Goal: Transaction & Acquisition: Purchase product/service

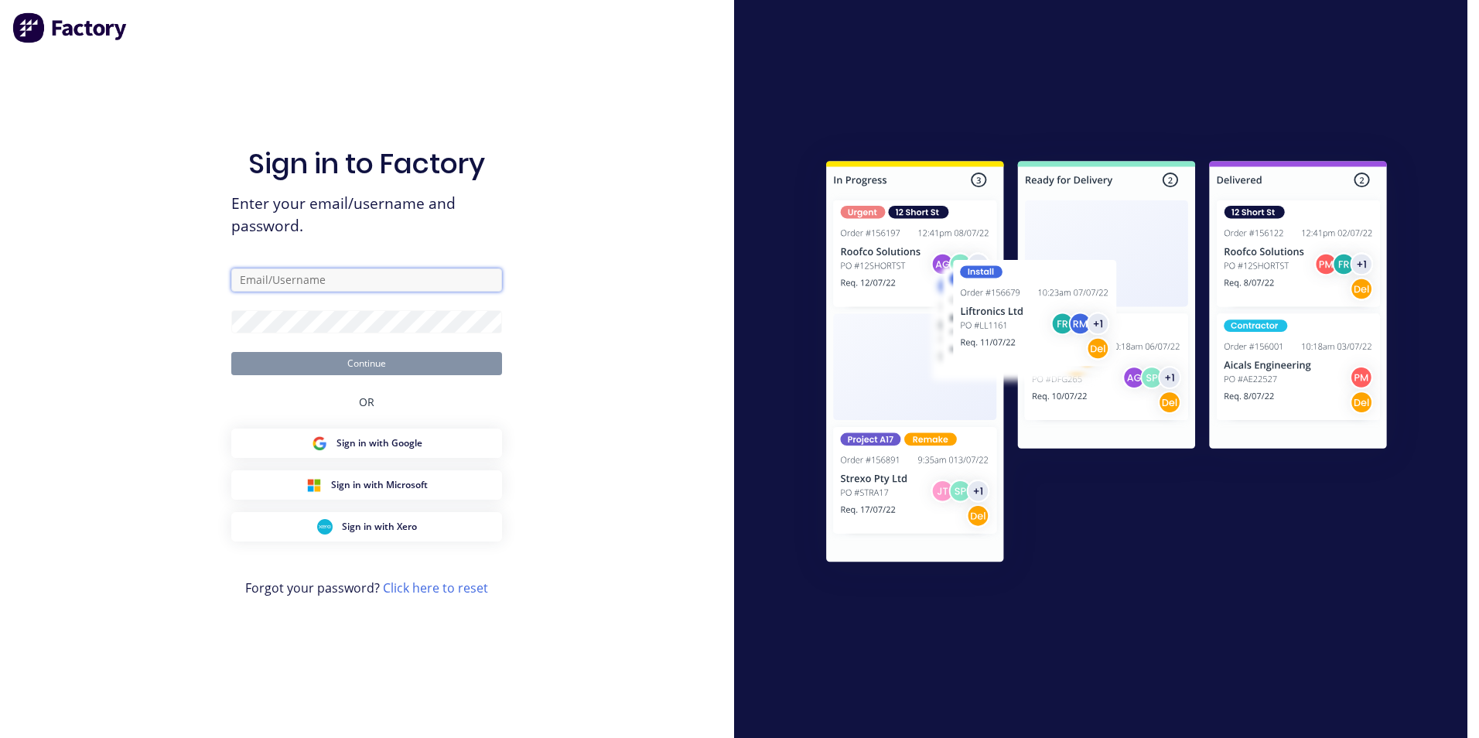
type input "greg.rawe@hushpak.com.au"
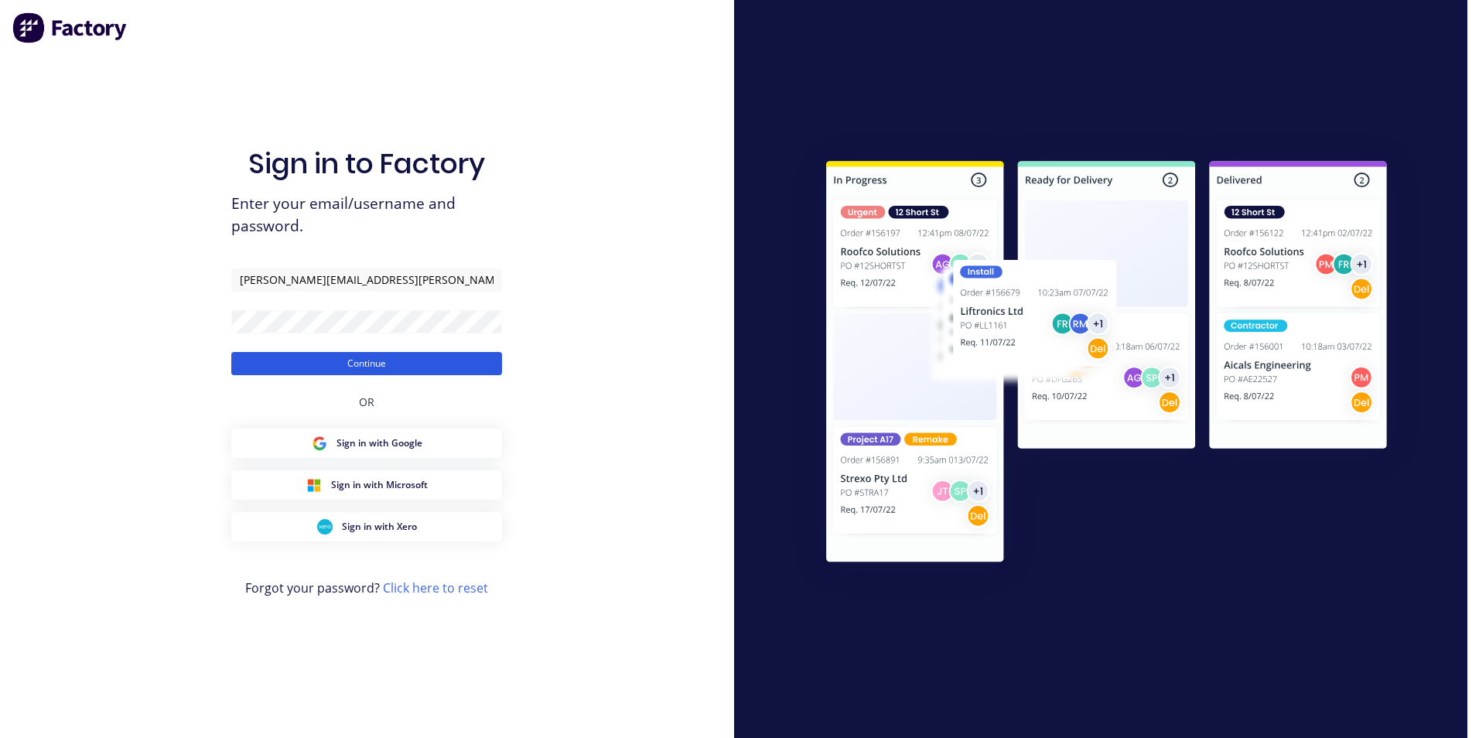
click at [377, 368] on button "Continue" at bounding box center [366, 363] width 271 height 23
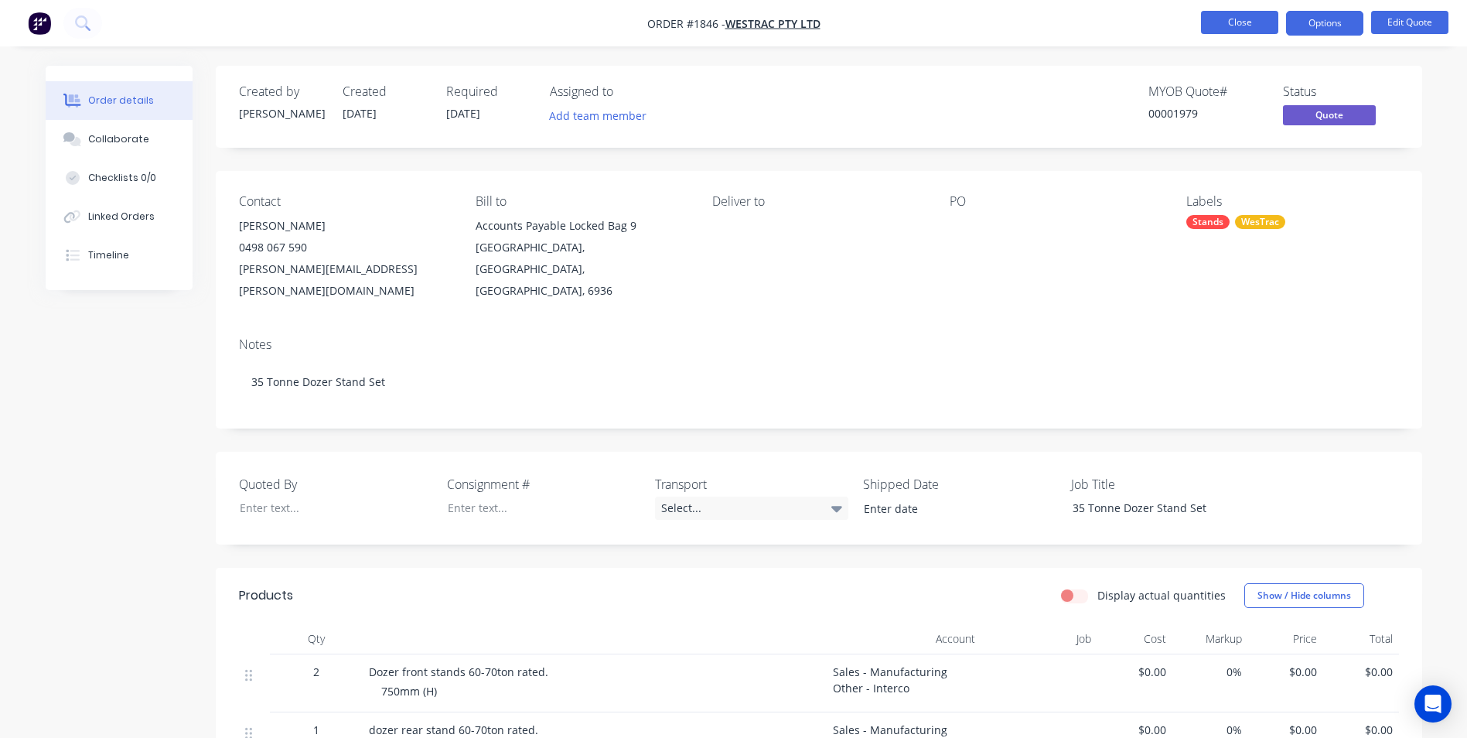
click at [1214, 21] on button "Close" at bounding box center [1239, 22] width 77 height 23
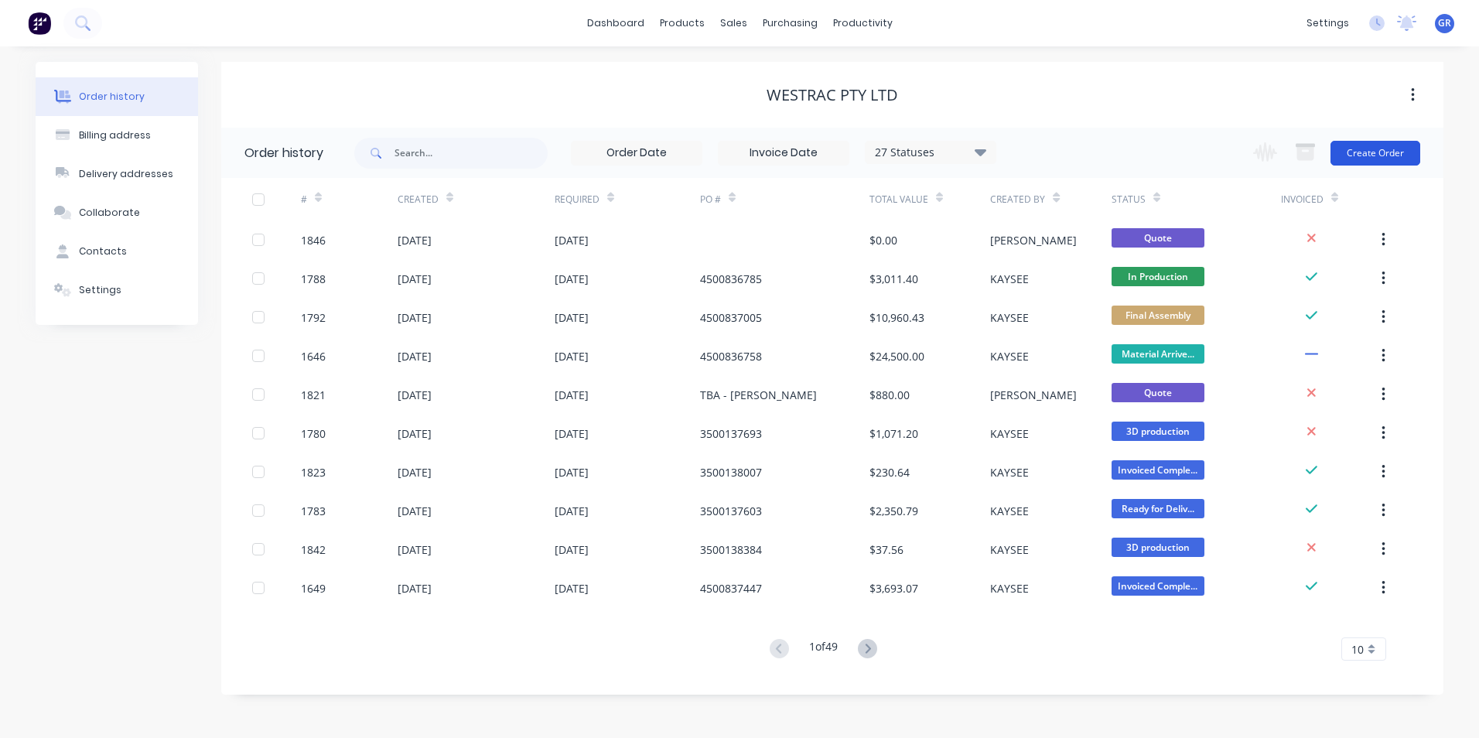
click at [1367, 151] on button "Create Order" at bounding box center [1376, 153] width 90 height 25
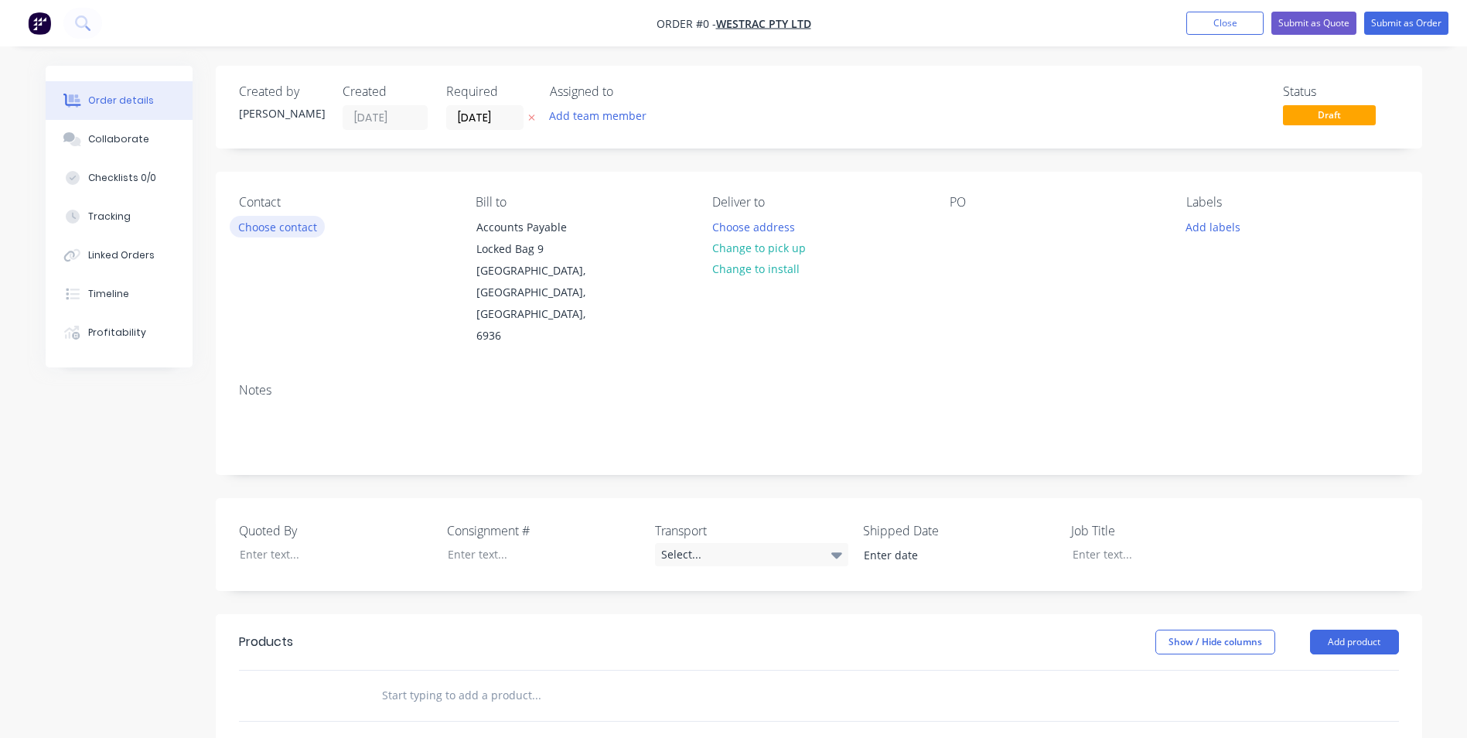
click at [294, 220] on button "Choose contact" at bounding box center [277, 226] width 95 height 21
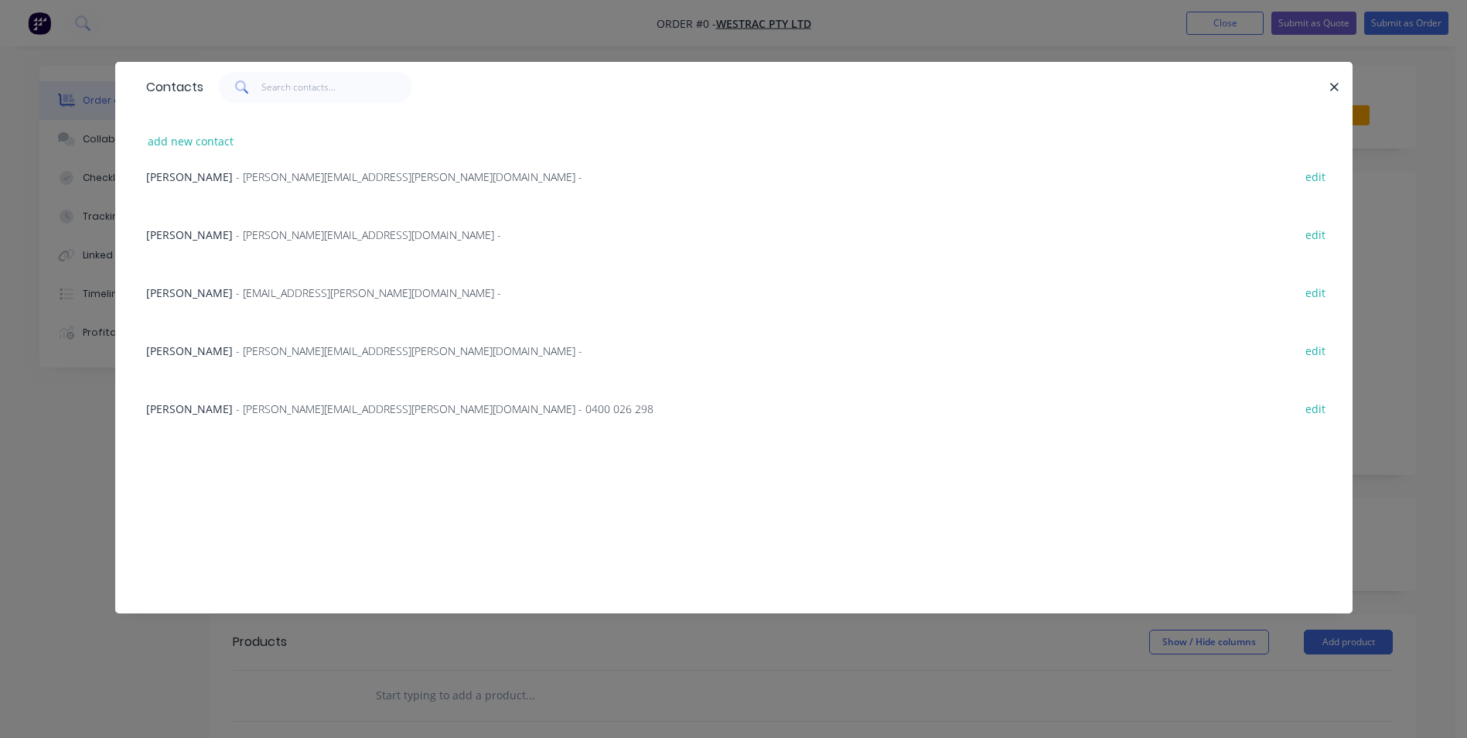
scroll to position [1160, 0]
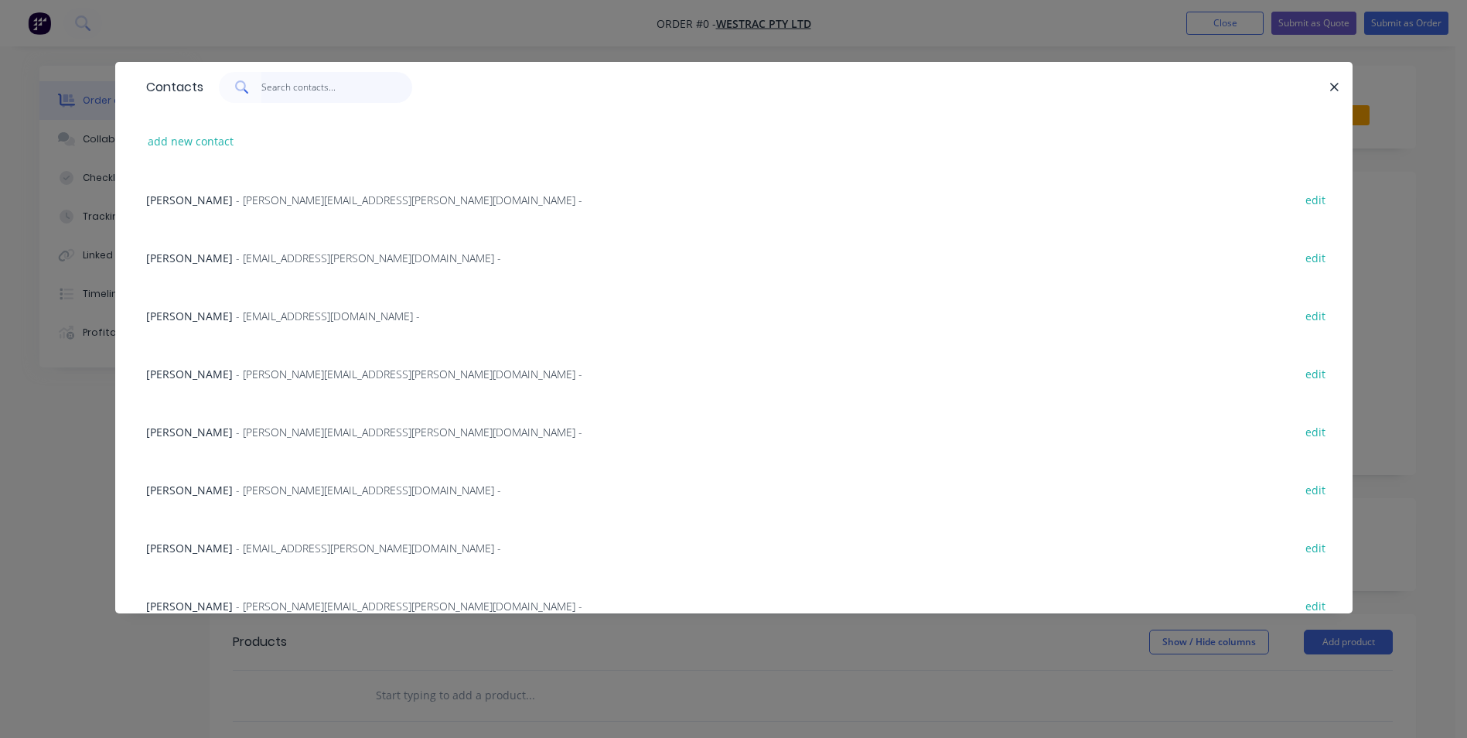
click at [270, 86] on input "text" at bounding box center [336, 87] width 151 height 31
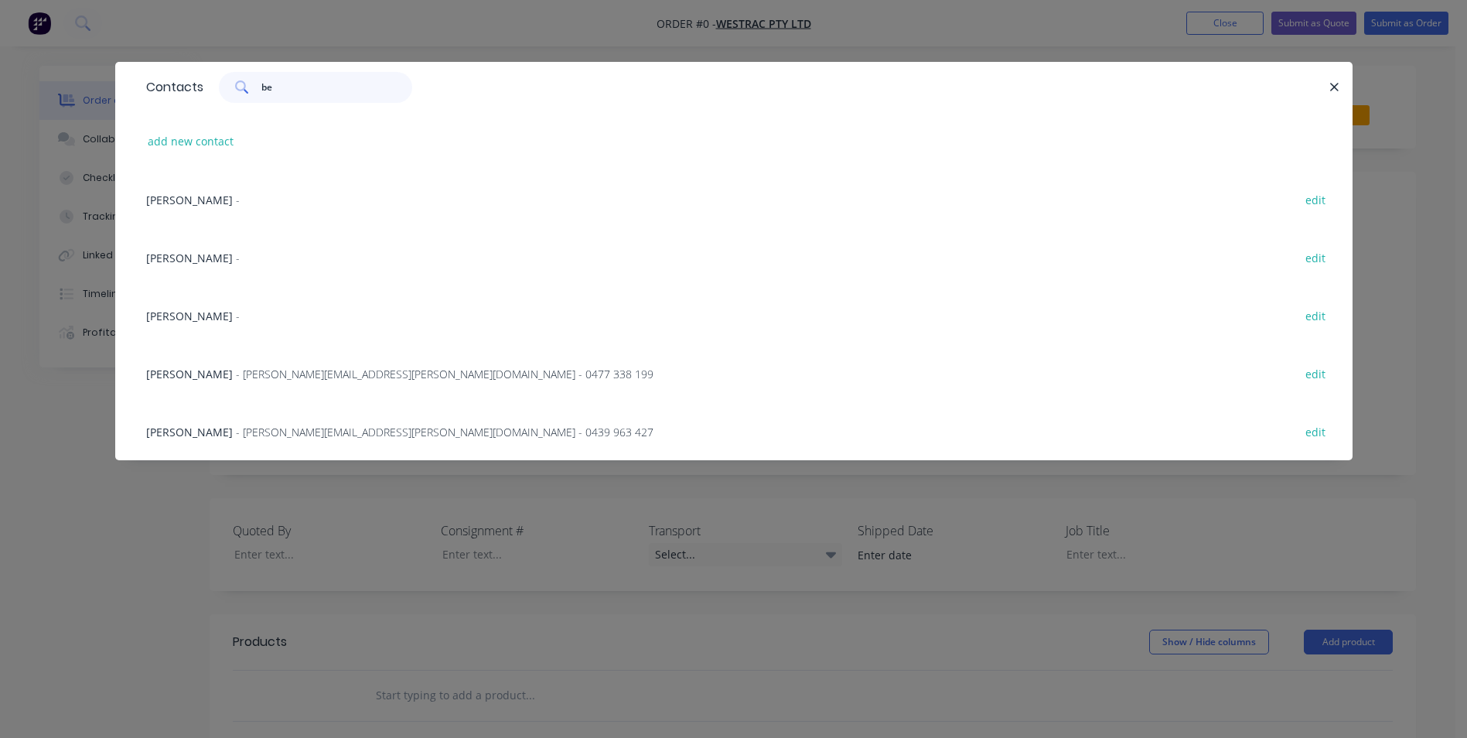
scroll to position [0, 0]
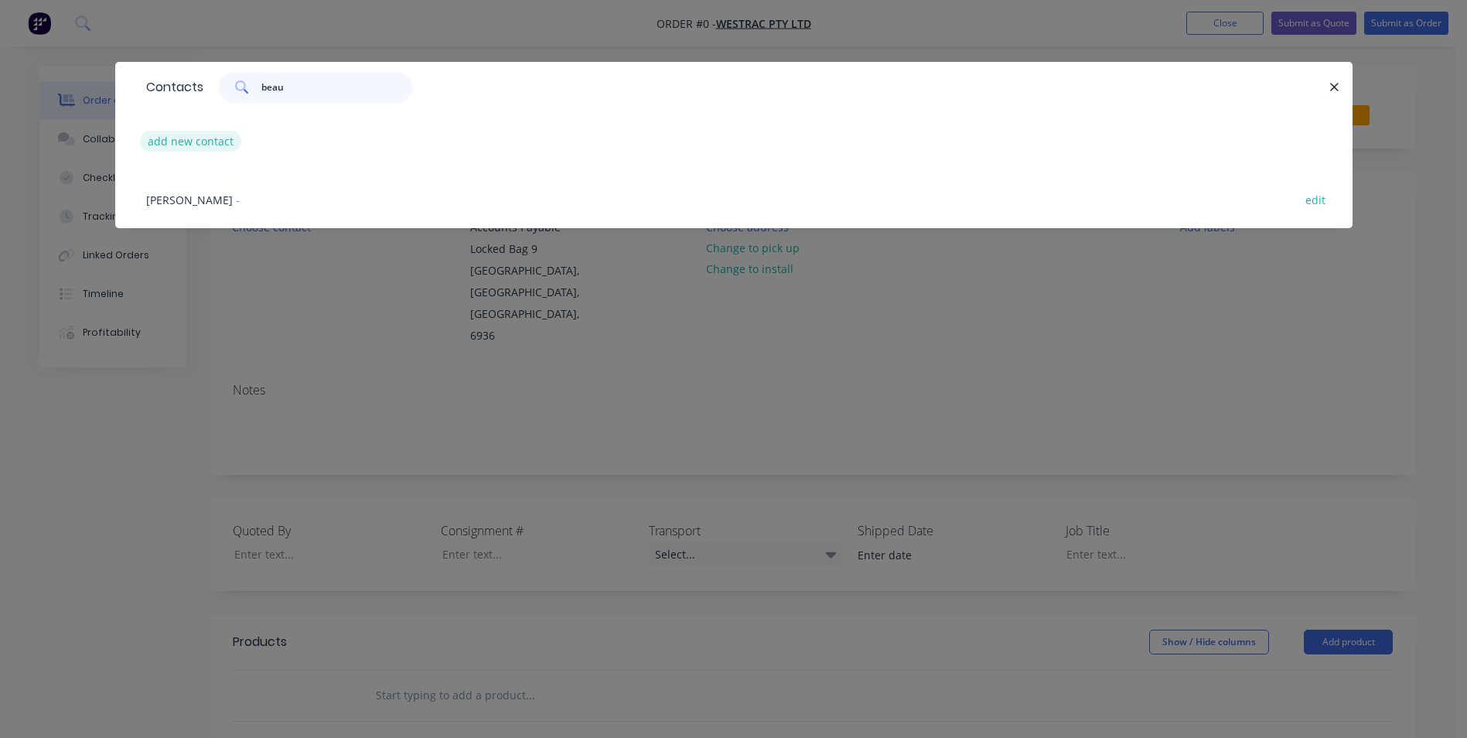
type input "beau"
click at [199, 137] on button "add new contact" at bounding box center [191, 141] width 102 height 21
select select "AU"
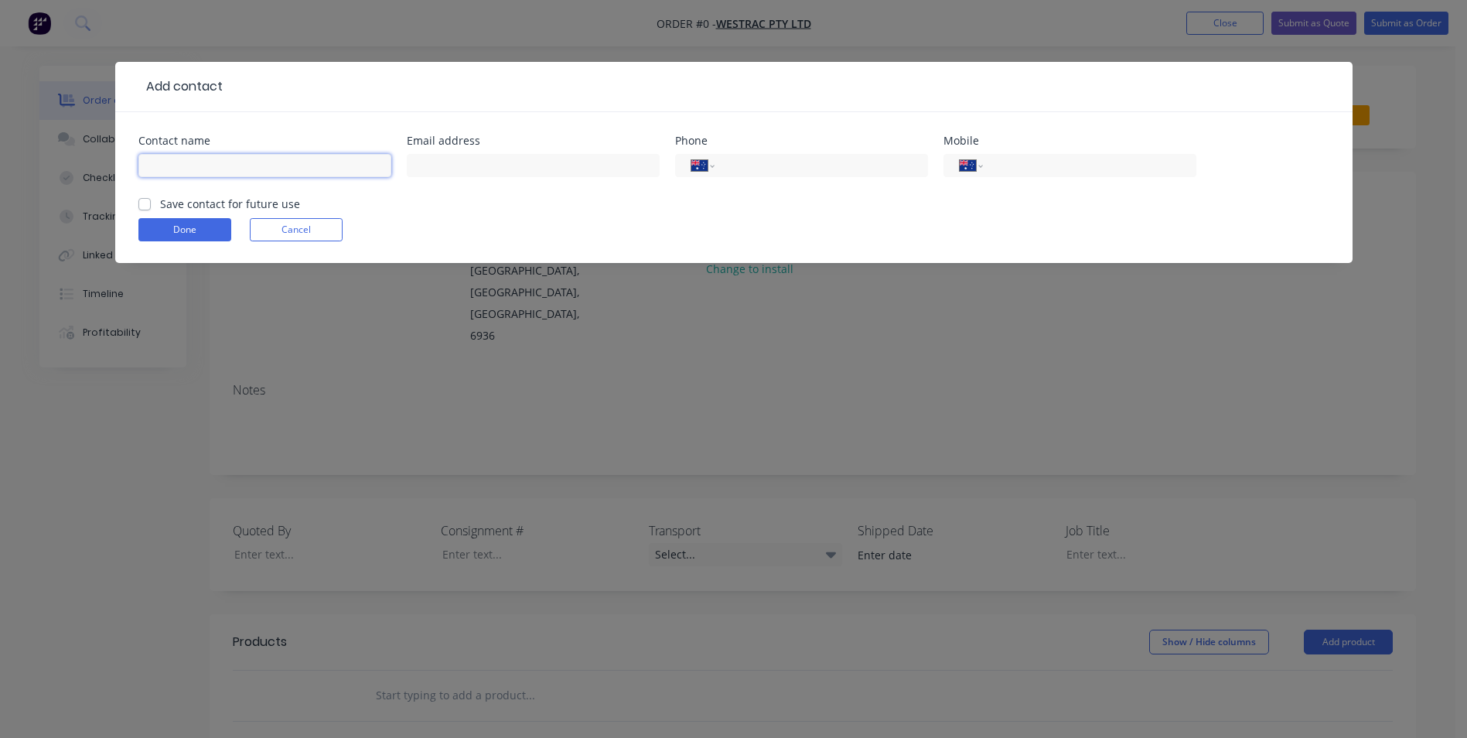
click at [179, 160] on input "text" at bounding box center [264, 165] width 253 height 23
paste input "Beau Anderson"
type input "Beau Anderson"
click at [439, 161] on input "text" at bounding box center [533, 165] width 253 height 23
paste input "Beau.Anderson@westrac.com.au"
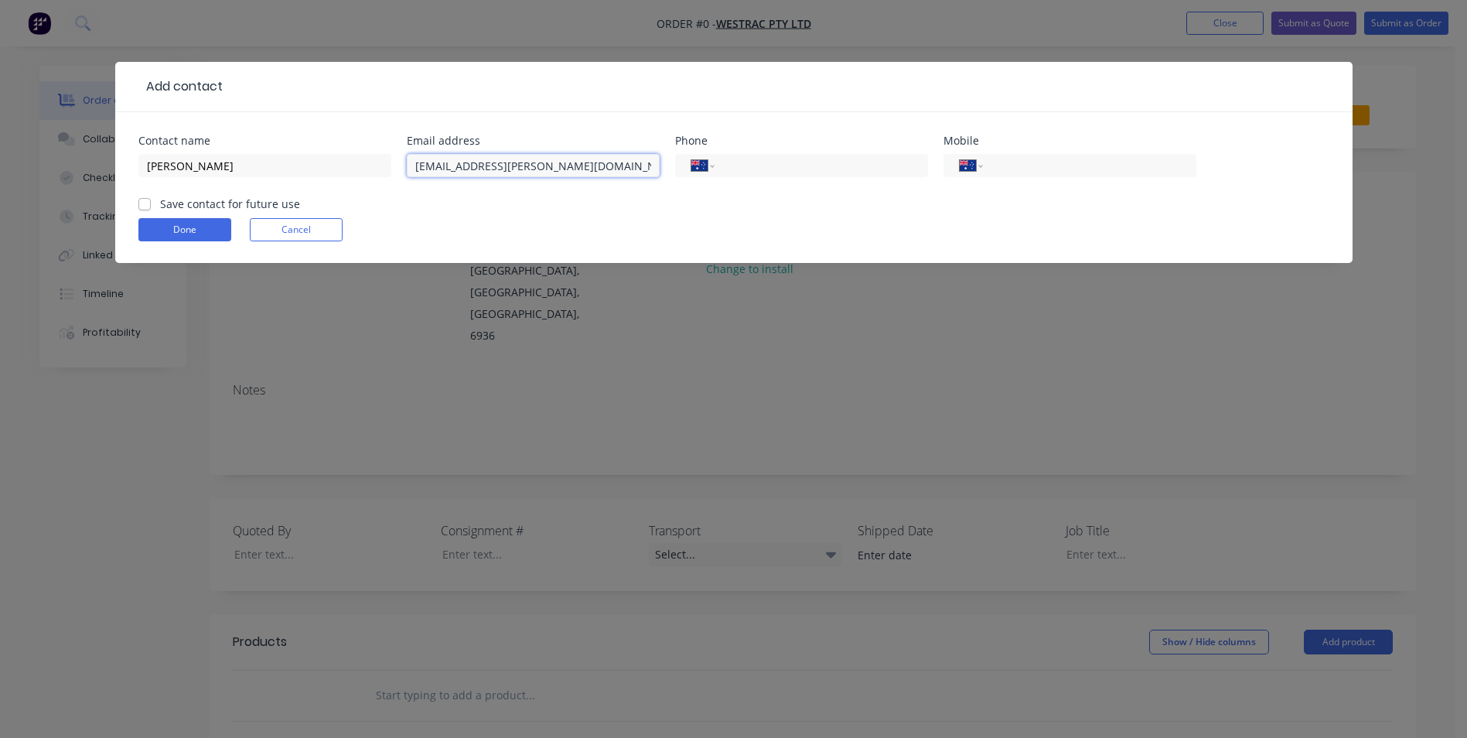
type input "Beau.Anderson@westrac.com.au"
click at [1027, 163] on input "tel" at bounding box center [1087, 166] width 186 height 18
paste input "0432 736 279"
type input "0432 736 279"
click at [160, 203] on label "Save contact for future use" at bounding box center [230, 204] width 140 height 16
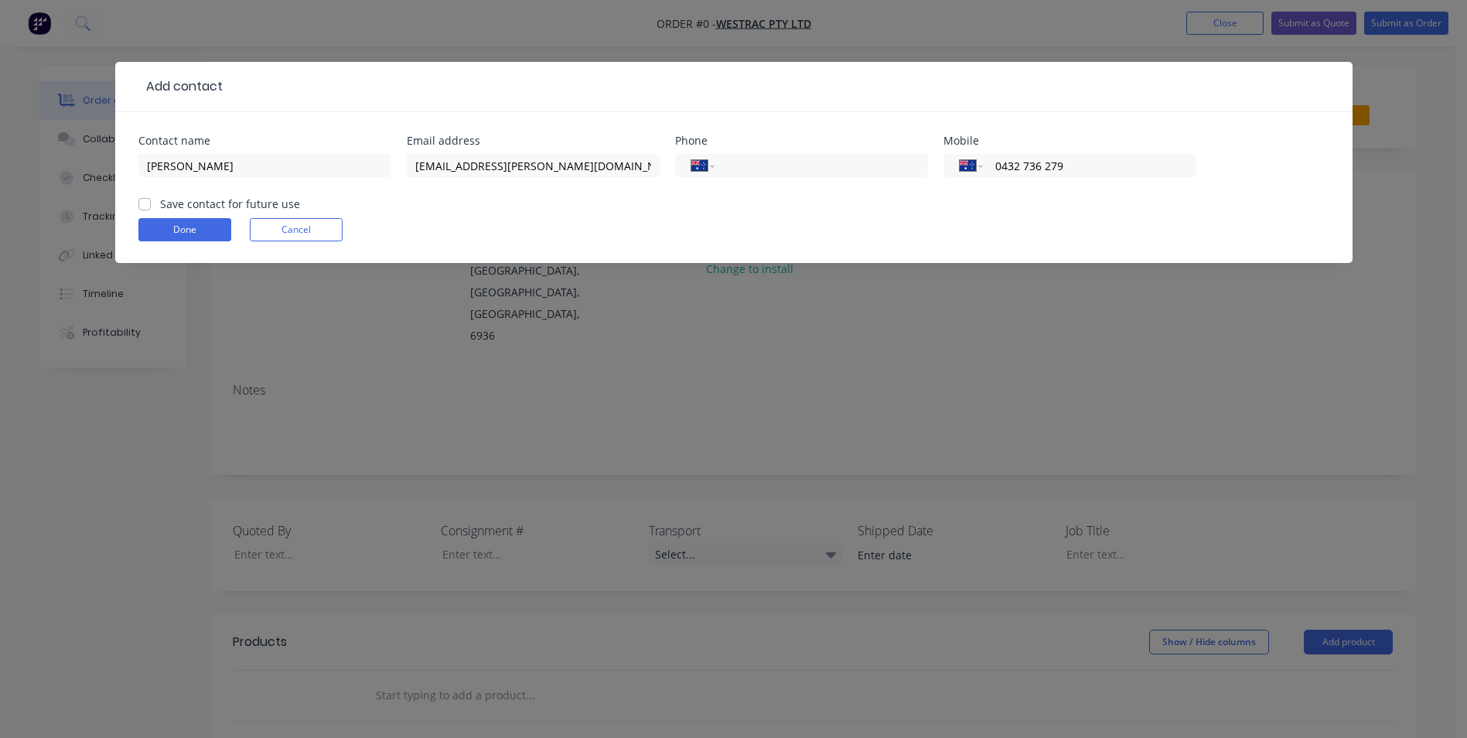
click at [143, 203] on input "Save contact for future use" at bounding box center [144, 203] width 12 height 15
checkbox input "true"
click at [166, 230] on button "Done" at bounding box center [184, 229] width 93 height 23
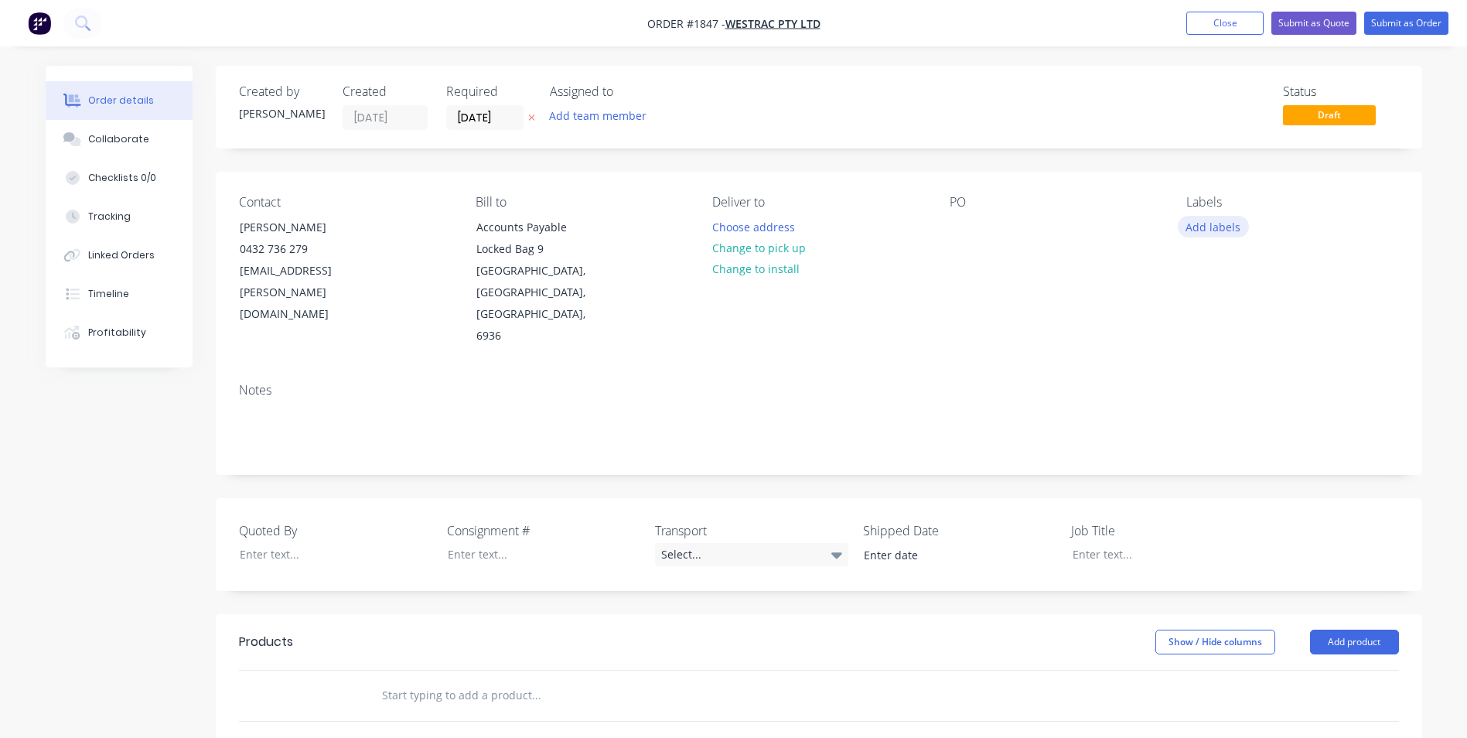
click at [1210, 227] on button "Add labels" at bounding box center [1213, 226] width 71 height 21
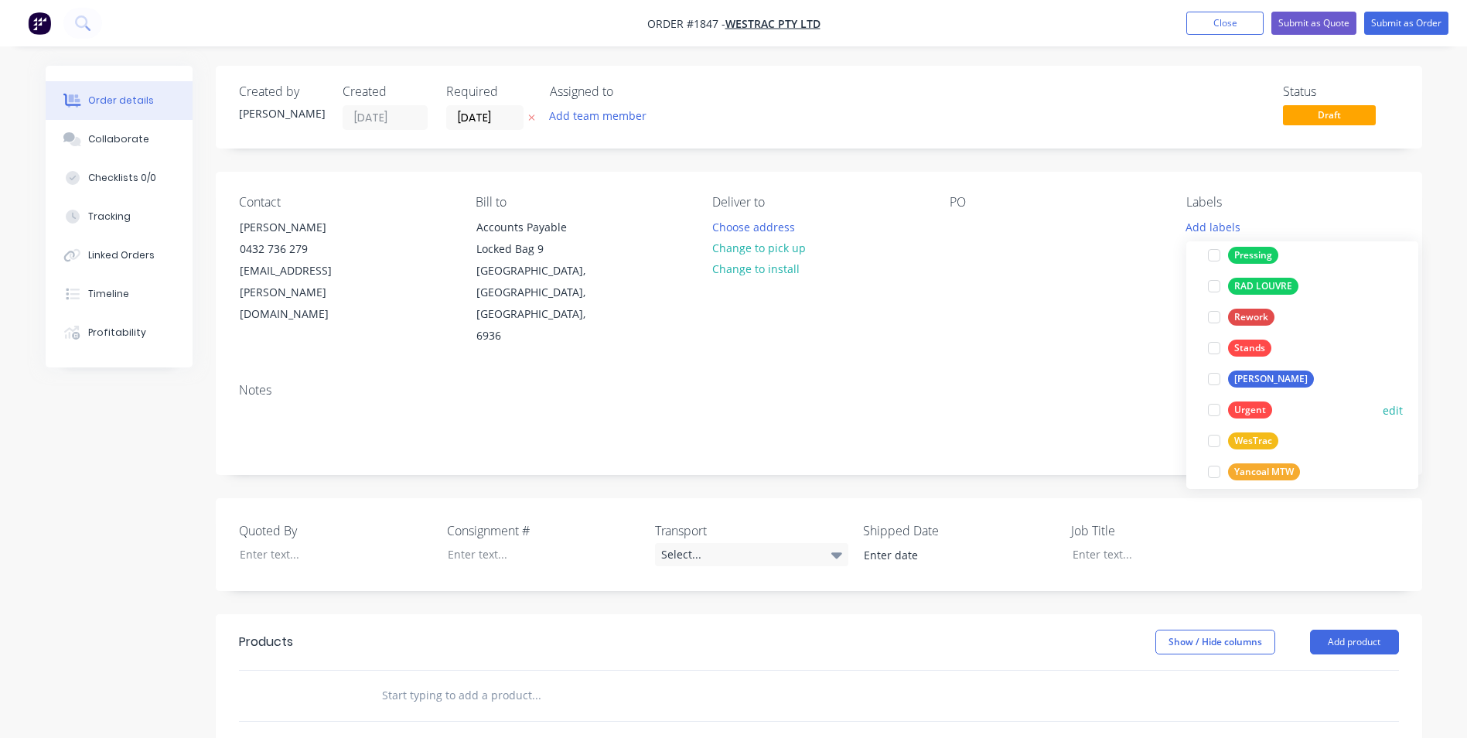
scroll to position [1052, 0]
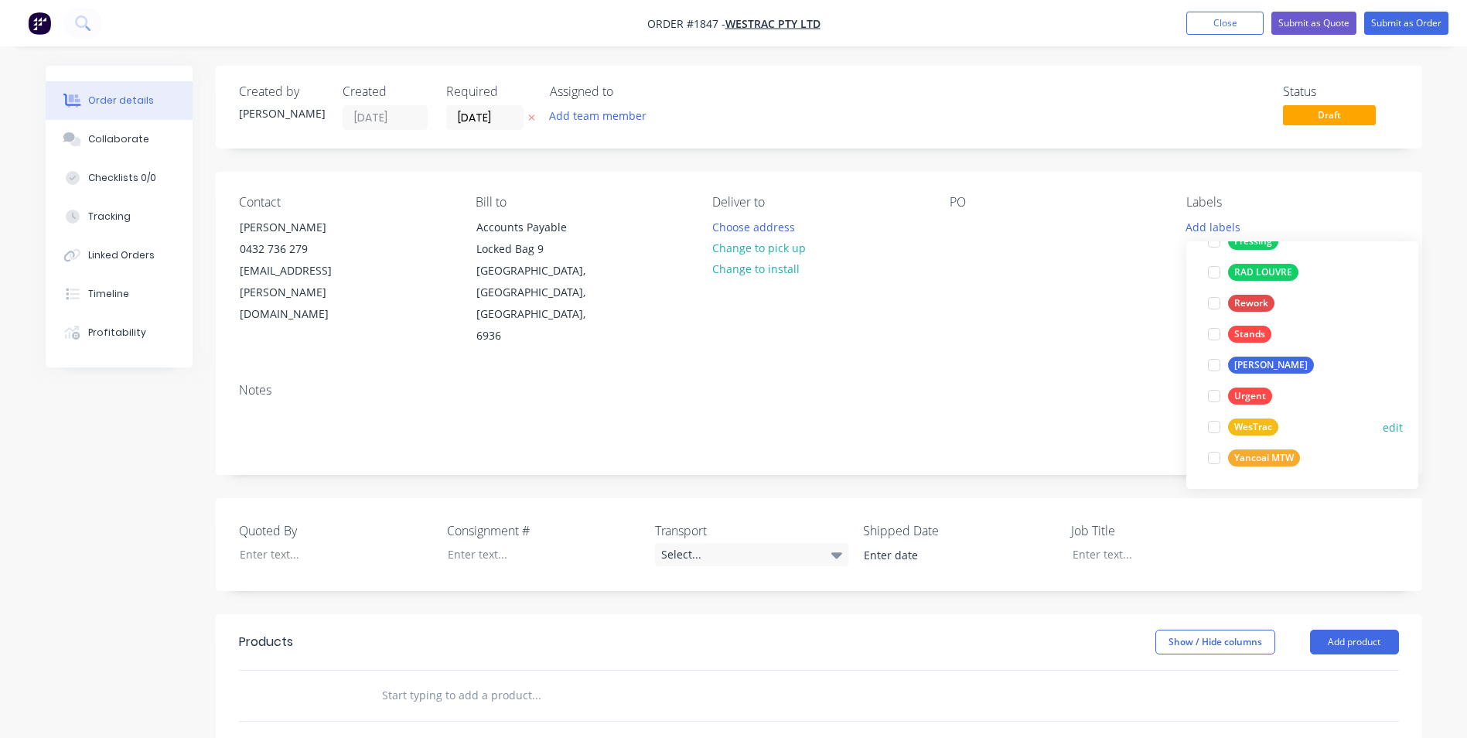
click at [1269, 422] on div "WesTrac" at bounding box center [1253, 426] width 50 height 17
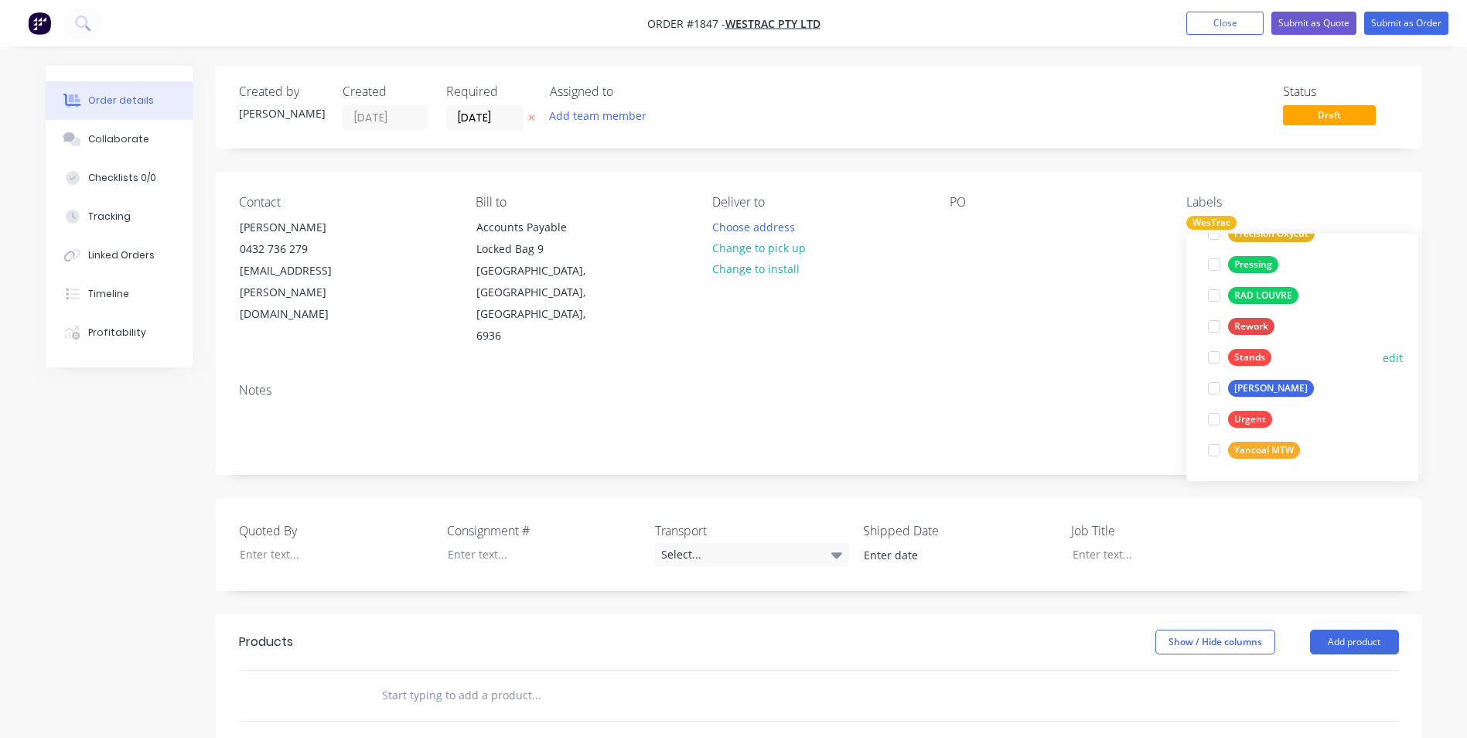
click at [1259, 358] on div "Stands" at bounding box center [1249, 357] width 43 height 17
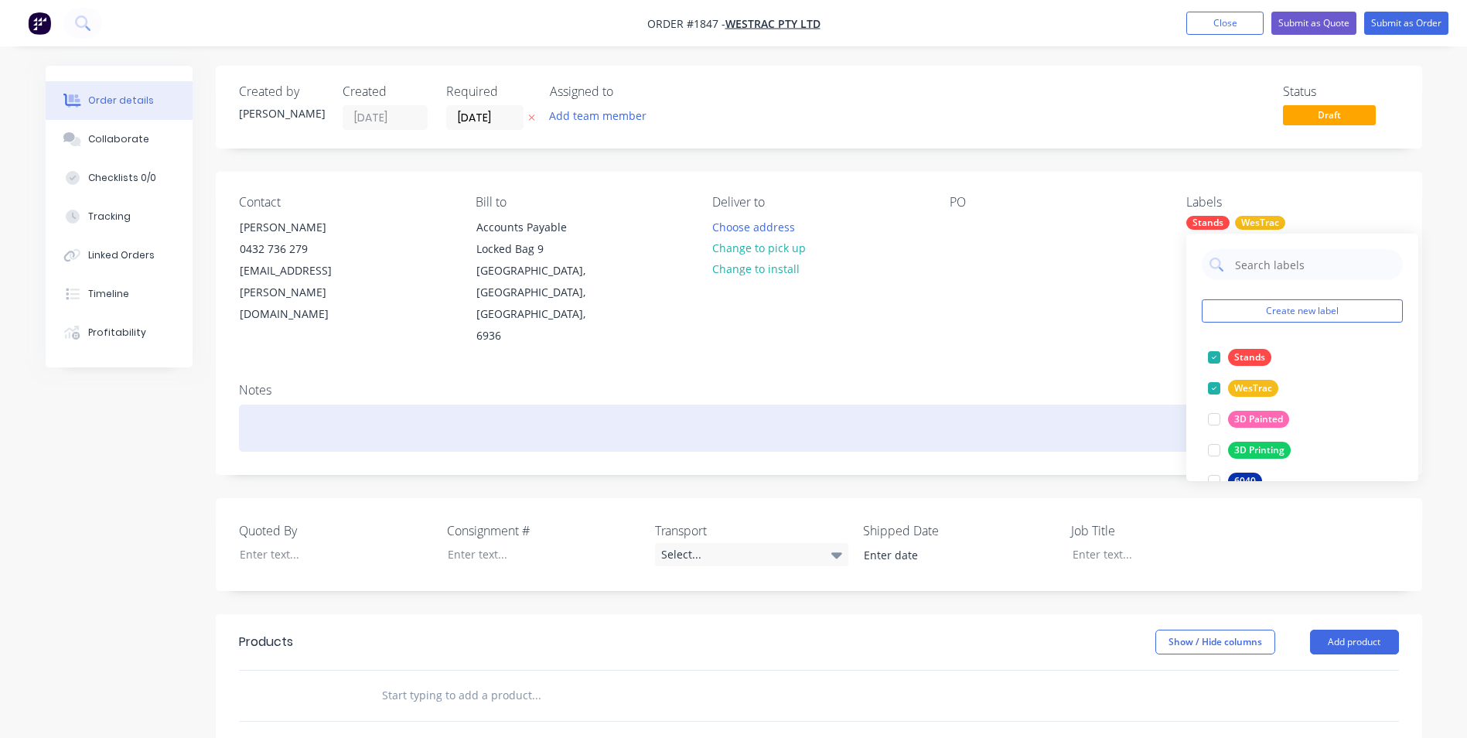
click at [268, 405] on div at bounding box center [819, 428] width 1160 height 47
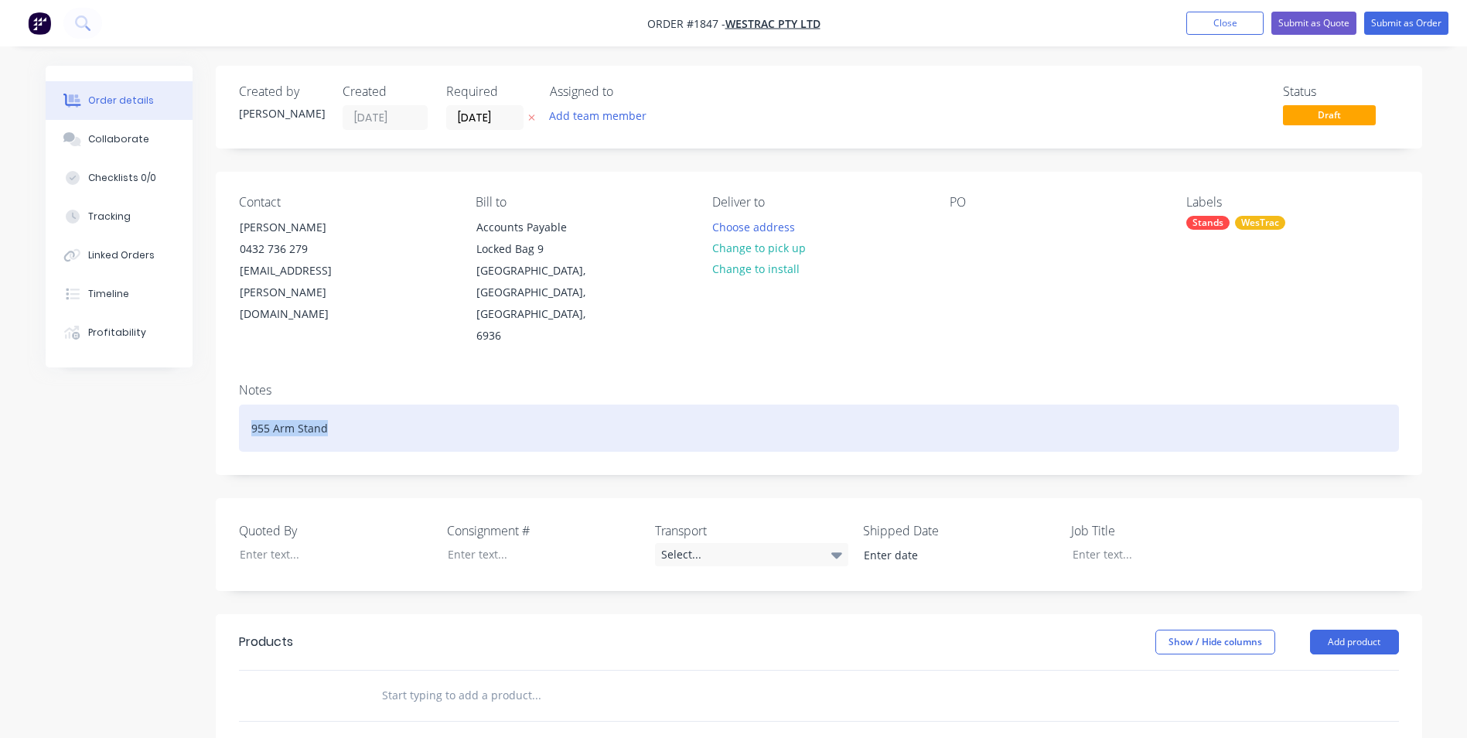
drag, startPoint x: 333, startPoint y: 385, endPoint x: 240, endPoint y: 389, distance: 93.7
click at [240, 405] on div "955 Arm Stand" at bounding box center [819, 428] width 1160 height 47
copy div "955 Arm Stand"
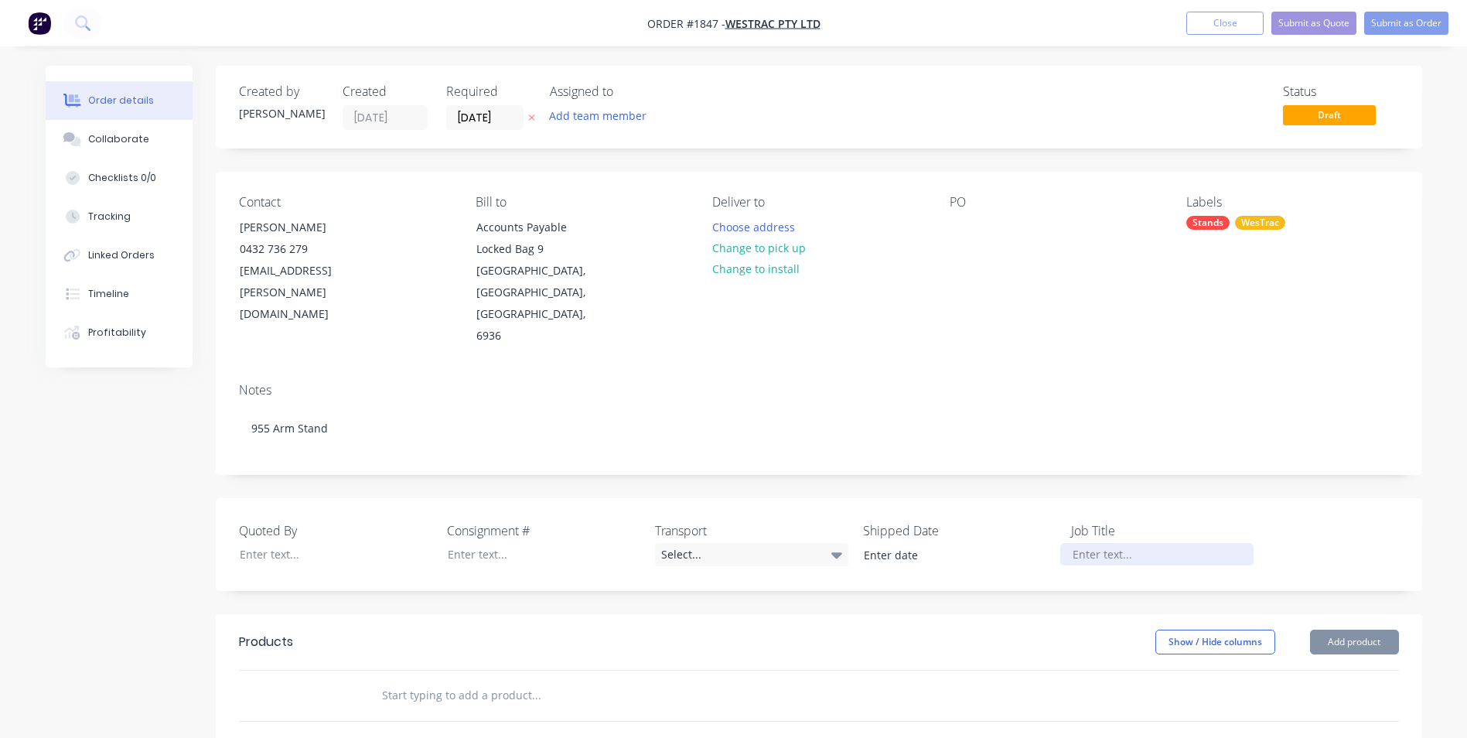
click at [1105, 543] on div at bounding box center [1157, 554] width 193 height 22
paste div
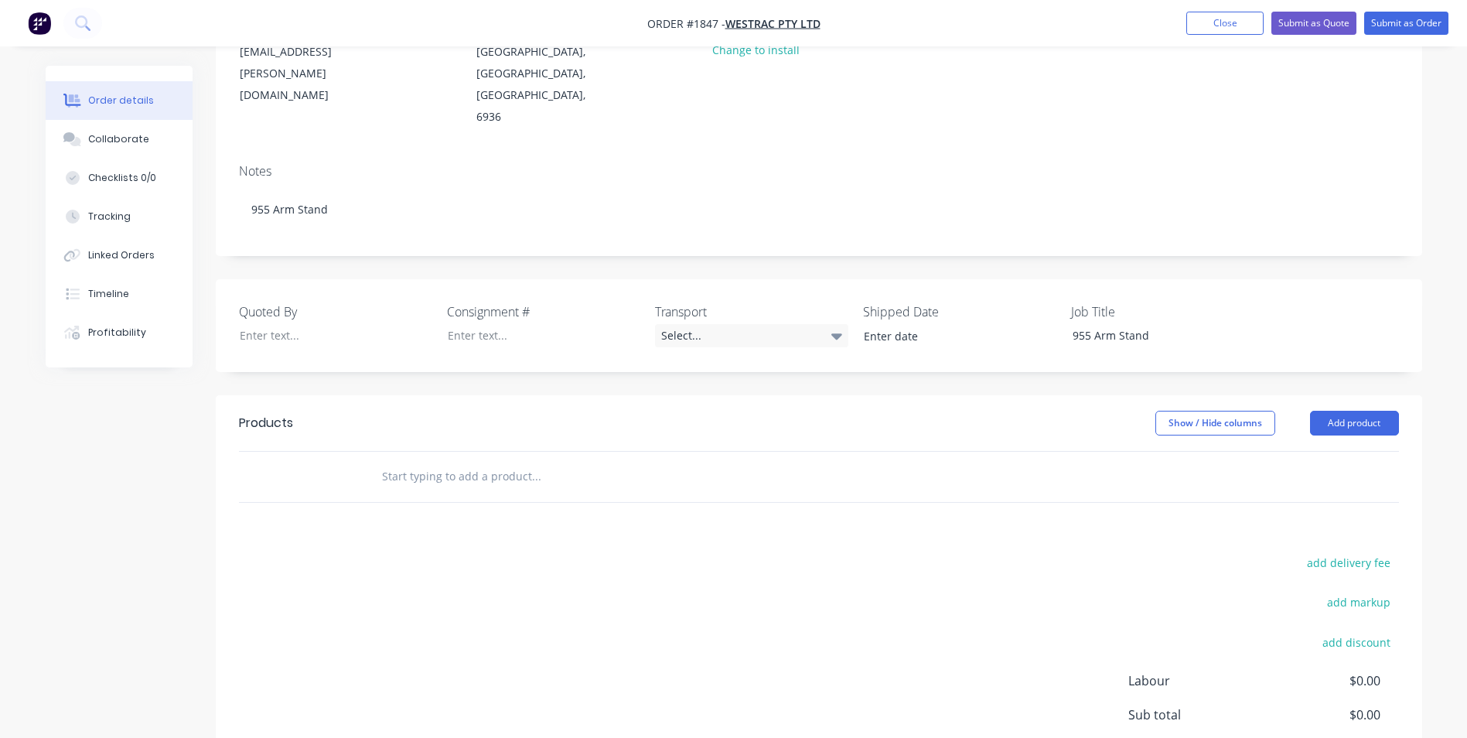
scroll to position [232, 0]
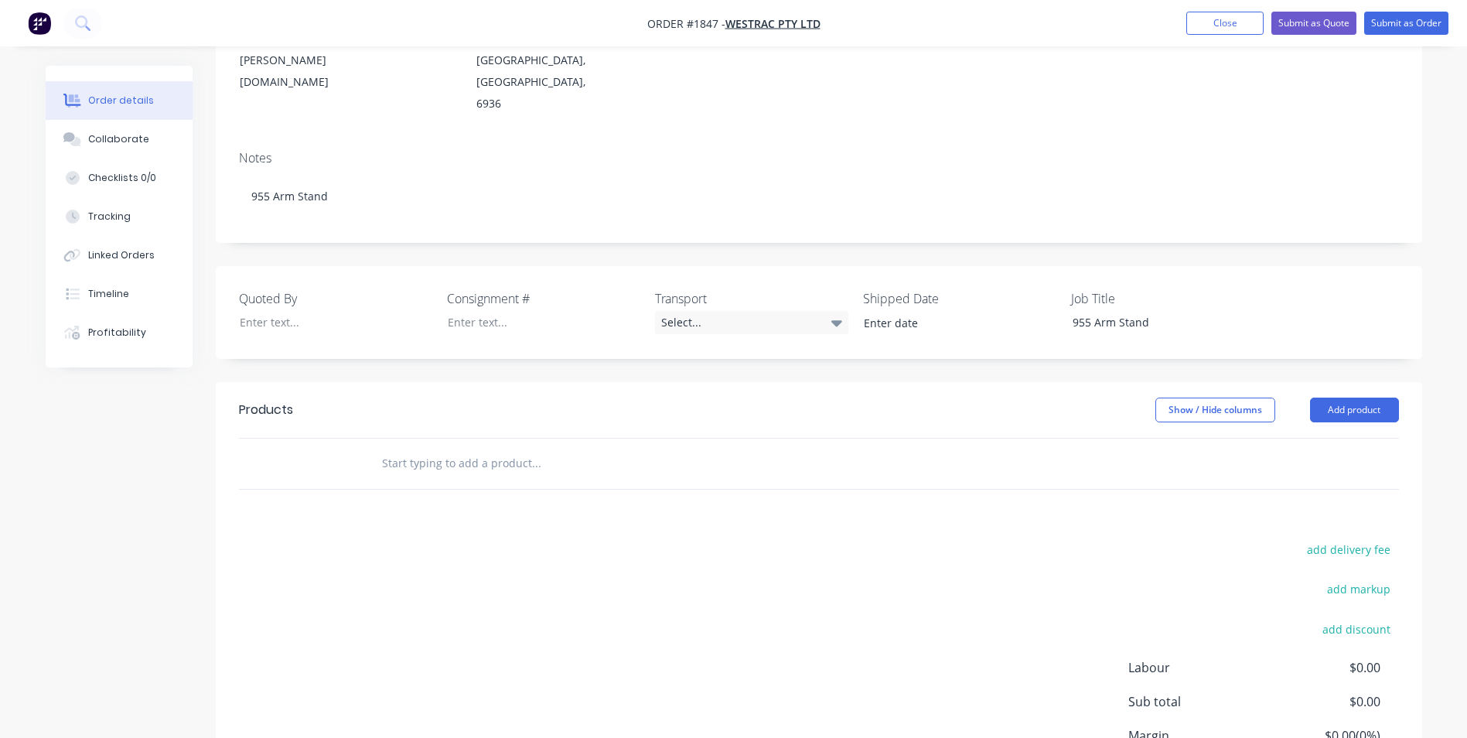
click at [409, 448] on input "text" at bounding box center [535, 463] width 309 height 31
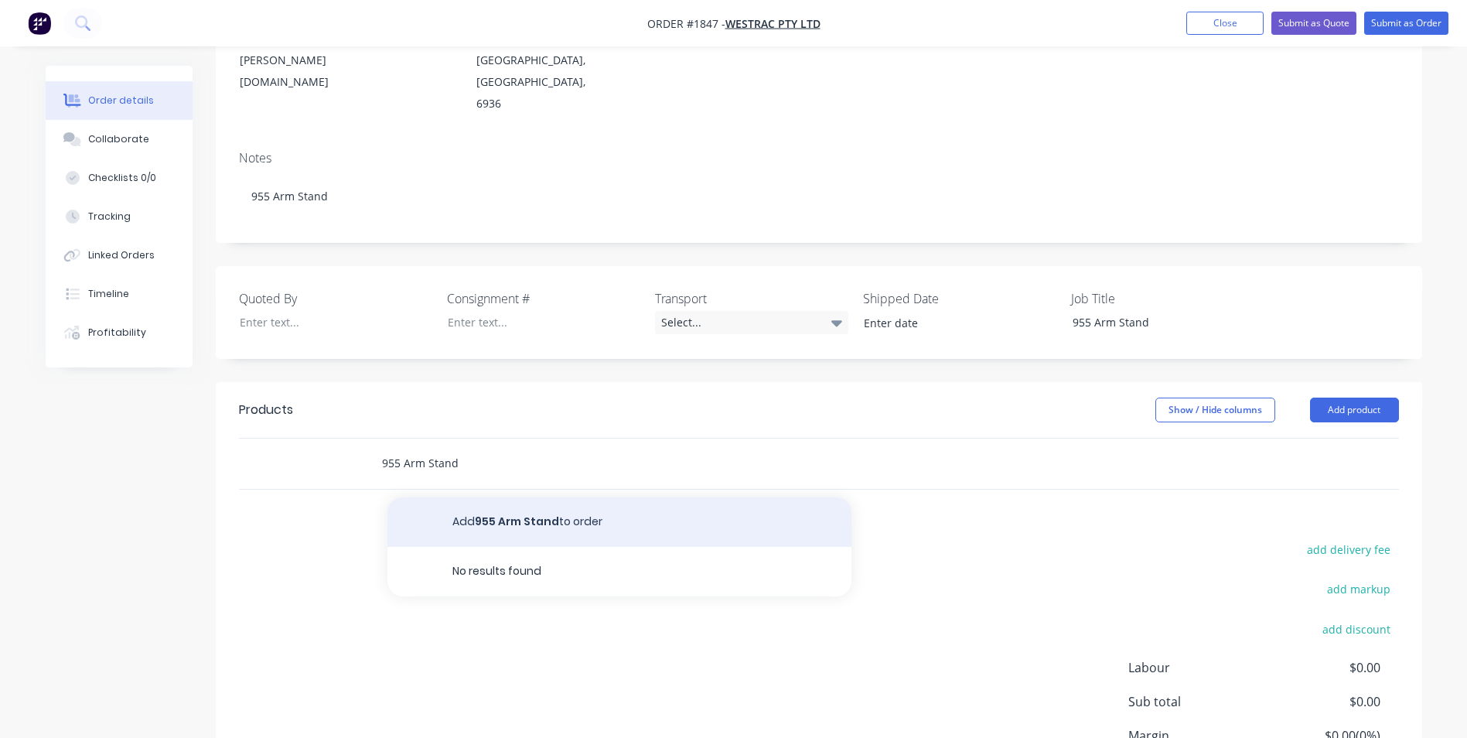
type input "955 Arm Stand"
click at [494, 497] on button "Add 955 Arm Stand to order" at bounding box center [620, 522] width 464 height 50
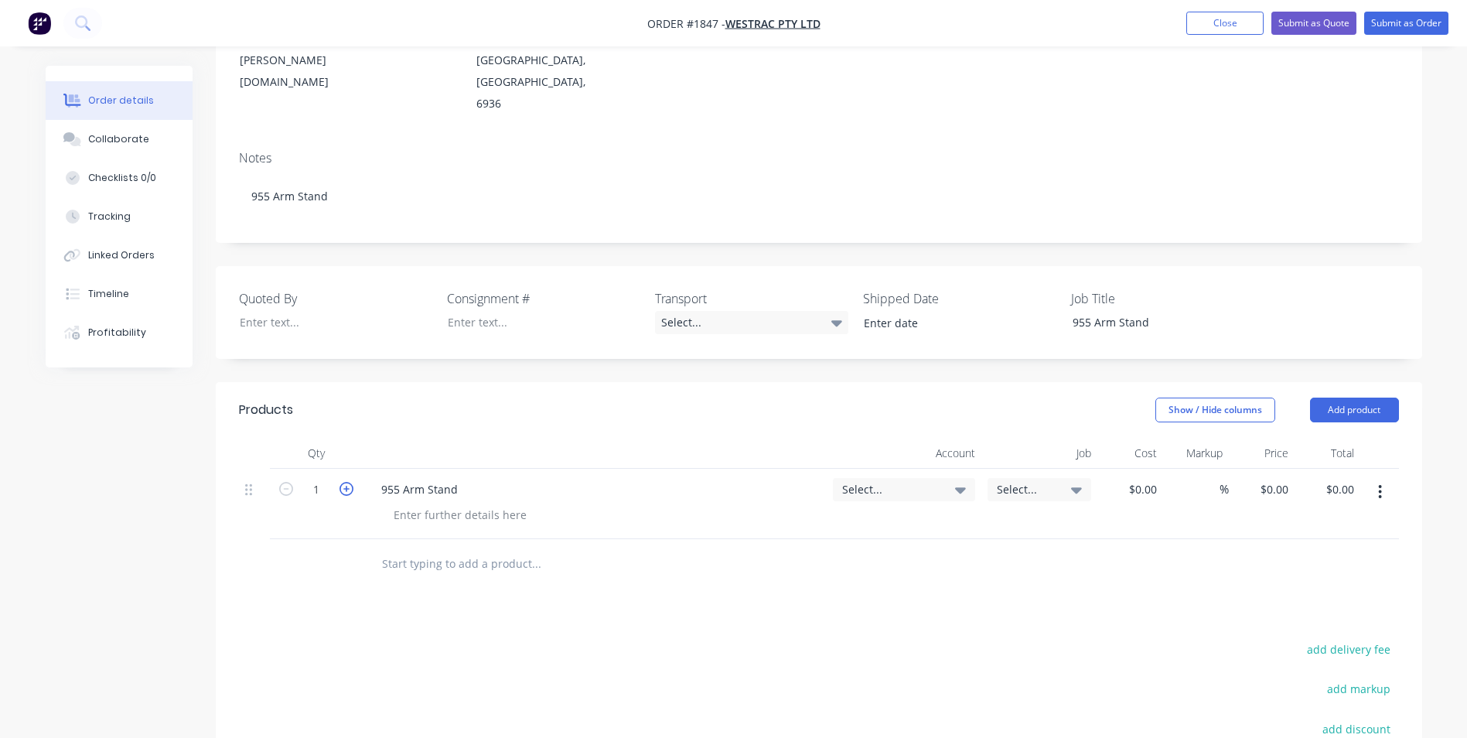
click at [349, 482] on icon "button" at bounding box center [347, 489] width 14 height 14
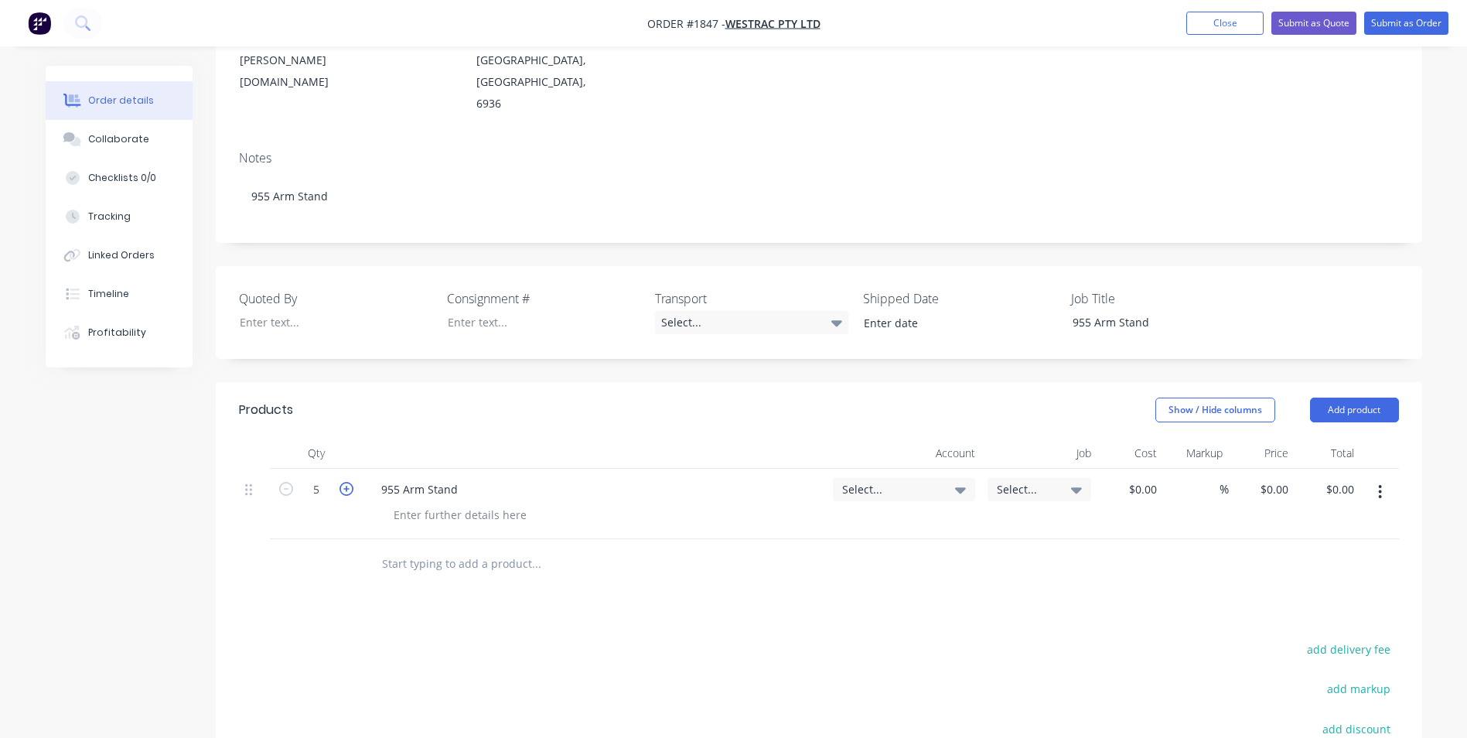
type input "6"
click at [873, 481] on span "Select..." at bounding box center [890, 489] width 97 height 16
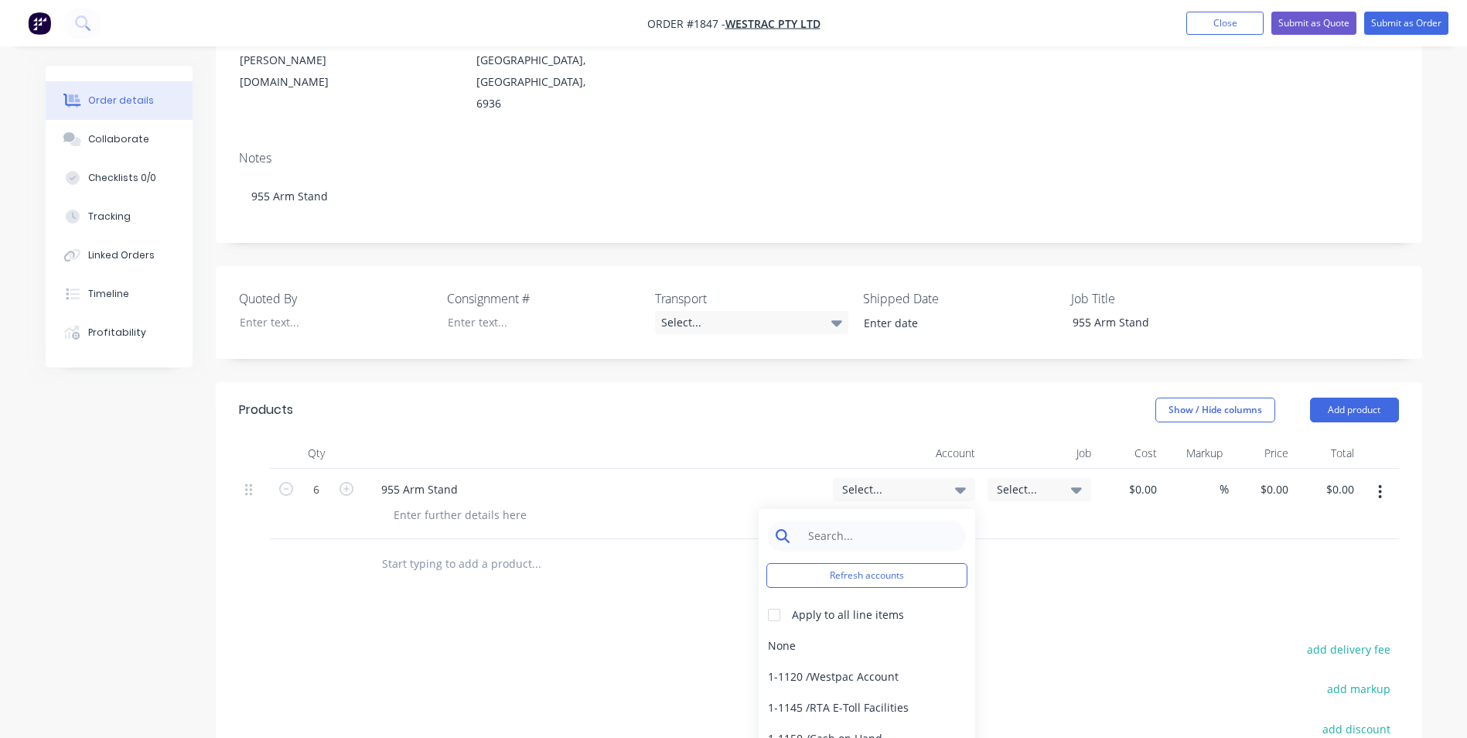
click at [828, 521] on input at bounding box center [879, 536] width 159 height 31
type input "4-5305"
click at [908, 630] on div "4-5305 / Sales - Manufacturing Other - Interco" at bounding box center [867, 645] width 217 height 31
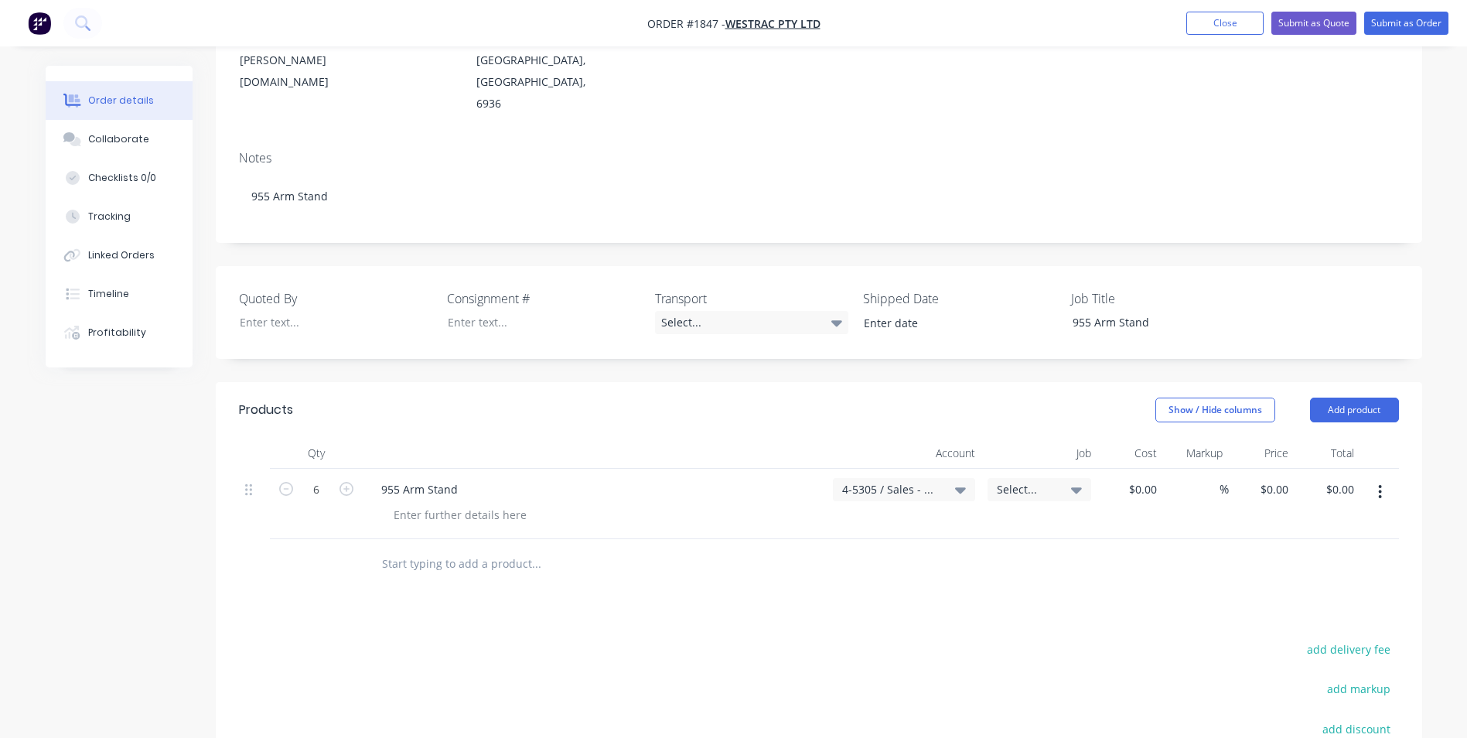
click at [1022, 481] on span "Select..." at bounding box center [1026, 489] width 59 height 16
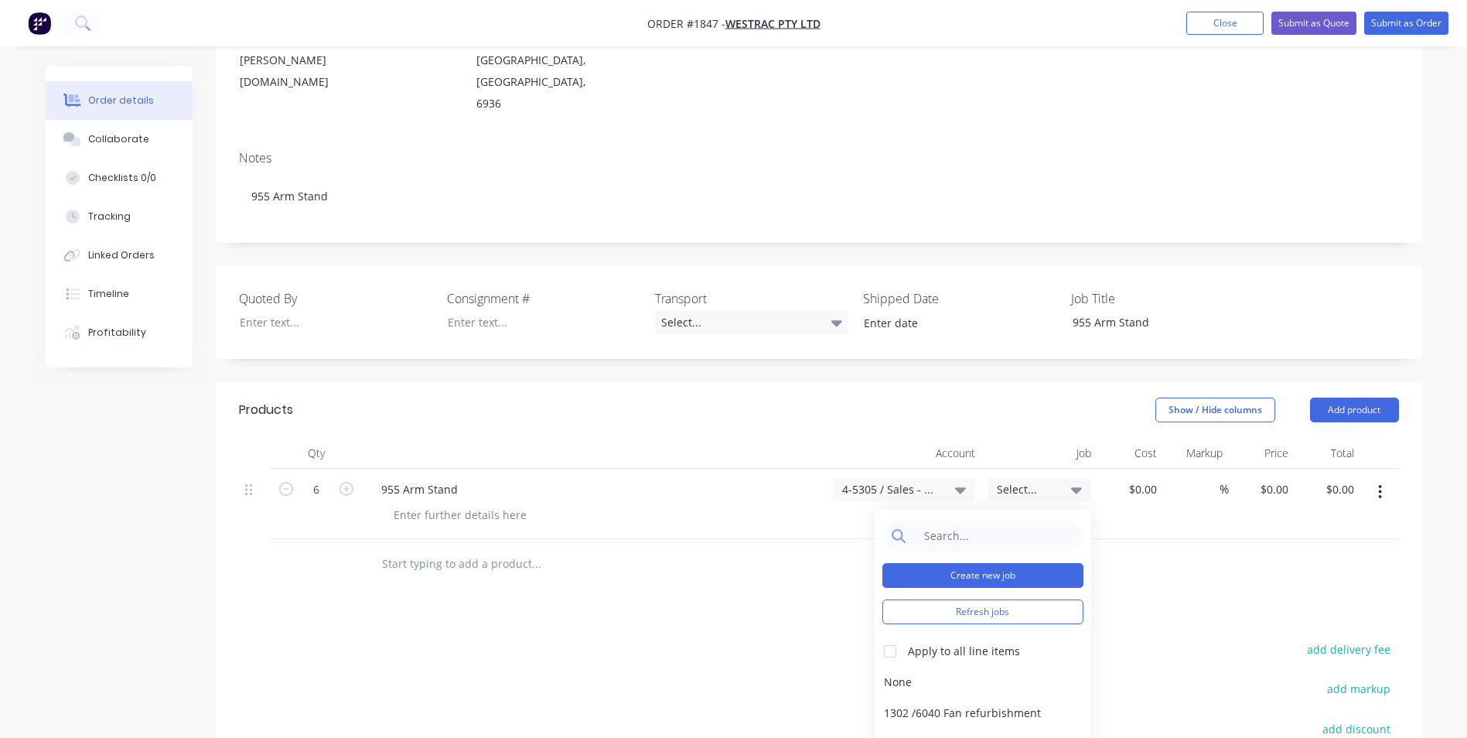
click at [981, 563] on button "Create new job" at bounding box center [983, 575] width 201 height 25
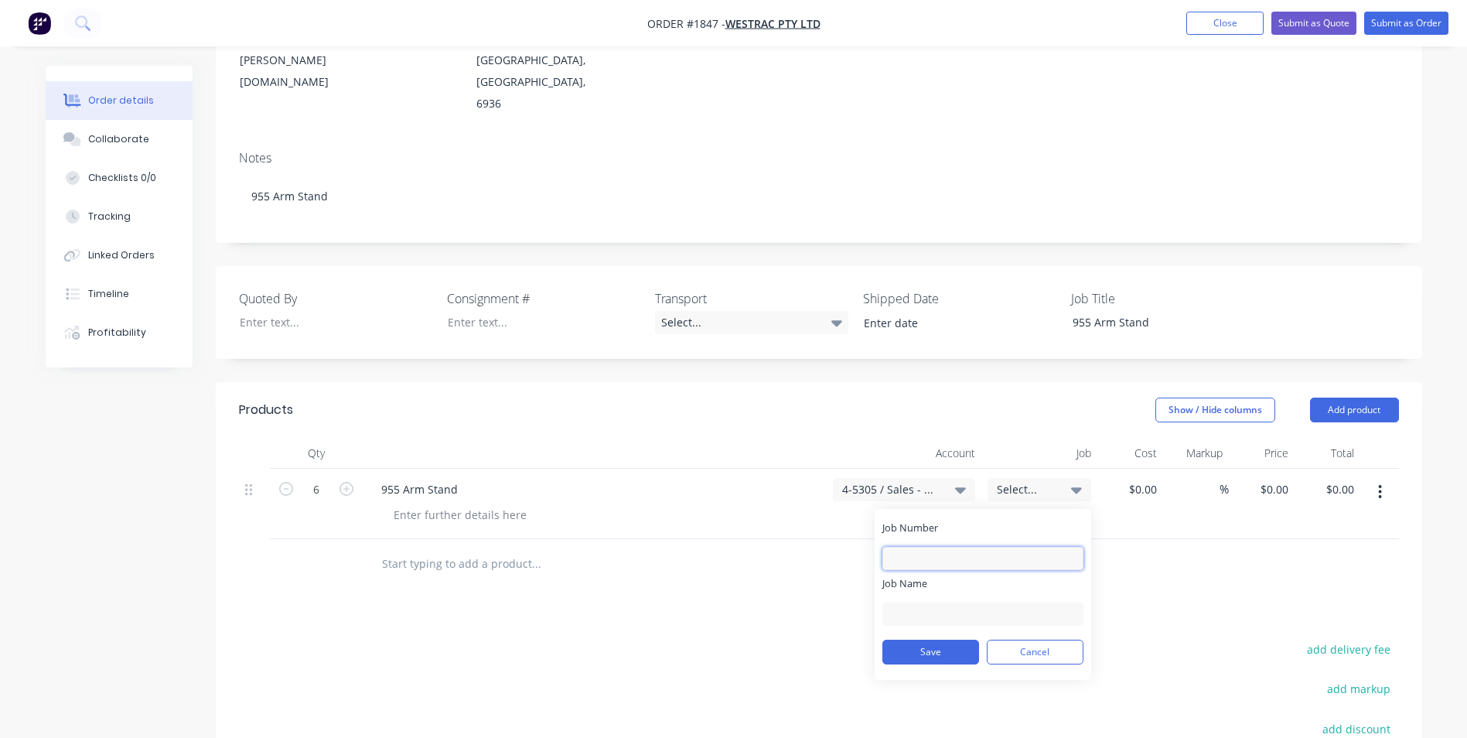
click at [932, 547] on input "Job Number" at bounding box center [983, 558] width 201 height 23
type input "1847"
click at [910, 603] on input "Job Name" at bounding box center [983, 614] width 201 height 23
type input "W/Trac-955 Arm Stand"
click at [938, 640] on button "Save" at bounding box center [931, 652] width 97 height 25
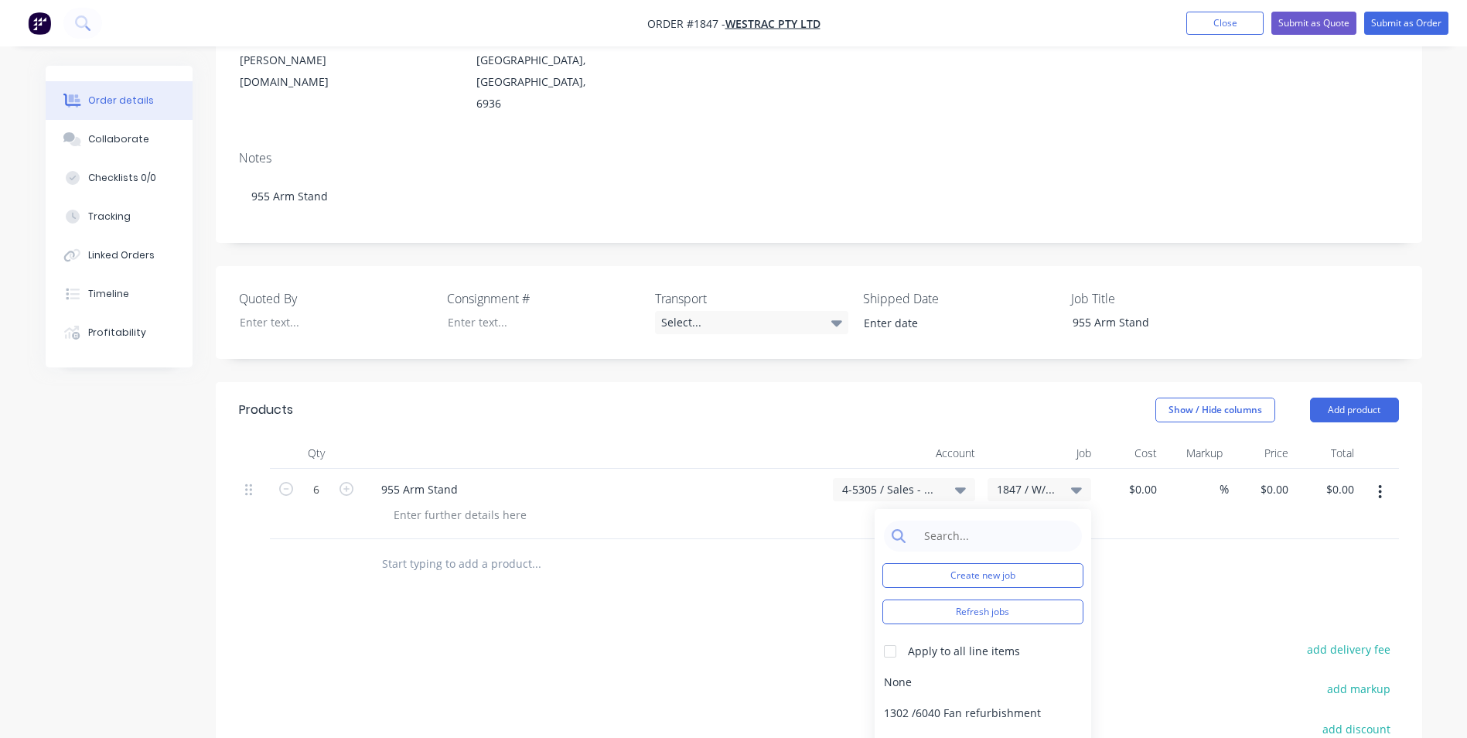
click at [1079, 326] on div "Created by Greg Created 03/09/25 Required 03/09/25 Assigned to Add team member …" at bounding box center [819, 397] width 1207 height 1127
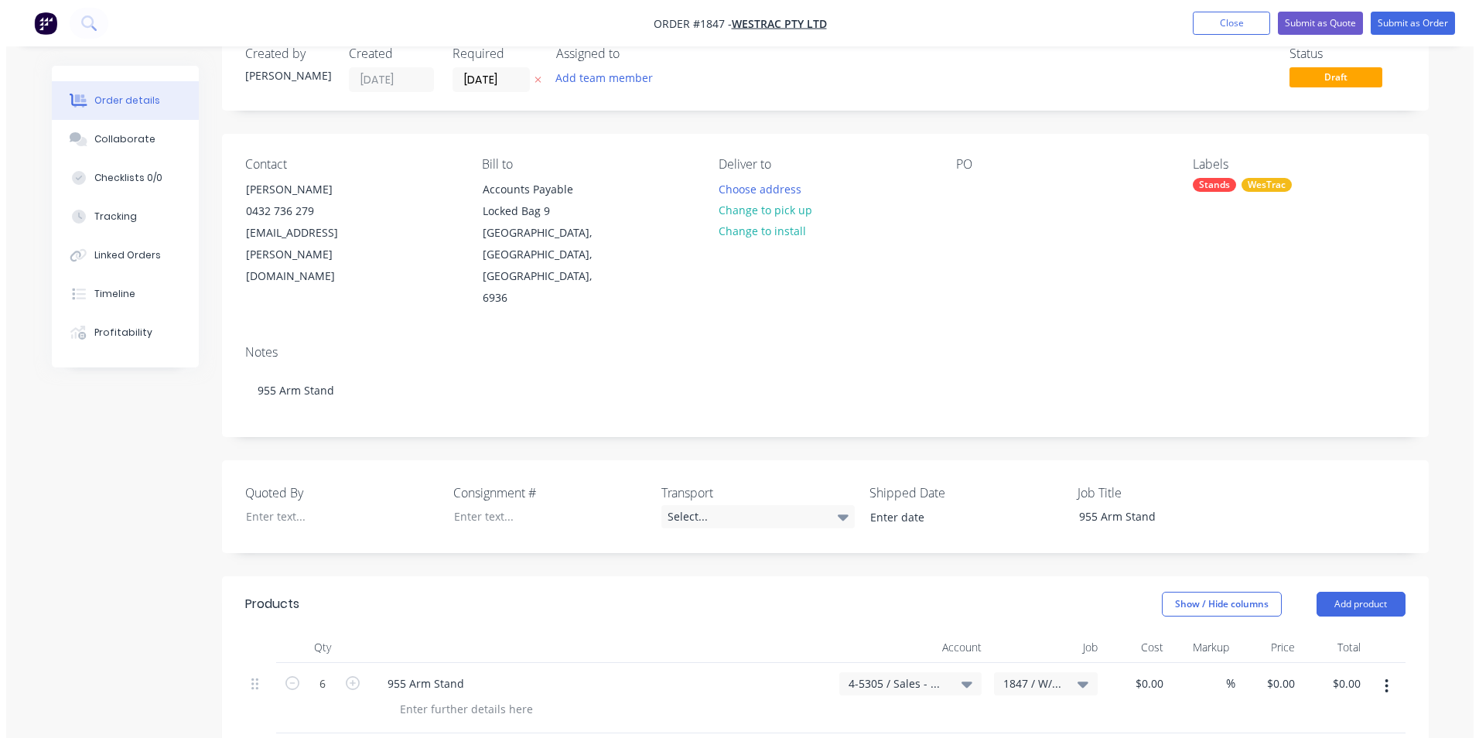
scroll to position [0, 0]
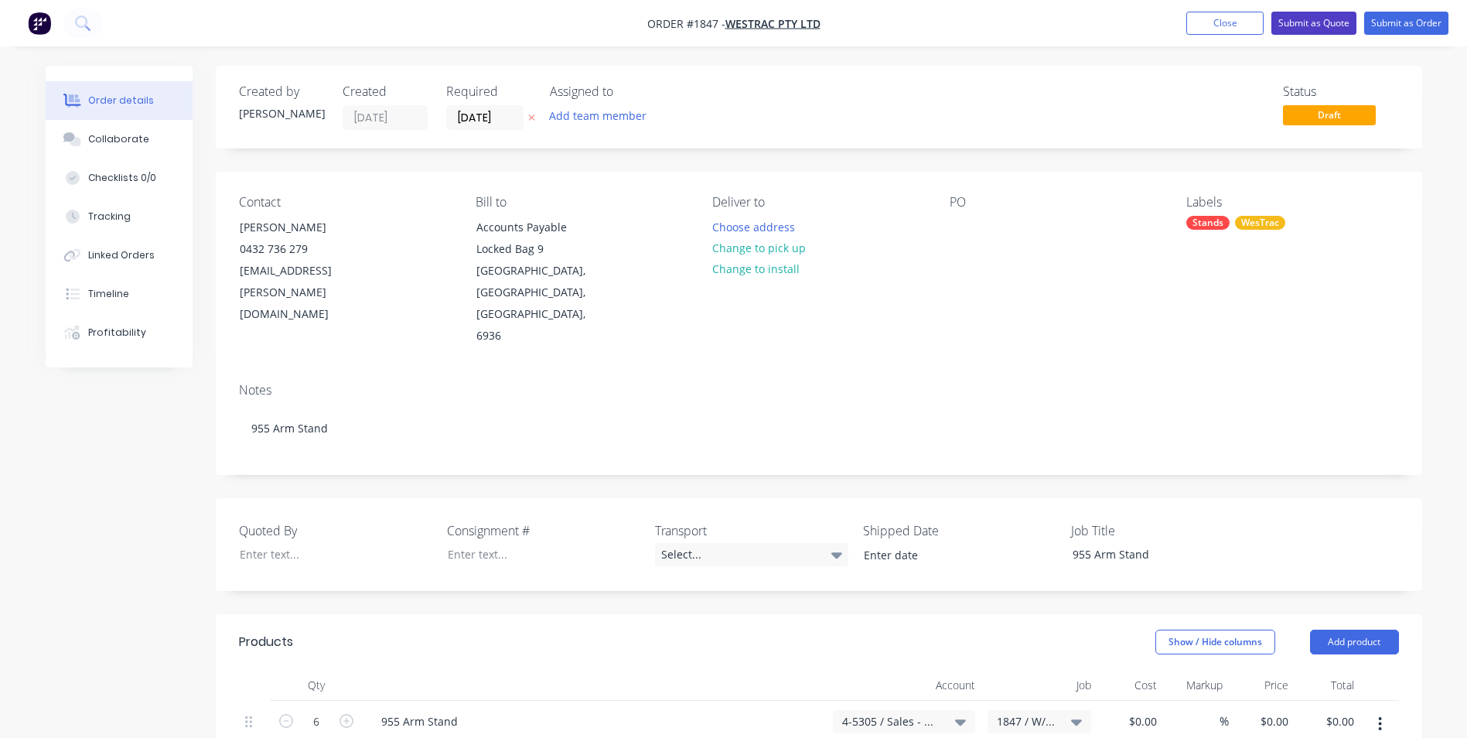
click at [1319, 16] on button "Submit as Quote" at bounding box center [1314, 23] width 85 height 23
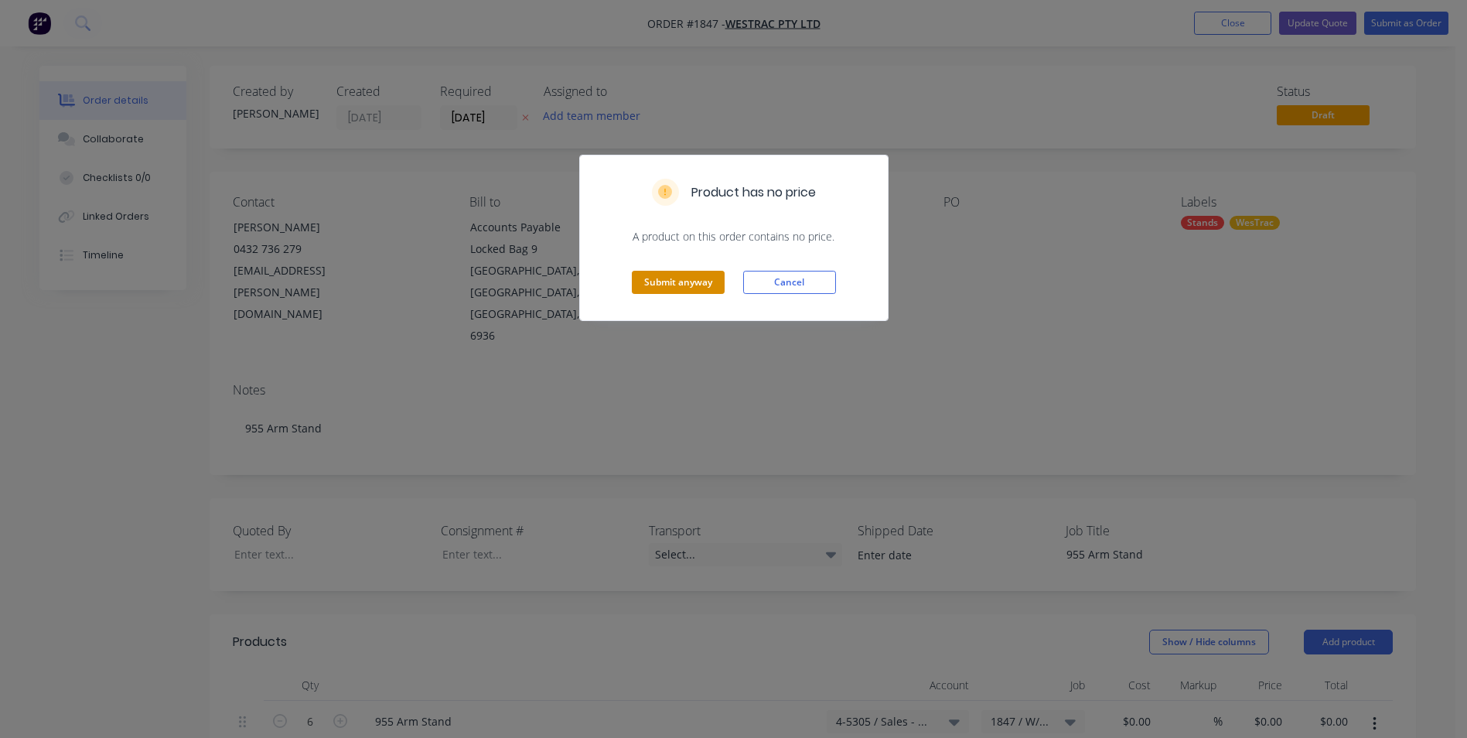
click at [681, 279] on button "Submit anyway" at bounding box center [678, 282] width 93 height 23
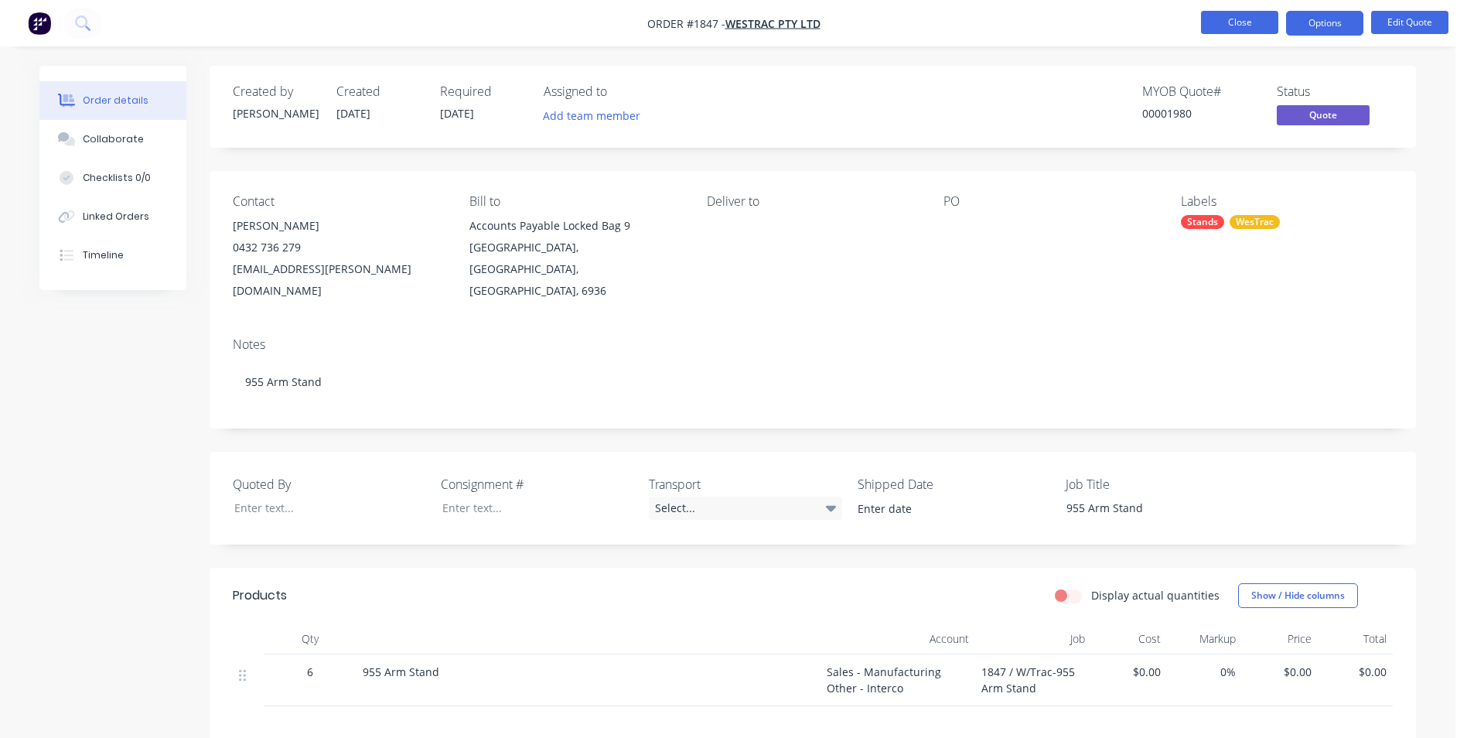
click at [1235, 24] on button "Close" at bounding box center [1239, 22] width 77 height 23
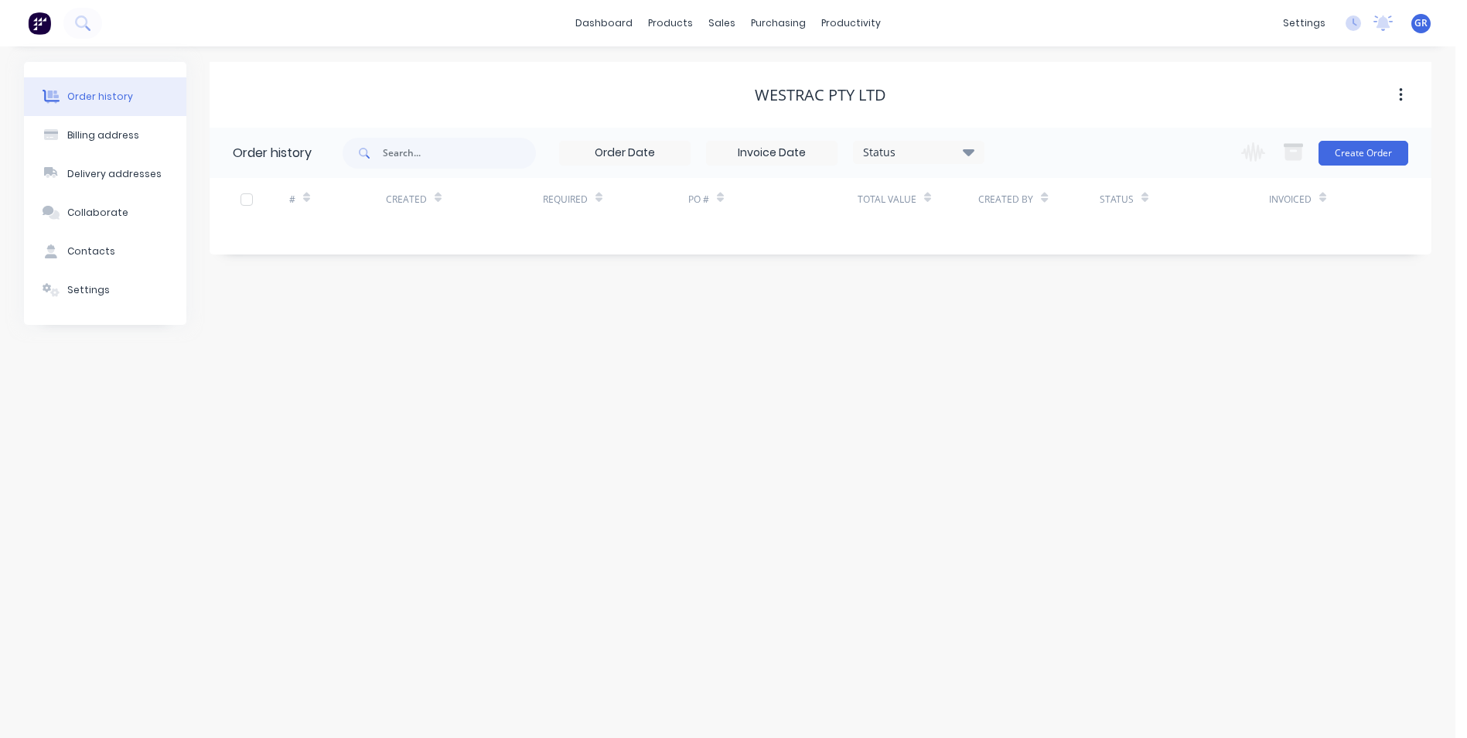
click at [1235, 24] on div "dashboard products sales purchasing productivity dashboard products Product Cat…" at bounding box center [728, 23] width 1456 height 46
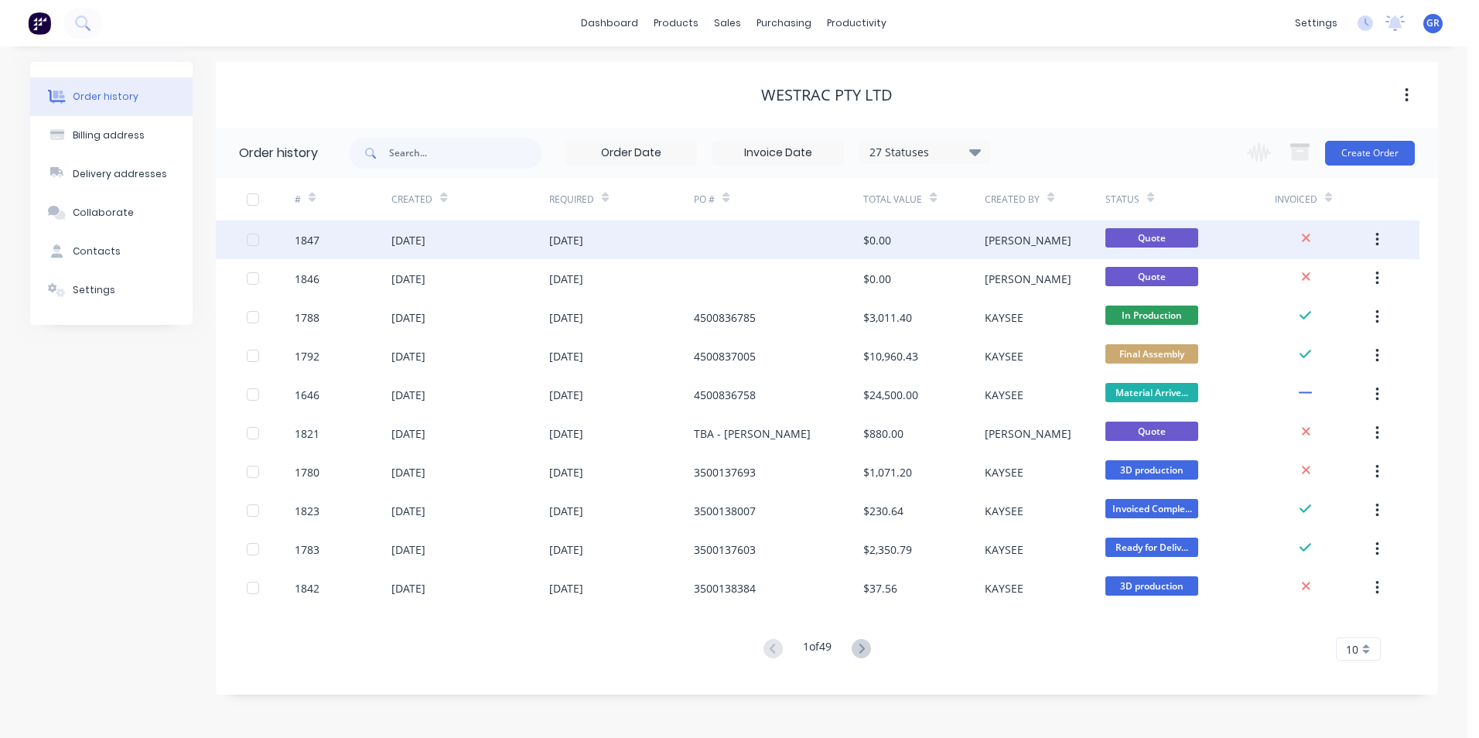
click at [314, 237] on div "1847" at bounding box center [307, 240] width 25 height 16
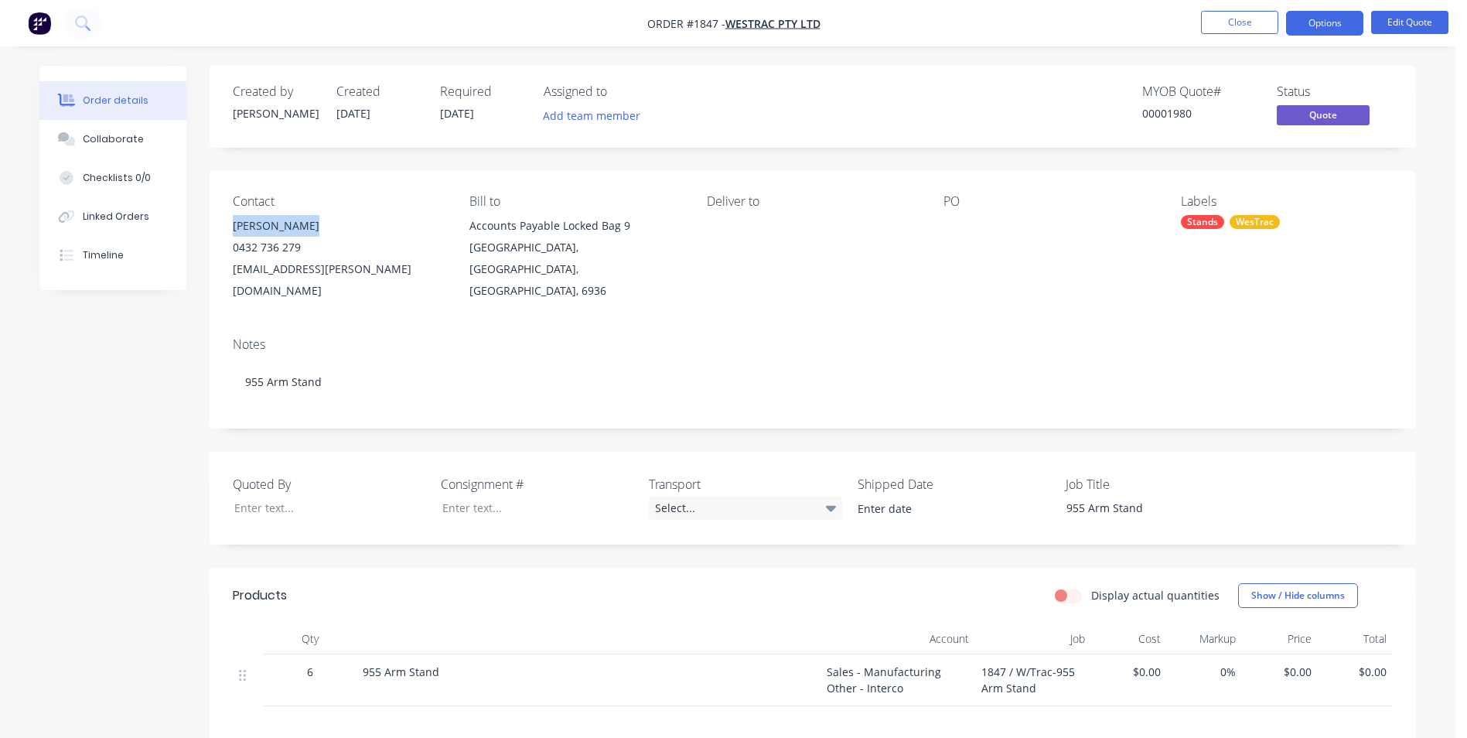
drag, startPoint x: 316, startPoint y: 224, endPoint x: 233, endPoint y: 222, distance: 83.6
click at [233, 222] on div "Beau Anderson" at bounding box center [339, 226] width 212 height 22
drag, startPoint x: 233, startPoint y: 222, endPoint x: 262, endPoint y: 221, distance: 29.4
copy div "Beau Anderson"
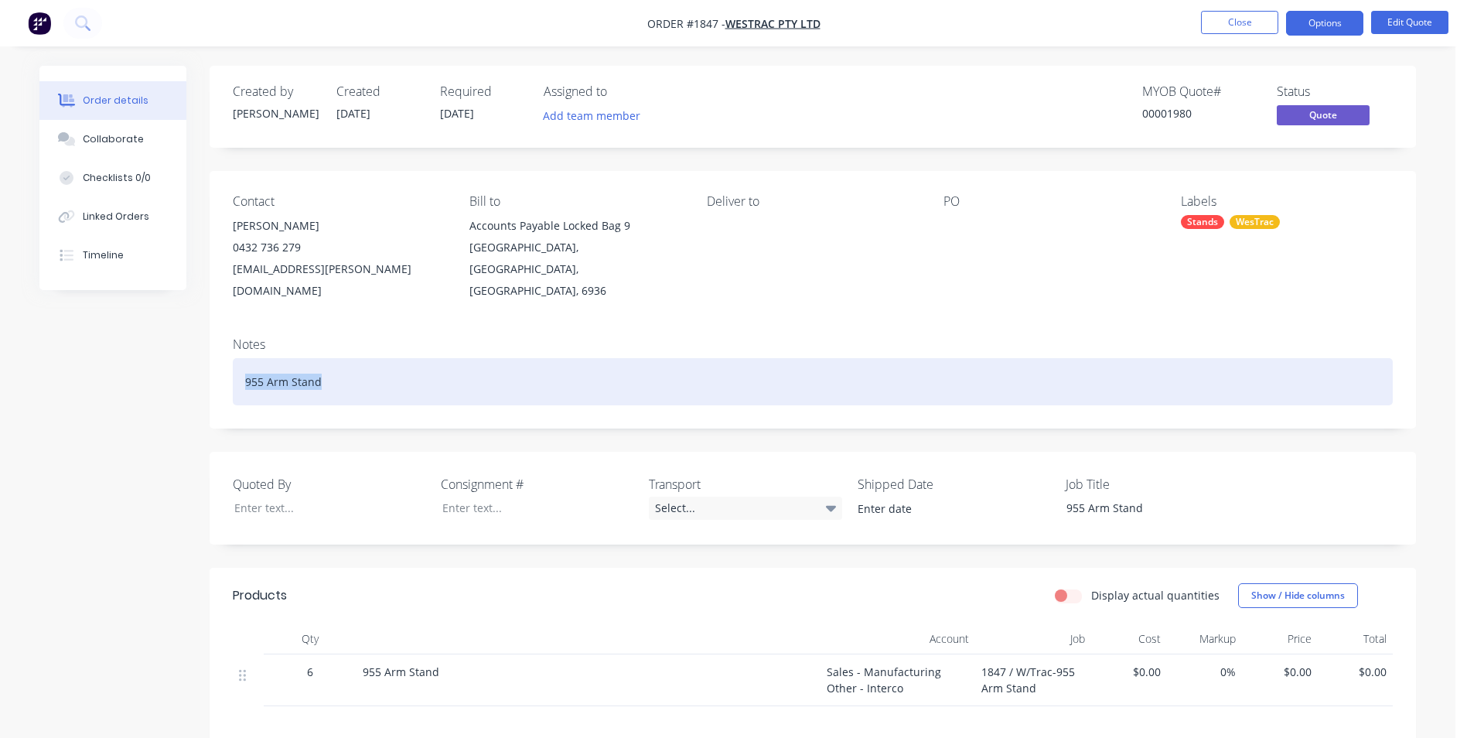
drag, startPoint x: 335, startPoint y: 360, endPoint x: 210, endPoint y: 358, distance: 124.6
click at [210, 358] on div "Notes 955 Arm Stand" at bounding box center [813, 377] width 1207 height 104
copy div "955 Arm Stand"
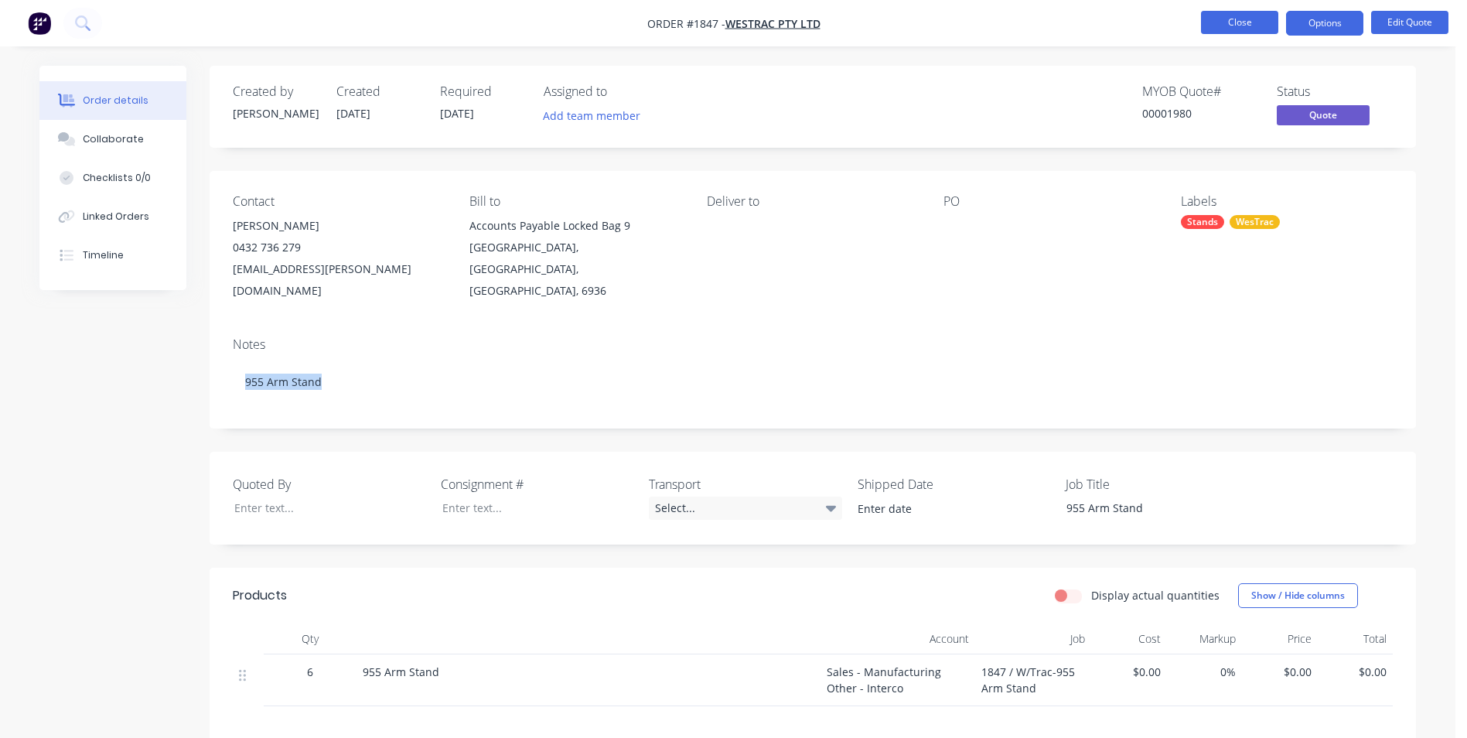
click at [1255, 22] on button "Close" at bounding box center [1239, 22] width 77 height 23
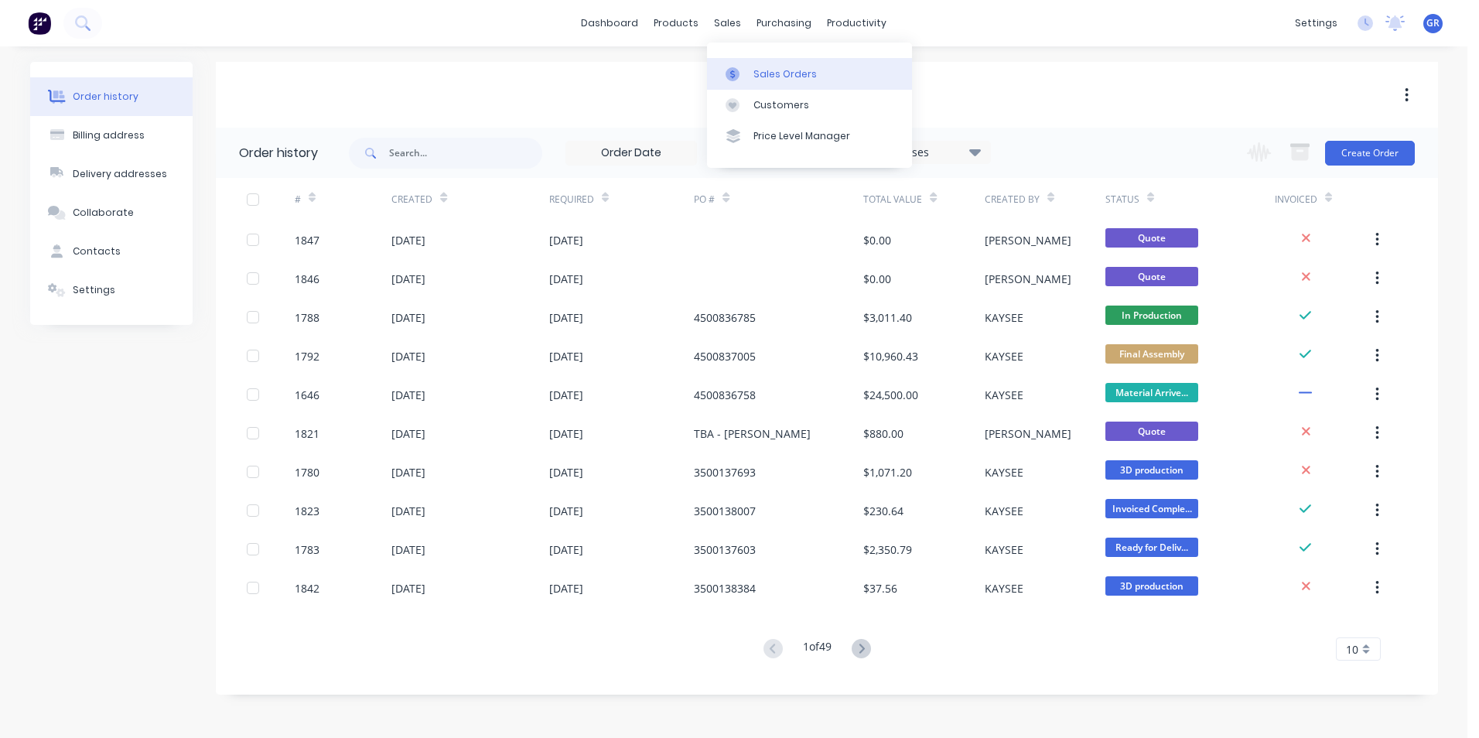
click at [789, 73] on div "Sales Orders" at bounding box center [784, 74] width 63 height 14
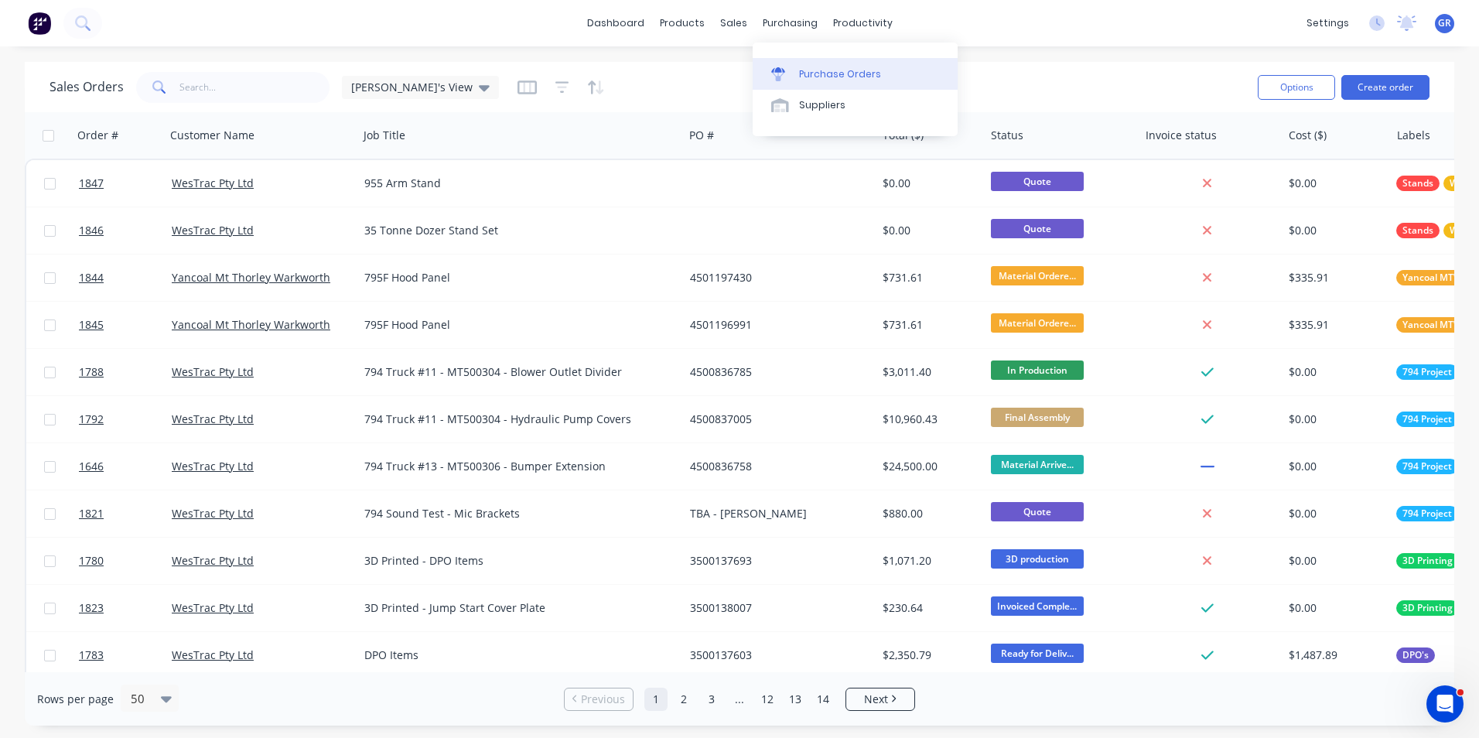
click at [834, 70] on div "Purchase Orders" at bounding box center [840, 74] width 82 height 14
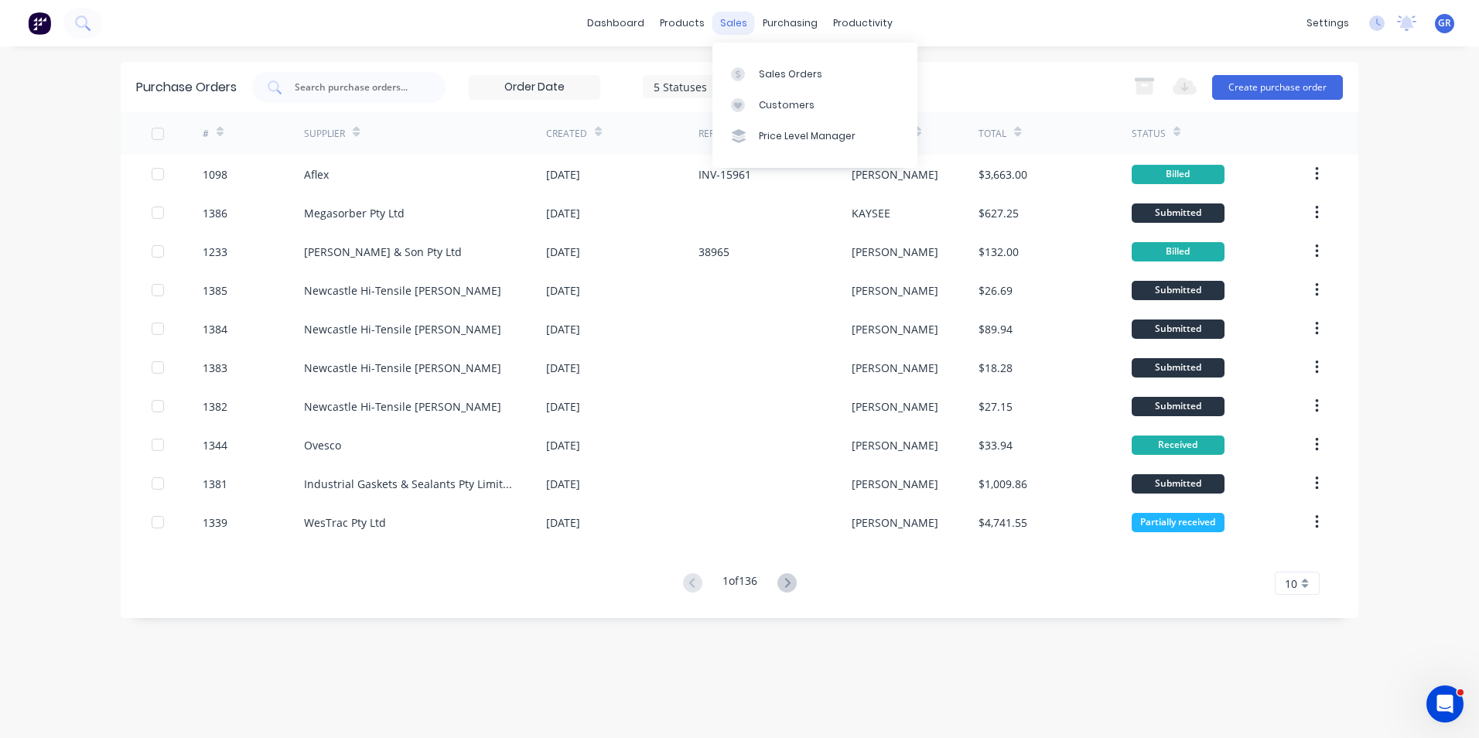
click at [735, 22] on div "sales" at bounding box center [733, 23] width 43 height 23
click at [789, 72] on div "Sales Orders" at bounding box center [790, 74] width 63 height 14
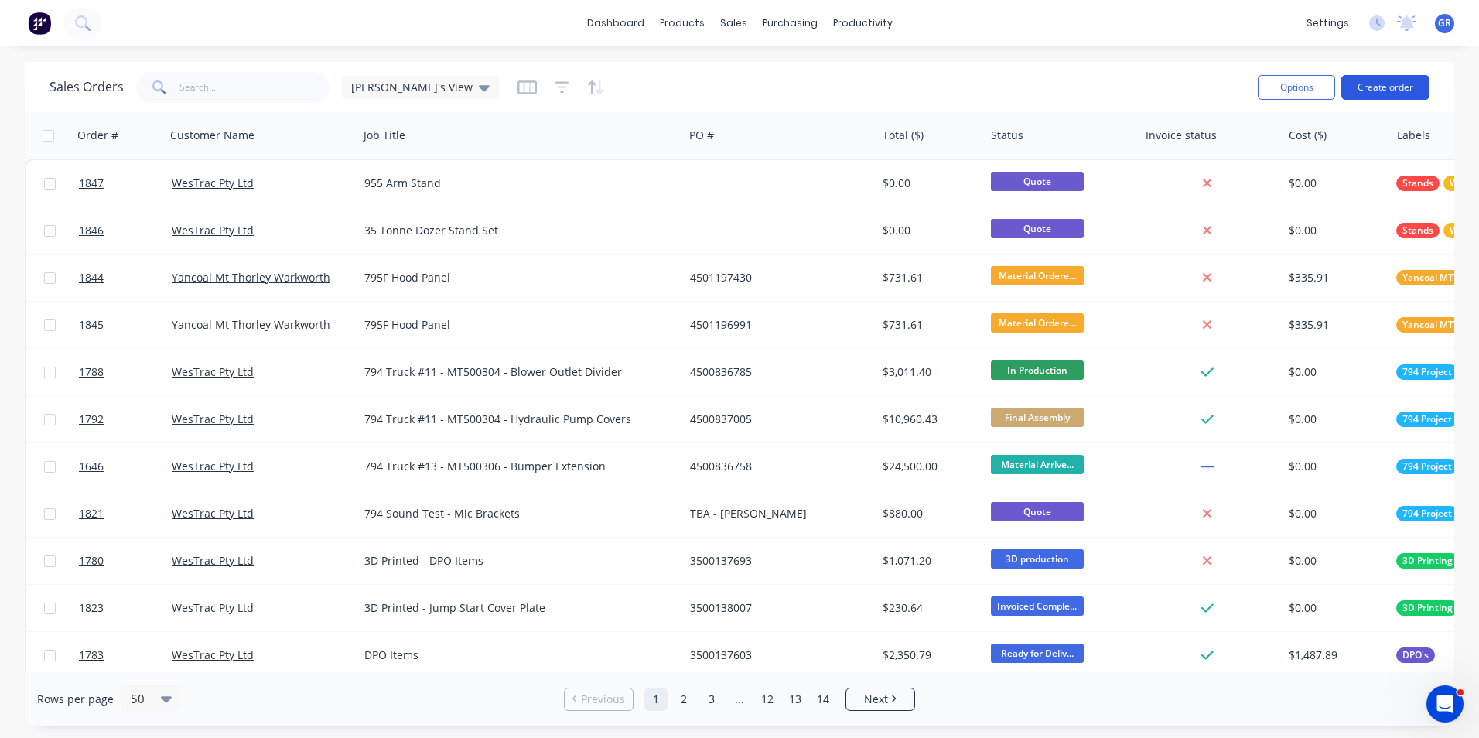
click at [1401, 89] on button "Create order" at bounding box center [1385, 87] width 88 height 25
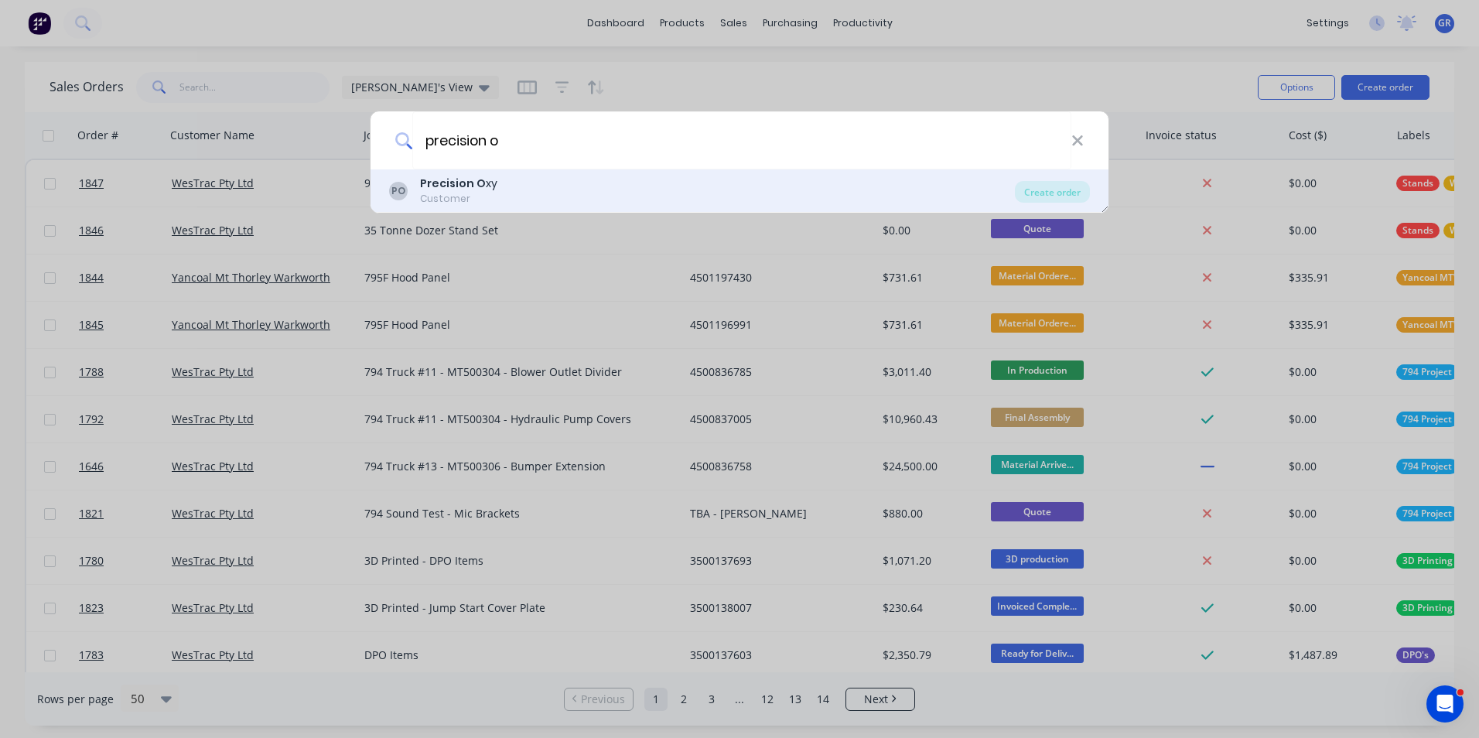
type input "precision o"
click at [466, 183] on b "Precision O" at bounding box center [453, 183] width 66 height 15
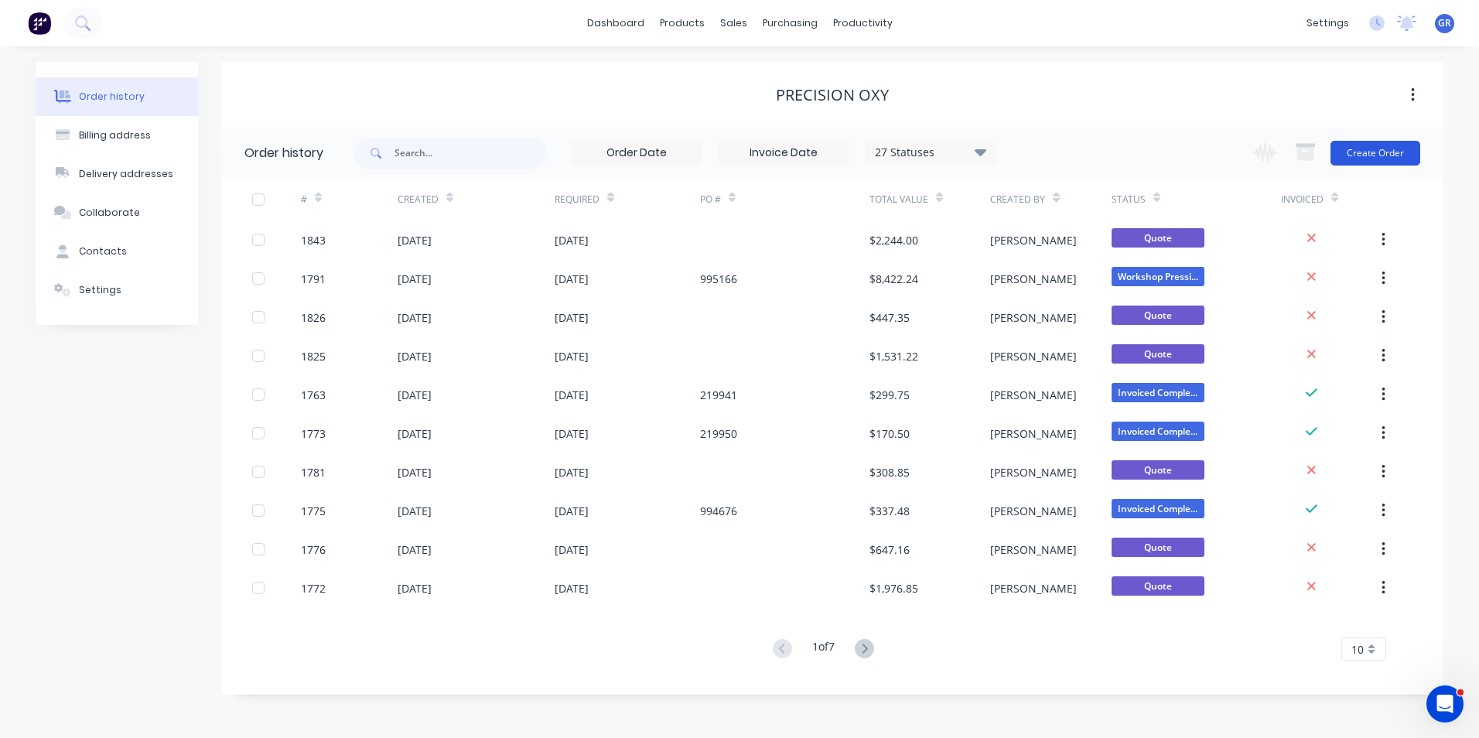
click at [1378, 149] on button "Create Order" at bounding box center [1376, 153] width 90 height 25
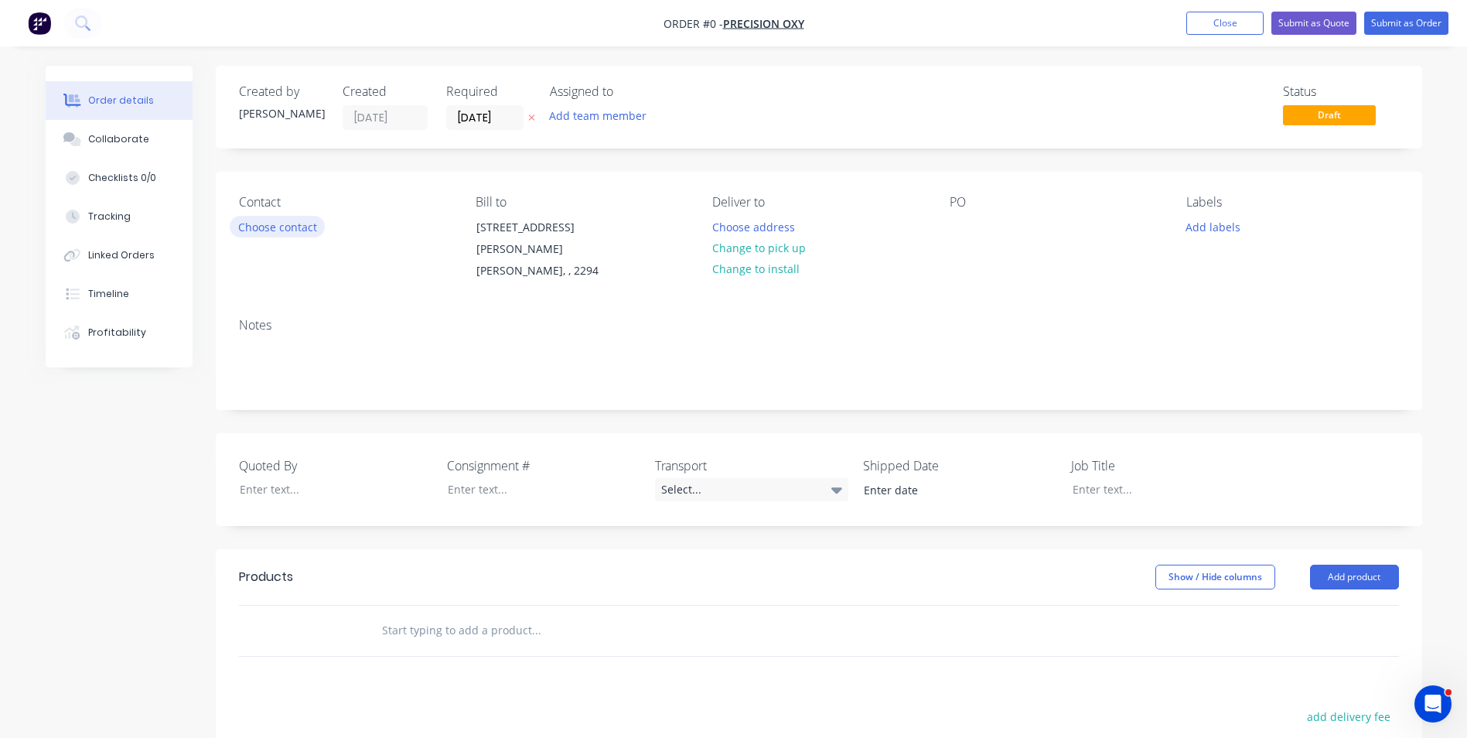
click at [260, 228] on button "Choose contact" at bounding box center [277, 226] width 95 height 21
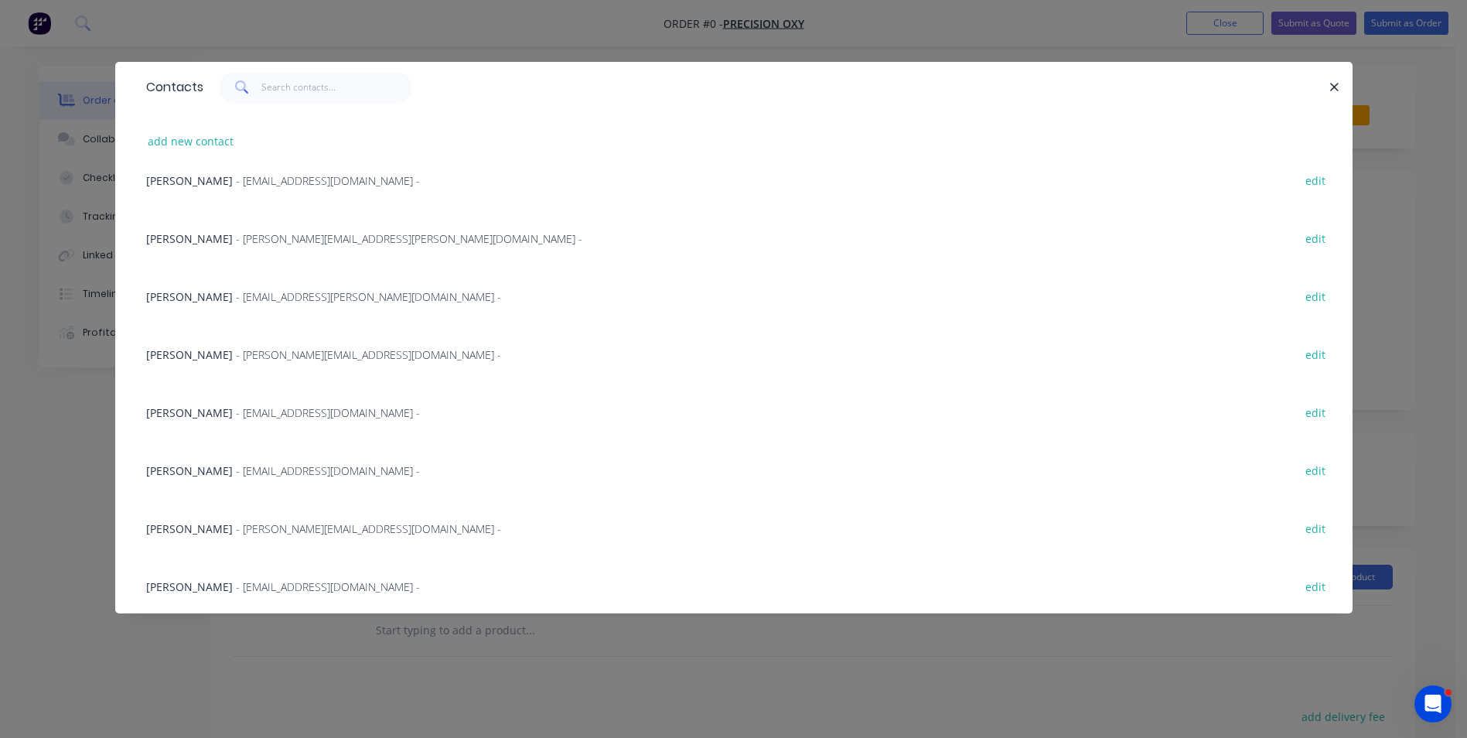
scroll to position [155, 0]
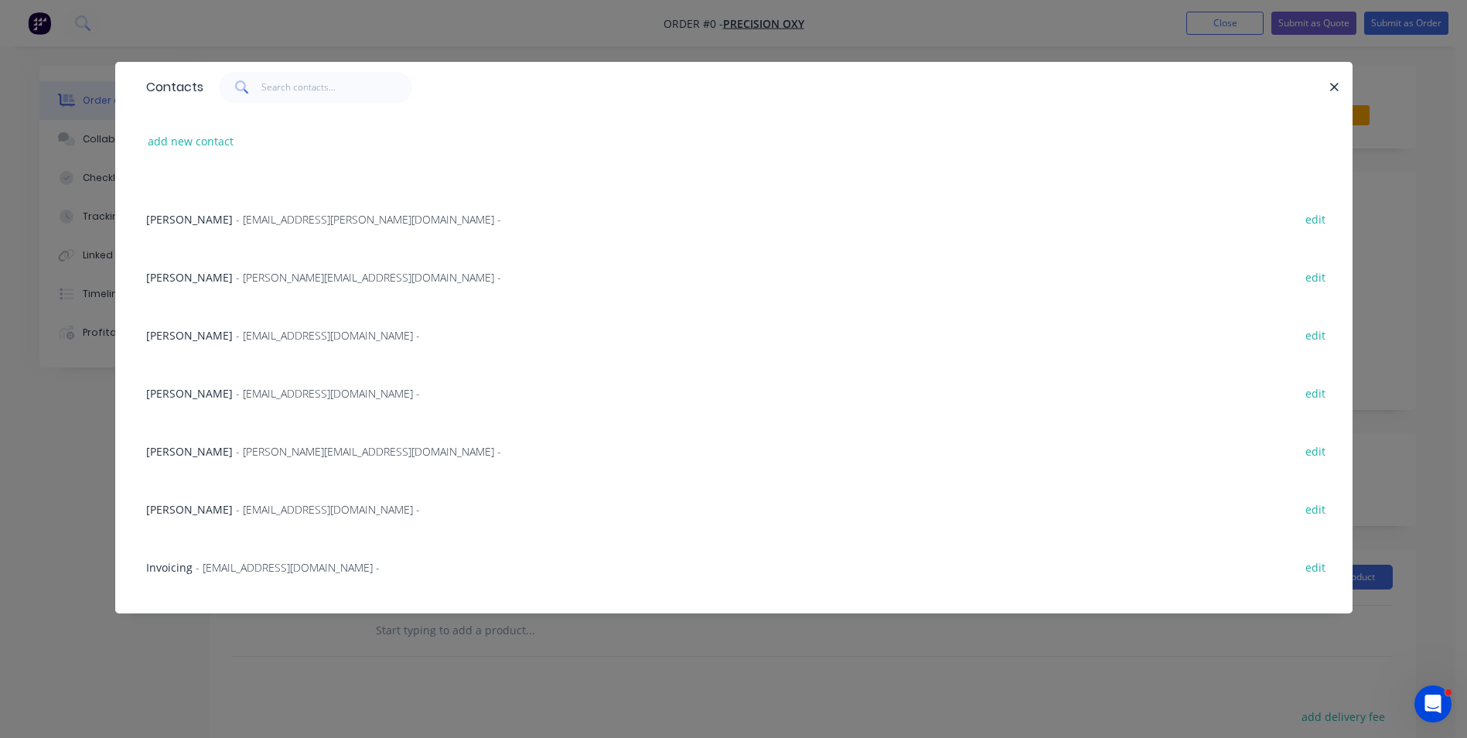
click at [210, 507] on span "Marc Peverini" at bounding box center [189, 509] width 87 height 15
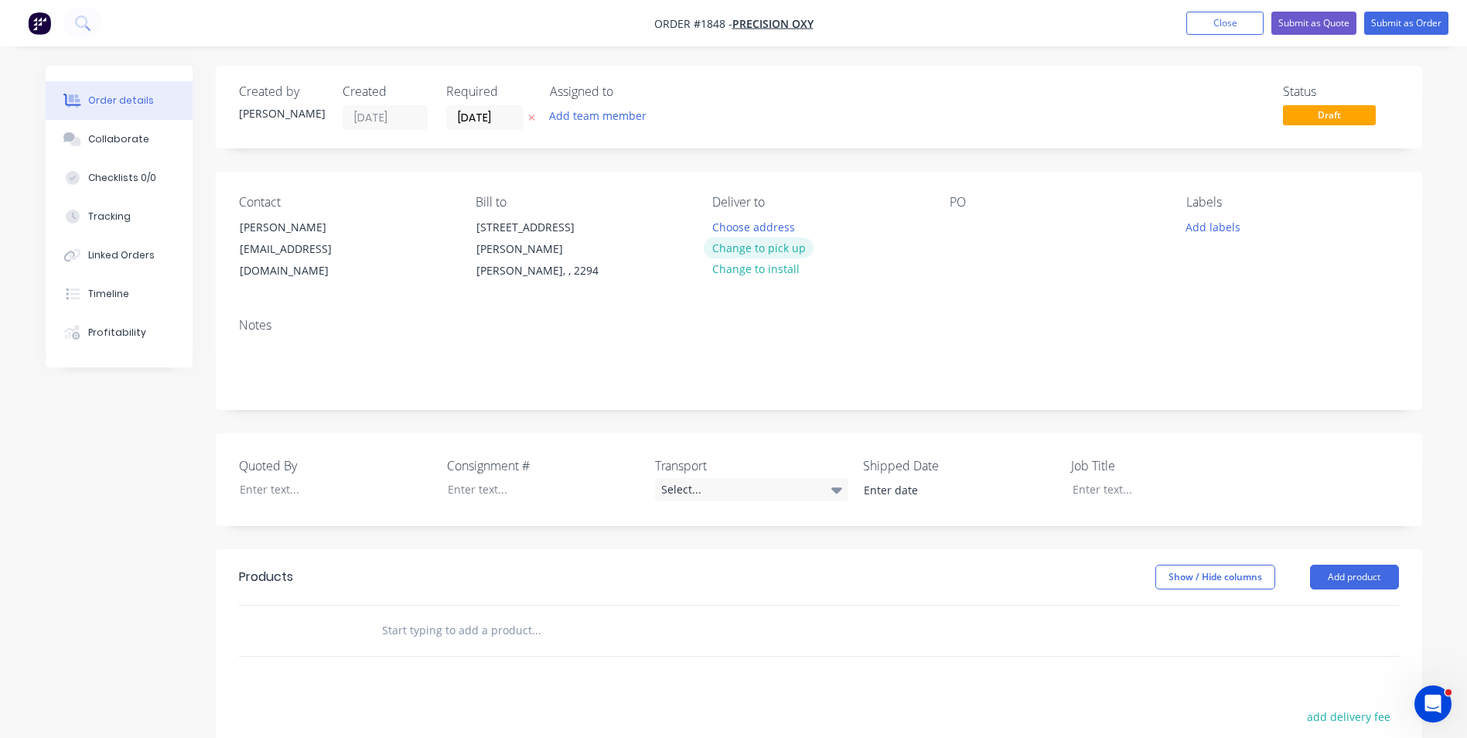
click at [770, 250] on button "Change to pick up" at bounding box center [759, 247] width 110 height 21
click at [1227, 226] on button "Add labels" at bounding box center [1213, 226] width 71 height 21
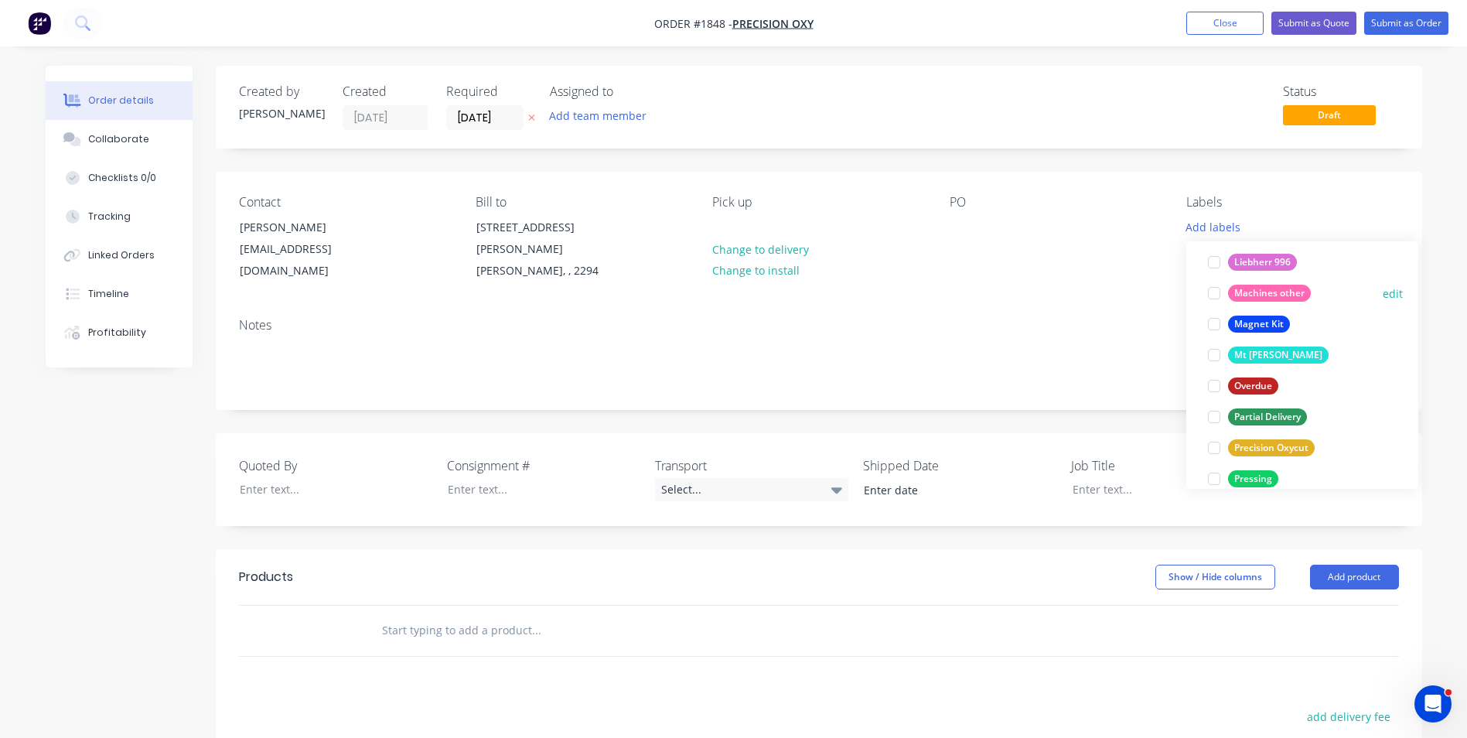
scroll to position [851, 0]
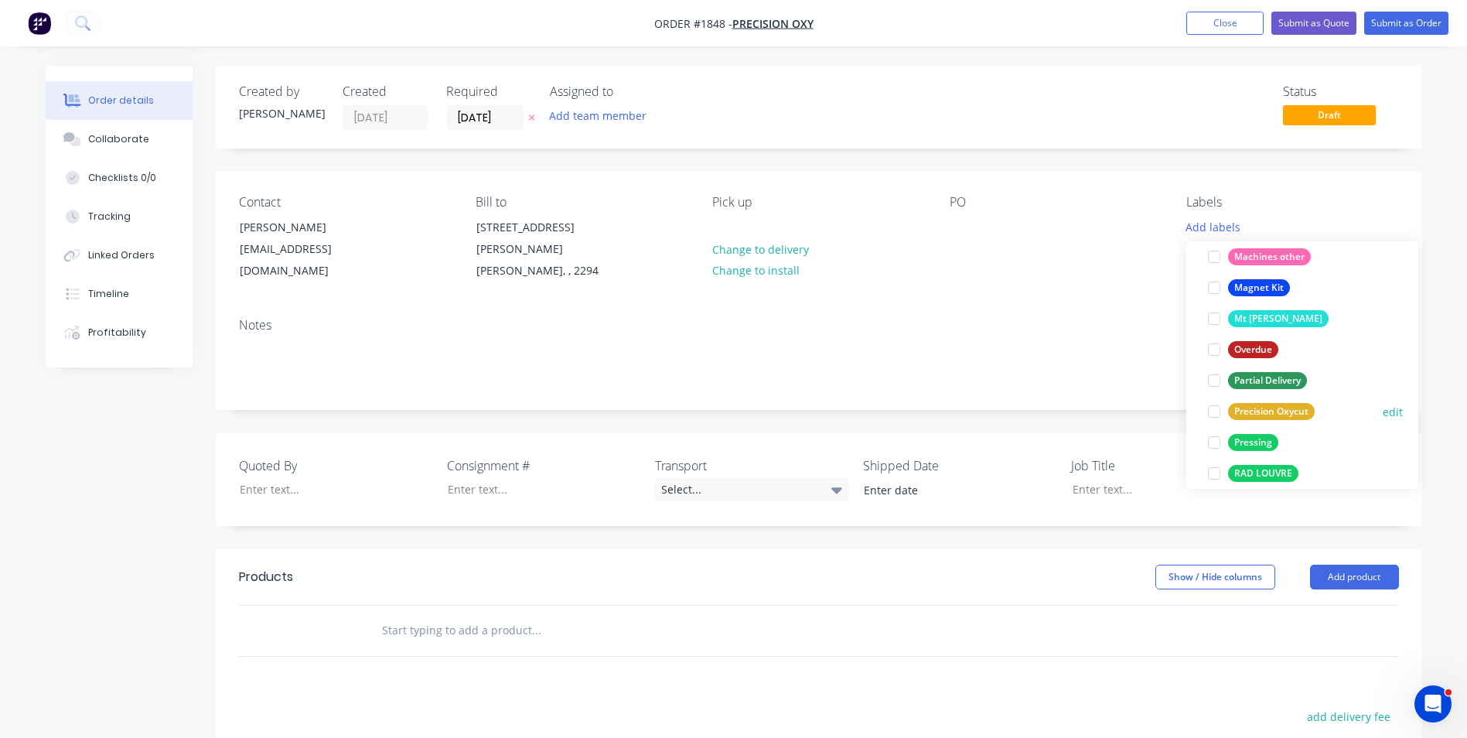
click at [1275, 410] on div "Precision Oxycut" at bounding box center [1271, 411] width 87 height 17
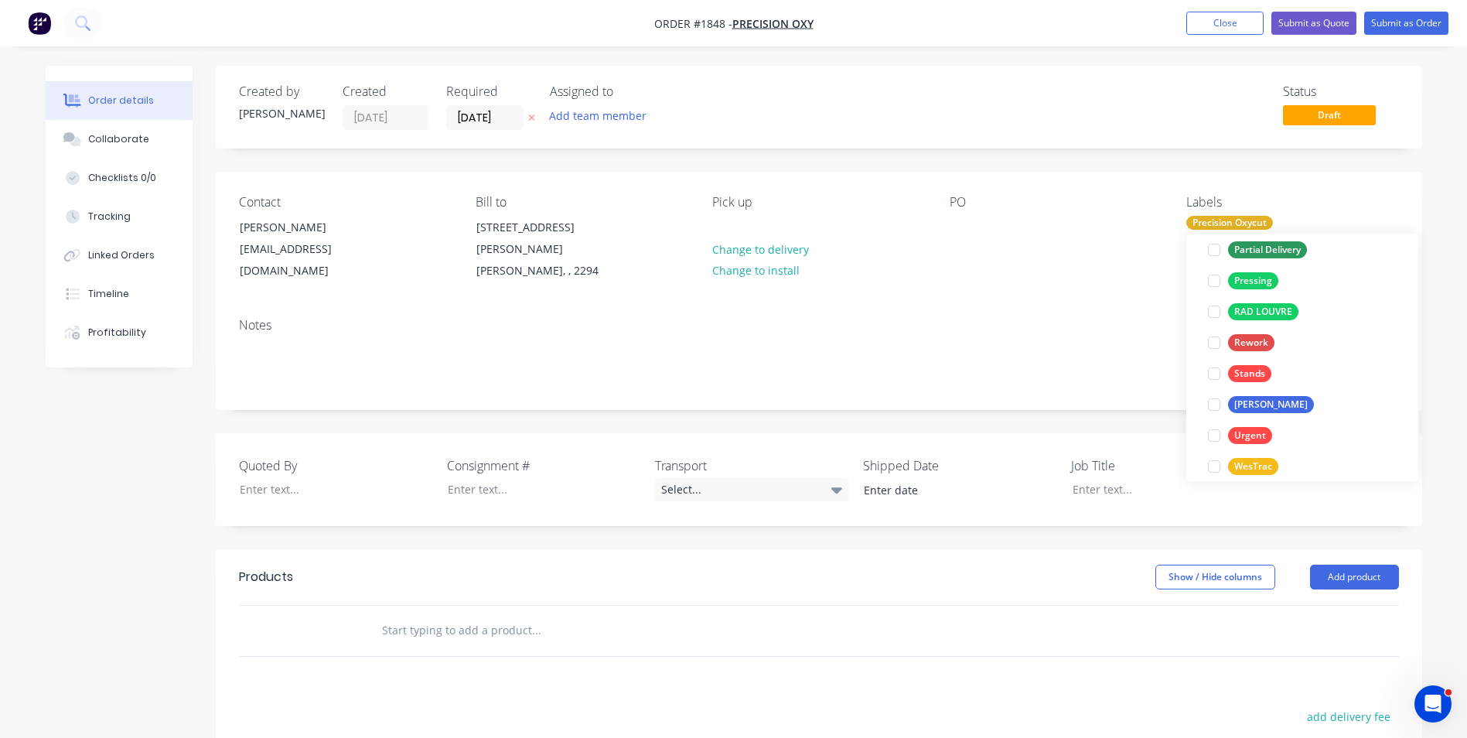
scroll to position [1006, 0]
click at [1252, 278] on div "Pressing" at bounding box center [1253, 280] width 50 height 17
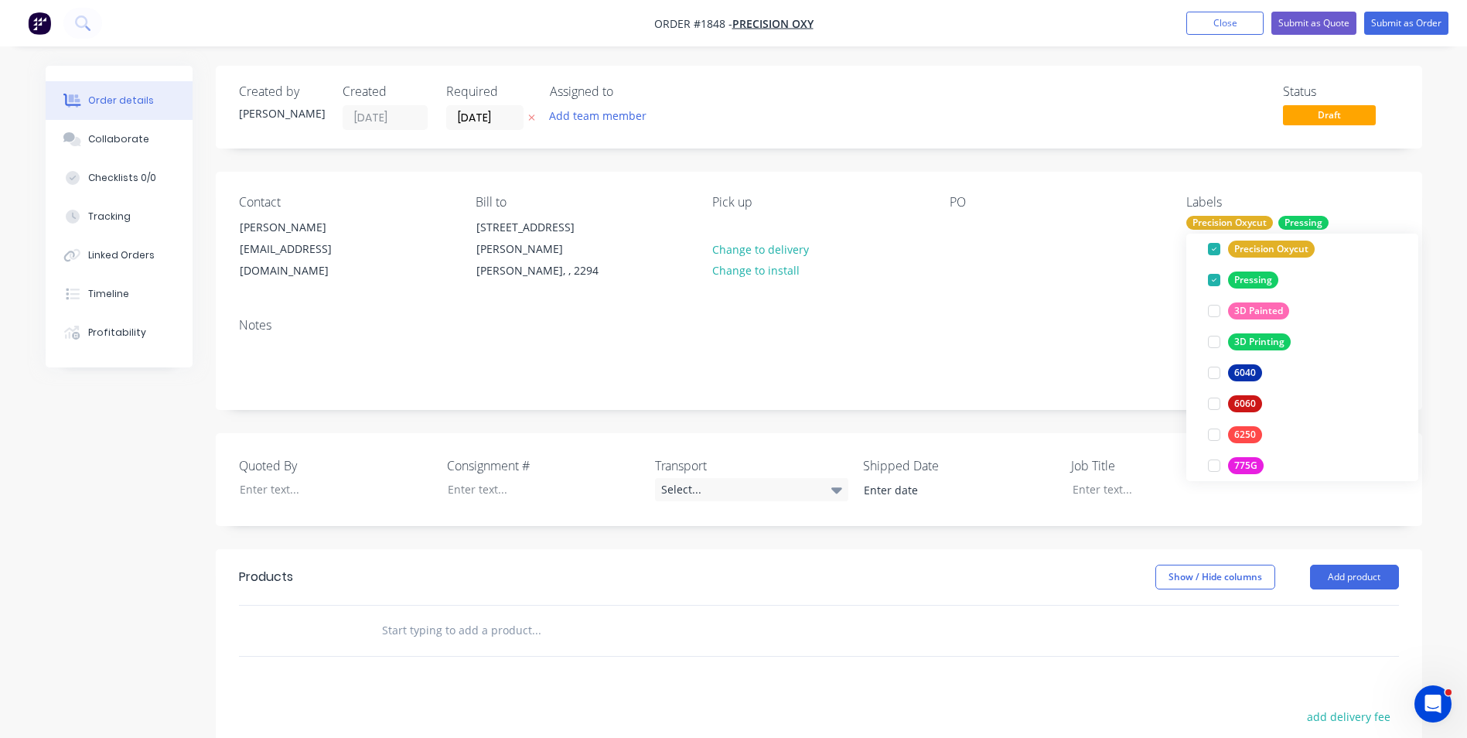
click at [958, 318] on div "Notes" at bounding box center [819, 325] width 1160 height 15
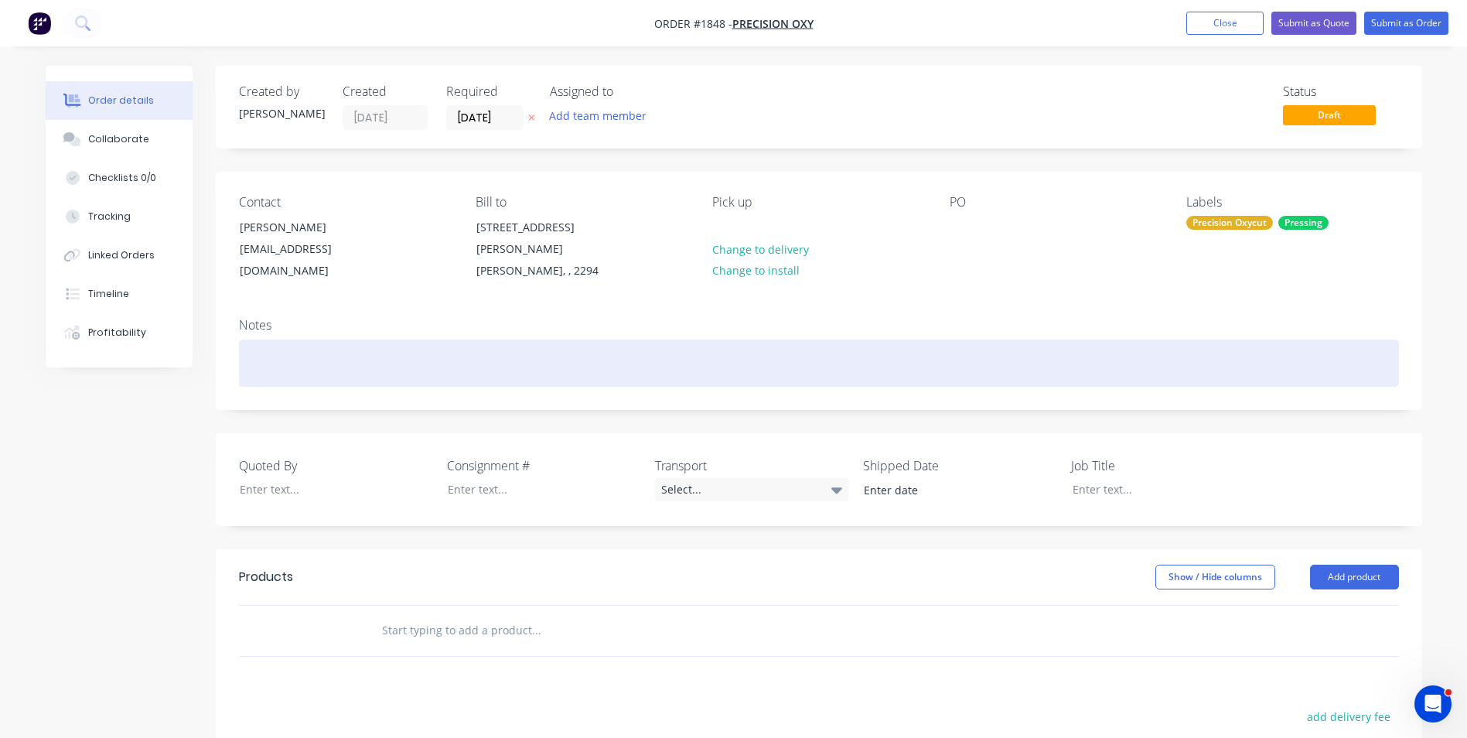
click at [254, 340] on div at bounding box center [819, 363] width 1160 height 47
click at [261, 341] on div at bounding box center [819, 363] width 1160 height 47
drag, startPoint x: 475, startPoint y: 347, endPoint x: 208, endPoint y: 354, distance: 267.0
click at [208, 354] on div "Order details Collaborate Checklists 0/0 Tracking Linked Orders Timeline Profit…" at bounding box center [734, 559] width 1408 height 986
copy div "Sump Feed Launder - Pipe section Pressing"
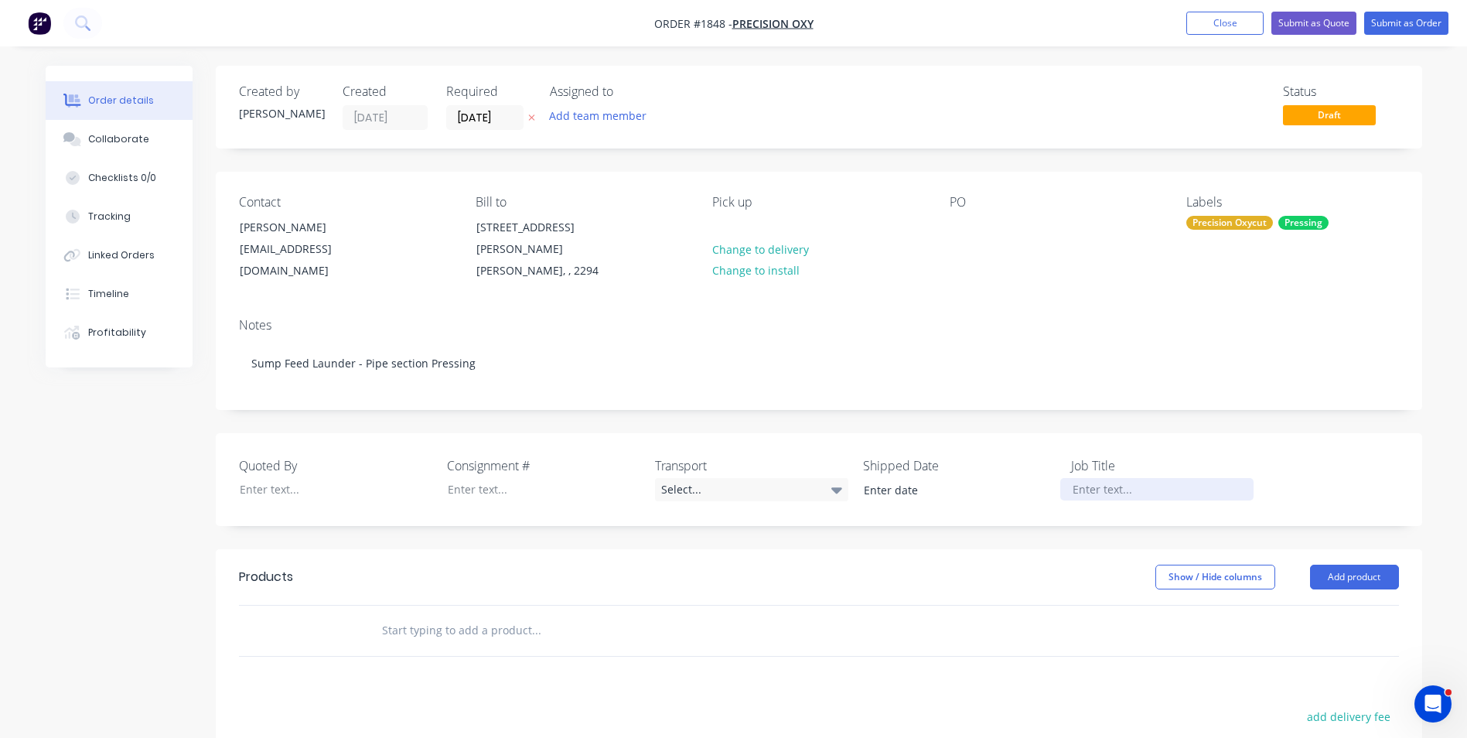
click at [1092, 478] on div at bounding box center [1157, 489] width 193 height 22
paste div
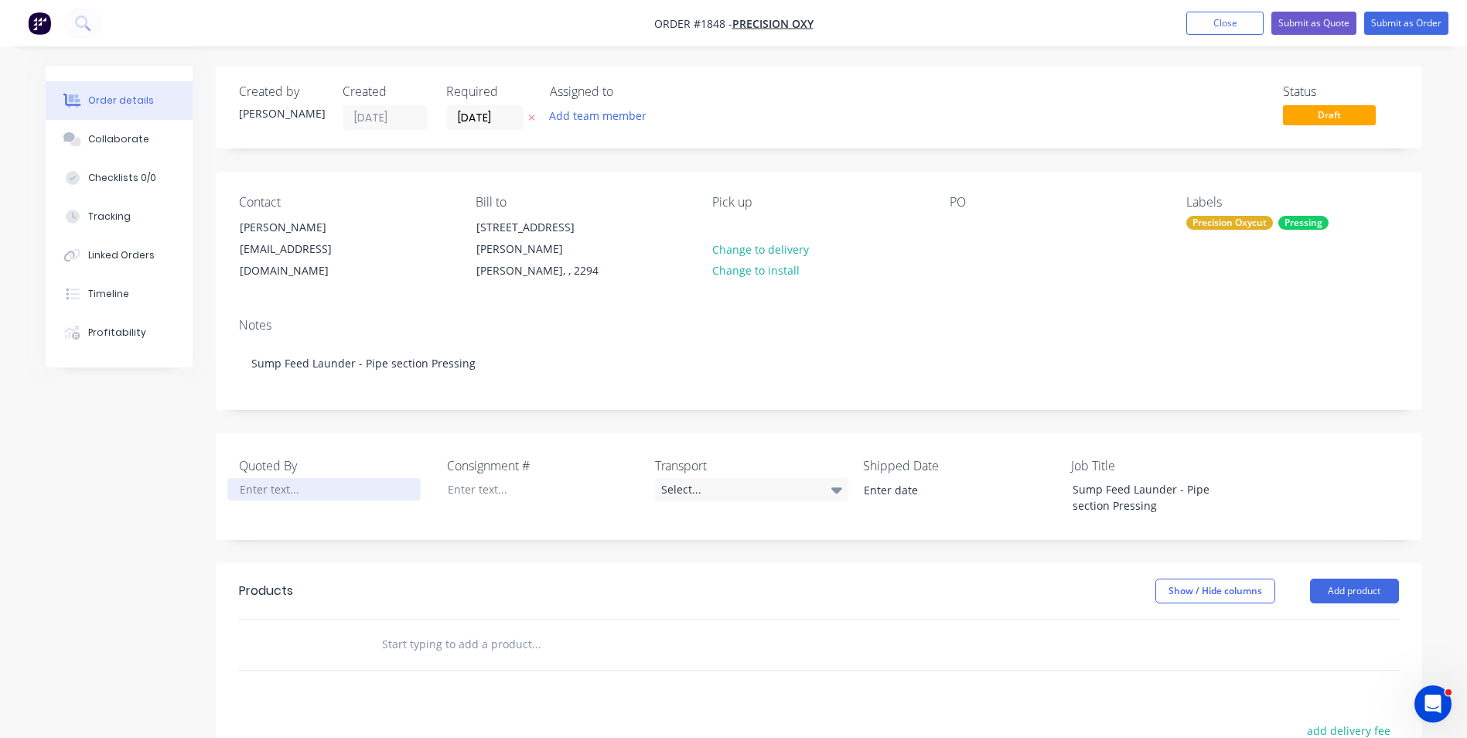
click at [264, 478] on div at bounding box center [323, 489] width 193 height 22
click at [435, 629] on input "text" at bounding box center [535, 644] width 309 height 31
type input "Item 6."
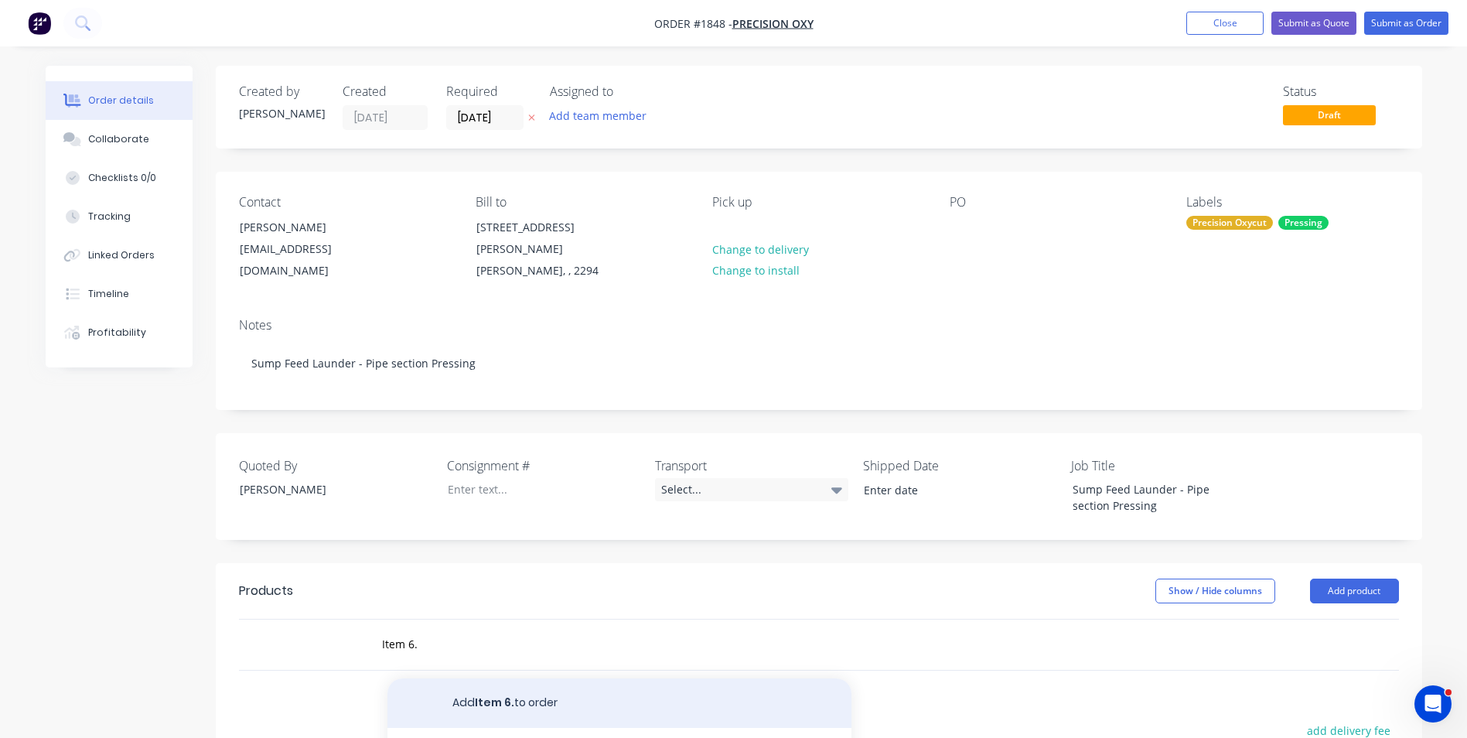
click at [507, 685] on button "Add Item 6. to order" at bounding box center [620, 703] width 464 height 50
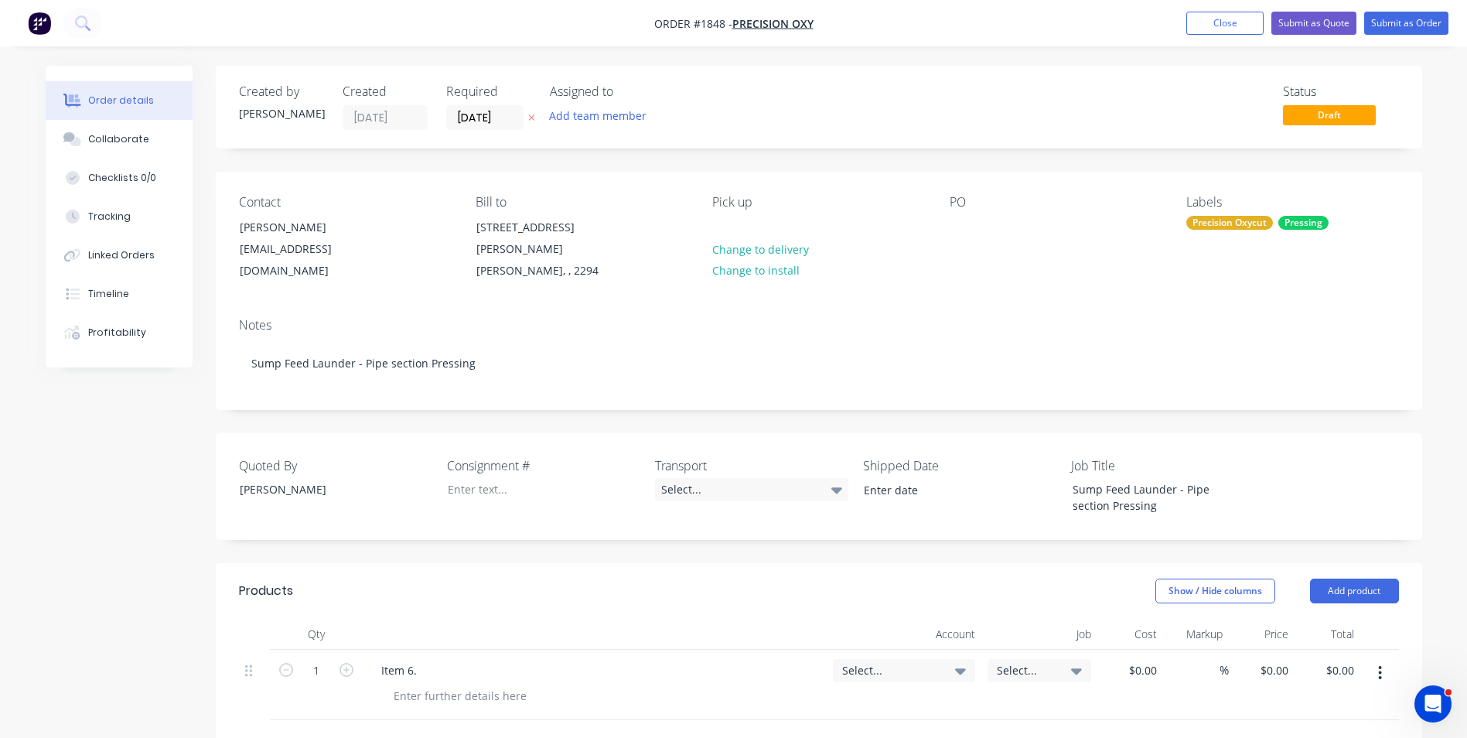
click at [445, 659] on div "Item 6." at bounding box center [595, 670] width 452 height 22
click at [428, 659] on div "Item 6." at bounding box center [399, 670] width 60 height 22
drag, startPoint x: 600, startPoint y: 656, endPoint x: 616, endPoint y: 656, distance: 15.5
click at [600, 659] on div "Item 6. 911 x 294 Bump Pressed cylinder -" at bounding box center [490, 670] width 242 height 22
click at [350, 663] on icon "button" at bounding box center [347, 670] width 14 height 14
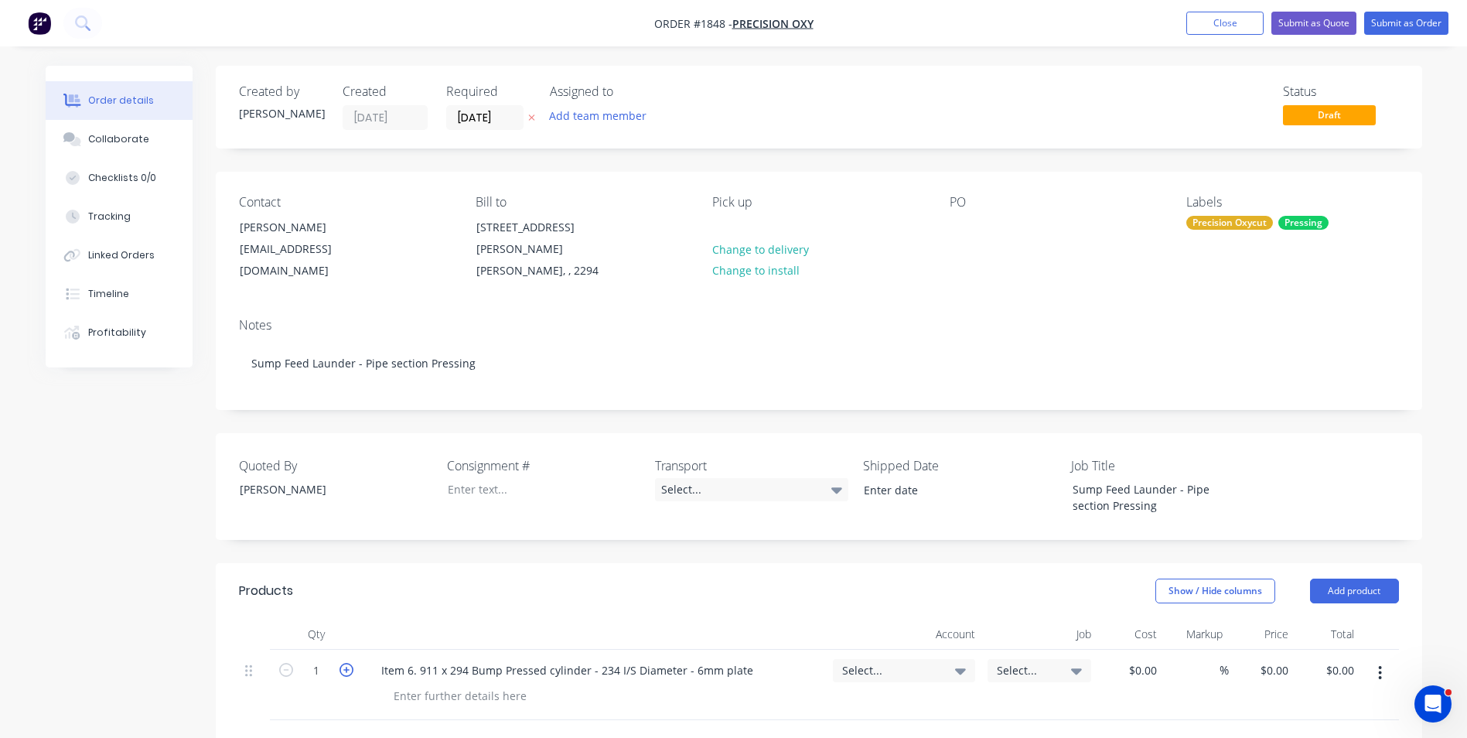
type input "2"
click at [872, 662] on span "Select..." at bounding box center [890, 670] width 97 height 16
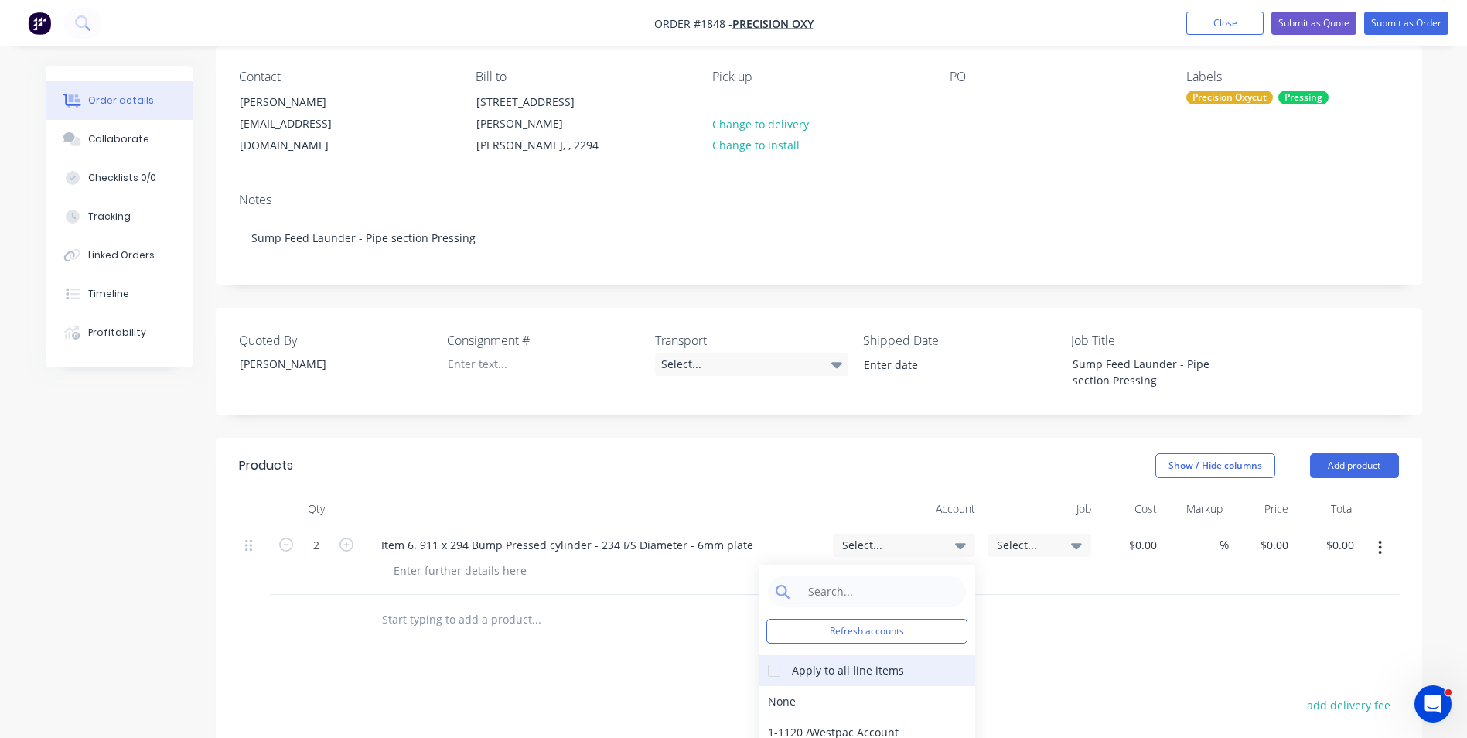
scroll to position [155, 0]
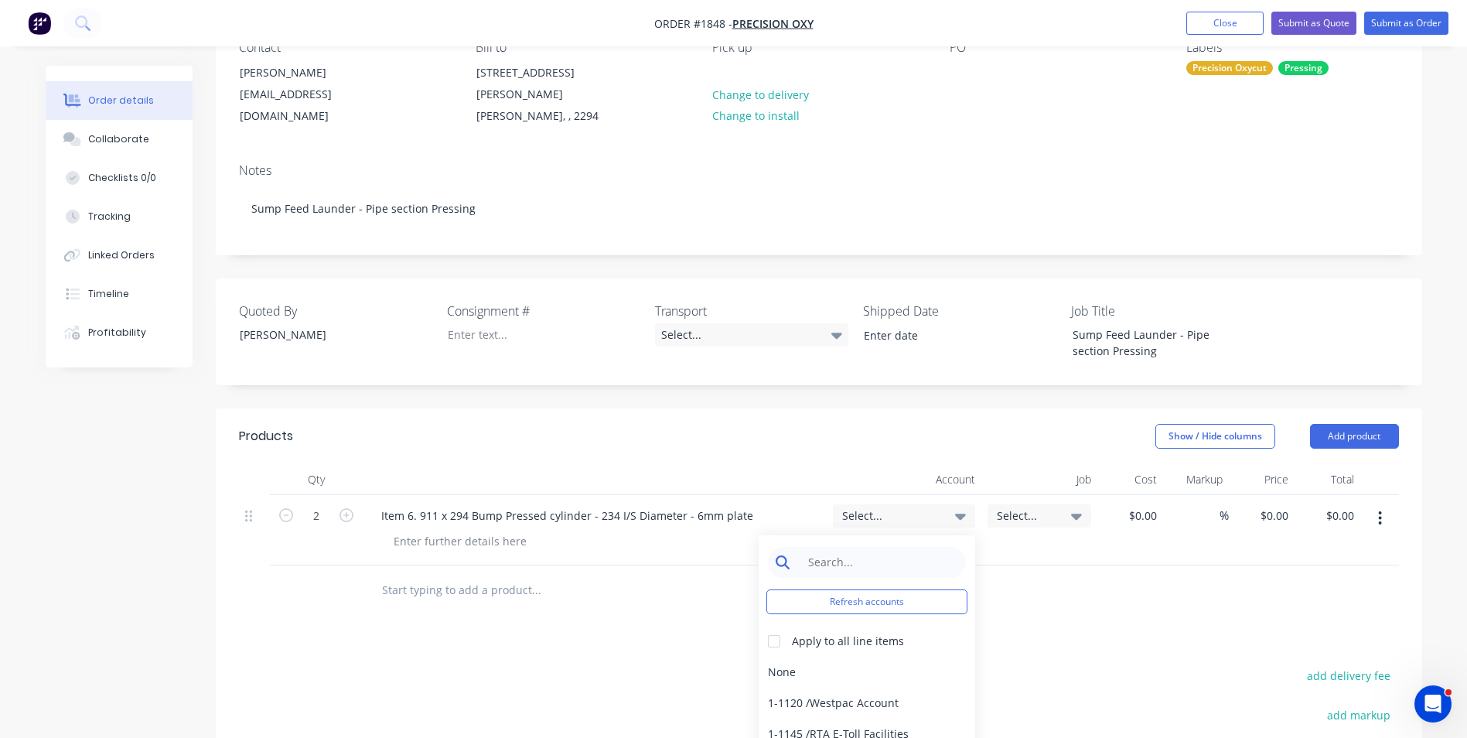
click at [810, 547] on input at bounding box center [879, 562] width 159 height 31
type input "press"
click at [872, 657] on div "4-1400 / Sales - Pressing" at bounding box center [867, 672] width 217 height 31
click at [1379, 510] on icon "button" at bounding box center [1380, 518] width 4 height 17
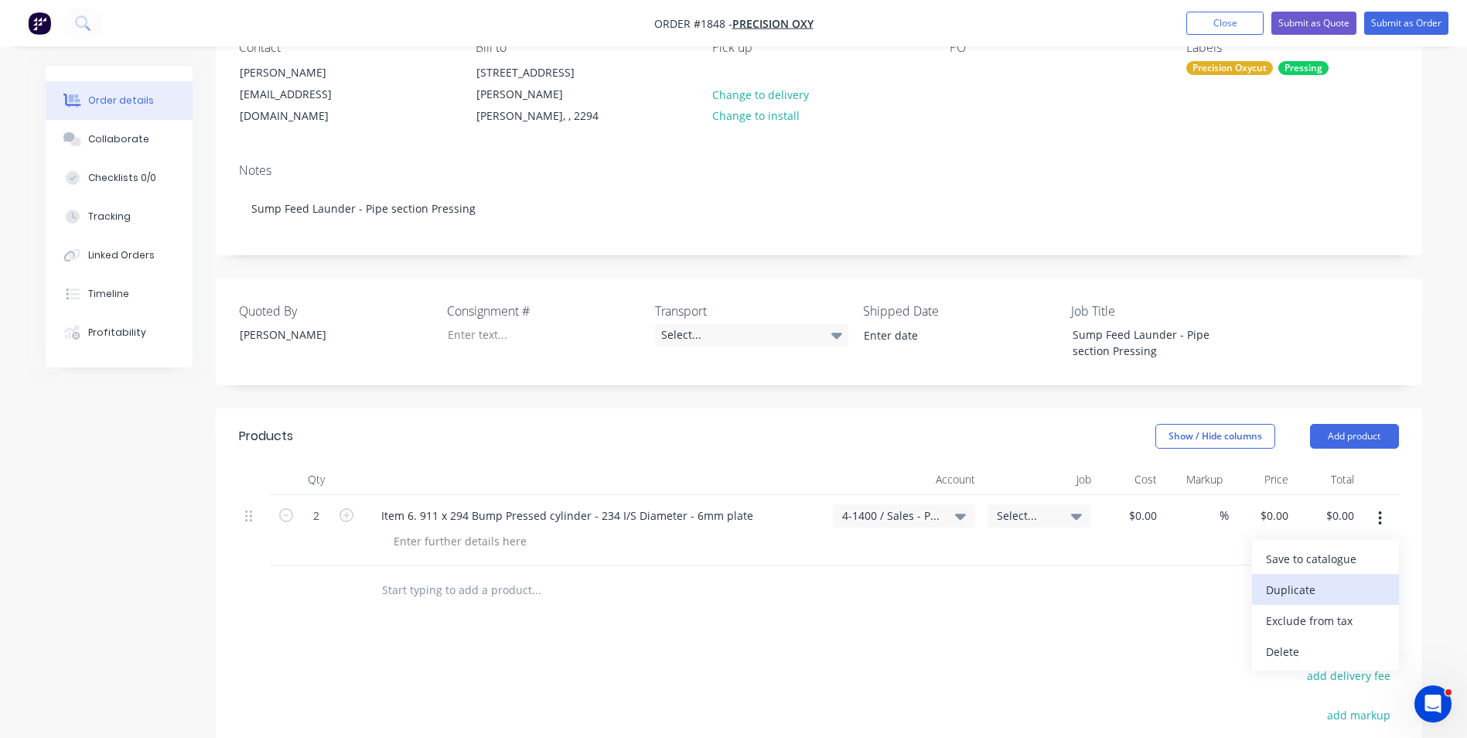
click at [1308, 579] on div "Duplicate" at bounding box center [1325, 590] width 119 height 22
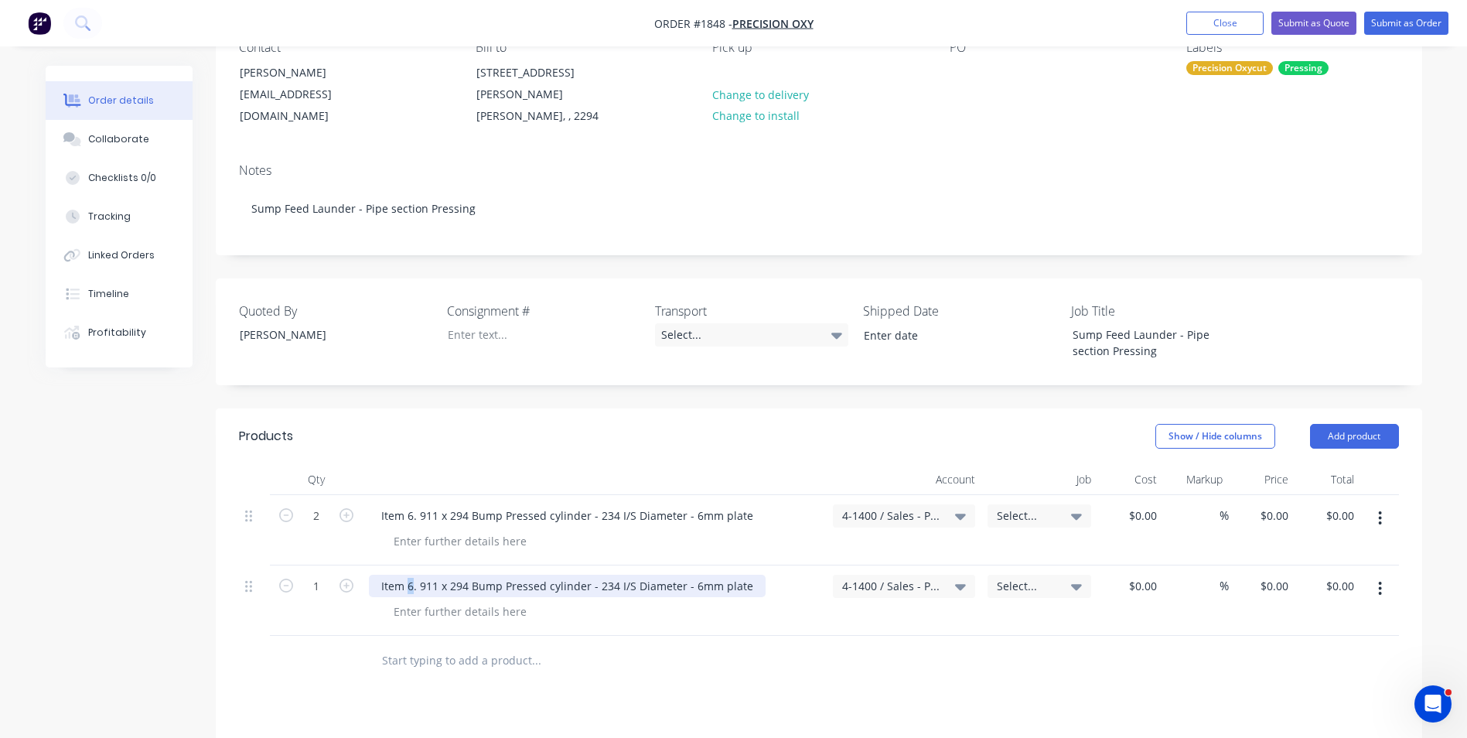
click at [409, 575] on div "Item 6. 911 x 294 Bump Pressed cylinder - 234 I/S Diameter - 6mm plate" at bounding box center [567, 586] width 397 height 22
drag, startPoint x: 613, startPoint y: 570, endPoint x: 603, endPoint y: 570, distance: 9.3
click at [603, 575] on div "Item 7. 911 x 294 Bump Pressed cylinder - 234 I/S Diameter - 6mm plate" at bounding box center [567, 586] width 397 height 22
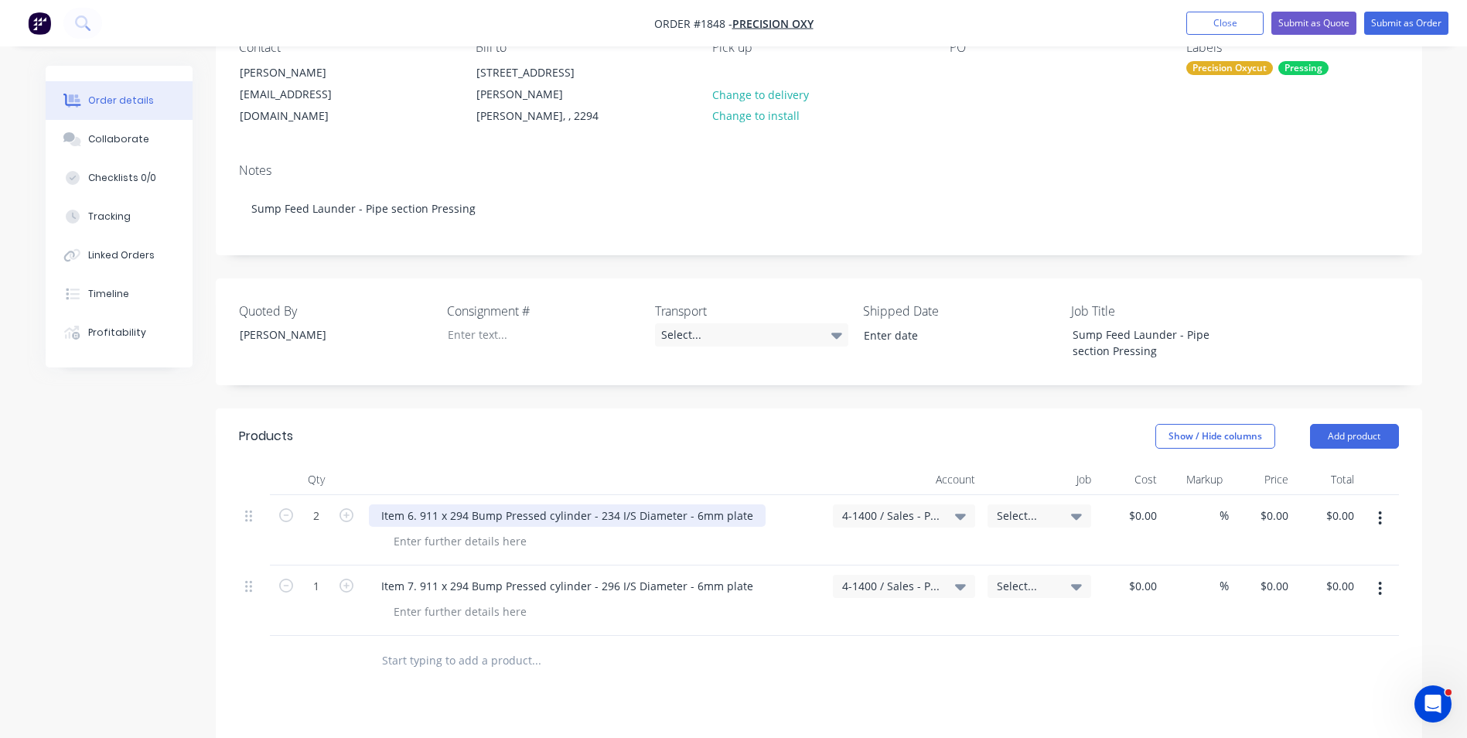
click at [430, 504] on div "Item 6. 911 x 294 Bump Pressed cylinder - 234 I/S Diameter - 6mm plate" at bounding box center [567, 515] width 397 height 22
drag, startPoint x: 469, startPoint y: 500, endPoint x: 422, endPoint y: 499, distance: 47.2
click at [422, 504] on div "Item 6. 911 x 294 Bump Pressed cylinder - 234 I/S Diameter - 6mm plate" at bounding box center [567, 515] width 397 height 22
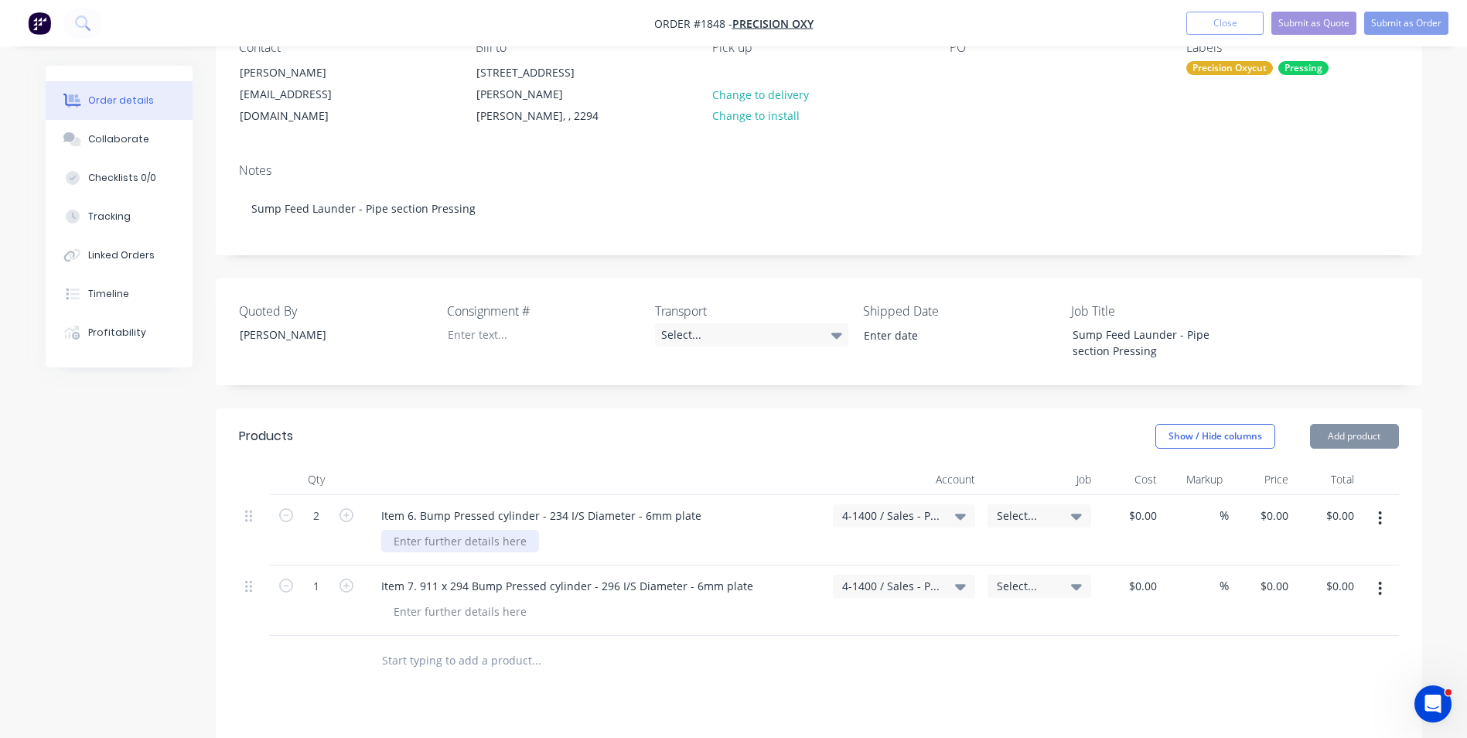
click at [416, 530] on div at bounding box center [460, 541] width 158 height 22
click at [417, 530] on div at bounding box center [460, 541] width 158 height 22
click at [507, 530] on div "Material dimensions -" at bounding box center [450, 541] width 138 height 22
click at [439, 530] on div "Material dimensions - Mean" at bounding box center [466, 541] width 171 height 22
drag, startPoint x: 571, startPoint y: 524, endPoint x: 538, endPoint y: 524, distance: 32.5
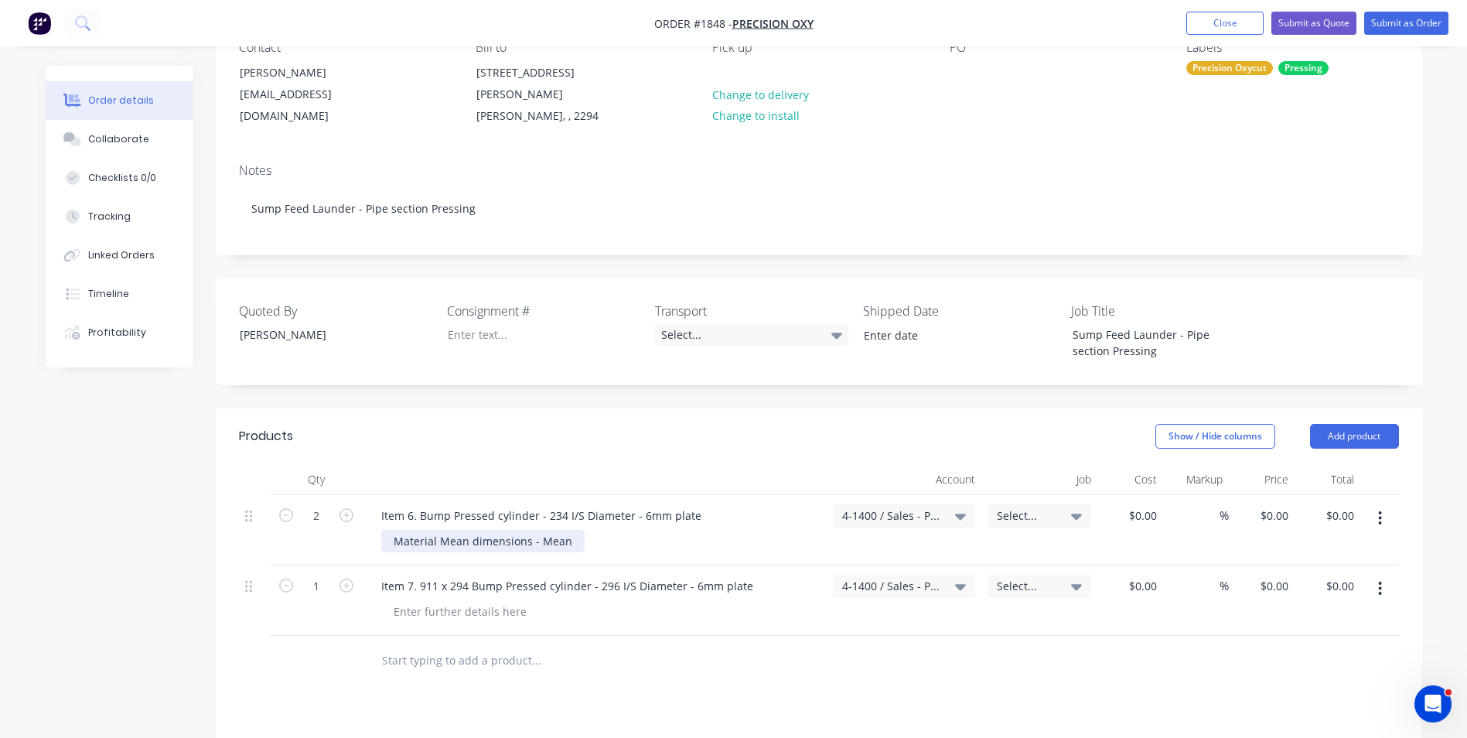
click at [538, 530] on div "Material Mean dimensions - Mean" at bounding box center [482, 541] width 203 height 22
click at [559, 530] on div "Material Mean dimensions - 754" at bounding box center [477, 541] width 193 height 22
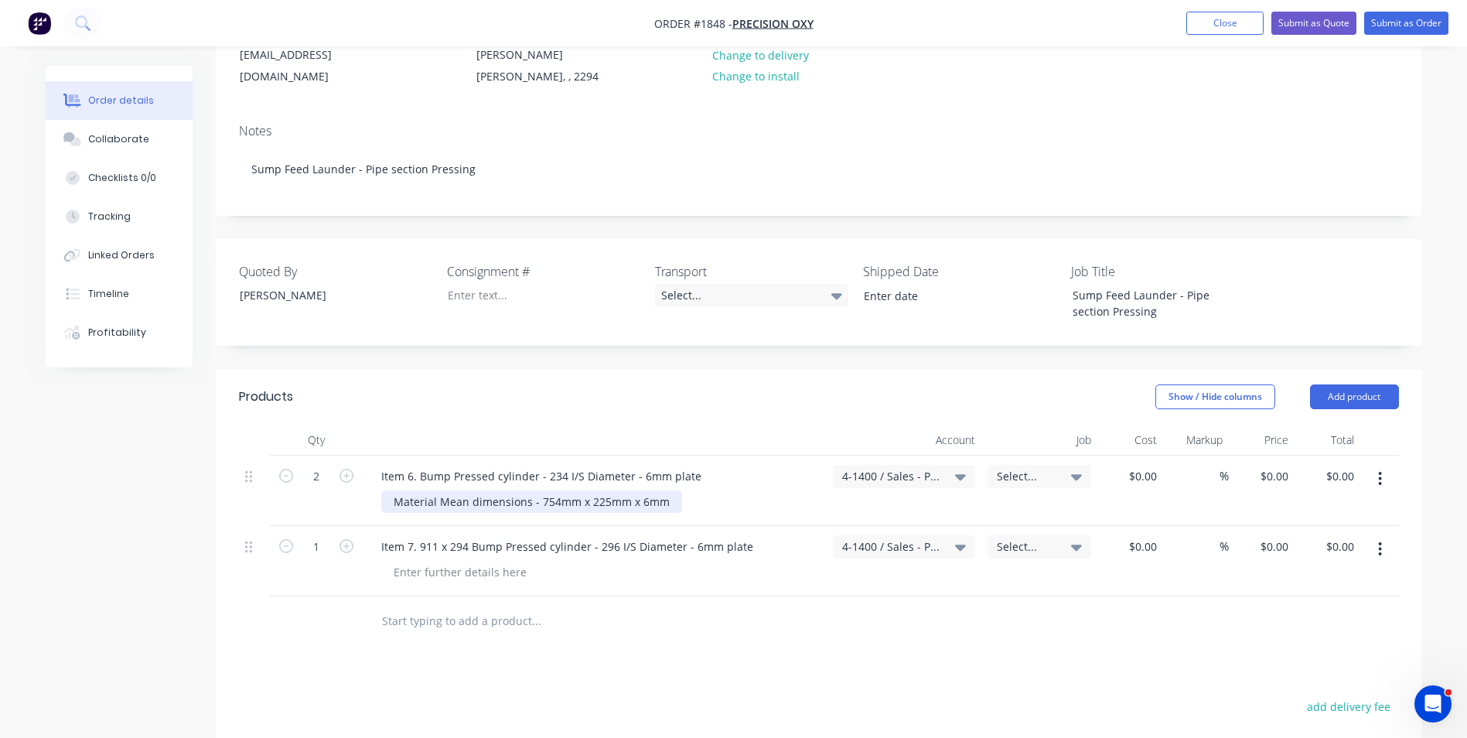
scroll to position [232, 0]
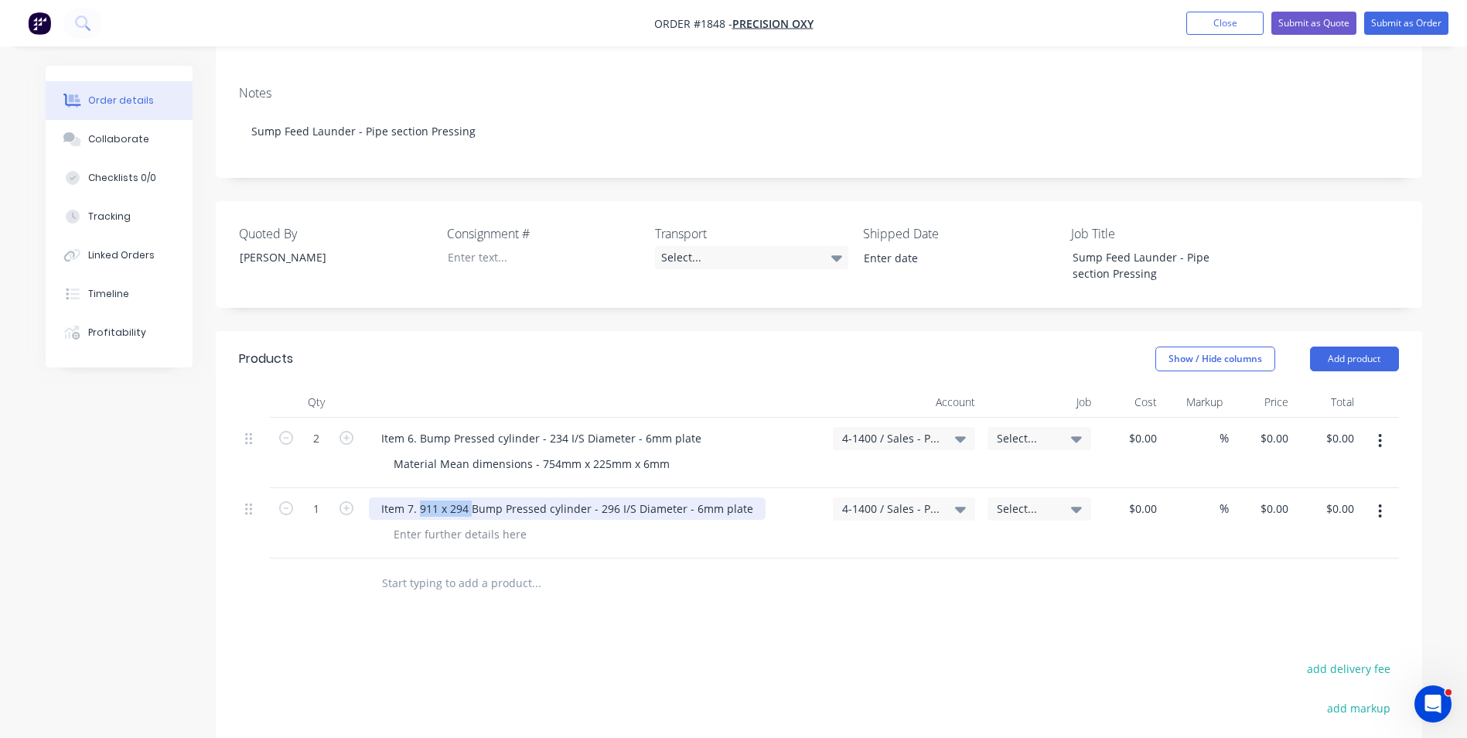
drag, startPoint x: 472, startPoint y: 494, endPoint x: 421, endPoint y: 497, distance: 51.1
click at [421, 497] on div "Item 7. 911 x 294 Bump Pressed cylinder - 296 I/S Diameter - 6mm plate" at bounding box center [567, 508] width 397 height 22
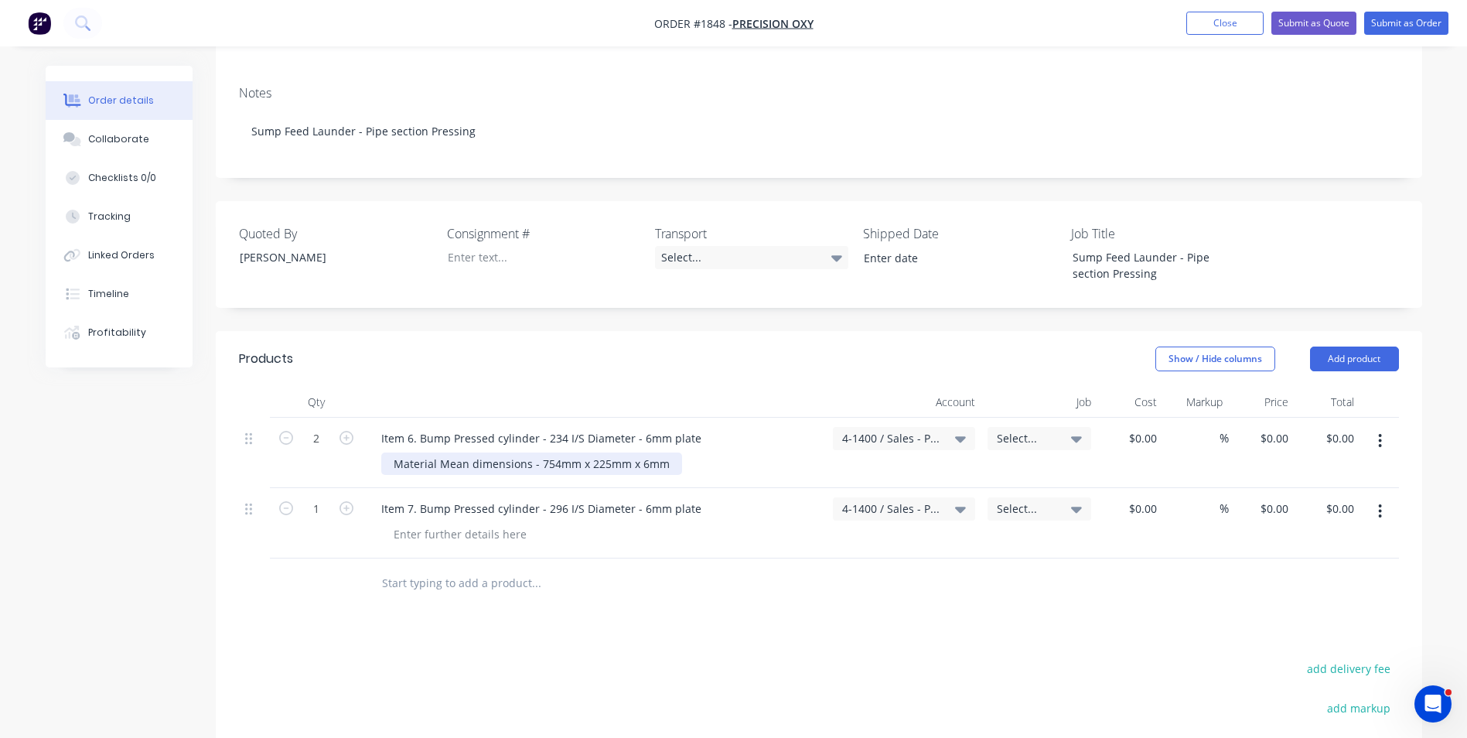
click at [664, 453] on div "Material Mean dimensions - 754mm x 225mm x 6mm" at bounding box center [531, 464] width 301 height 22
drag, startPoint x: 536, startPoint y: 447, endPoint x: 386, endPoint y: 443, distance: 150.1
click at [386, 453] on div "Material Mean dimensions - 754mm x 225mm x 6mm" at bounding box center [531, 464] width 301 height 22
copy div "Material Mean dimensions -"
click at [412, 523] on div at bounding box center [460, 534] width 158 height 22
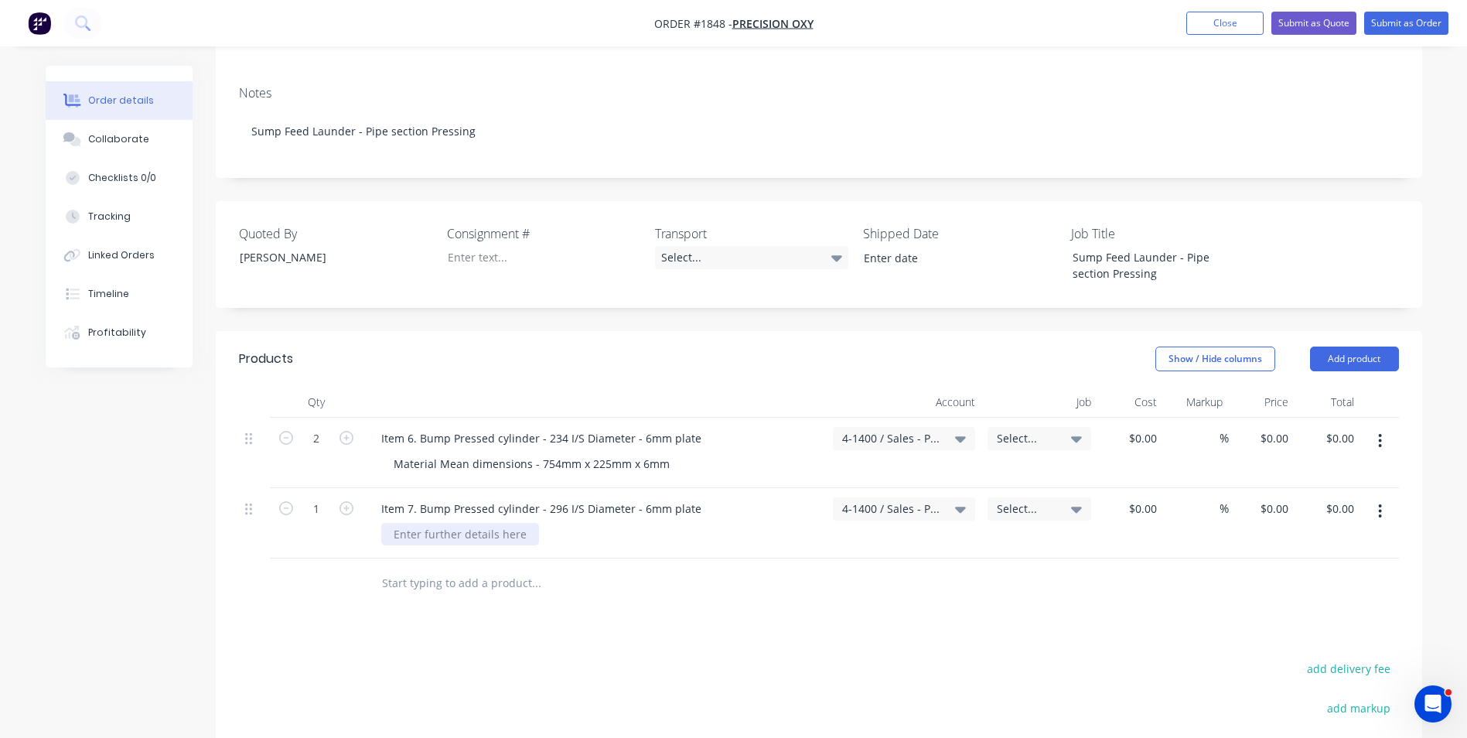
paste div
click at [495, 427] on div "Item 6. Bump Pressed cylinder - 234 I/S Diameter - 6mm plate" at bounding box center [541, 438] width 345 height 22
click at [495, 497] on div "Item 7. Bump Pressed cylinder - 296 I/S Diameter - 6mm plate" at bounding box center [541, 508] width 345 height 22
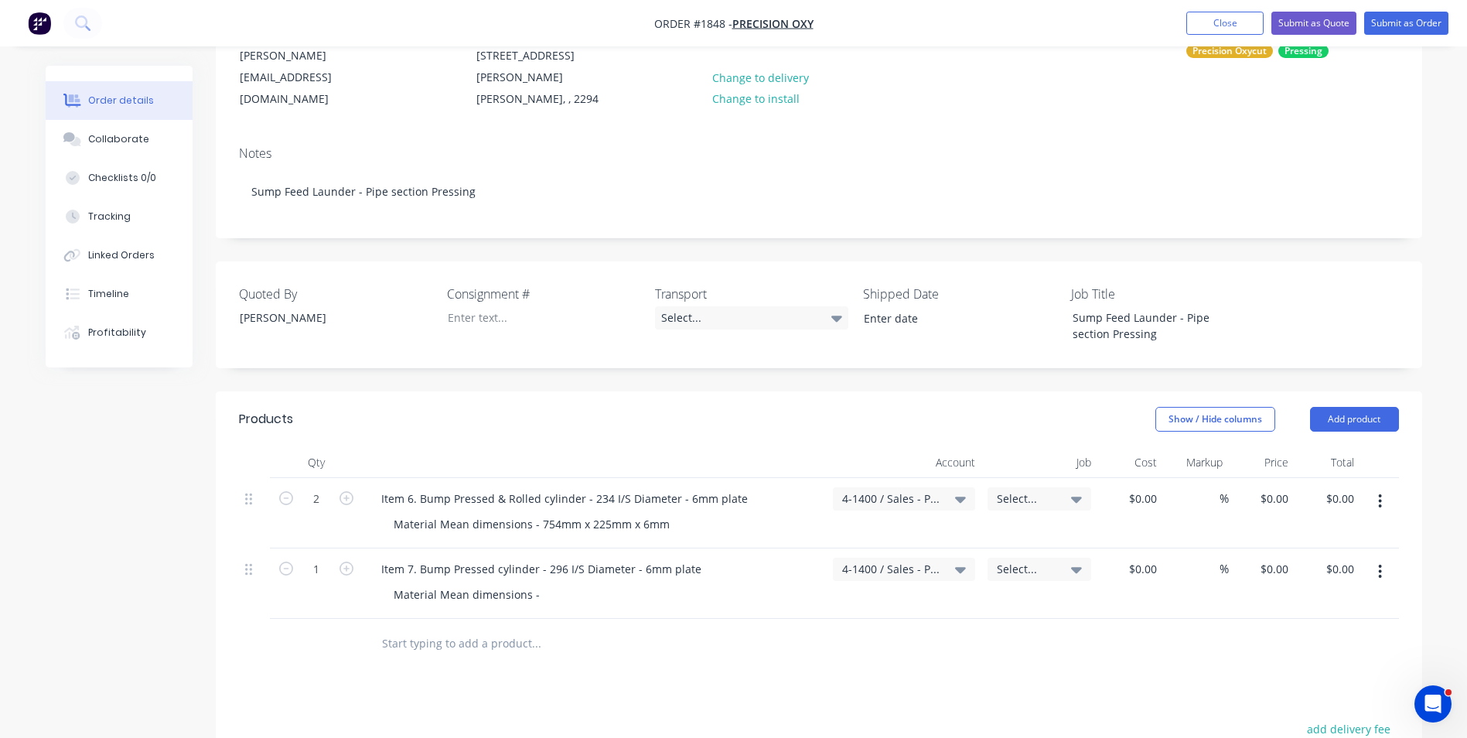
scroll to position [171, 0]
click at [519, 559] on div "Item 7. Bump Pressed cylinder - 296 I/S Diameter - 6mm plate" at bounding box center [541, 570] width 345 height 22
click at [494, 559] on div "Item 7. Bump Pressed cylinder - 296 I/S Diameter - 6mm plate" at bounding box center [541, 570] width 345 height 22
click at [552, 584] on div "Material Mean dimensions -" at bounding box center [600, 595] width 439 height 22
click at [540, 584] on div "Material Mean dimensions -" at bounding box center [466, 595] width 171 height 22
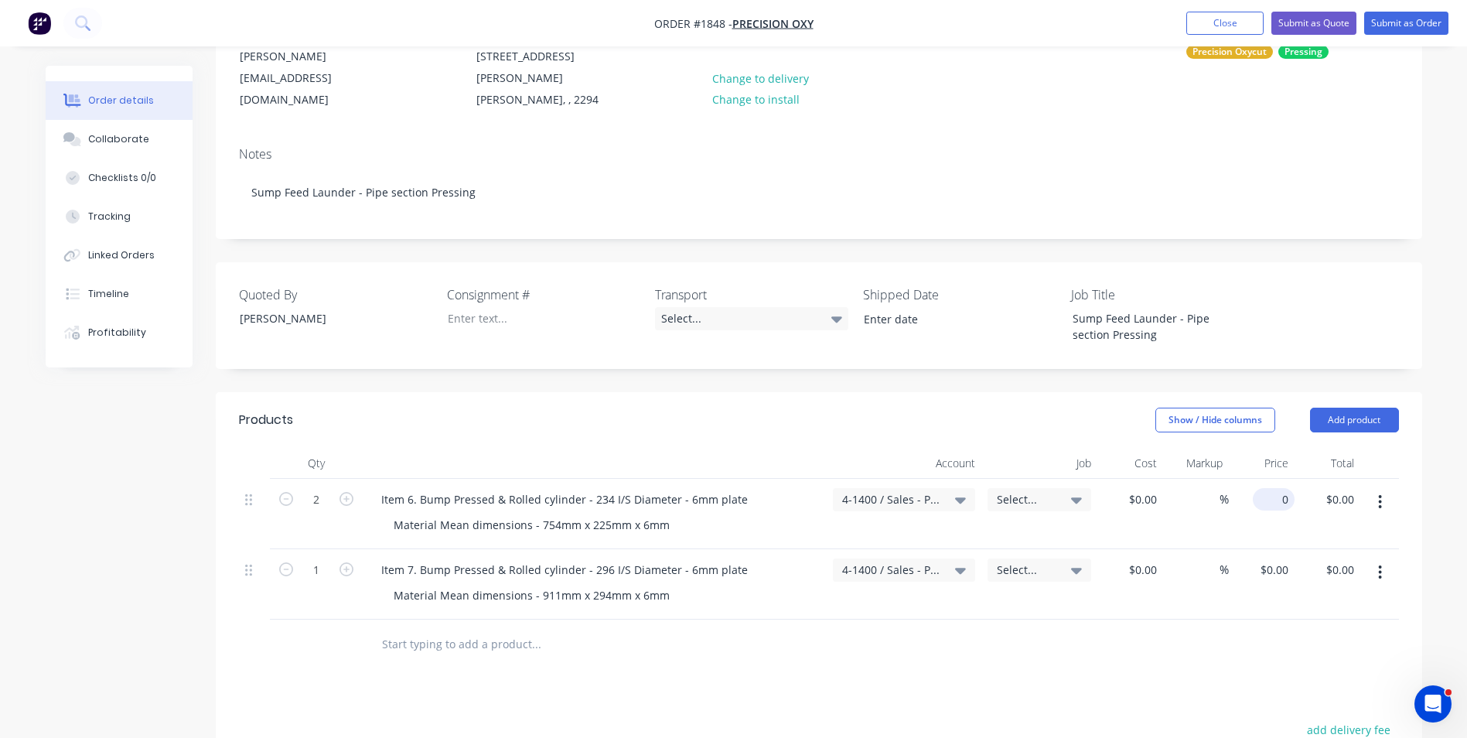
click at [1272, 488] on div "0 $0.00" at bounding box center [1274, 499] width 42 height 22
type input "$233.75"
type input "$467.50"
click at [1267, 516] on div "$233.75 233.75" at bounding box center [1262, 514] width 66 height 70
click at [1280, 559] on input "0" at bounding box center [1277, 570] width 36 height 22
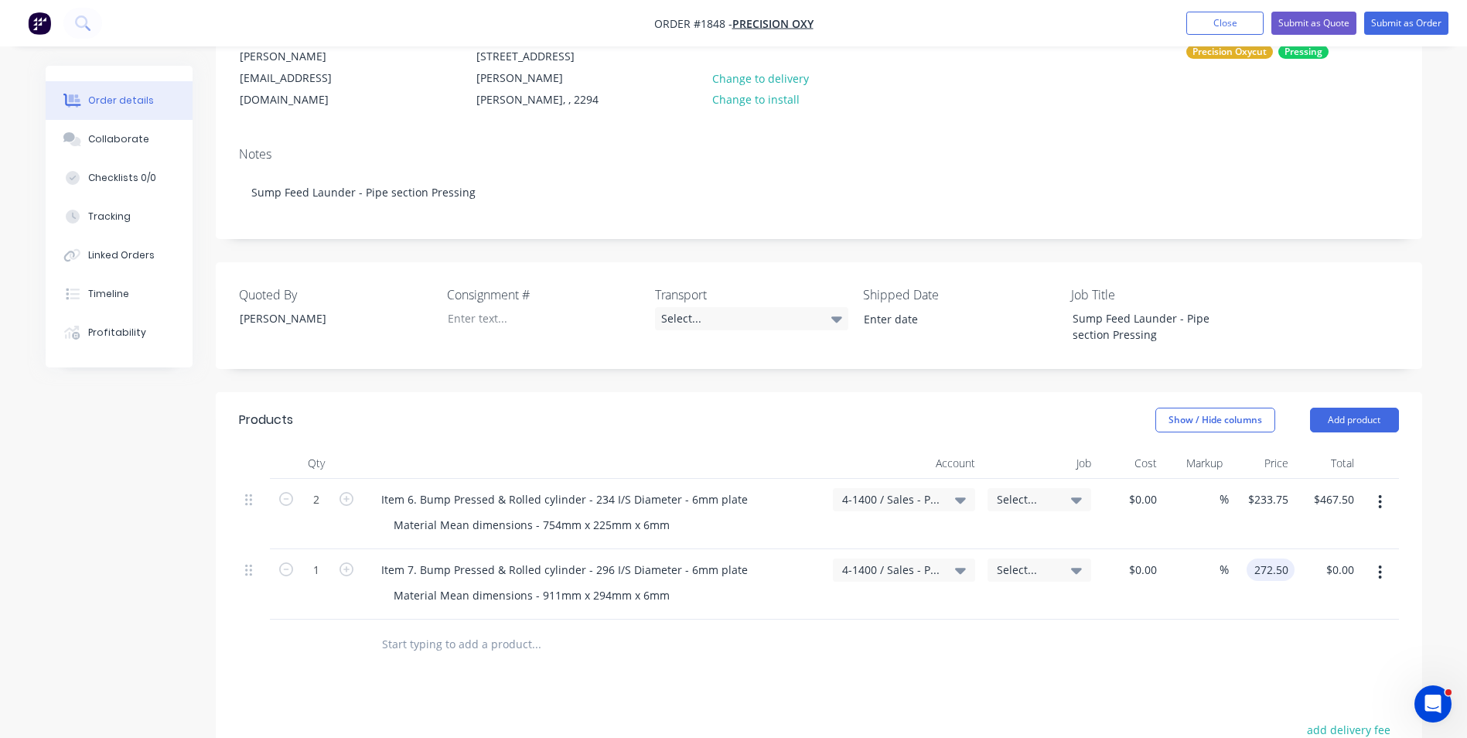
type input "$272.50"
click at [1259, 620] on div at bounding box center [819, 645] width 1160 height 50
click at [1368, 408] on button "Add product" at bounding box center [1354, 420] width 89 height 25
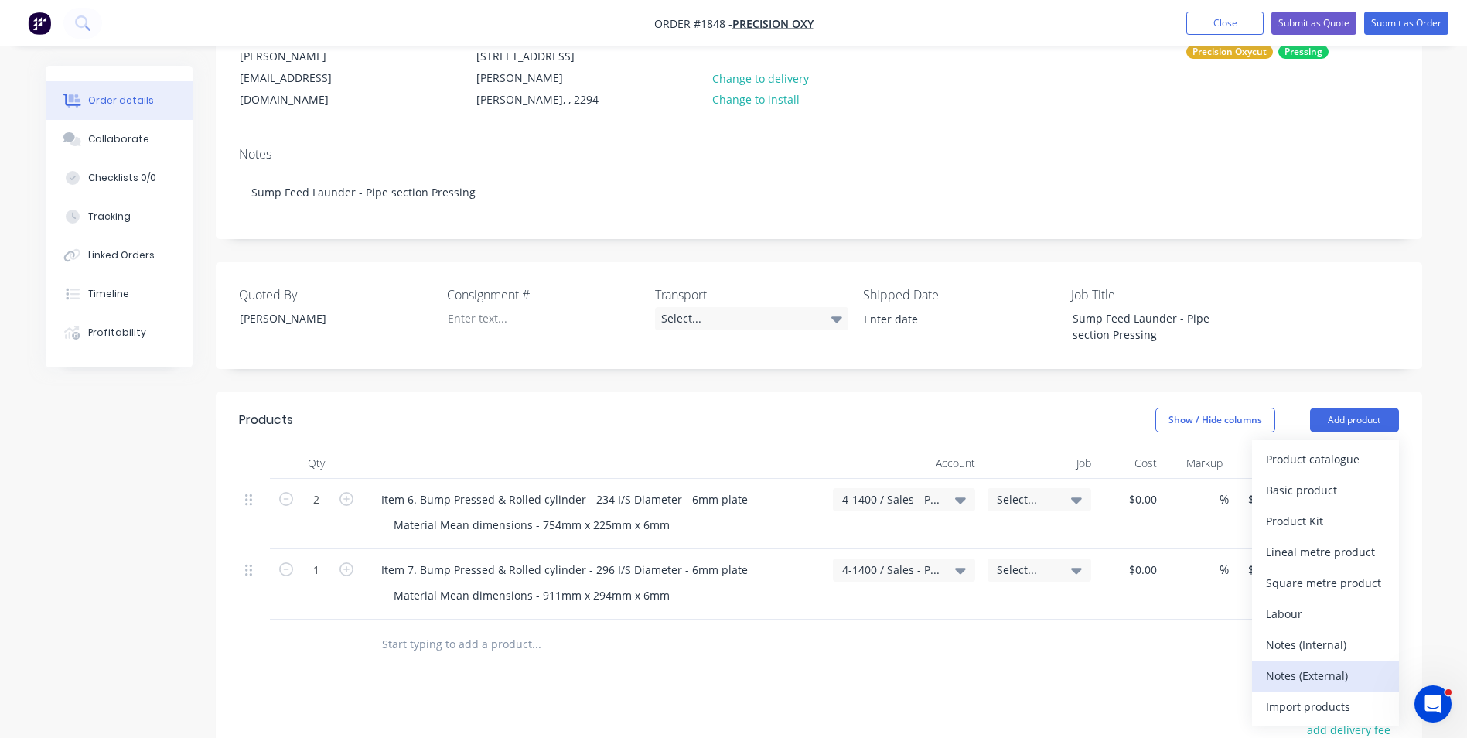
click at [1319, 664] on div "Notes (External)" at bounding box center [1325, 675] width 119 height 22
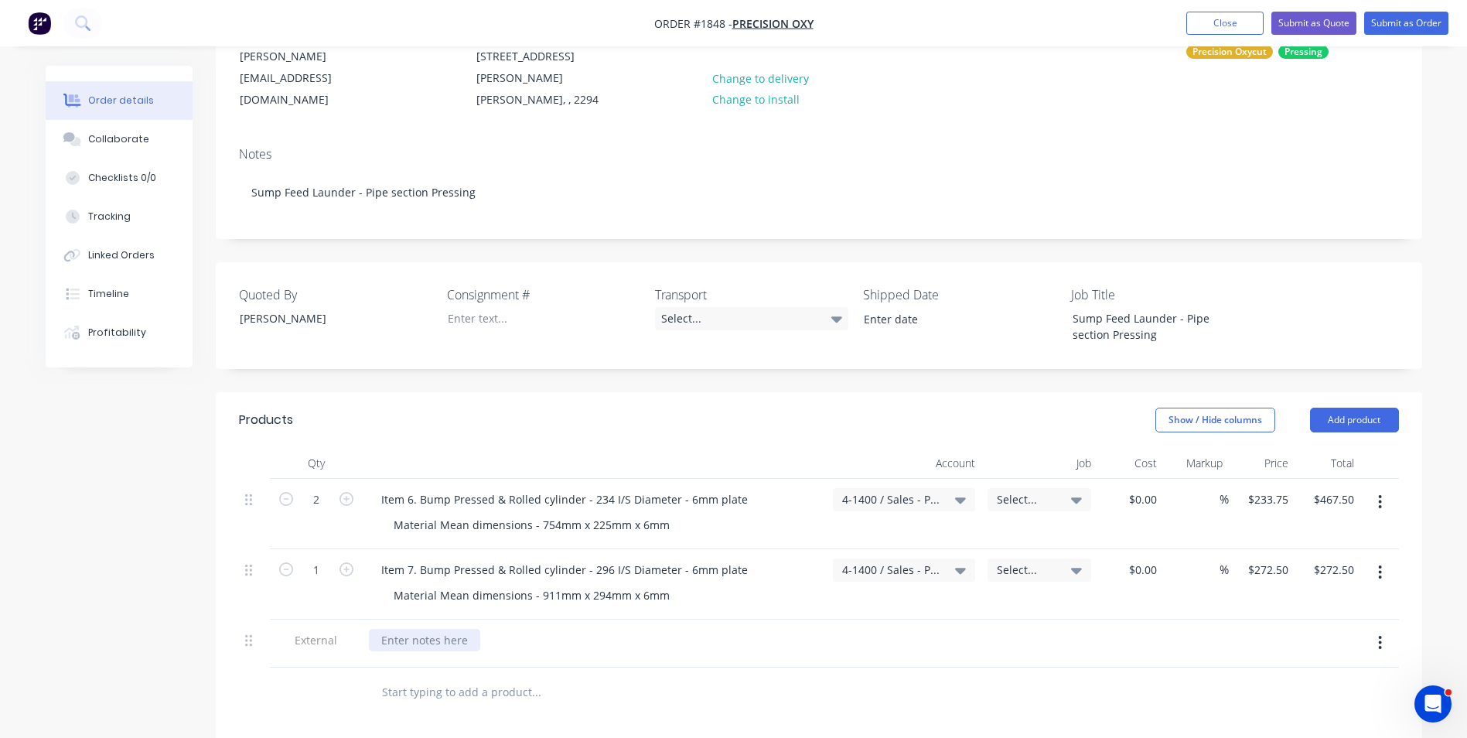
click at [398, 629] on div at bounding box center [424, 640] width 111 height 22
click at [668, 514] on div "Material Mean dimensions - 754mm x 225mm x 6mm" at bounding box center [531, 525] width 301 height 22
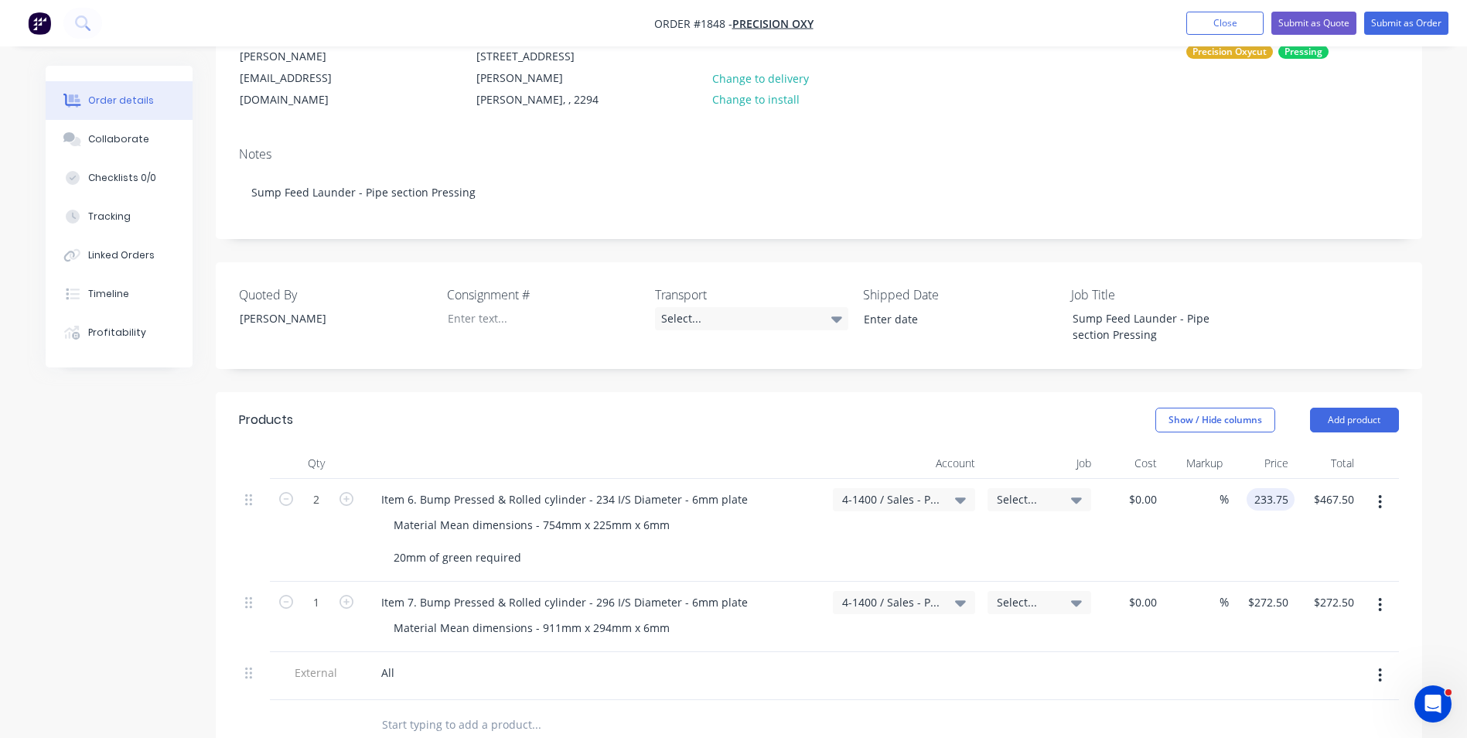
click at [1270, 488] on input "233.75" at bounding box center [1274, 499] width 42 height 22
type input "$277.09"
type input "$554.18"
click at [1281, 518] on div "$277.09 277.09" at bounding box center [1262, 530] width 66 height 103
click at [1268, 591] on input "272.5" at bounding box center [1271, 602] width 48 height 22
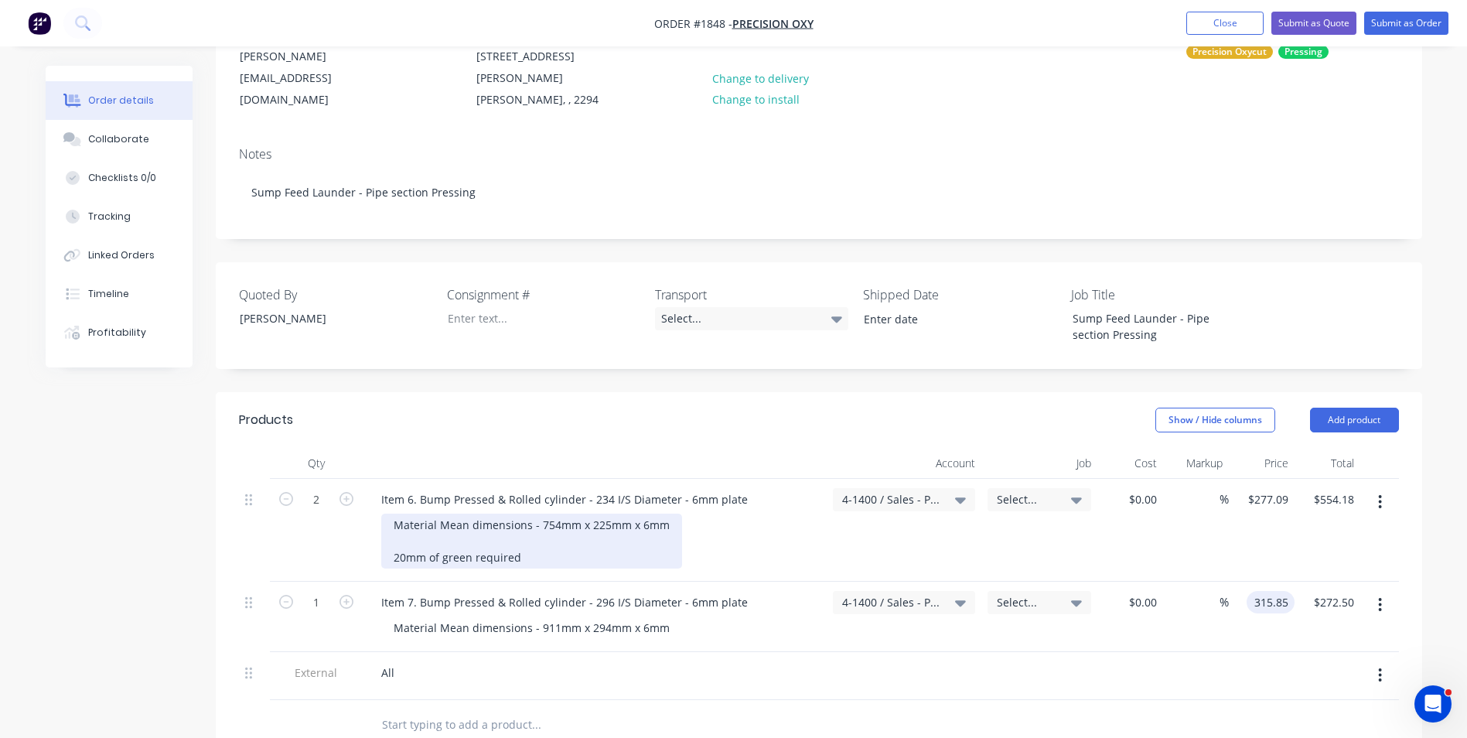
type input "$315.85"
click at [520, 541] on div "Material Mean dimensions - 754mm x 225mm x 6mm 20mm of green required" at bounding box center [531, 541] width 301 height 55
click at [520, 544] on div "Material Mean dimensions - 754mm x 225mm x 6mm 20mm of green required" at bounding box center [531, 541] width 301 height 55
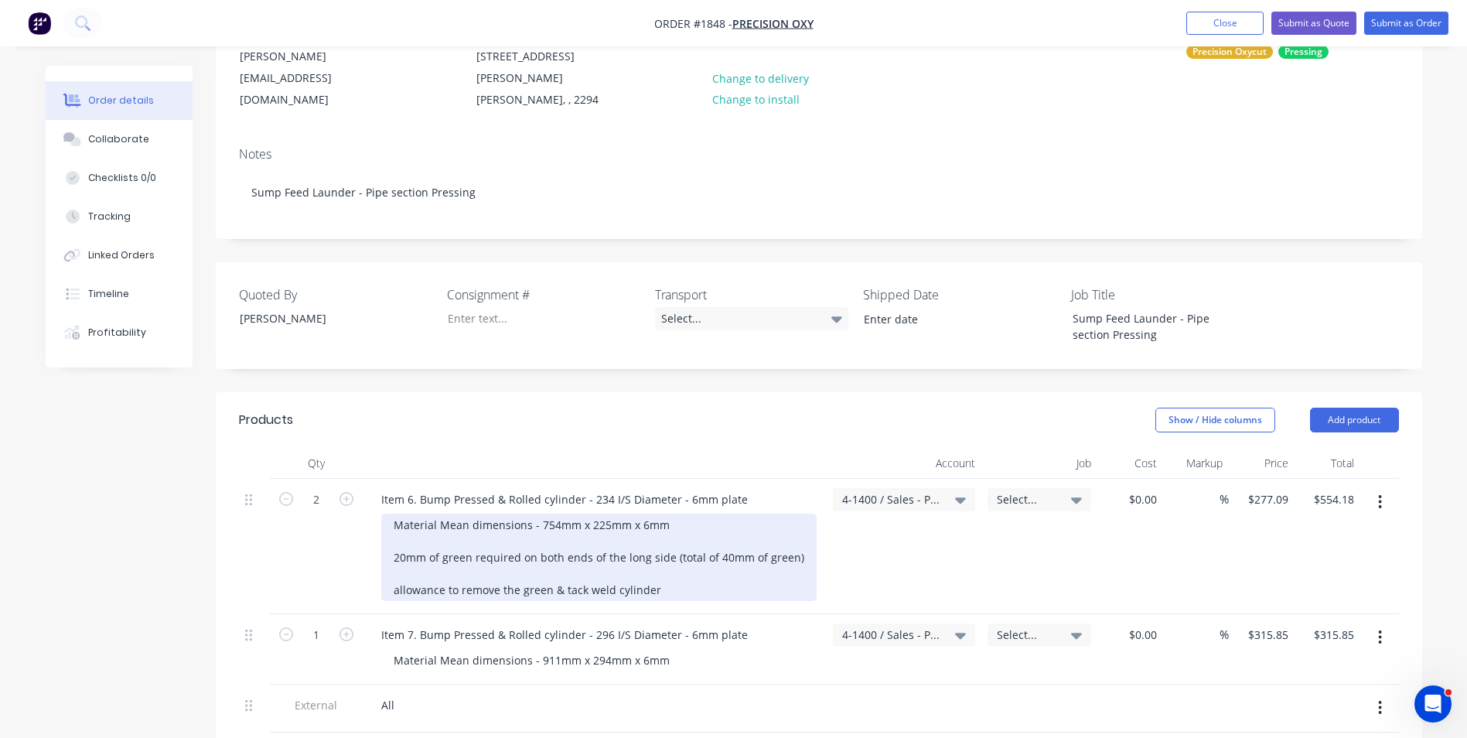
click at [654, 571] on div "Material Mean dimensions - 754mm x 225mm x 6mm 20mm of green required on both e…" at bounding box center [599, 557] width 436 height 87
drag, startPoint x: 657, startPoint y: 572, endPoint x: 388, endPoint y: 543, distance: 270.8
click at [388, 543] on div "Material Mean dimensions - 754mm x 225mm x 6mm 20mm of green required on both e…" at bounding box center [599, 557] width 436 height 87
copy div "20mm of green required on both ends of the long side (total of 40mm of green) a…"
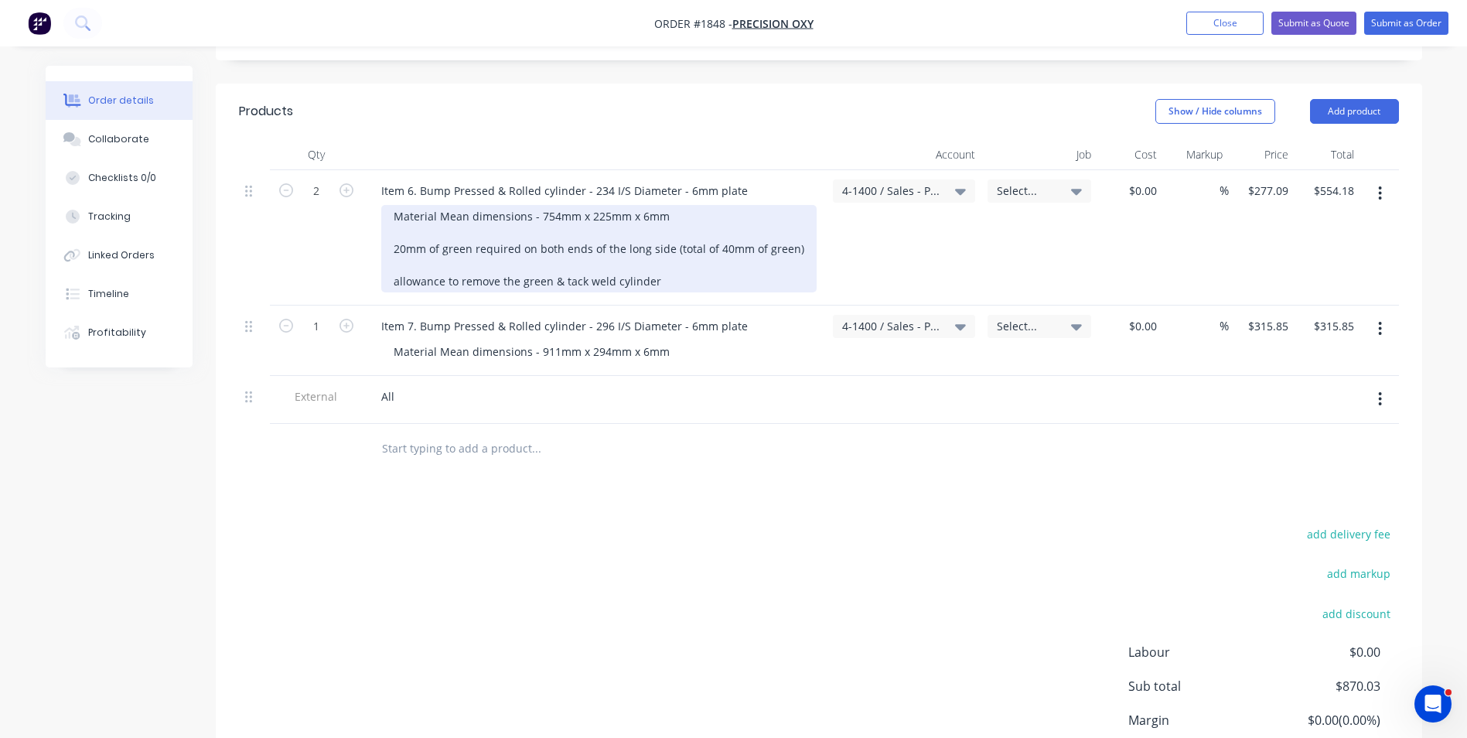
scroll to position [480, 0]
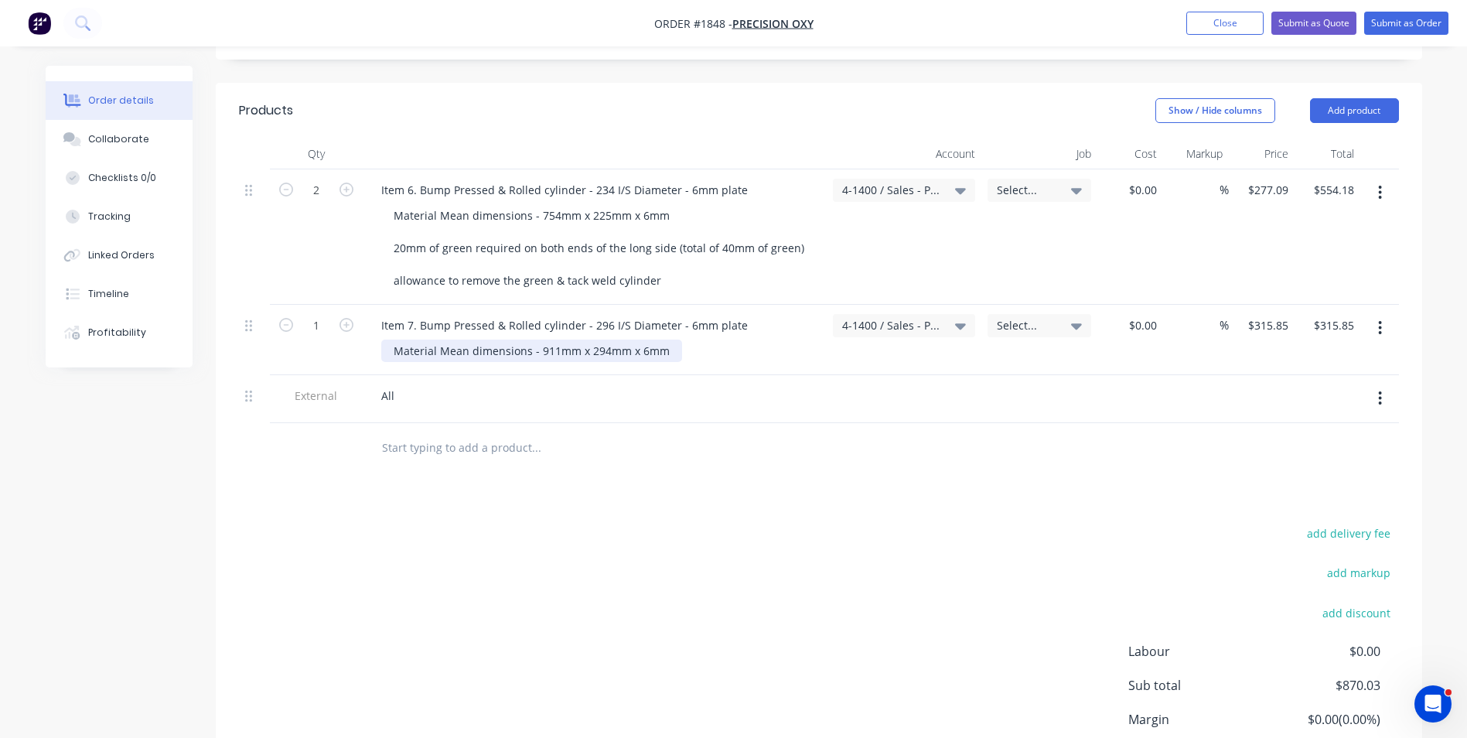
click at [668, 340] on div "Material Mean dimensions - 911mm x 294mm x 6mm" at bounding box center [531, 351] width 301 height 22
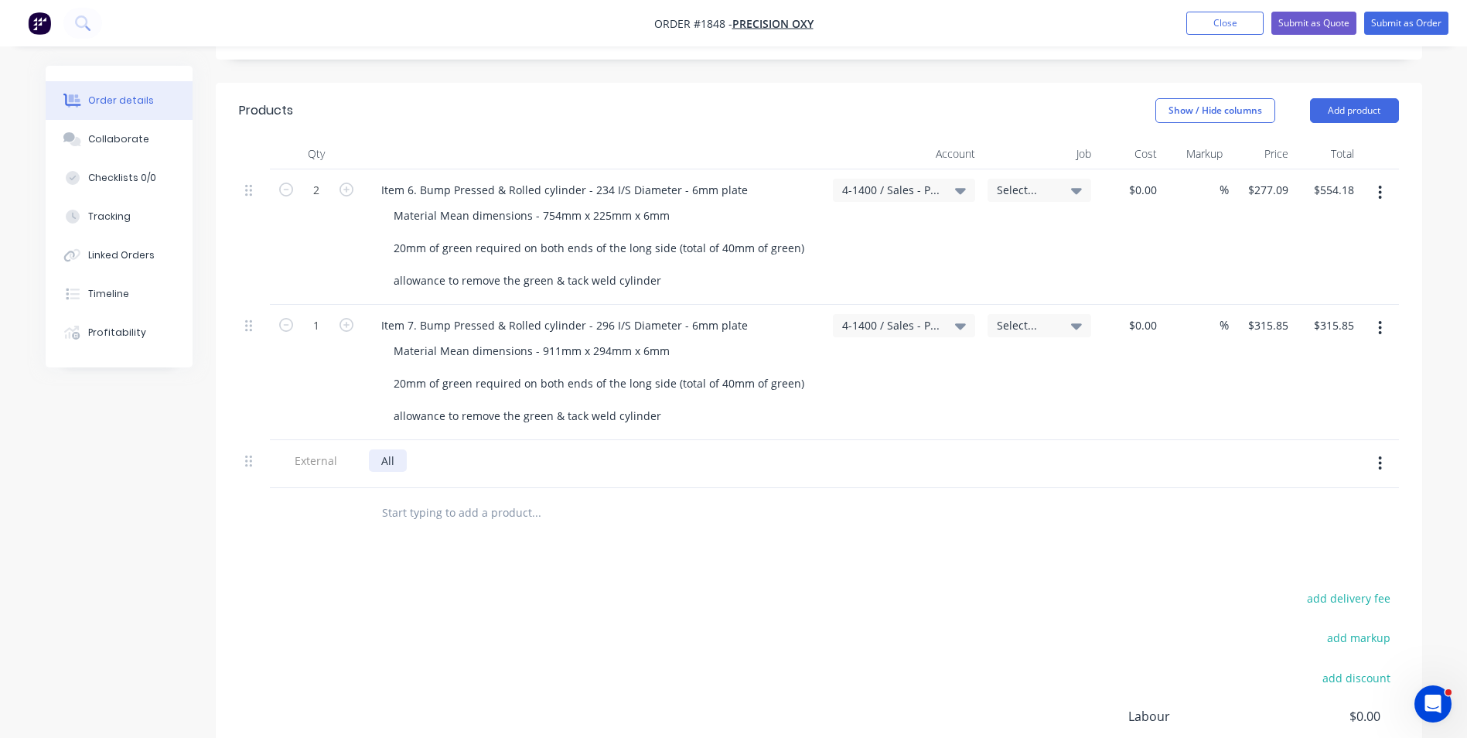
click at [395, 449] on div "All" at bounding box center [388, 460] width 38 height 22
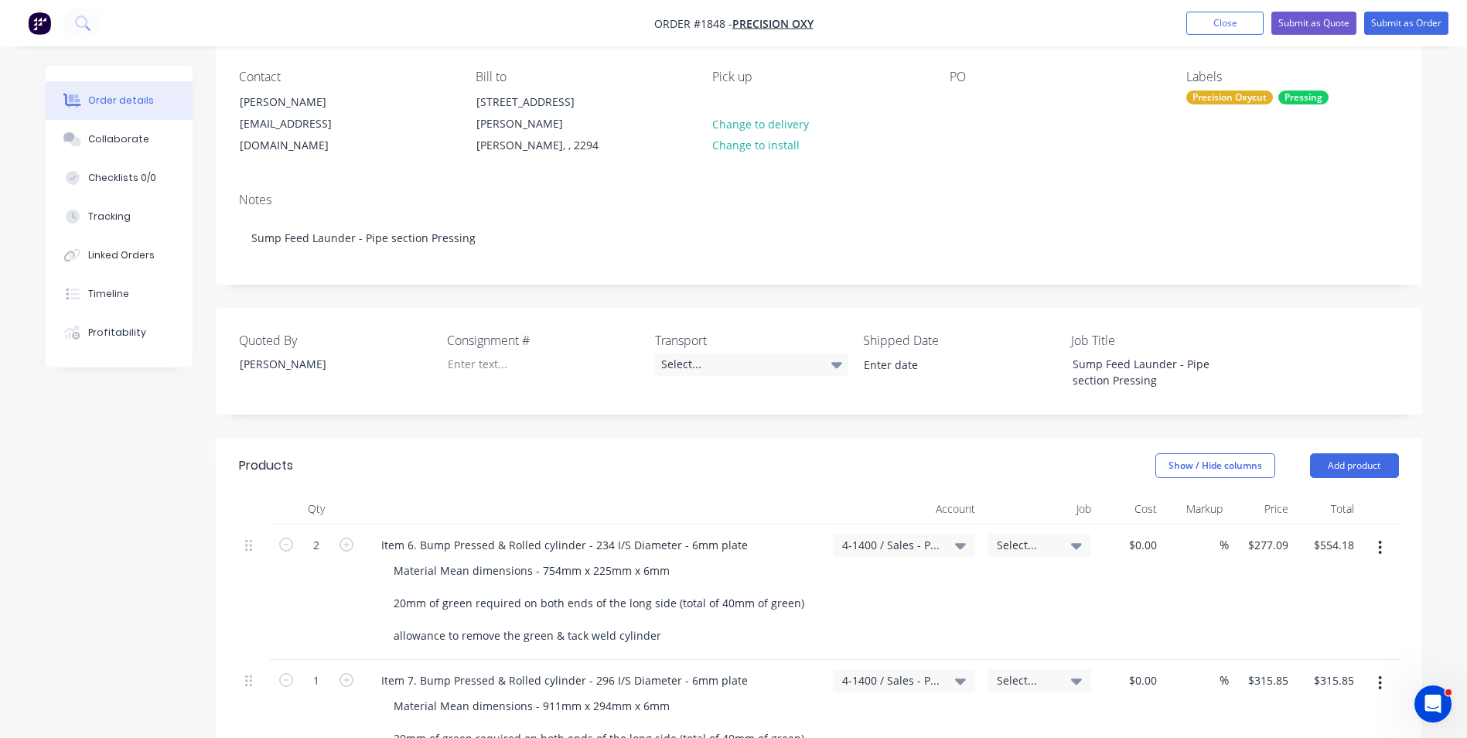
scroll to position [56, 0]
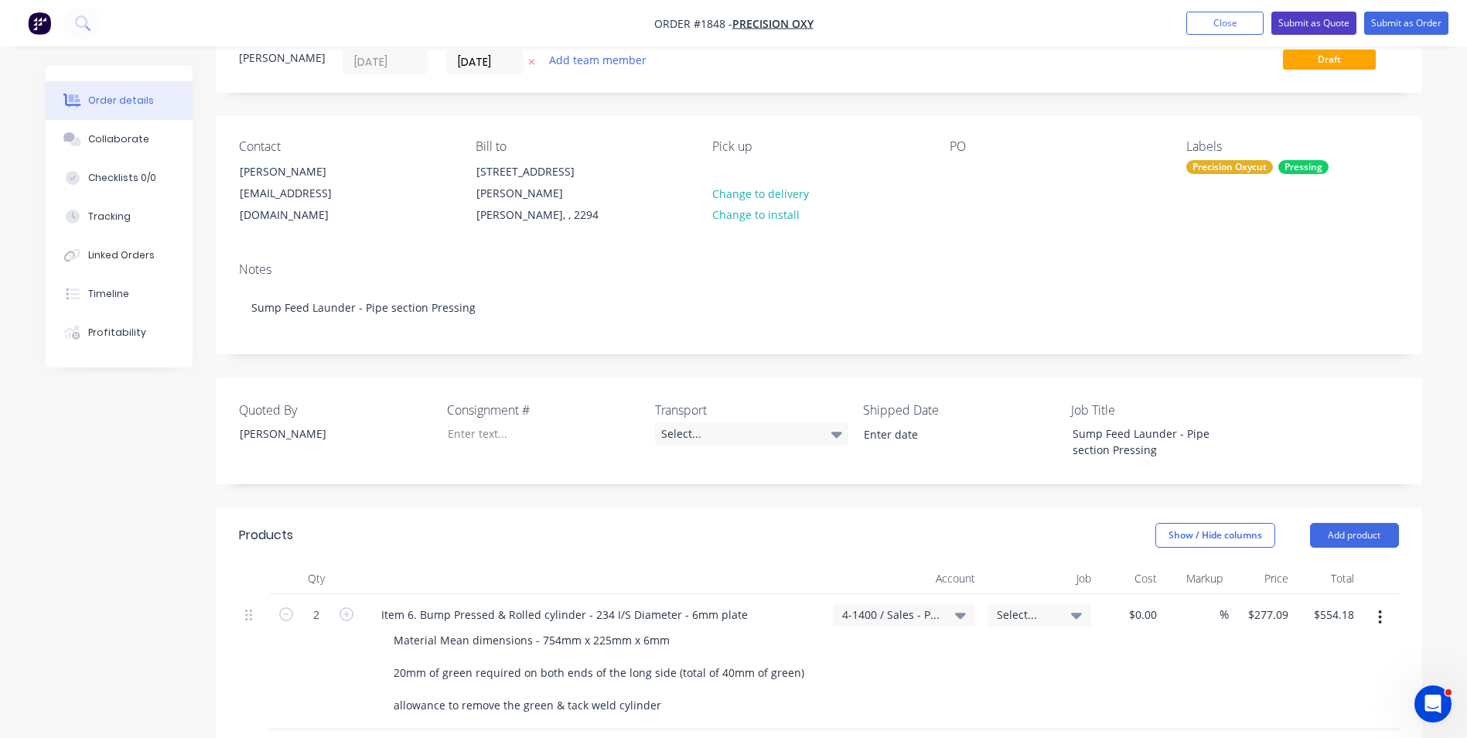
click at [1307, 21] on button "Submit as Quote" at bounding box center [1314, 23] width 85 height 23
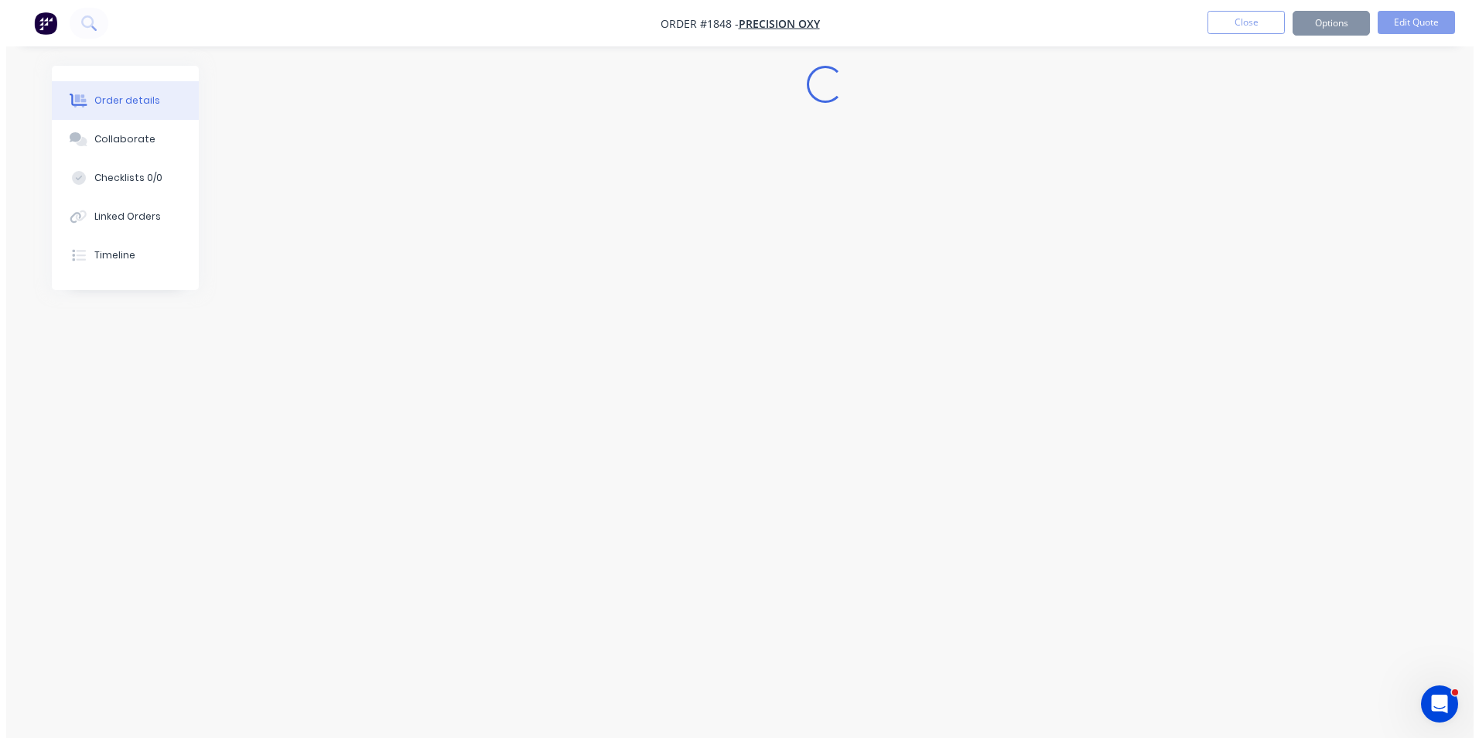
scroll to position [0, 0]
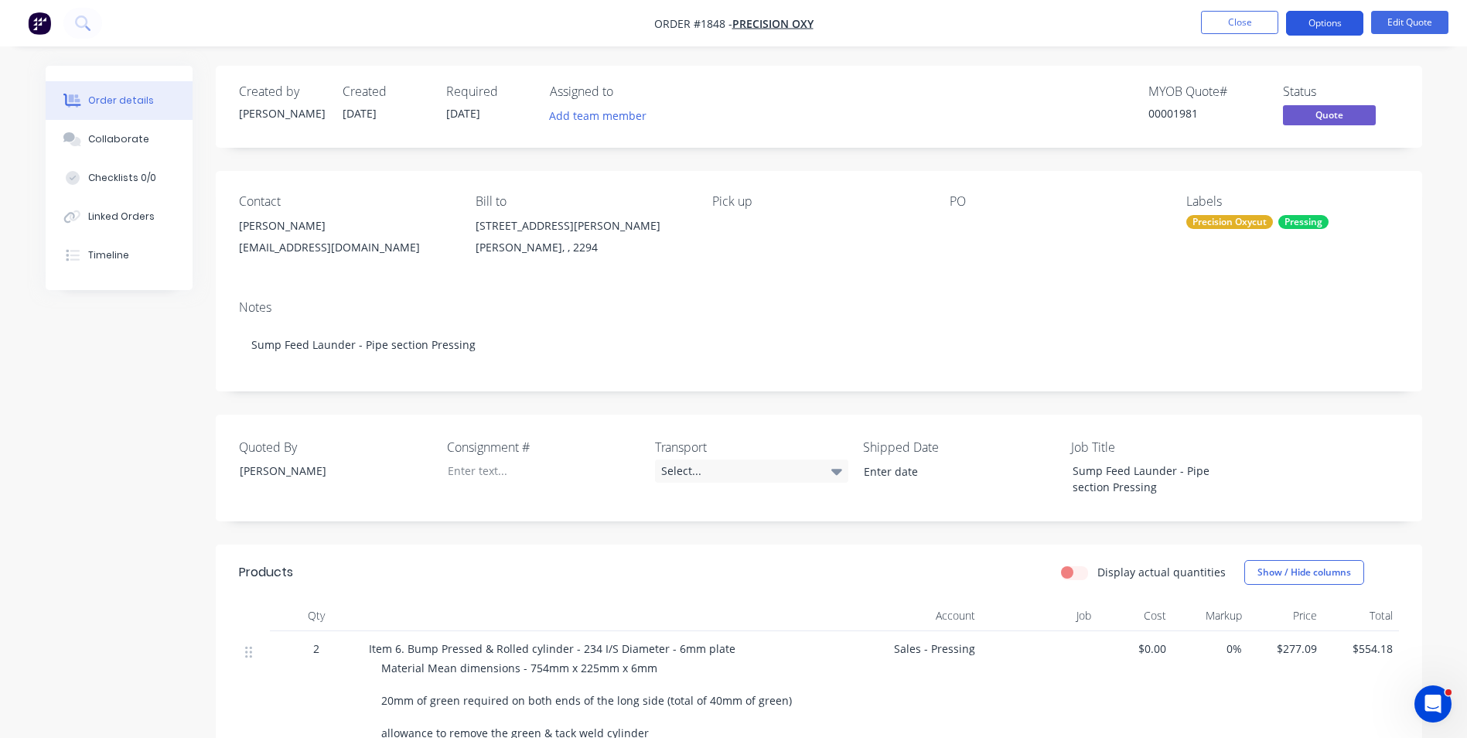
click at [1318, 15] on button "Options" at bounding box center [1324, 23] width 77 height 25
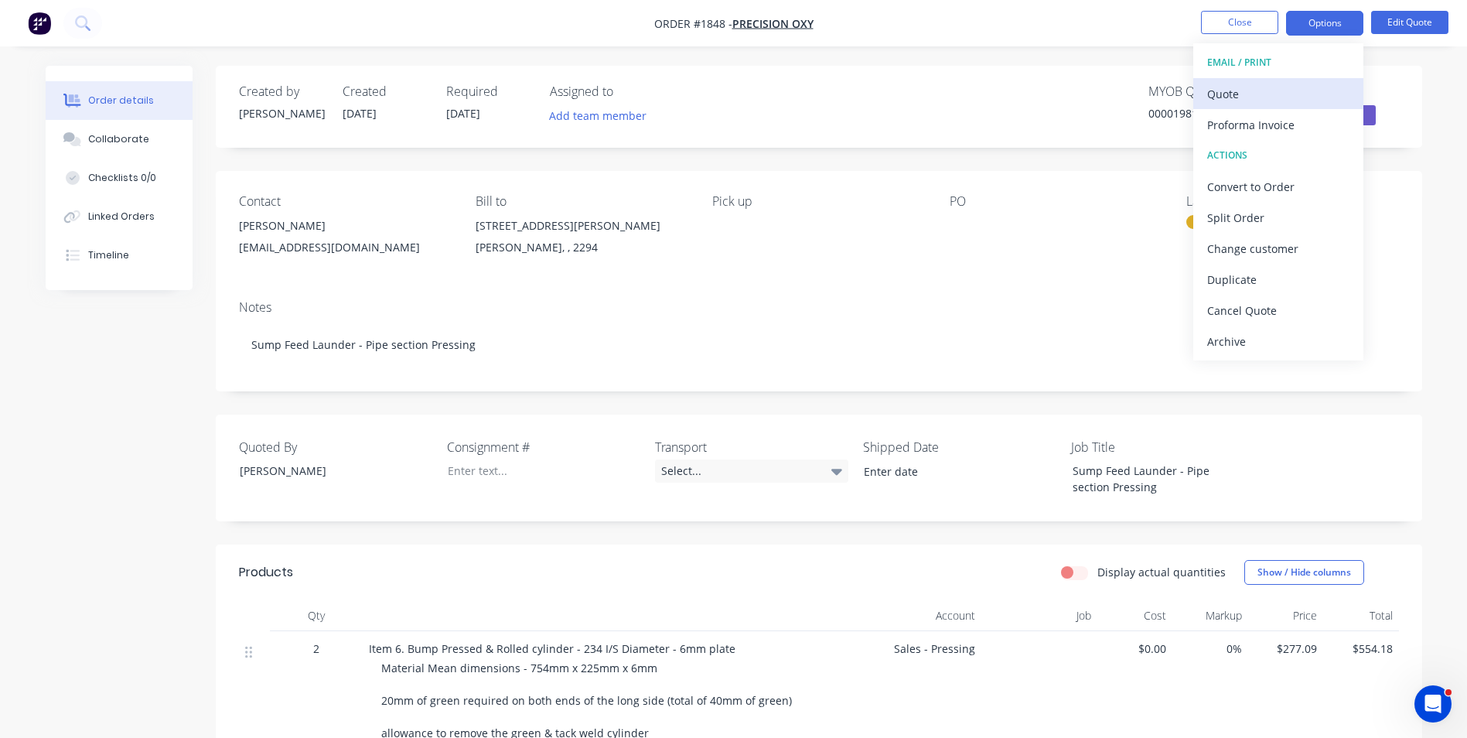
click at [1228, 88] on div "Quote" at bounding box center [1279, 94] width 142 height 22
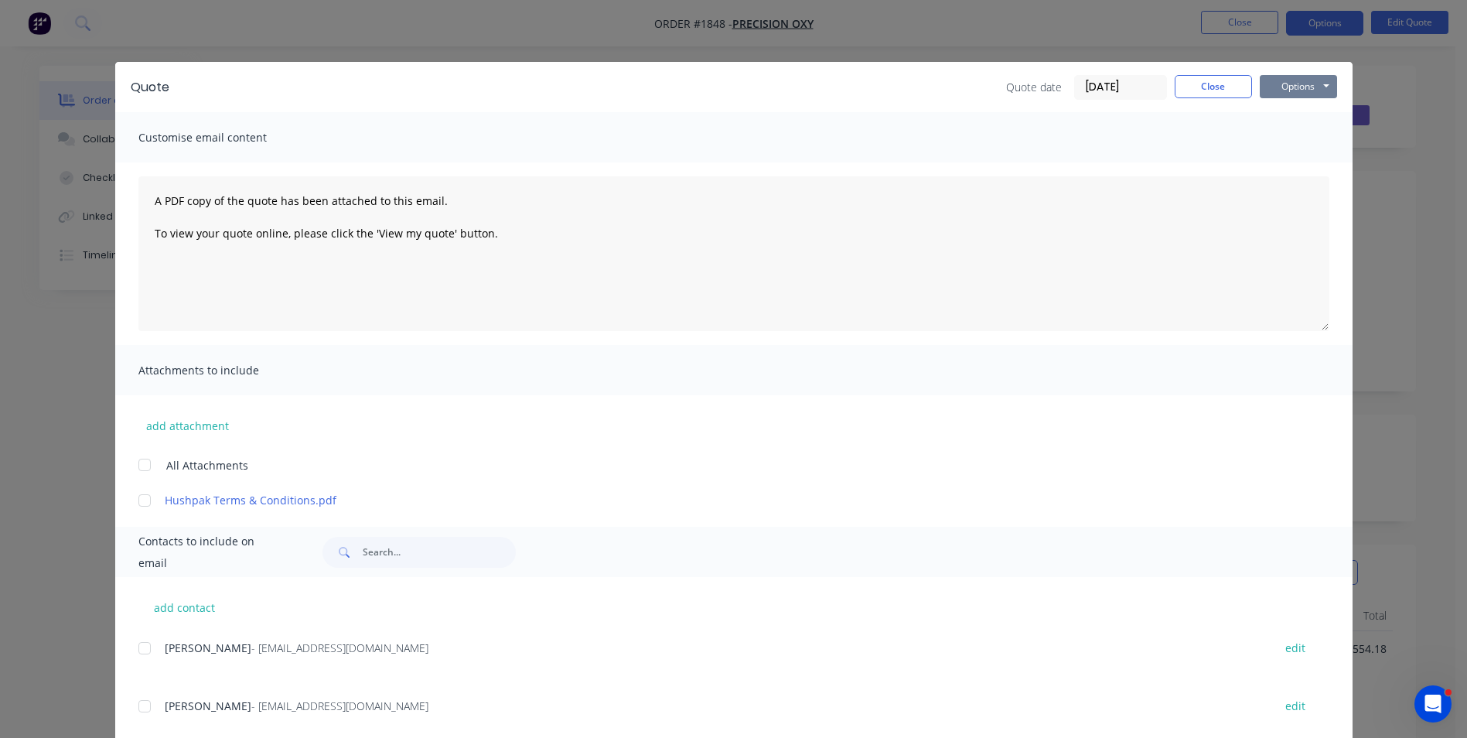
click at [1276, 80] on button "Options" at bounding box center [1298, 86] width 77 height 23
click at [1294, 138] on button "Print" at bounding box center [1309, 140] width 99 height 26
click at [1207, 92] on button "Close" at bounding box center [1213, 86] width 77 height 23
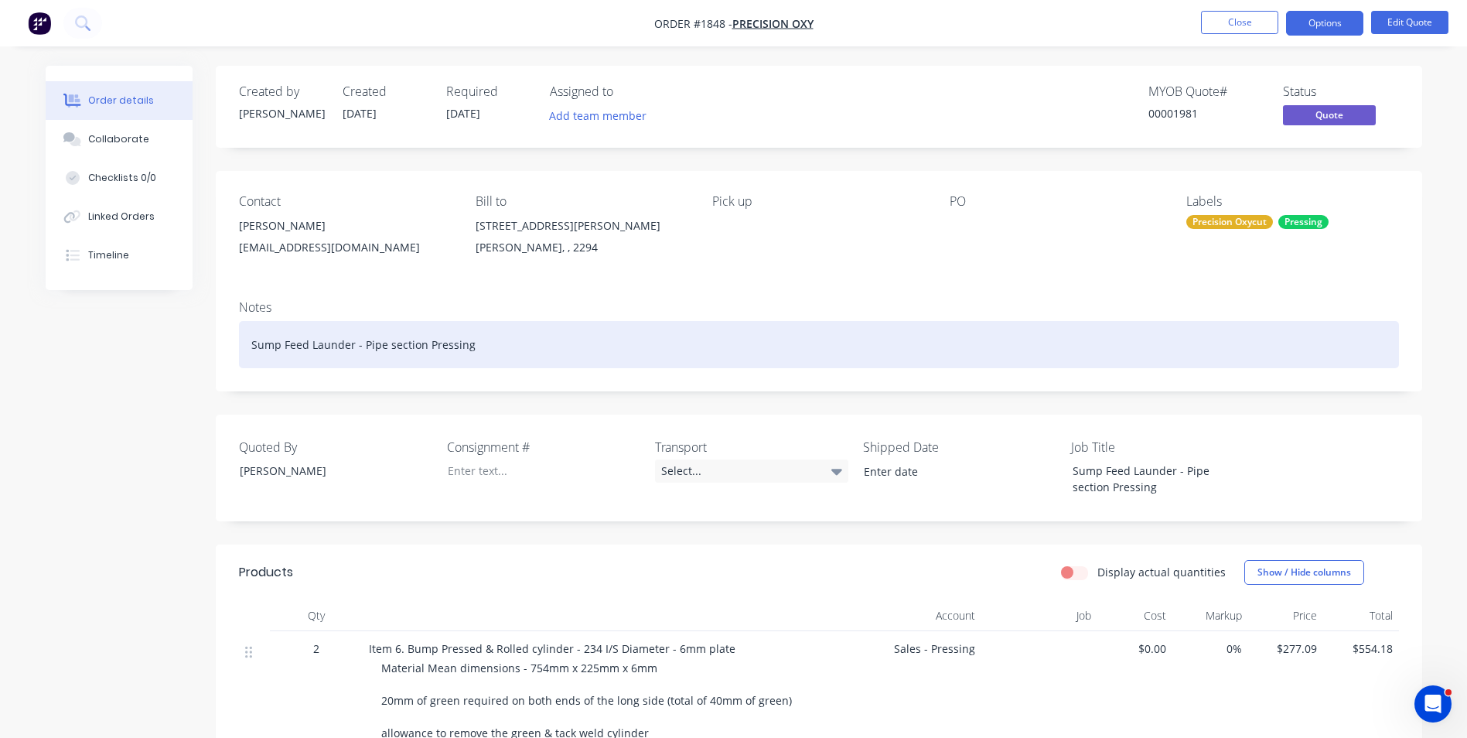
click at [473, 344] on div "Sump Feed Launder - Pipe section Pressing" at bounding box center [819, 344] width 1160 height 47
drag, startPoint x: 473, startPoint y: 344, endPoint x: 254, endPoint y: 337, distance: 219.0
click at [254, 337] on div "Sump Feed Launder - Pipe section Pressing" at bounding box center [819, 344] width 1160 height 47
click at [486, 350] on div "Sump Feed Launder - Pipe section Pressing" at bounding box center [819, 344] width 1160 height 47
drag, startPoint x: 470, startPoint y: 346, endPoint x: 244, endPoint y: 341, distance: 226.7
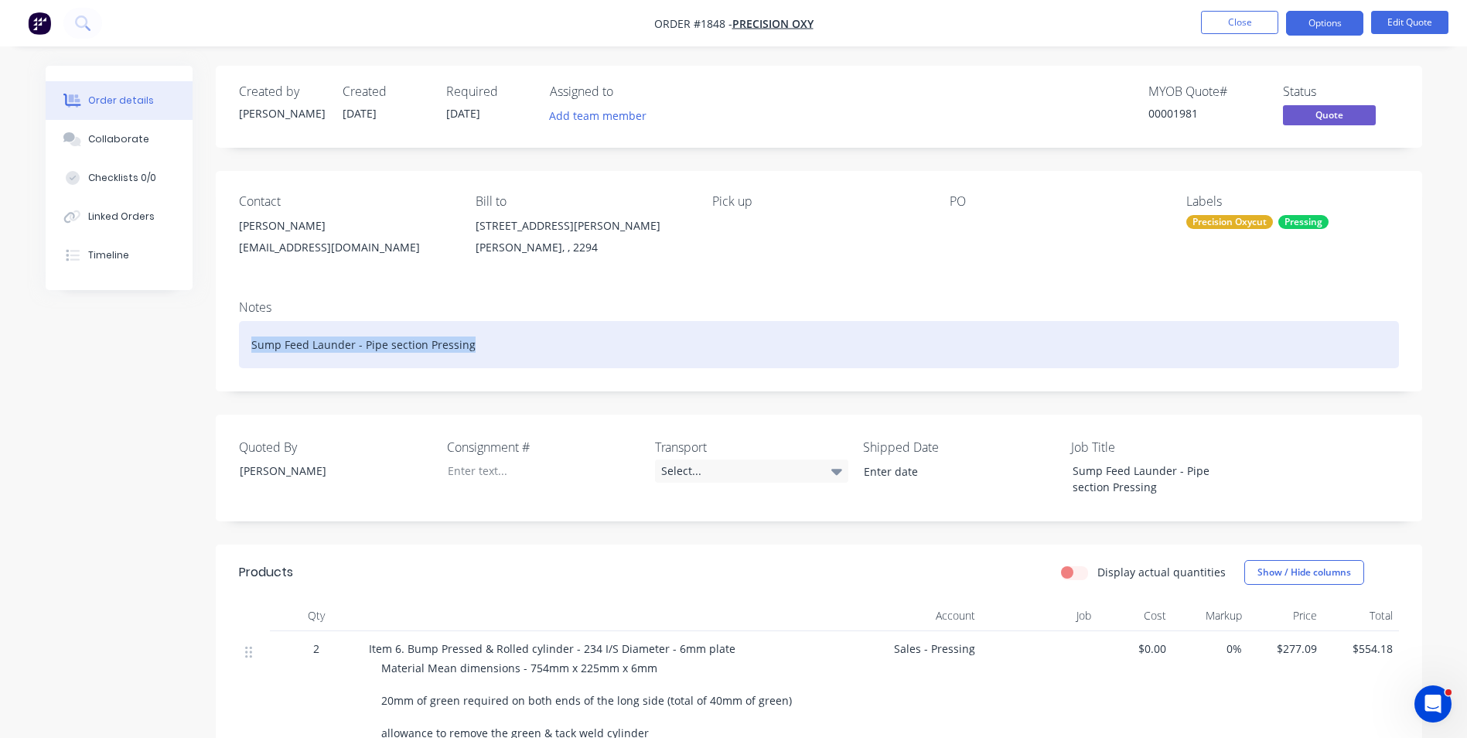
click at [244, 341] on div "Sump Feed Launder - Pipe section Pressing" at bounding box center [819, 344] width 1160 height 47
copy div "Sump Feed Launder - Pipe section Pressing"
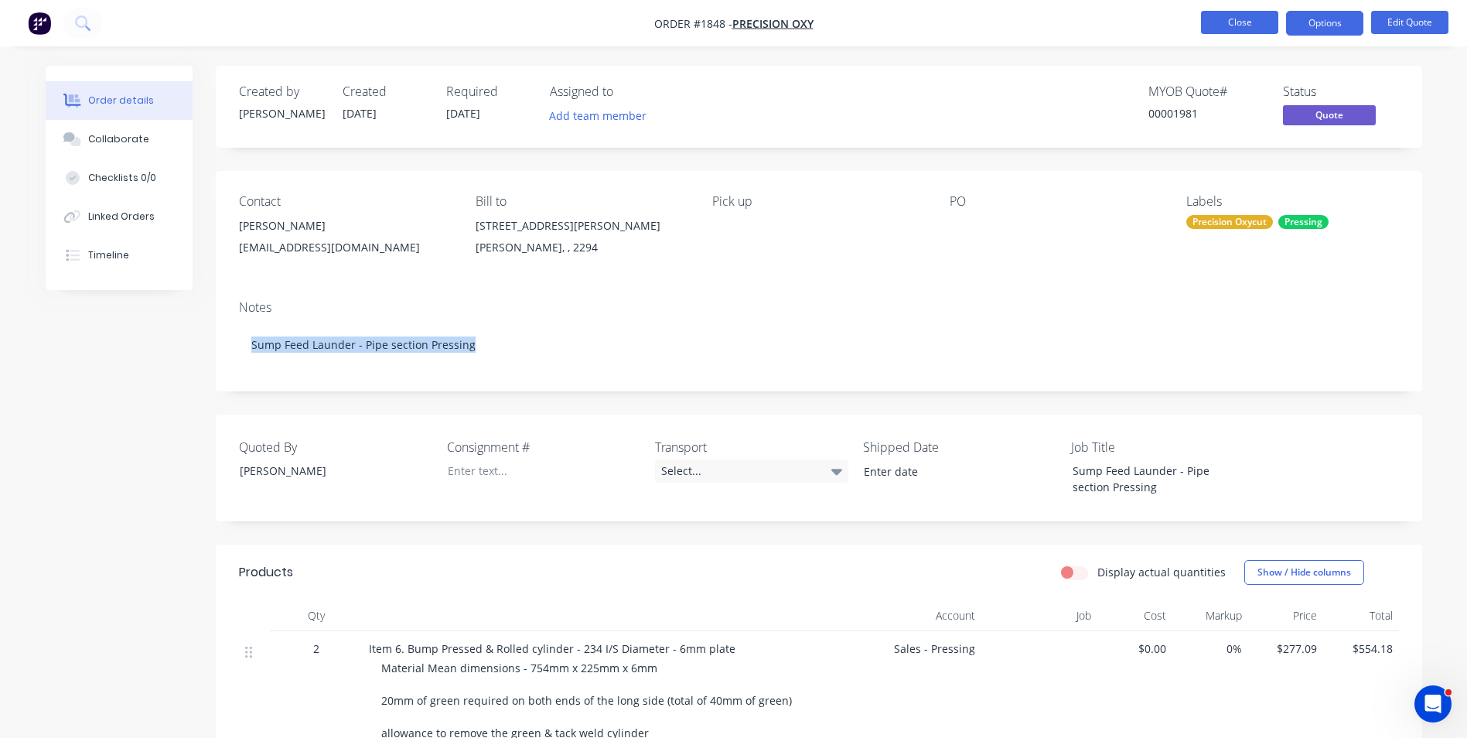
click at [1242, 18] on button "Close" at bounding box center [1239, 22] width 77 height 23
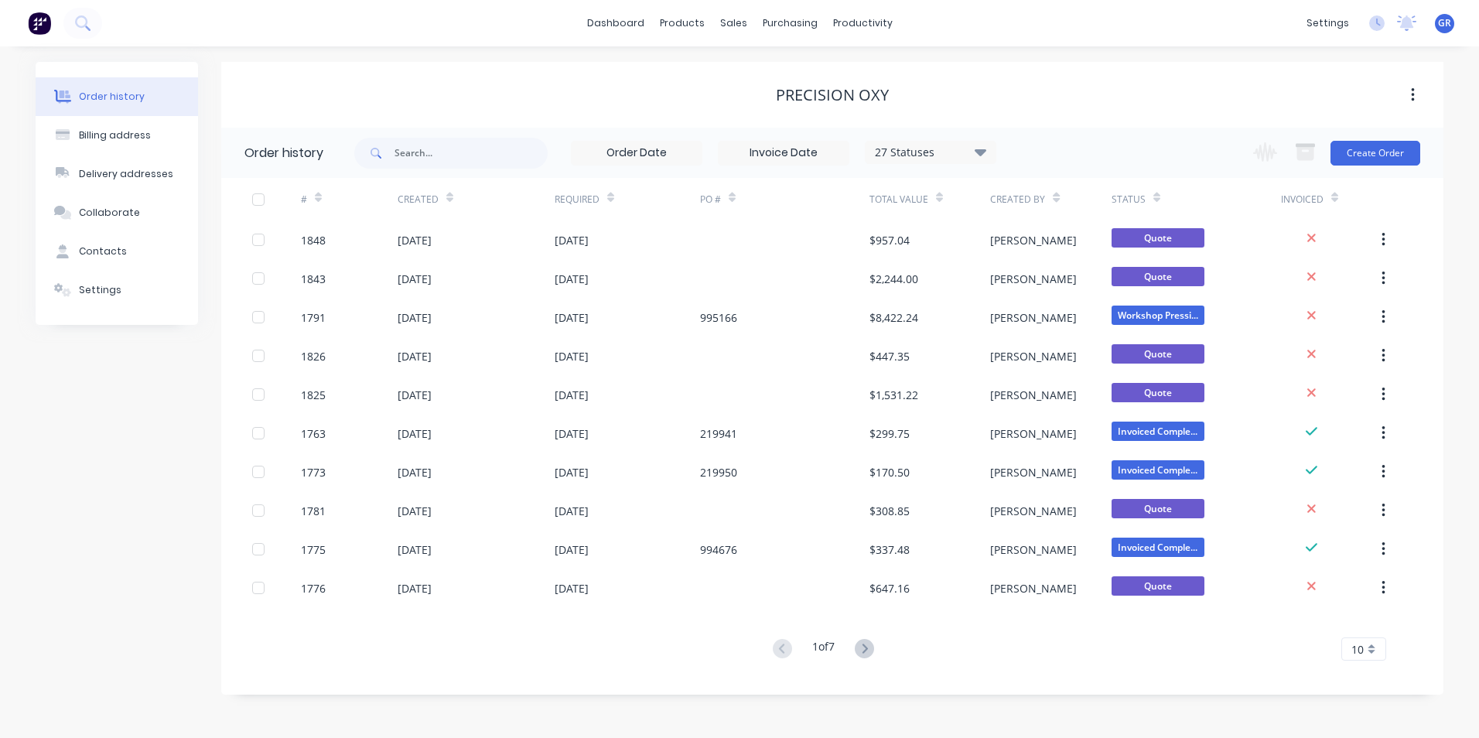
click at [319, 201] on icon at bounding box center [318, 198] width 7 height 12
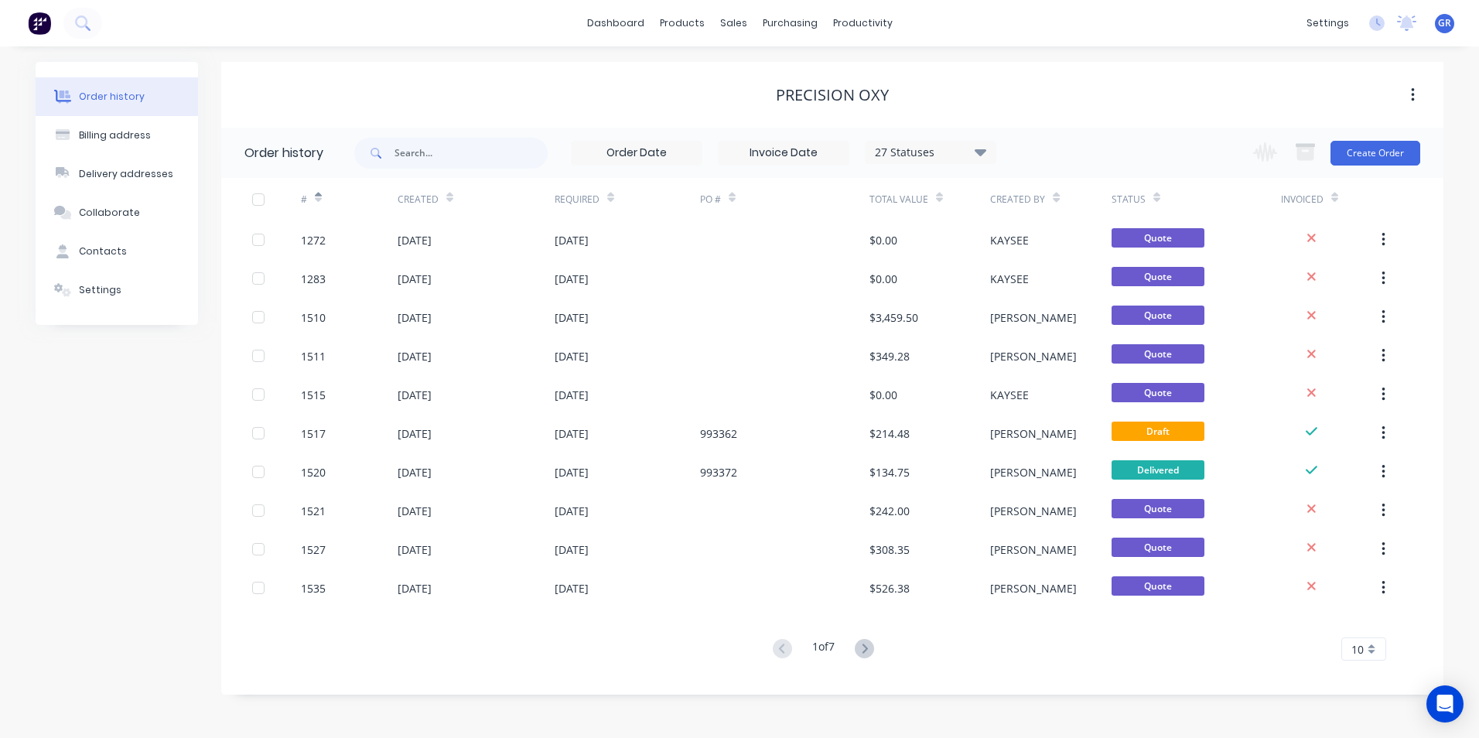
click at [319, 201] on icon at bounding box center [318, 198] width 7 height 12
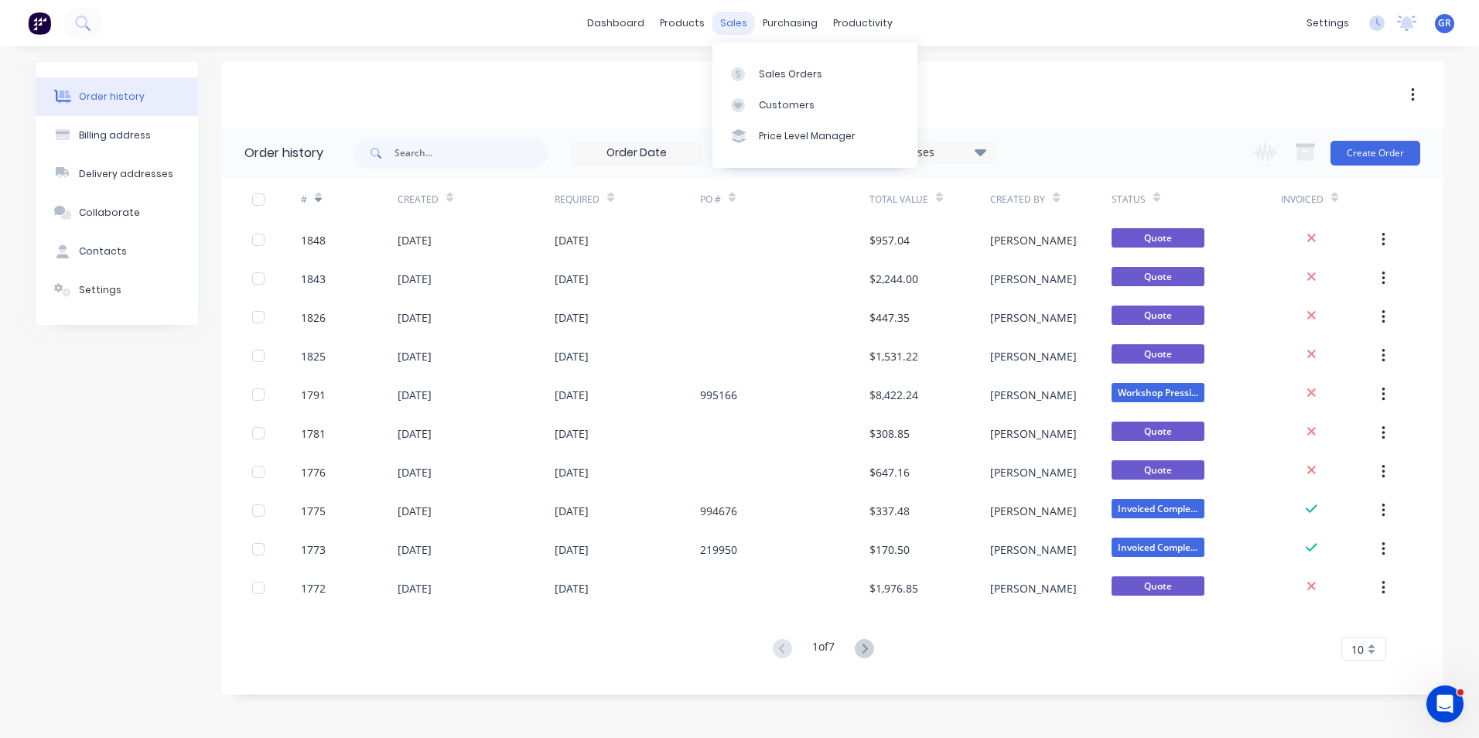
click at [736, 24] on div "sales" at bounding box center [733, 23] width 43 height 23
click at [789, 73] on div "Sales Orders" at bounding box center [790, 74] width 63 height 14
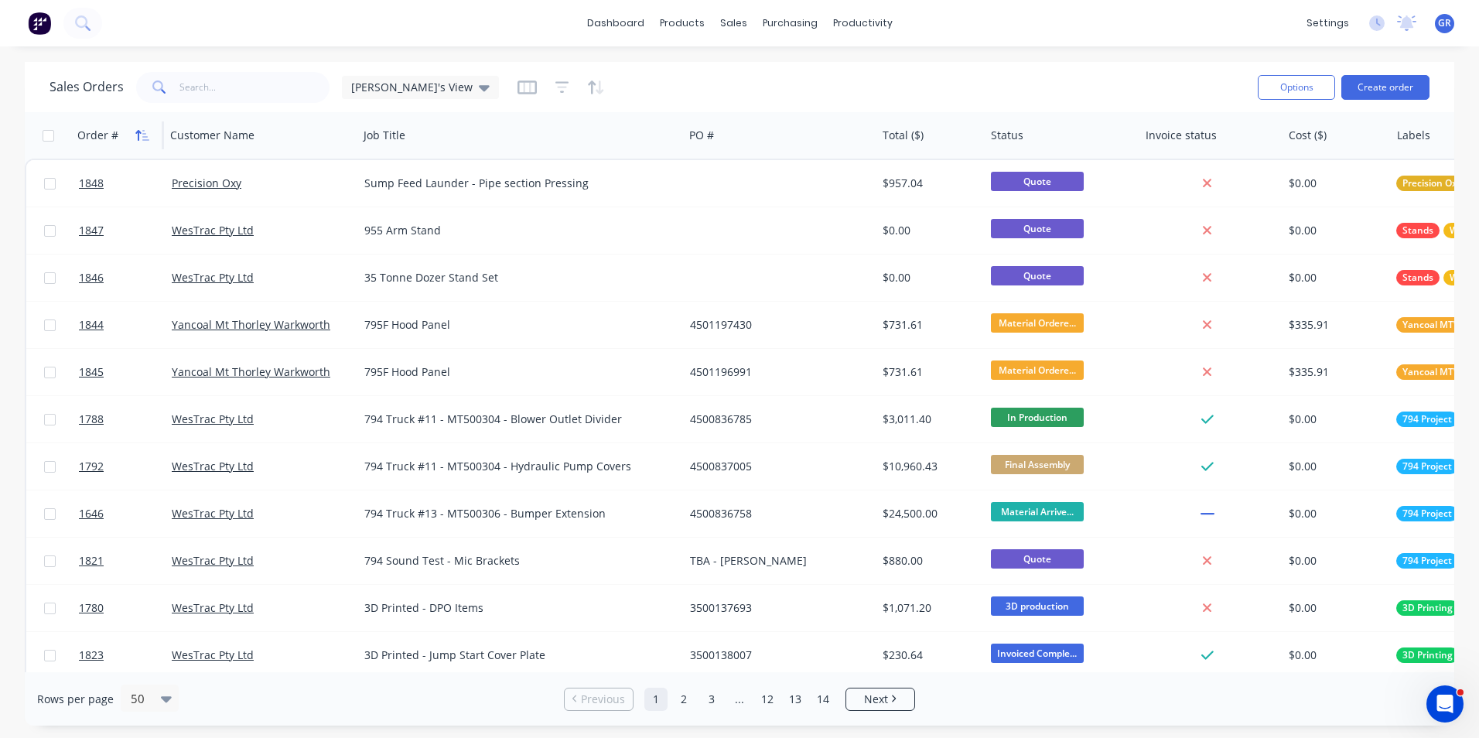
click at [138, 131] on icon "button" at bounding box center [137, 135] width 5 height 11
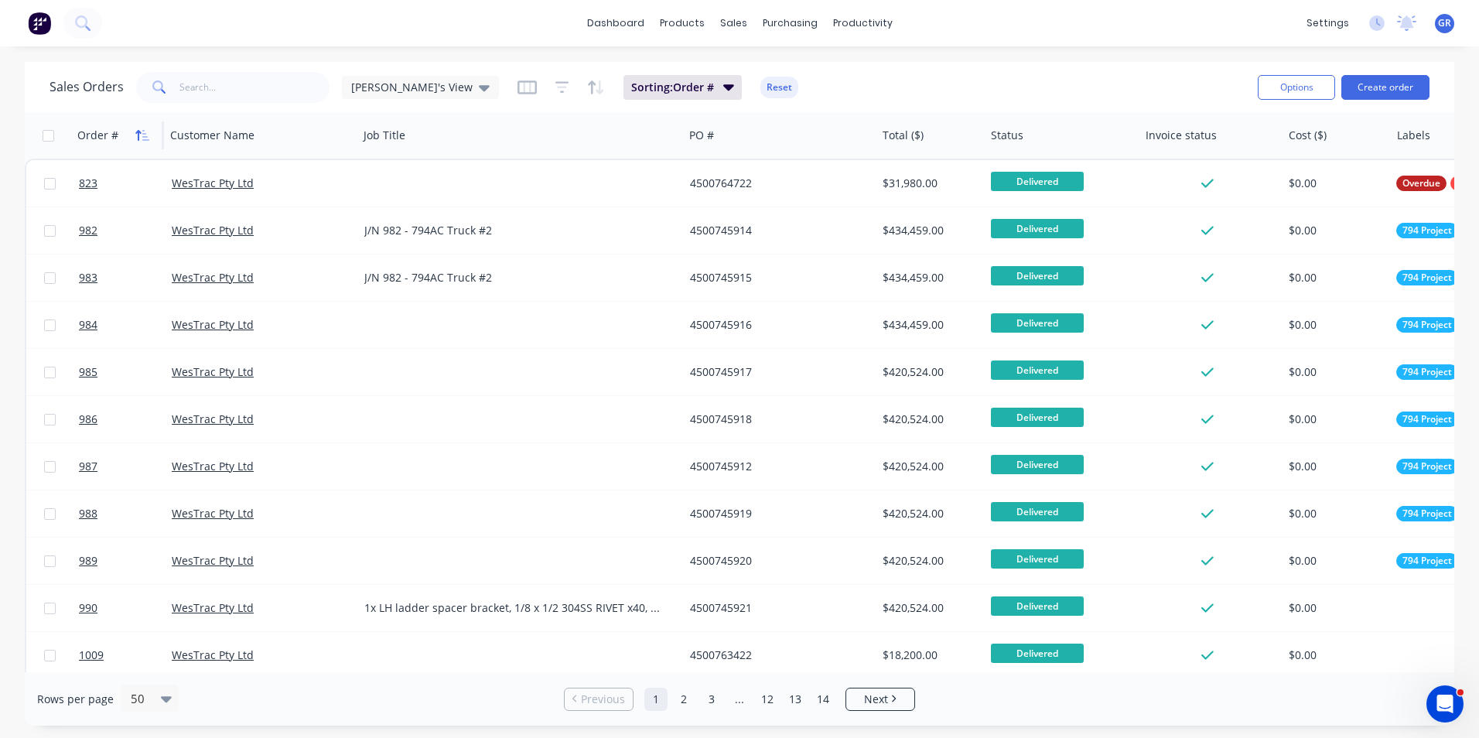
click at [141, 132] on icon "button" at bounding box center [142, 135] width 14 height 12
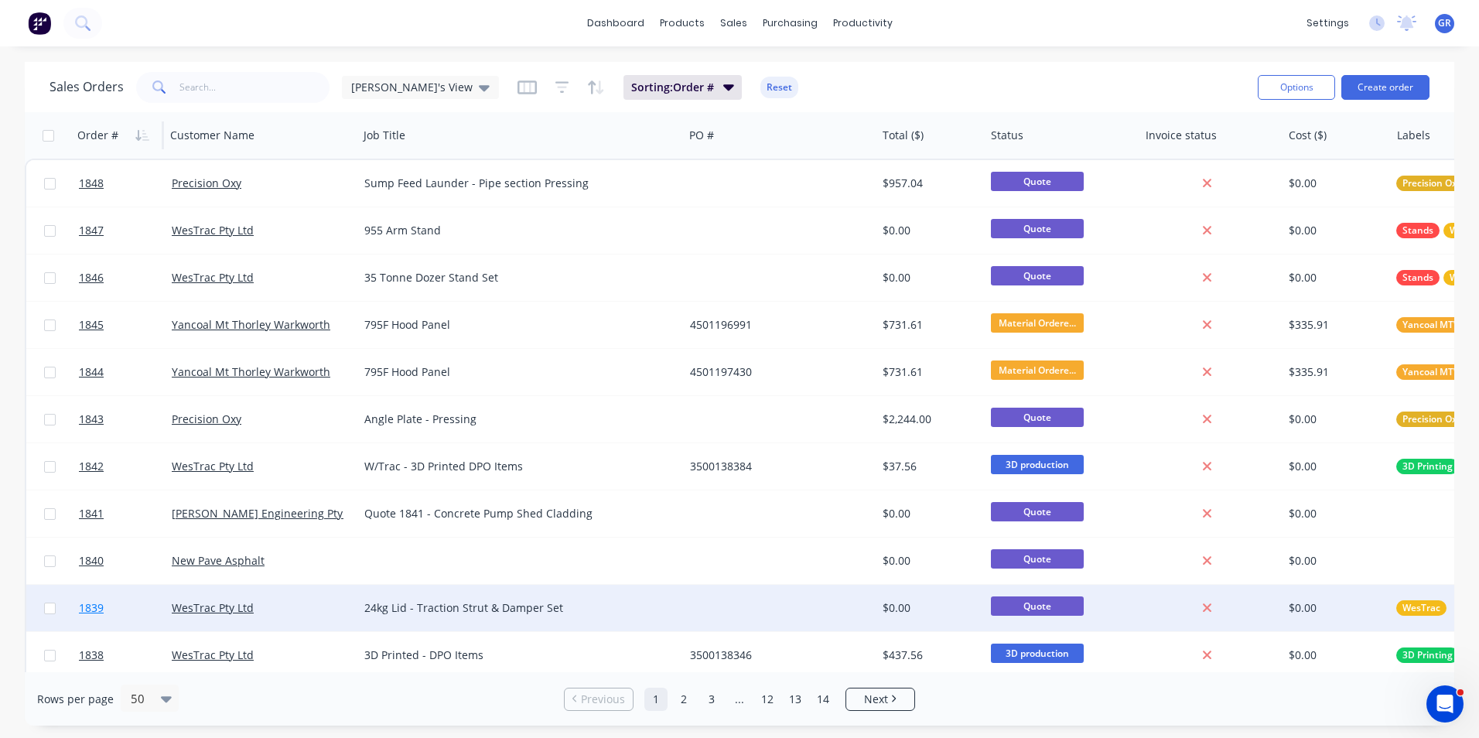
click at [93, 608] on span "1839" at bounding box center [91, 607] width 25 height 15
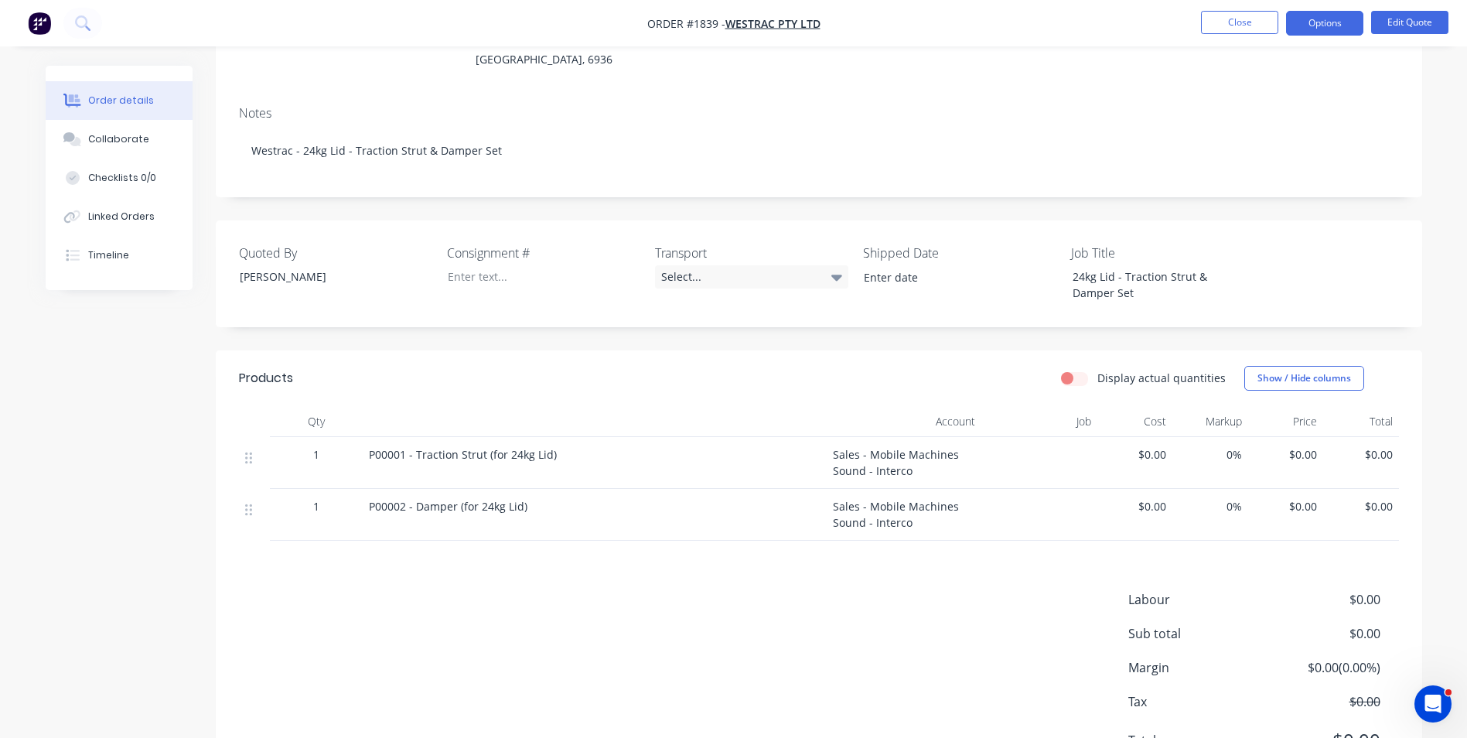
scroll to position [232, 0]
click at [1155, 446] on span "$0.00" at bounding box center [1135, 454] width 63 height 16
click at [1412, 24] on button "Edit Quote" at bounding box center [1410, 22] width 77 height 23
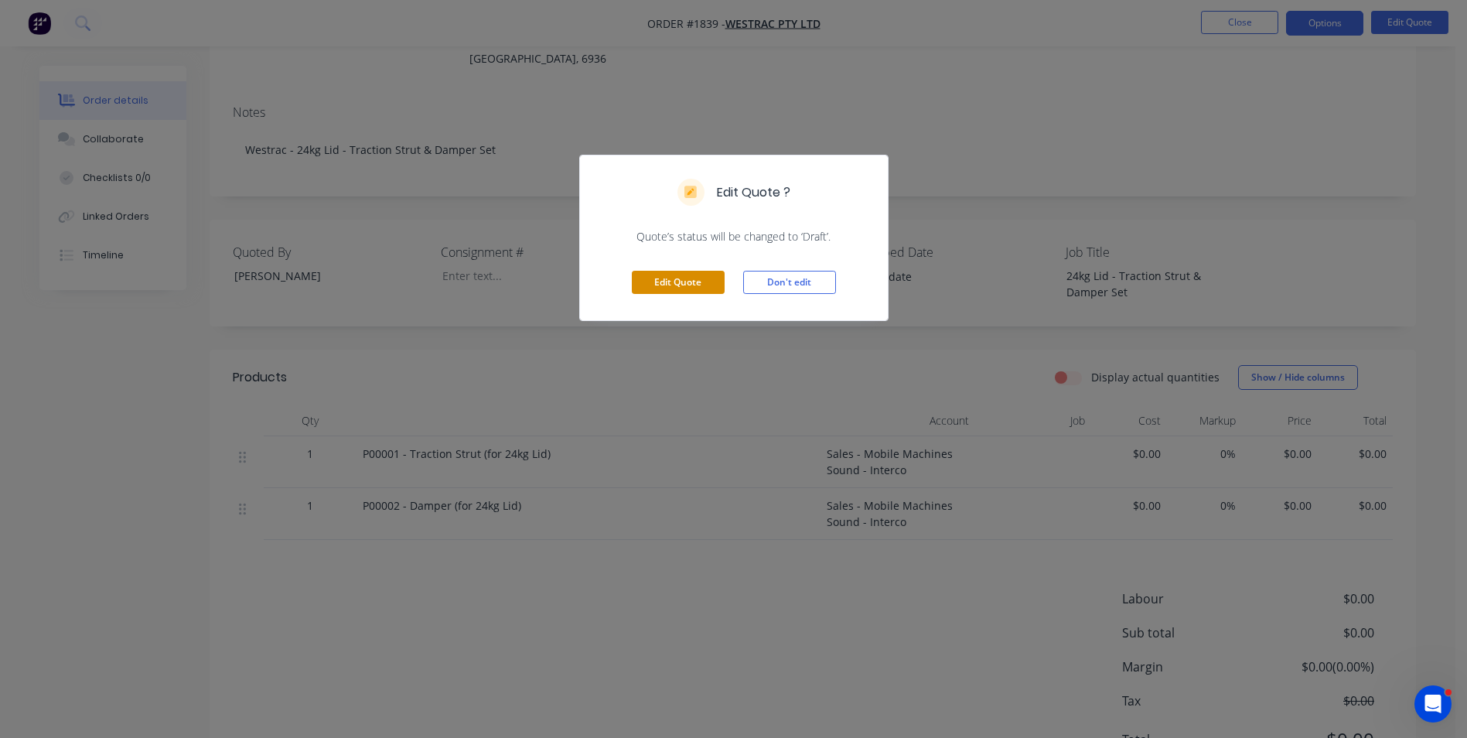
click at [679, 280] on button "Edit Quote" at bounding box center [678, 282] width 93 height 23
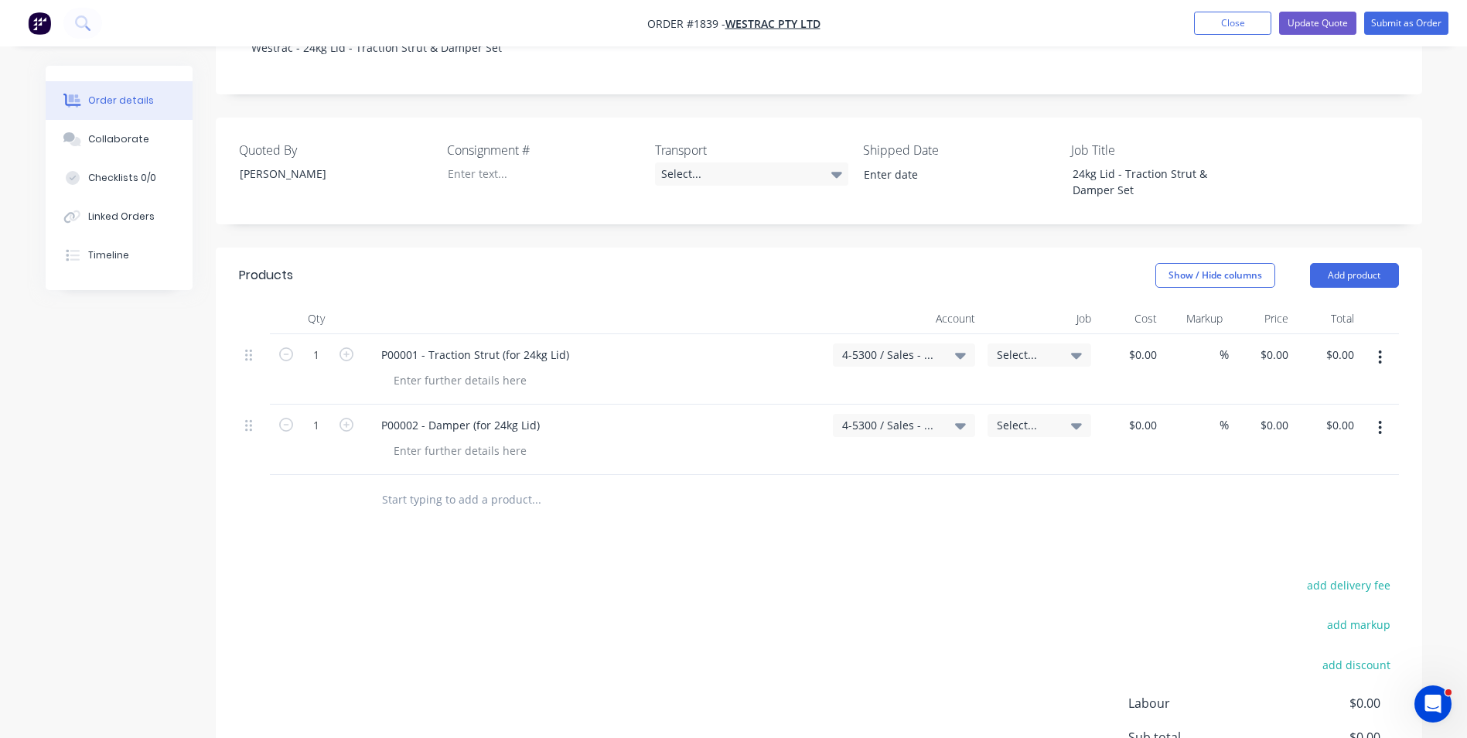
scroll to position [387, 0]
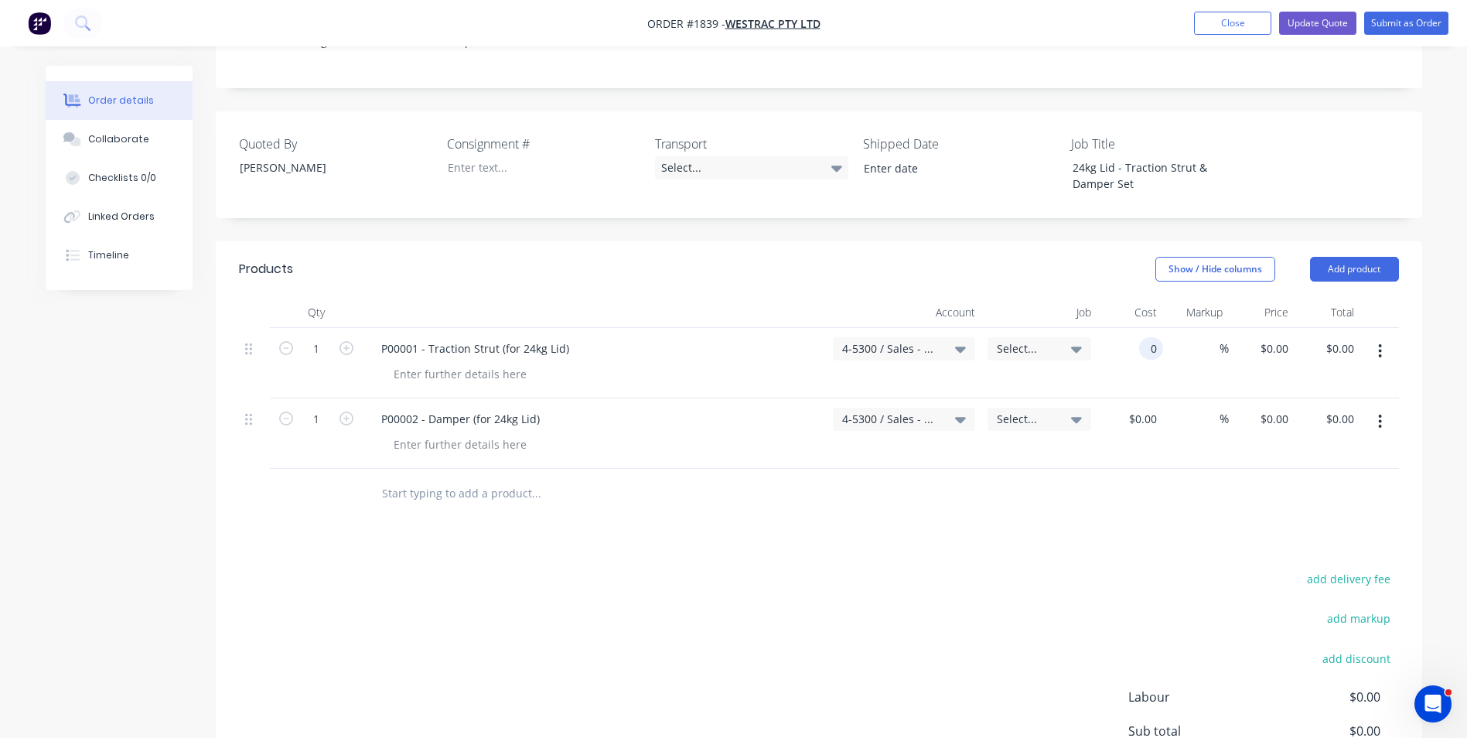
click at [1146, 337] on input "0" at bounding box center [1155, 348] width 18 height 22
type input "0"
type input "$0.00"
click at [1279, 337] on input "$0.00" at bounding box center [1277, 348] width 36 height 22
type input "$0.00"
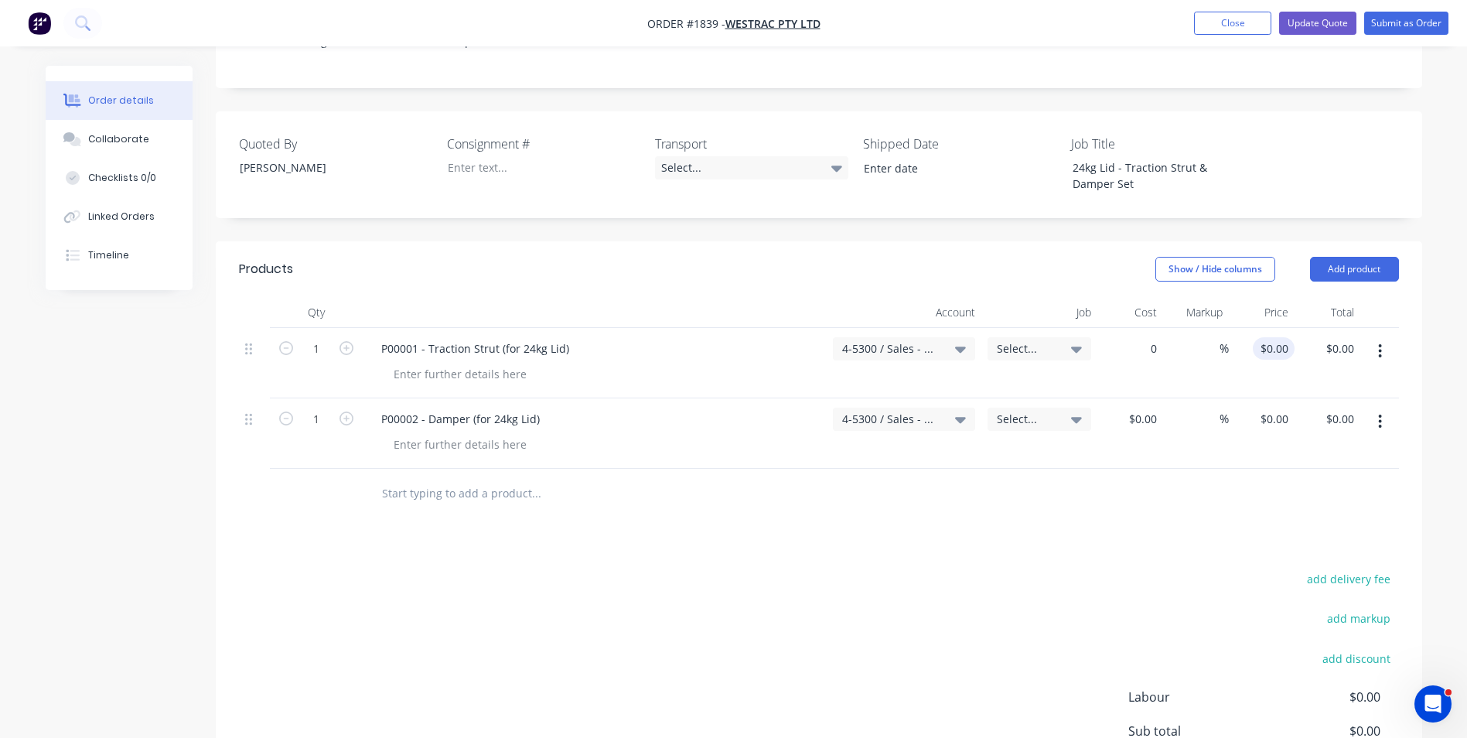
type input "0"
type input "$0.00"
type input "0"
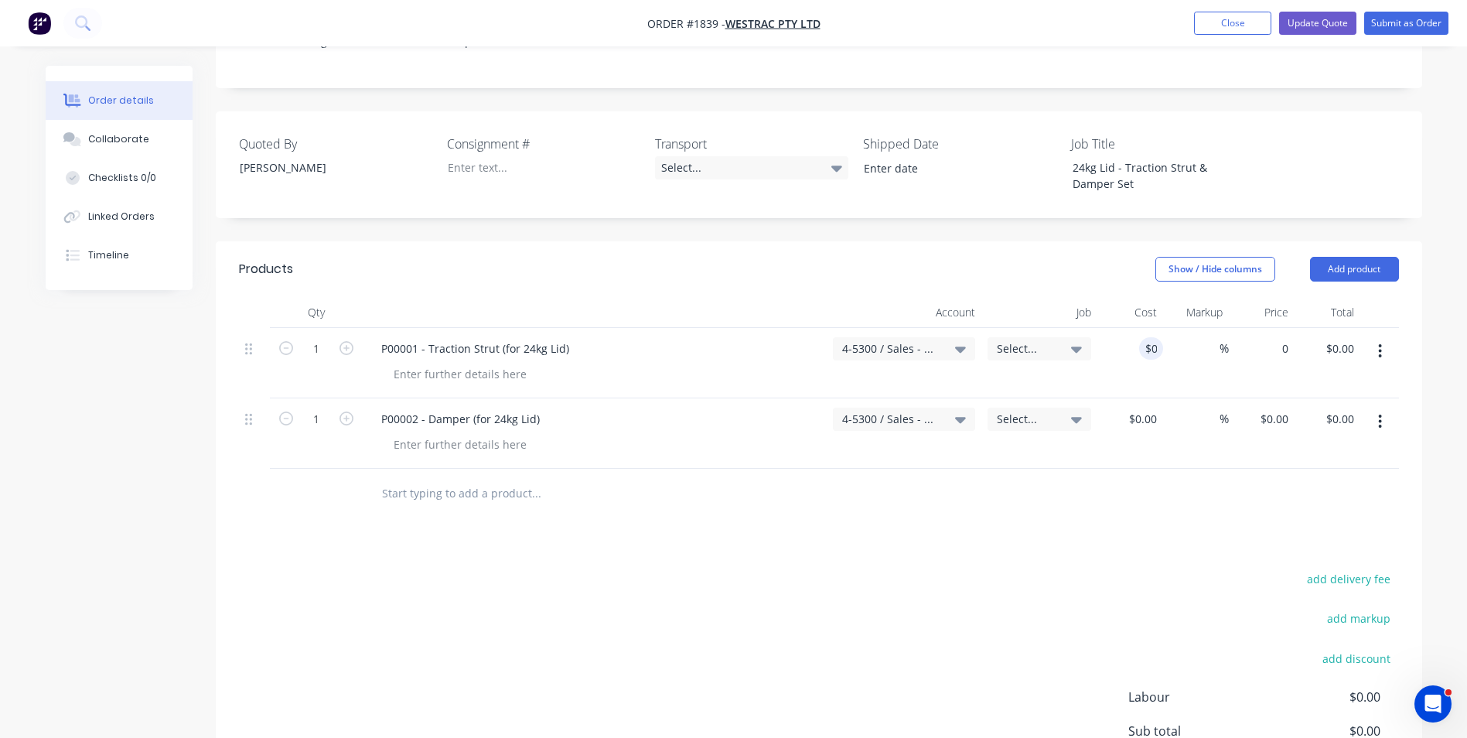
type input "0"
type input "$0.00"
type input "0"
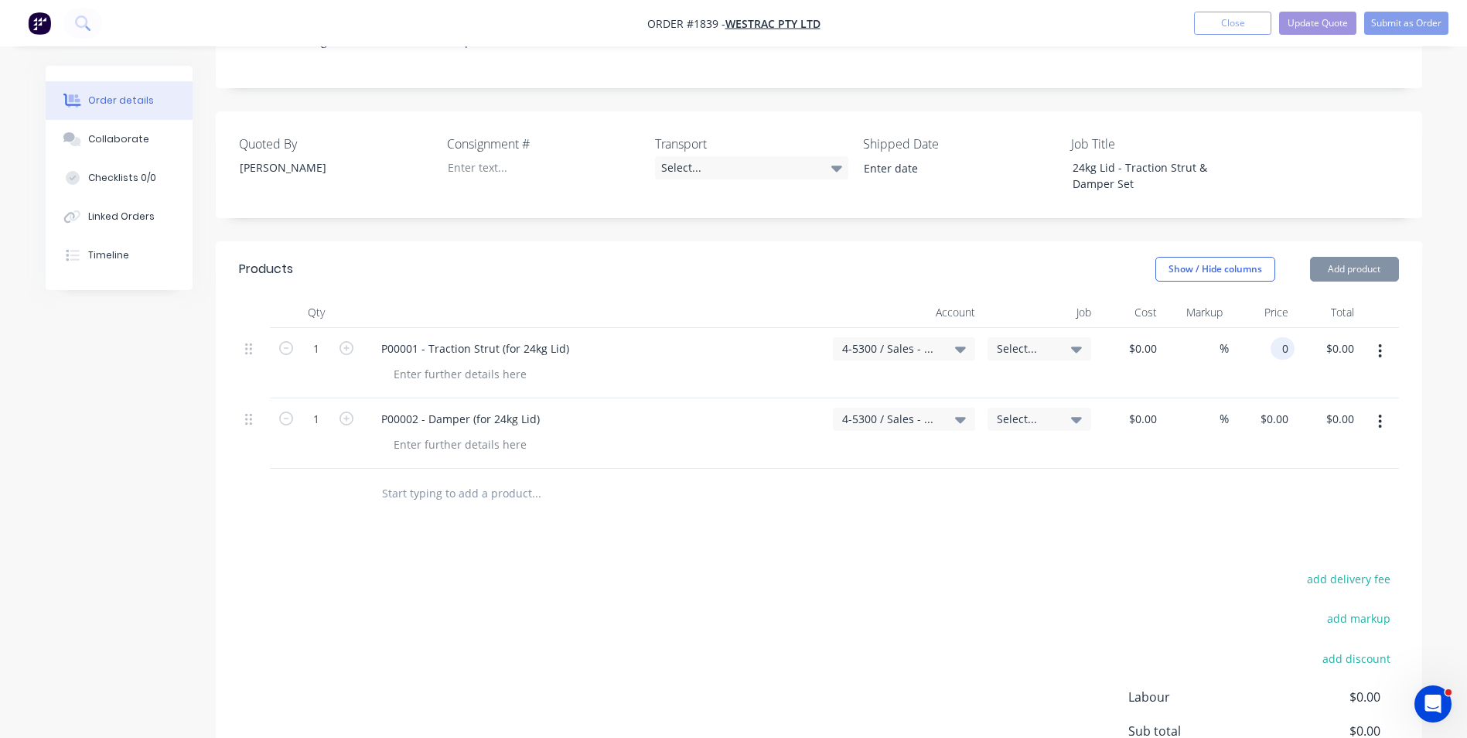
type input "$0.00"
type input "0"
type input "$0.00"
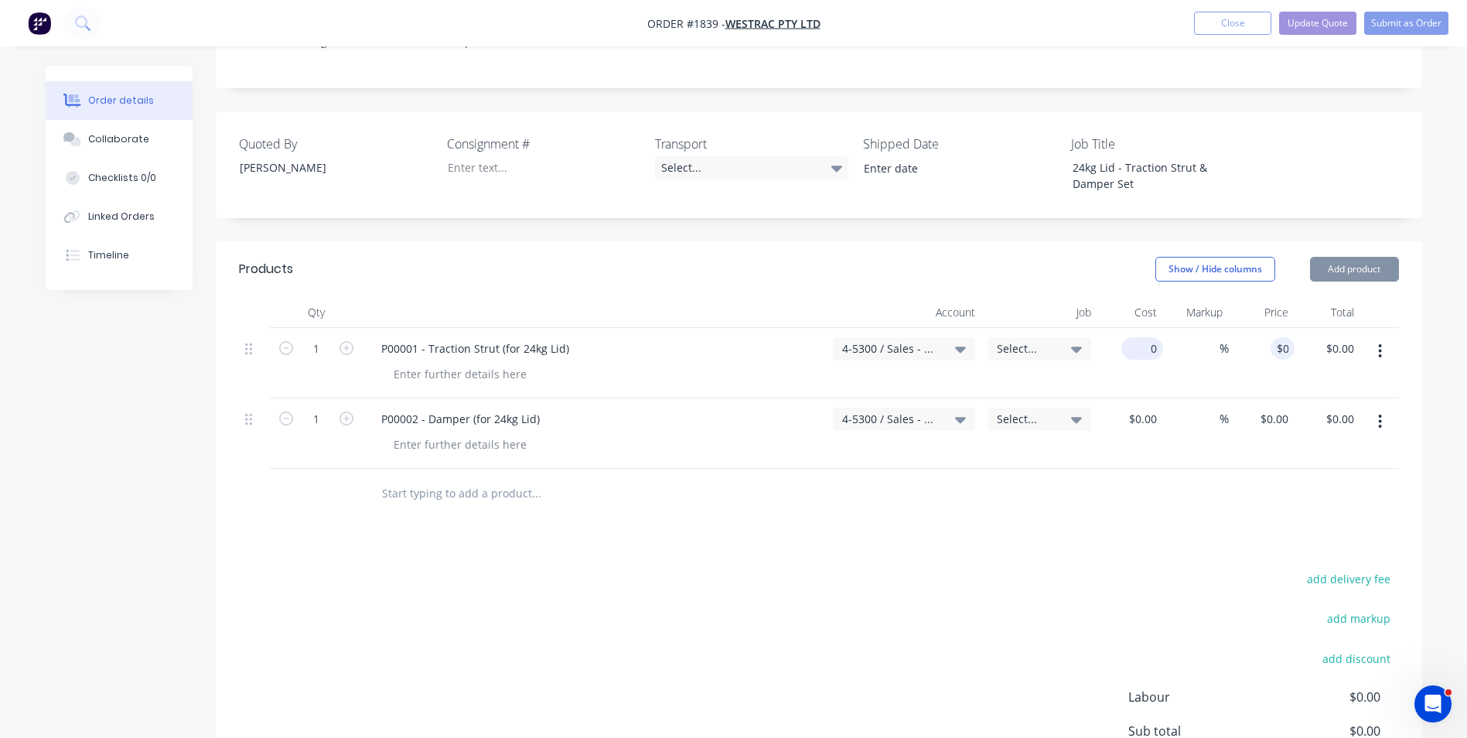
type input "$0.00"
type input "0"
type input "$0.00"
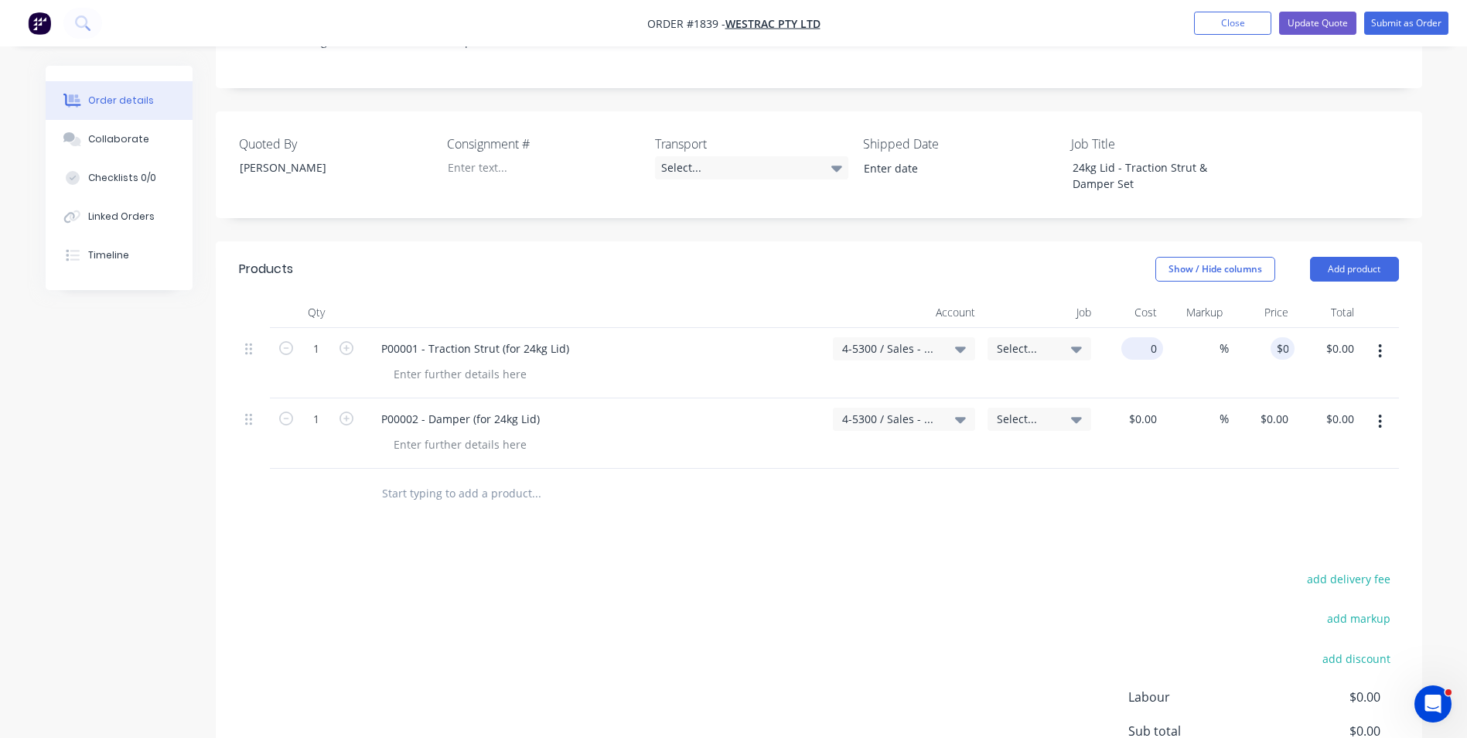
type input "0"
click at [1153, 337] on input "$0.00" at bounding box center [1146, 348] width 36 height 22
type input "0"
type input "$0.00"
type input "0"
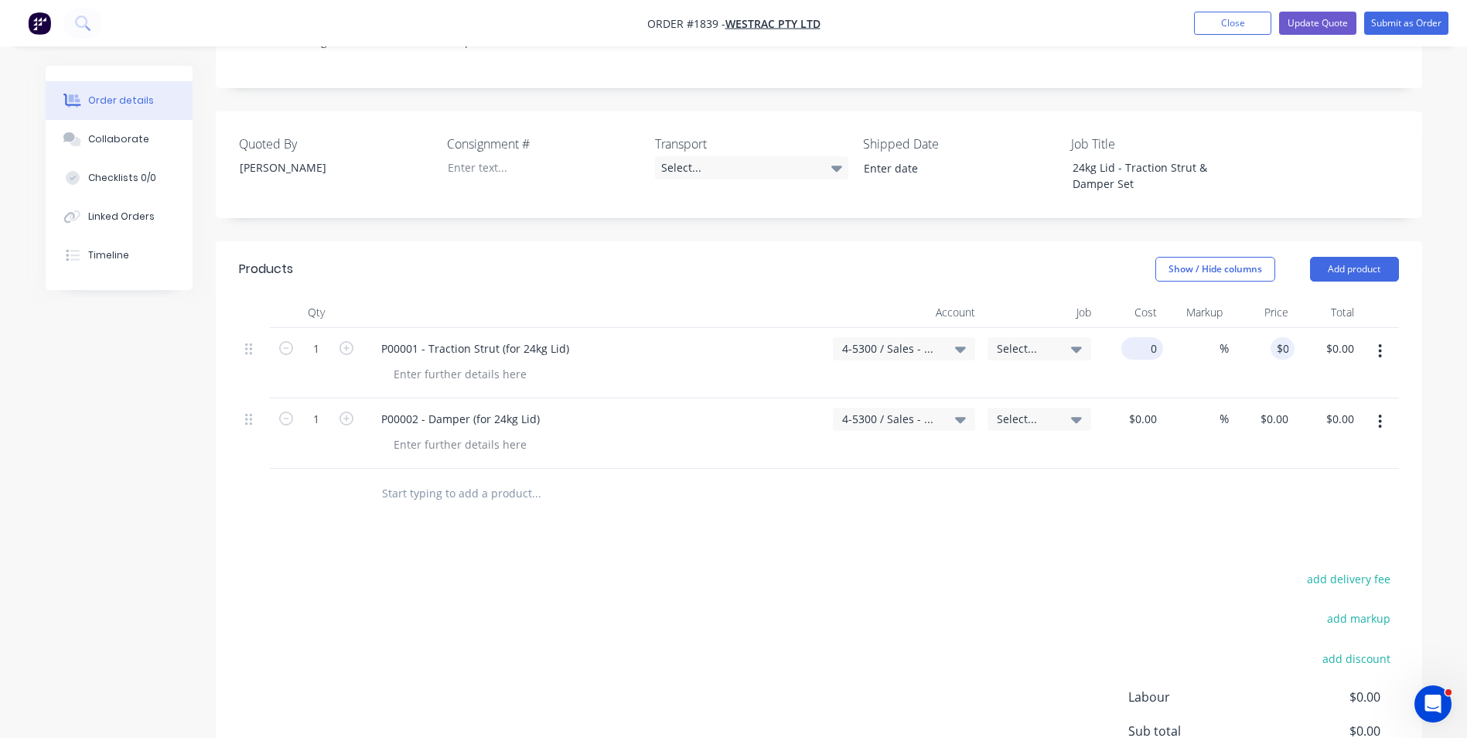
type input "$0.00"
type input "0"
type input "$0.00"
type input "0"
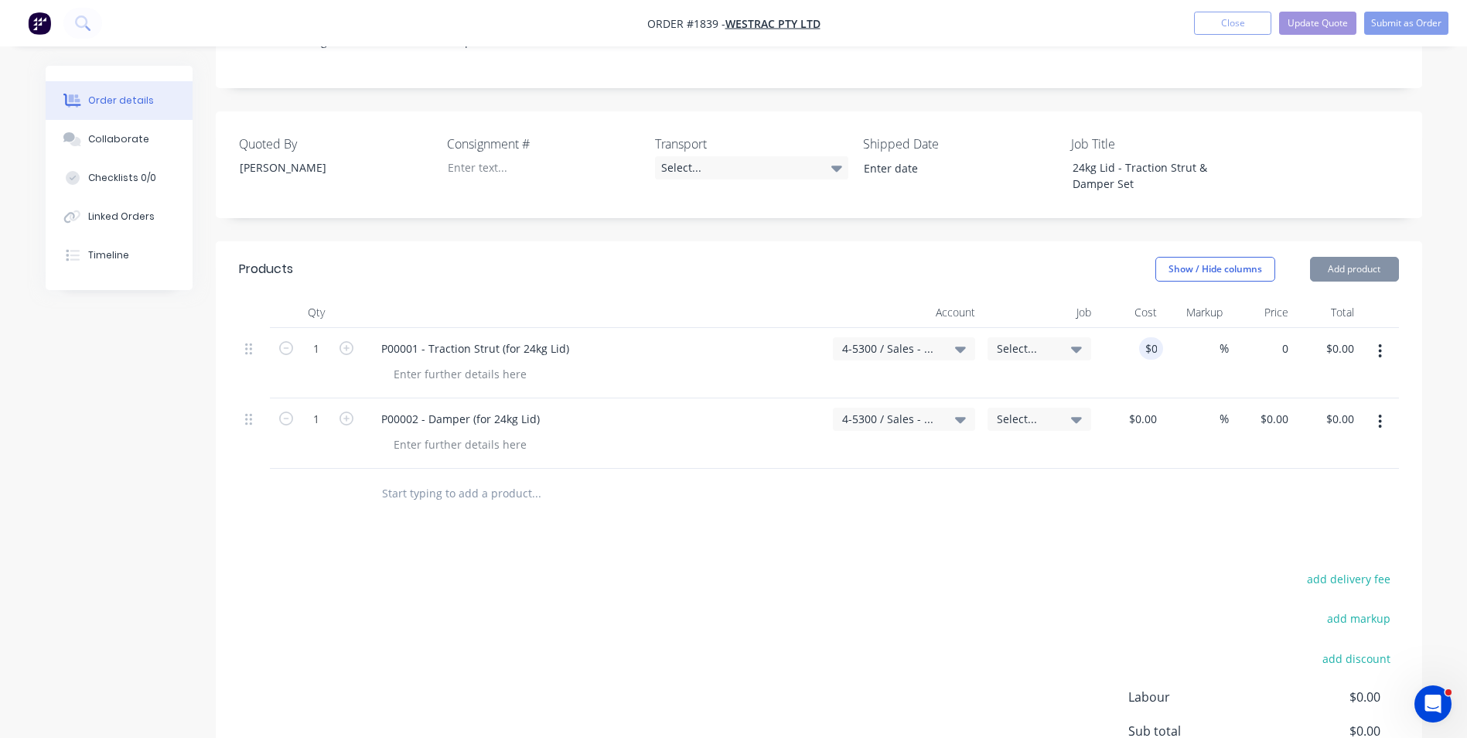
type input "0"
type input "$0.00"
type input "0"
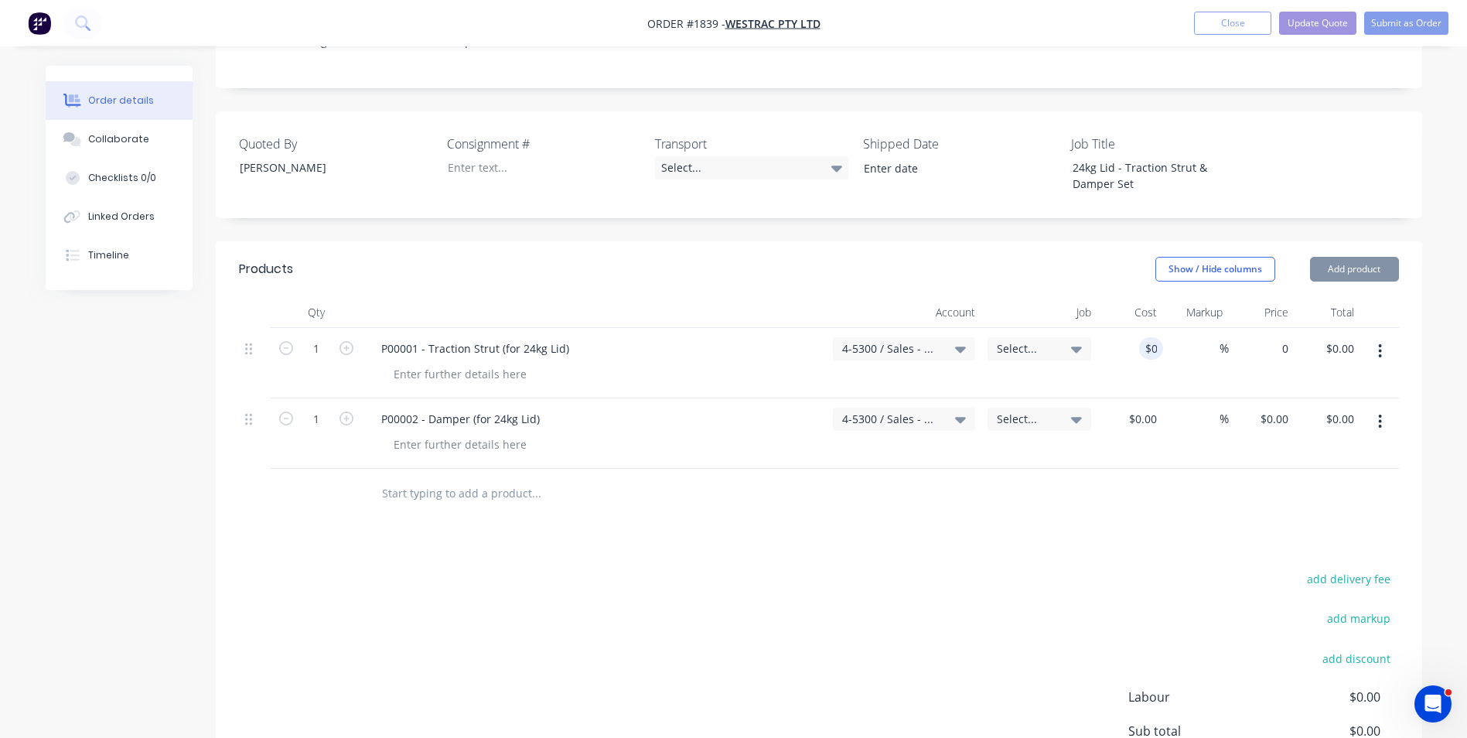
type input "$0.00"
type input "0"
type input "$0.00"
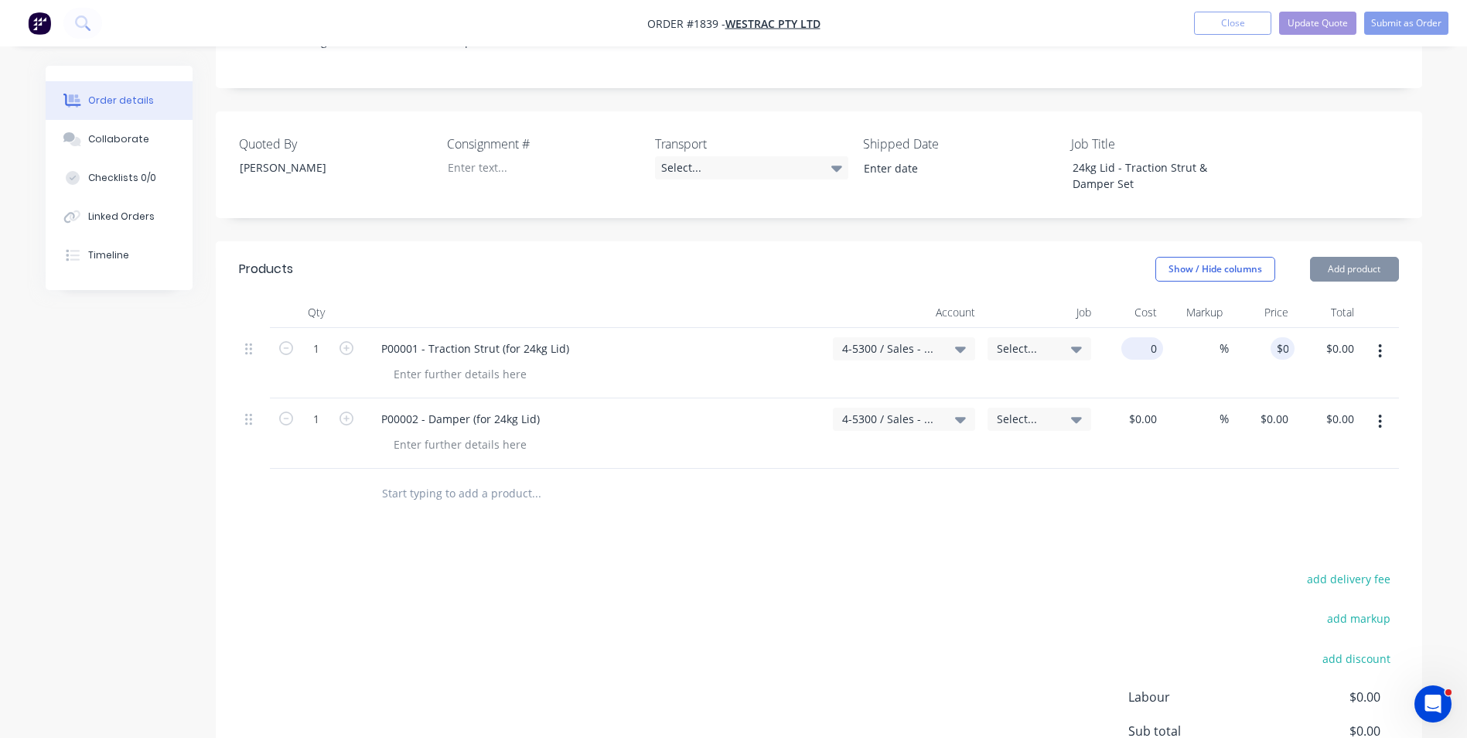
type input "$0.00"
type input "0"
type input "$0.00"
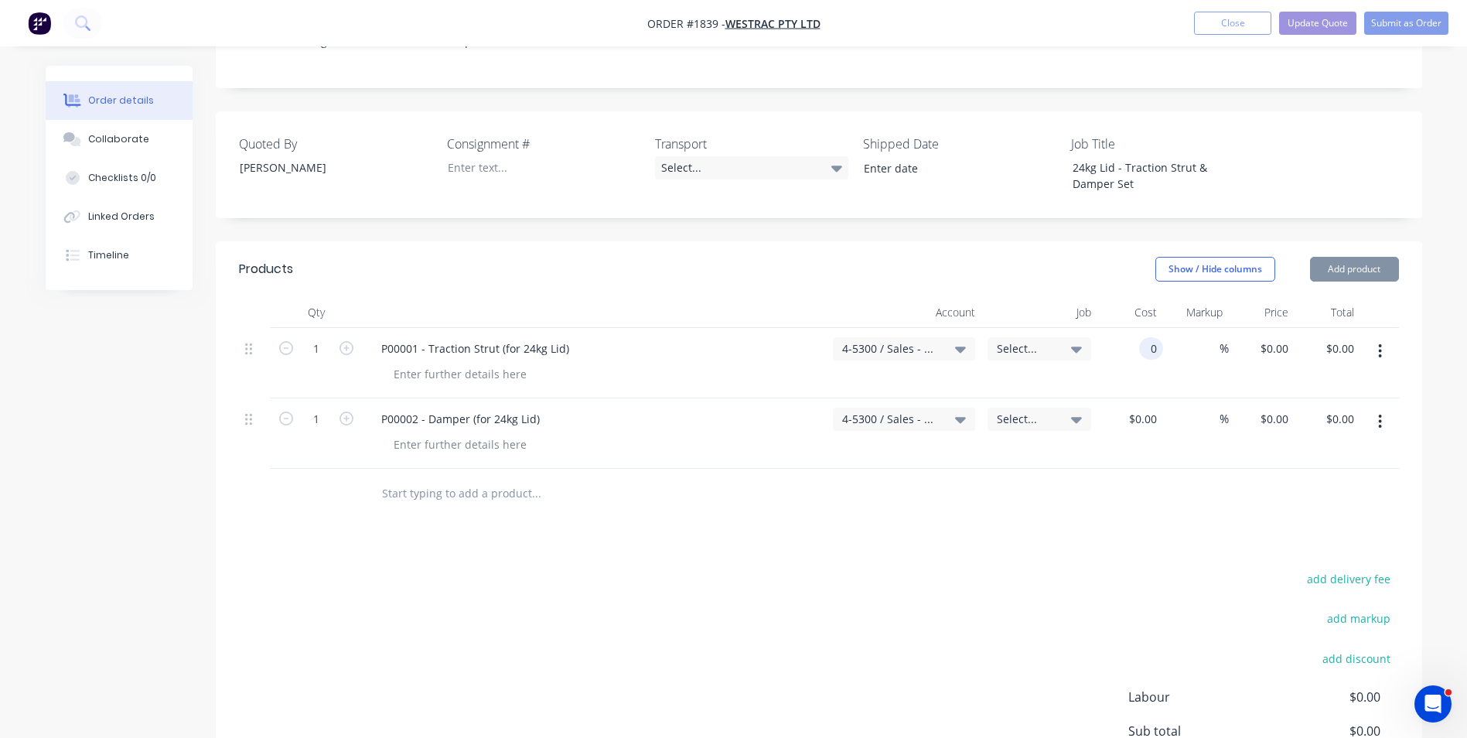
type input "0"
type input "$0.00"
type input "0"
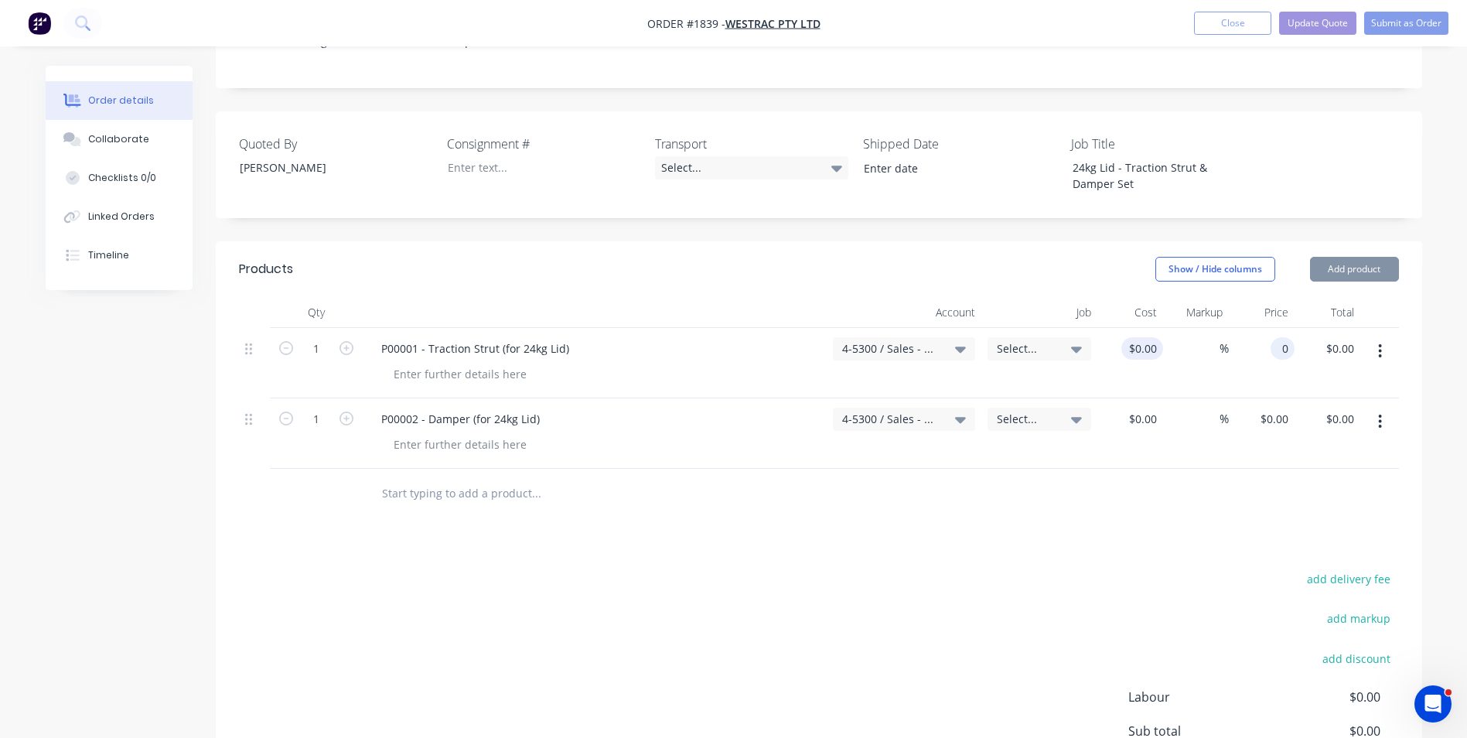
type input "0"
type input "$0.00"
type input "0"
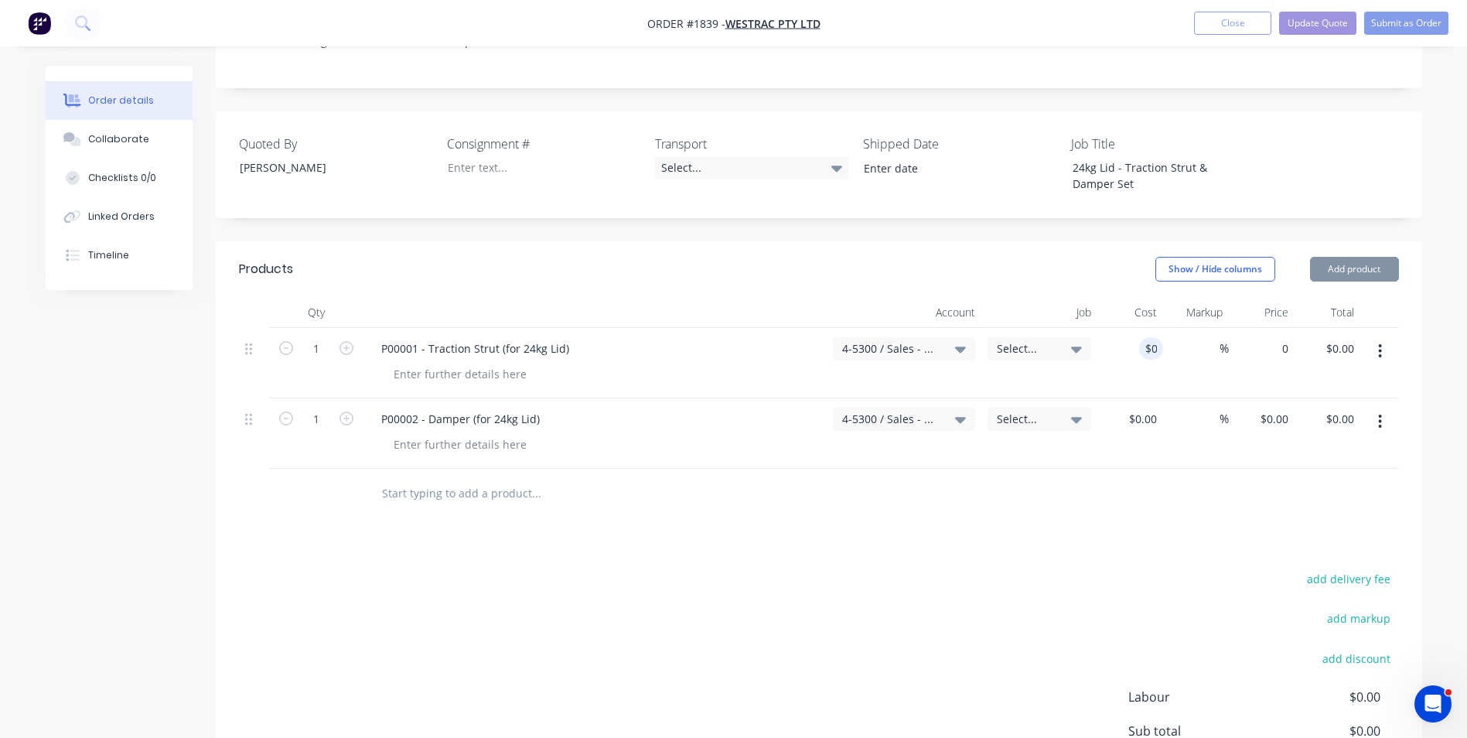
type input "$0.00"
type input "0"
type input "$0.00"
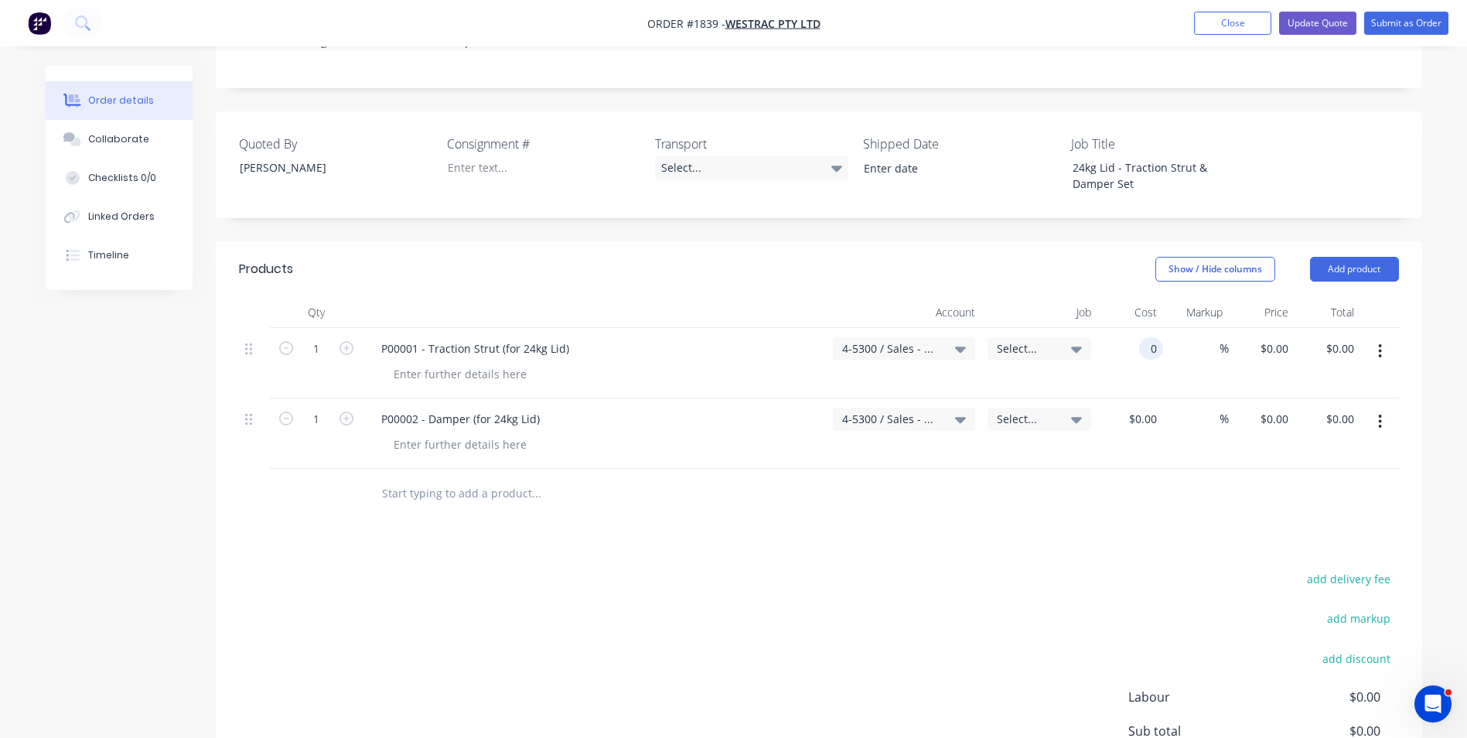
type input "$0.00"
type input "0"
type input "$0.00"
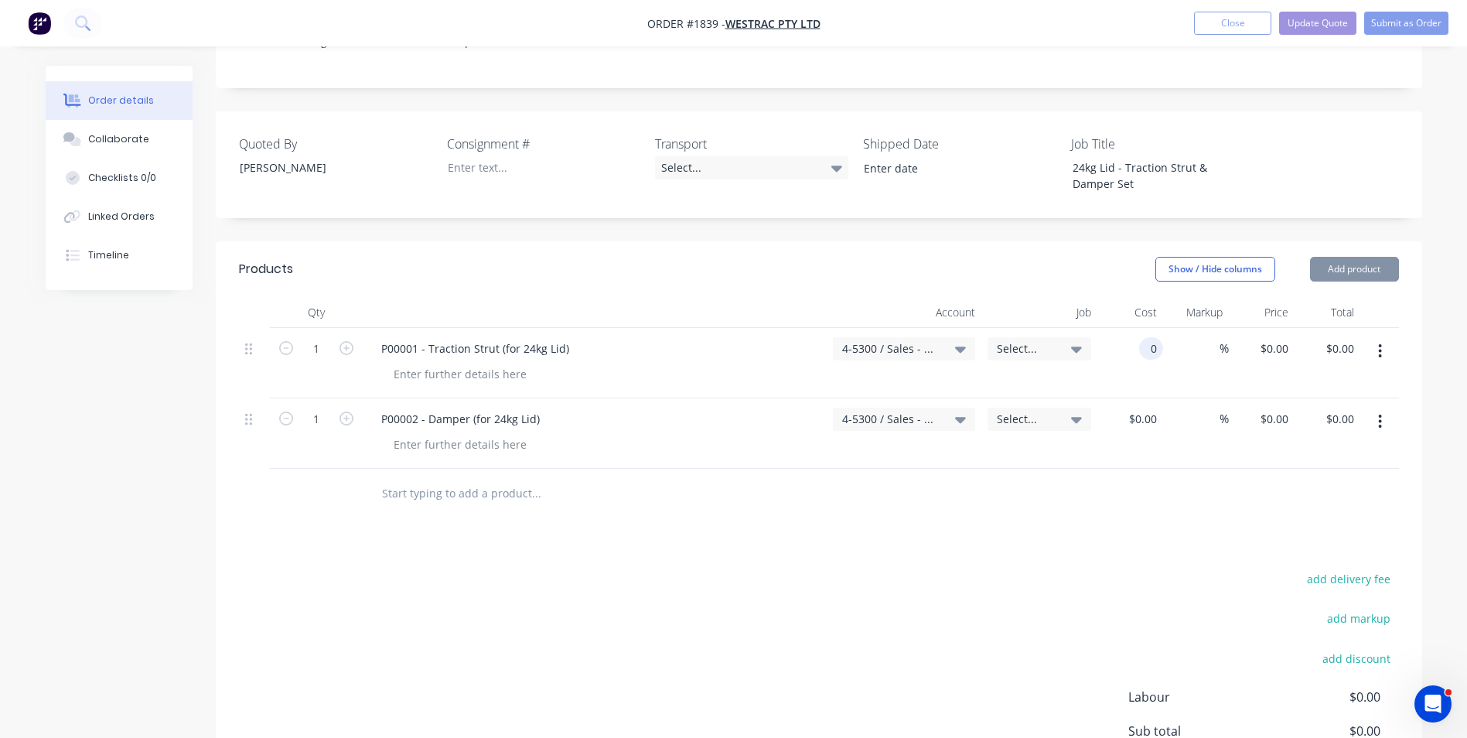
type input "0"
type input "$0.00"
type input "0"
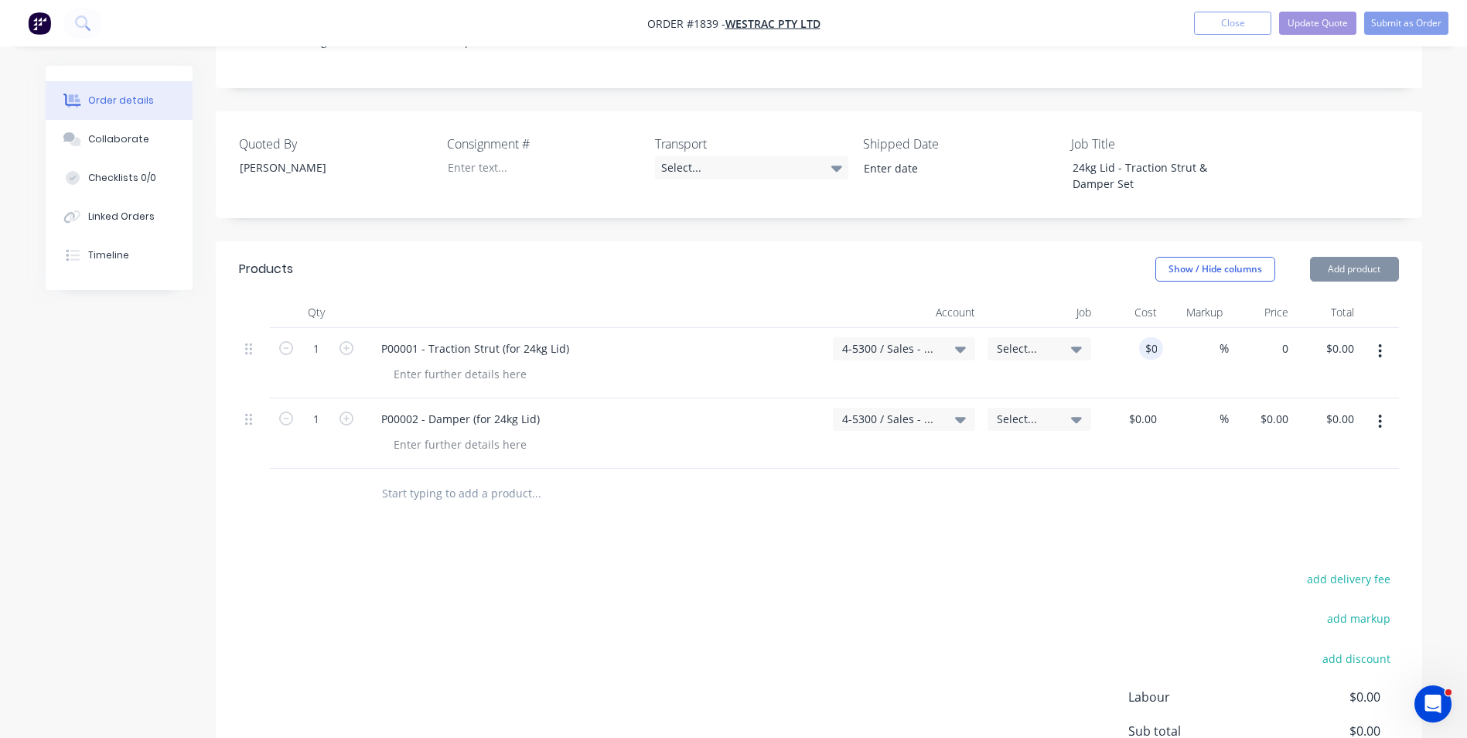
type input "0"
type input "$0.00"
type input "0"
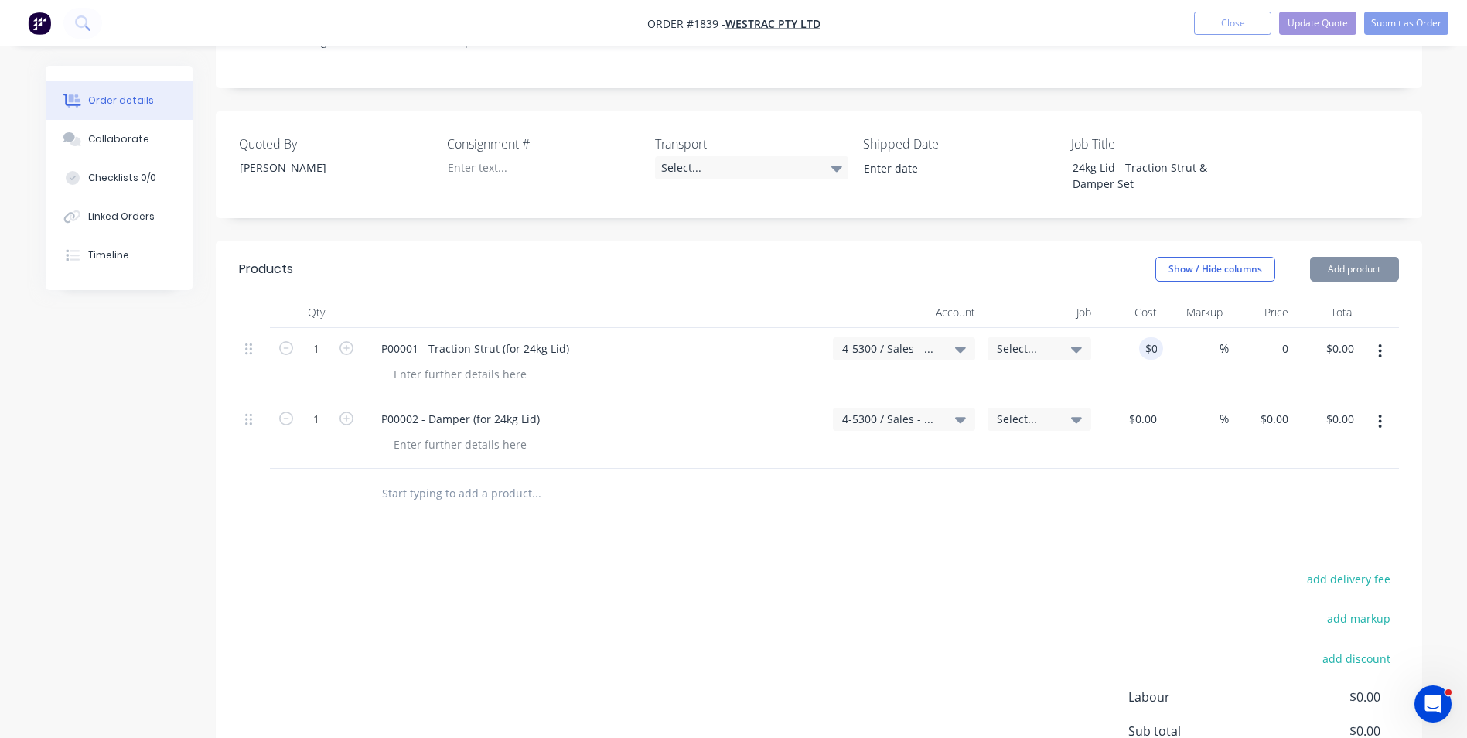
type input "$0.00"
type input "0"
type input "$0.00"
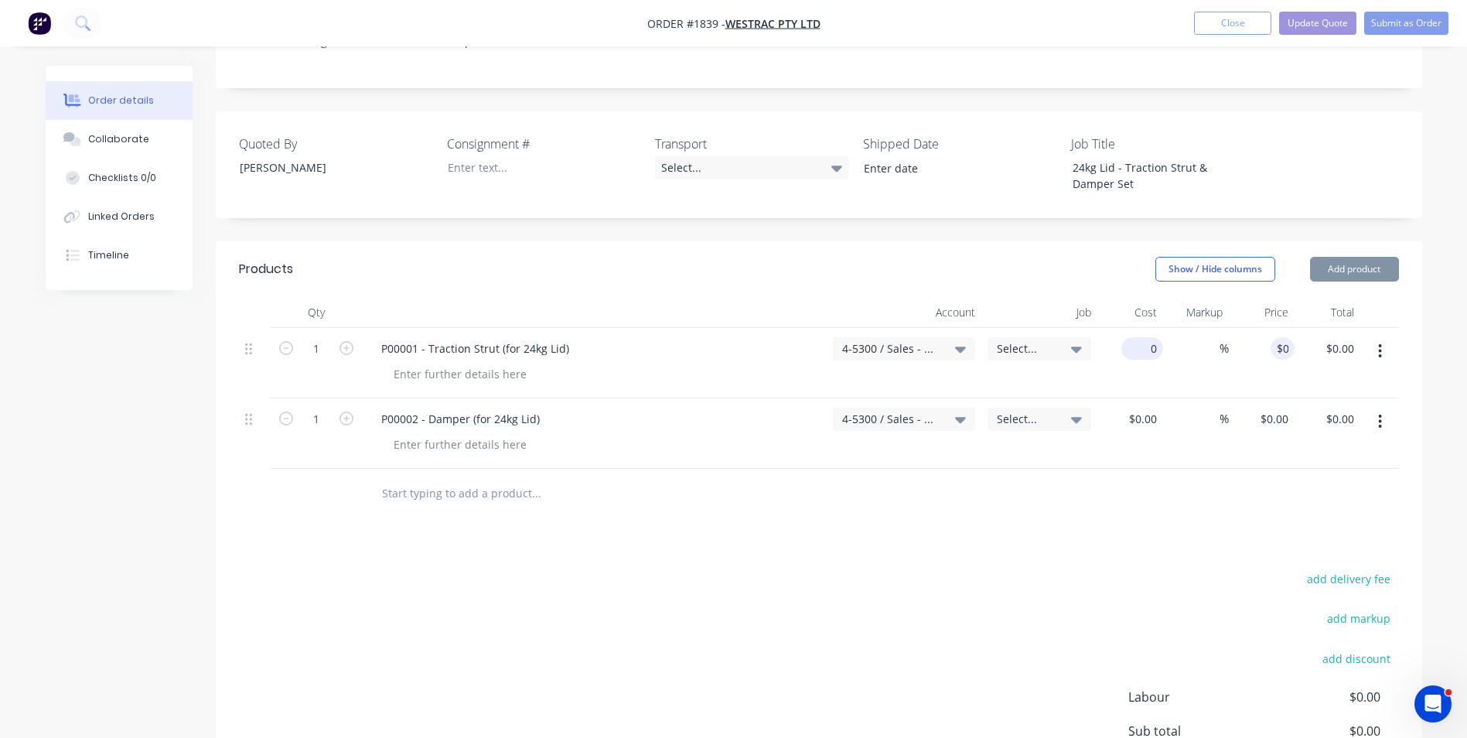
type input "$0.00"
type input "0"
type input "2"
type input "-100"
type input "$0.00"
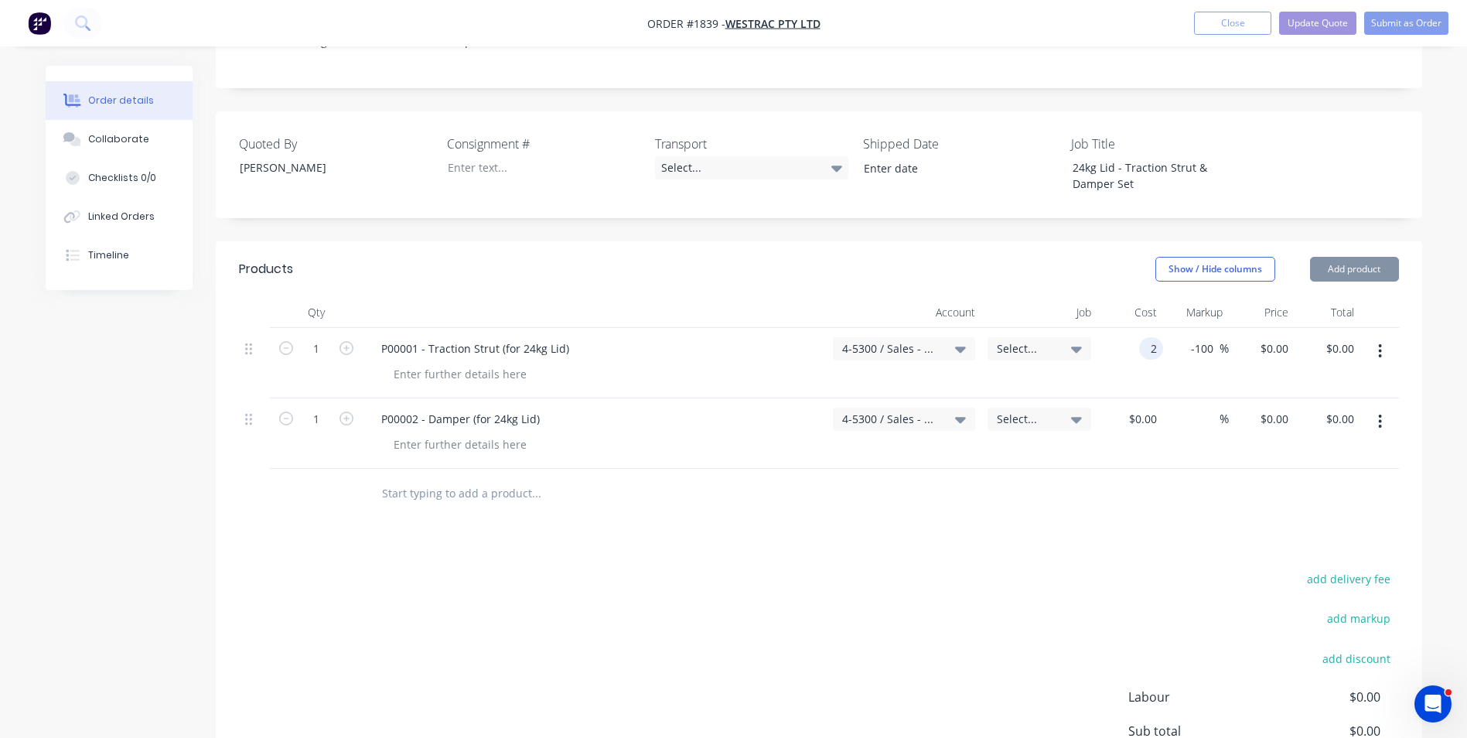
type input "$2.00"
type input "0"
type input "2"
type input "$0.00"
type input "$2.00"
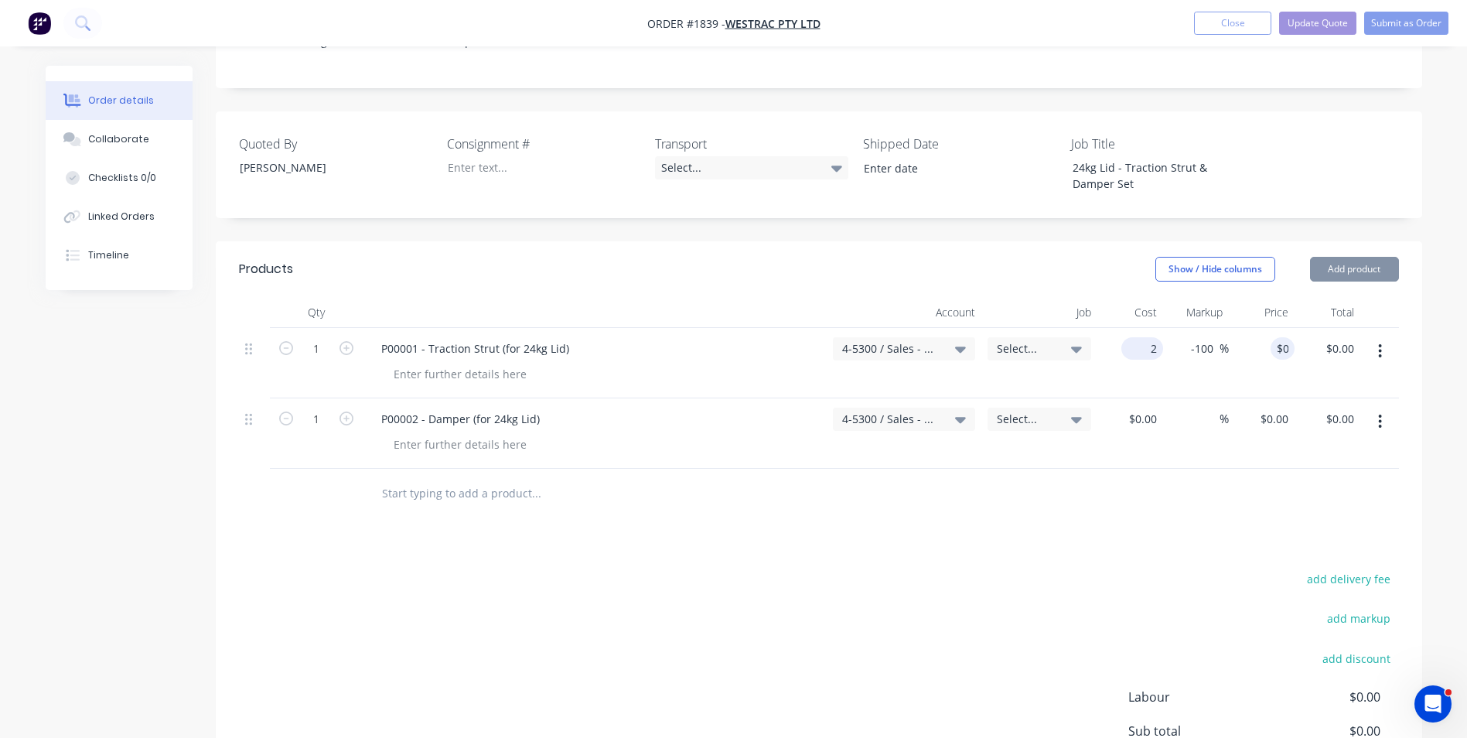
type input "0"
type input "2"
type input "$0.00"
type input "$2.00"
type input "0"
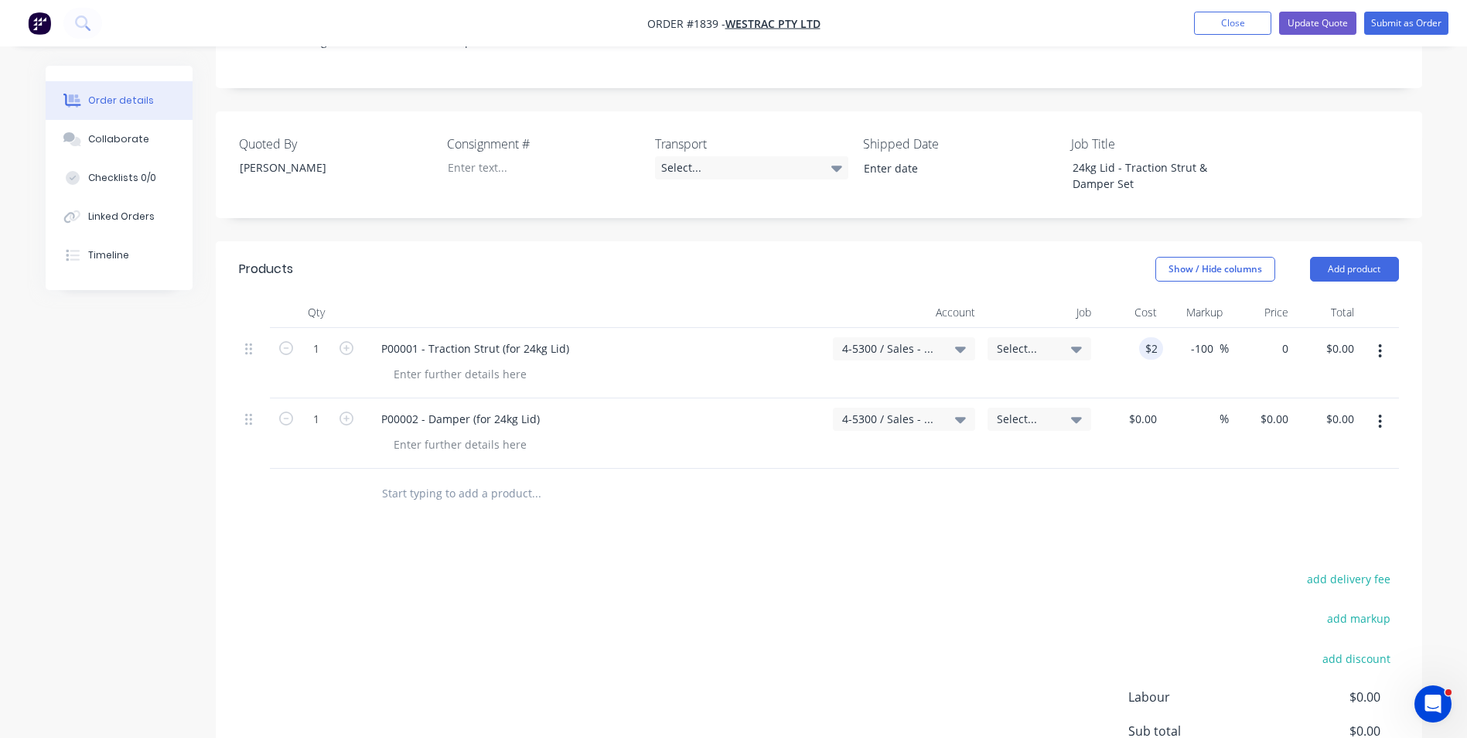
type input "2"
type input "$0.00"
type input "$2.00"
type input "0"
type input "2"
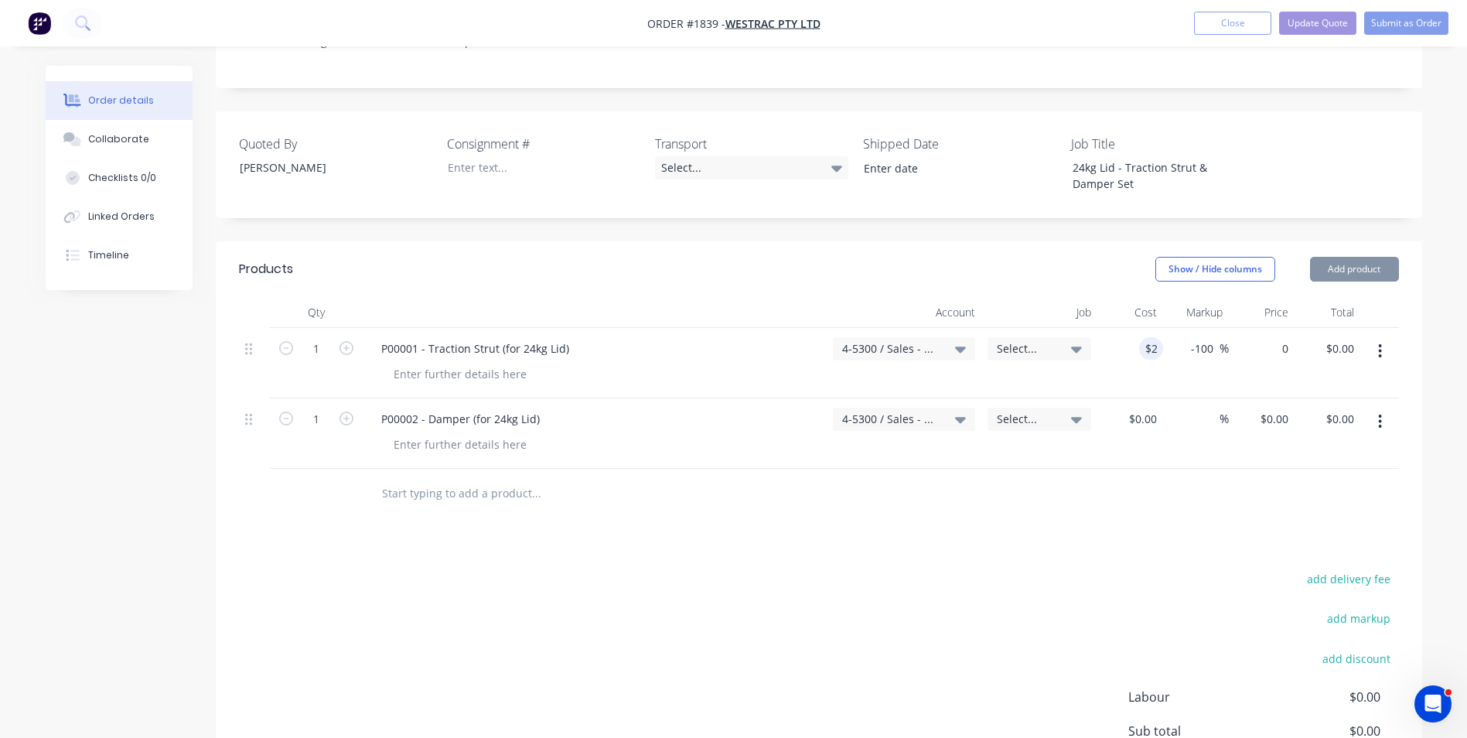
type input "$0.00"
type input "$2.00"
type input "0"
type input "2"
type input "$0.00"
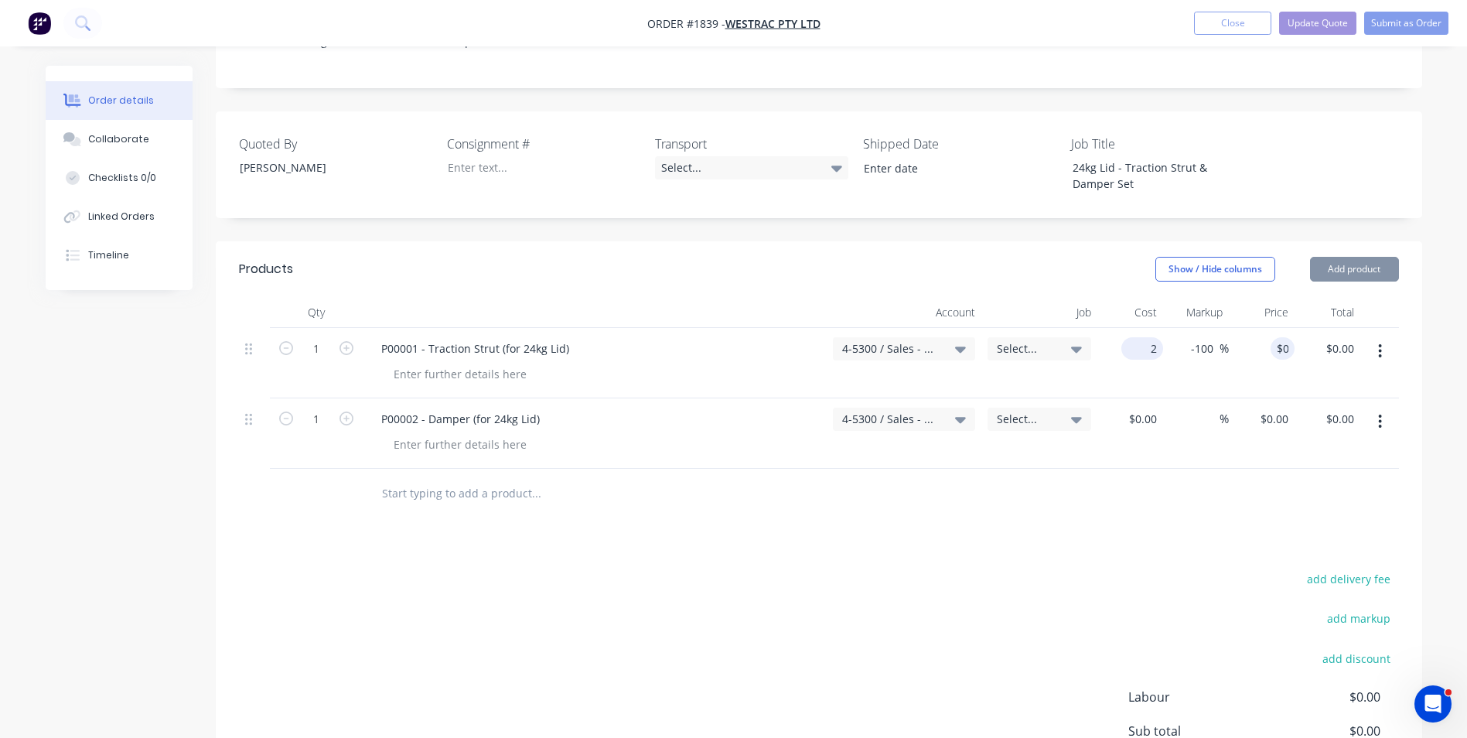
type input "$2.00"
type input "0"
type input "22"
type input "$0.00"
type input "$22.00"
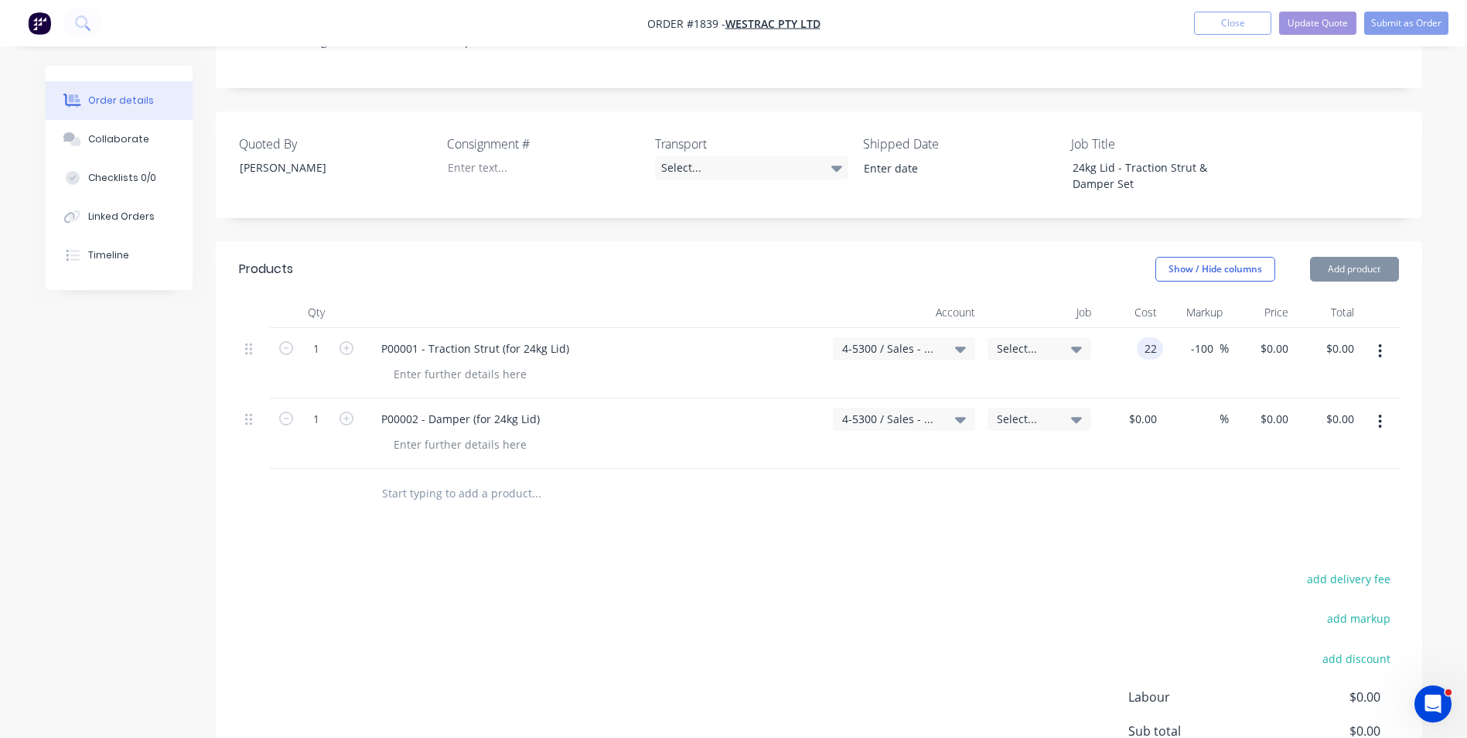
type input "0"
type input "22"
type input "$0.00"
type input "$22.00"
type input "0"
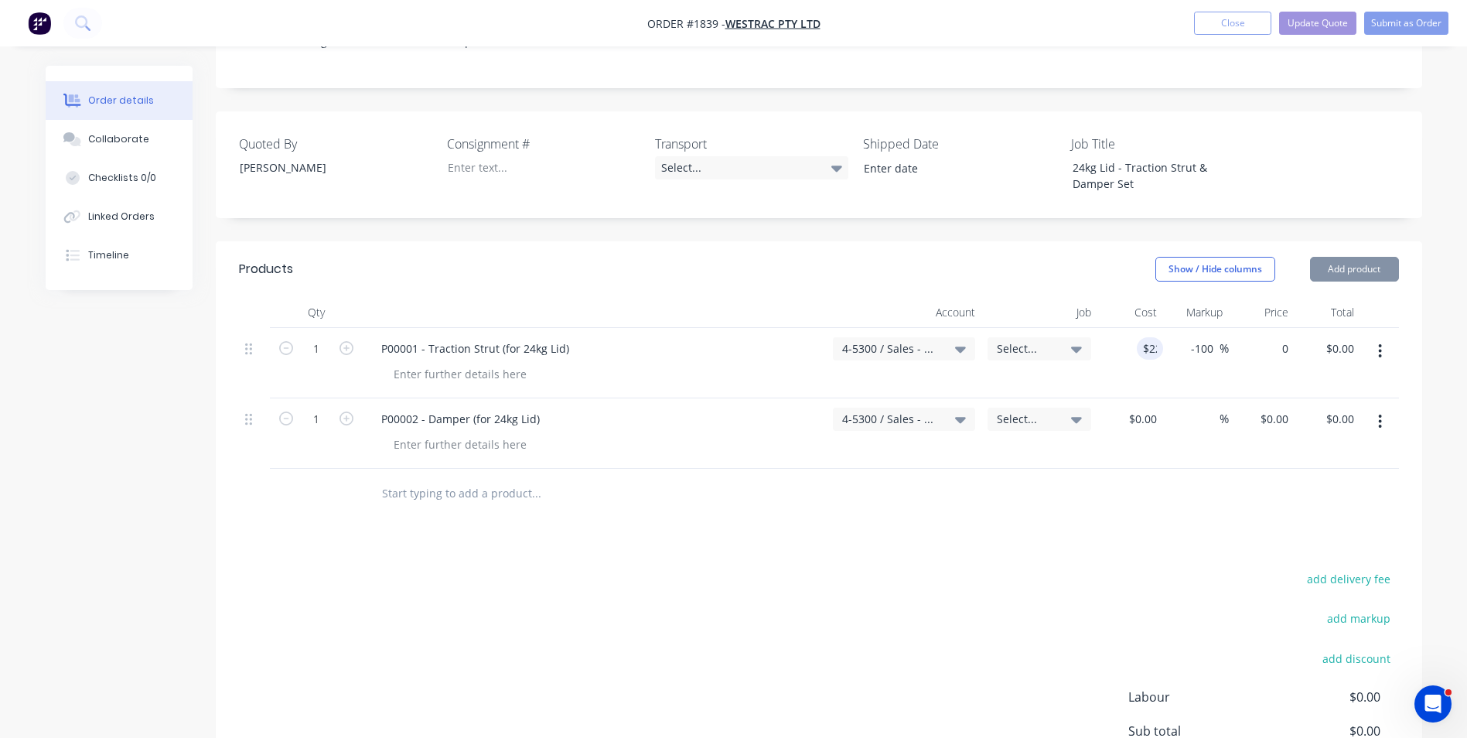
type input "22"
type input "$0.00"
type input "$22.00"
type input "0"
type input "22"
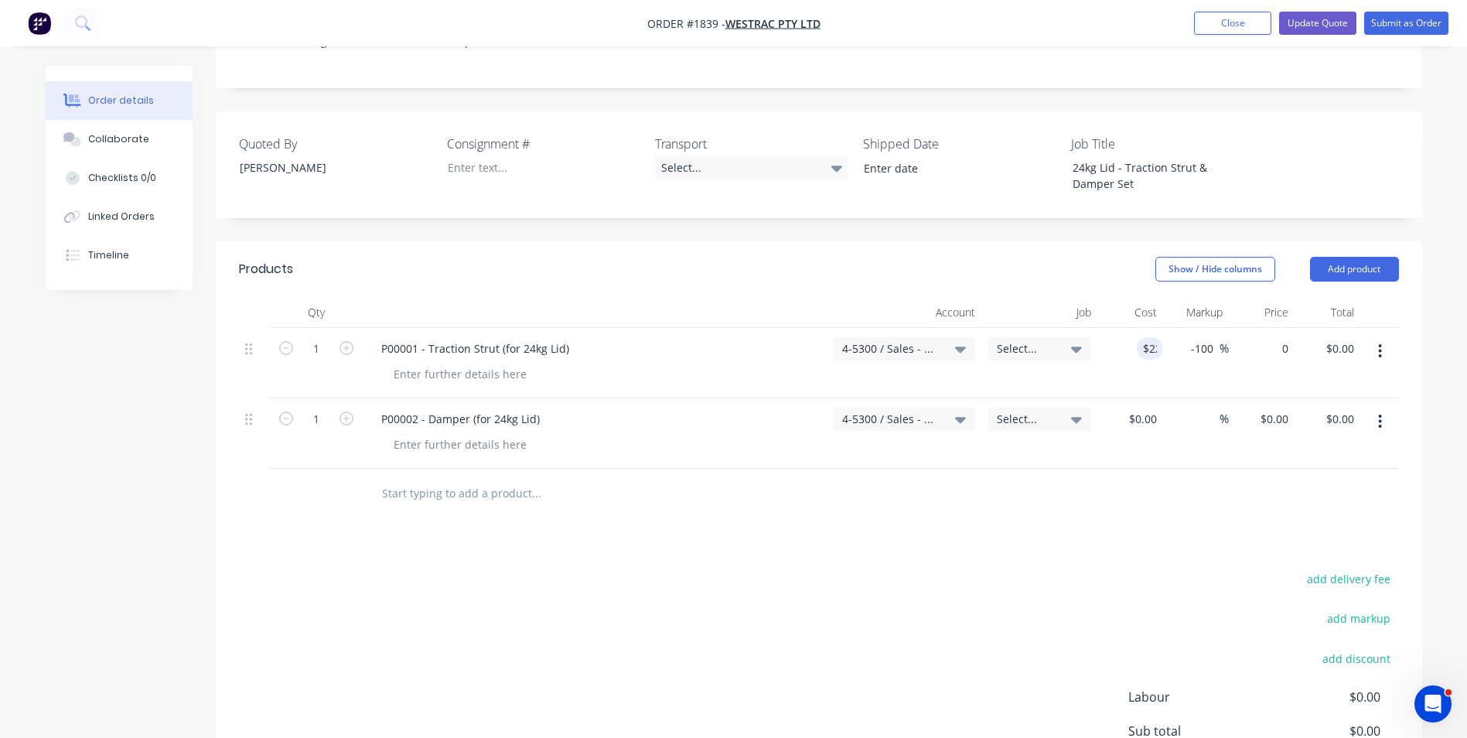
type input "$0.00"
type input "$22.00"
type input "0"
type input "22"
type input "$0.00"
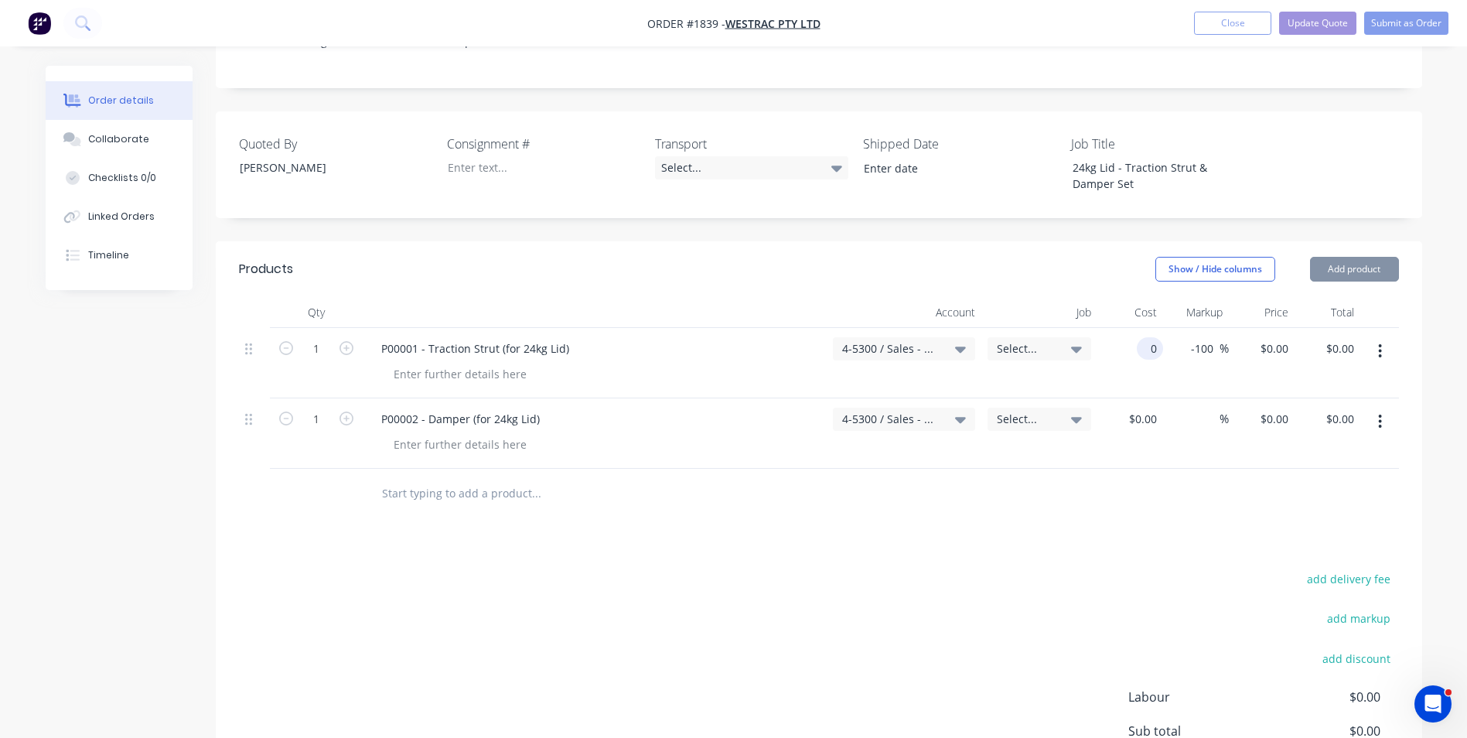
type input "$0.00"
type input "0"
type input "$0.00"
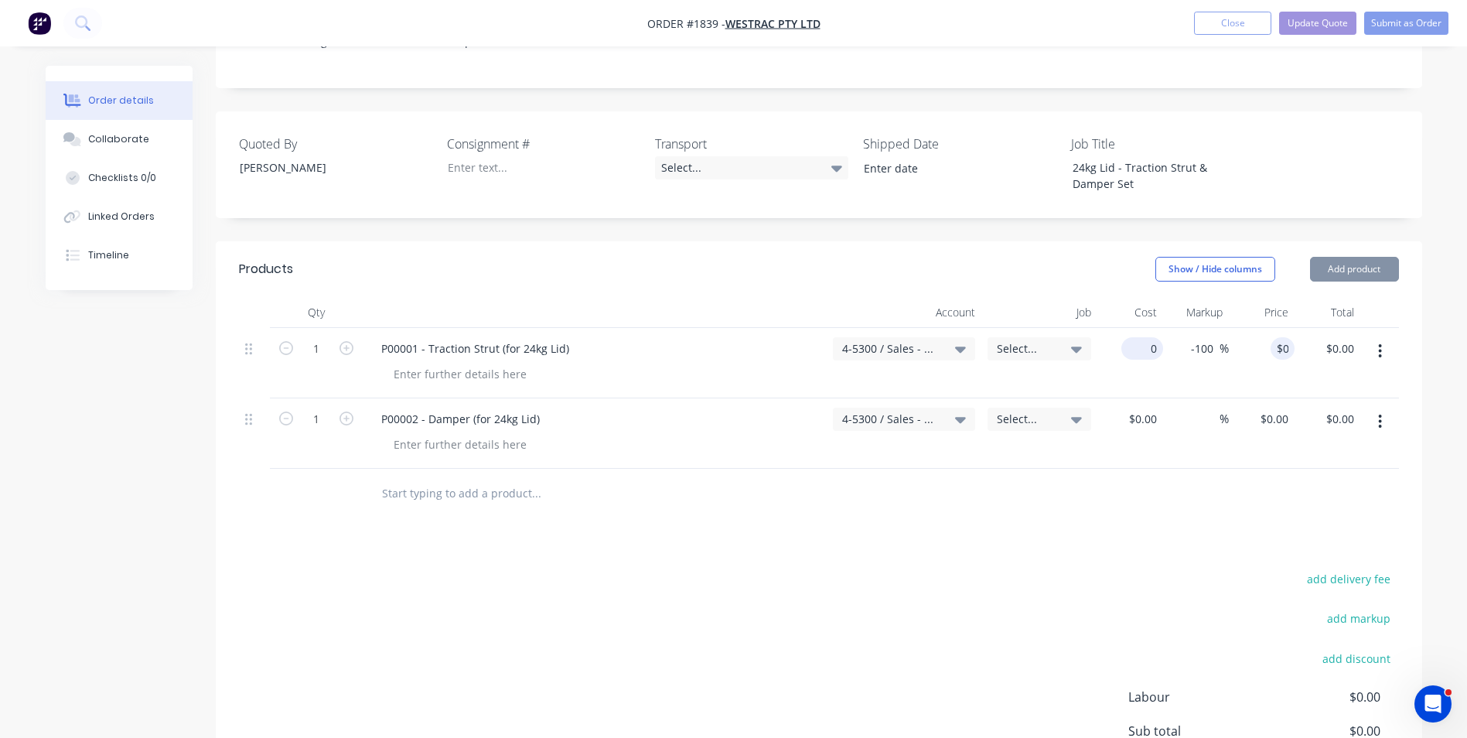
type input "0"
type input "$0.00"
type input "0"
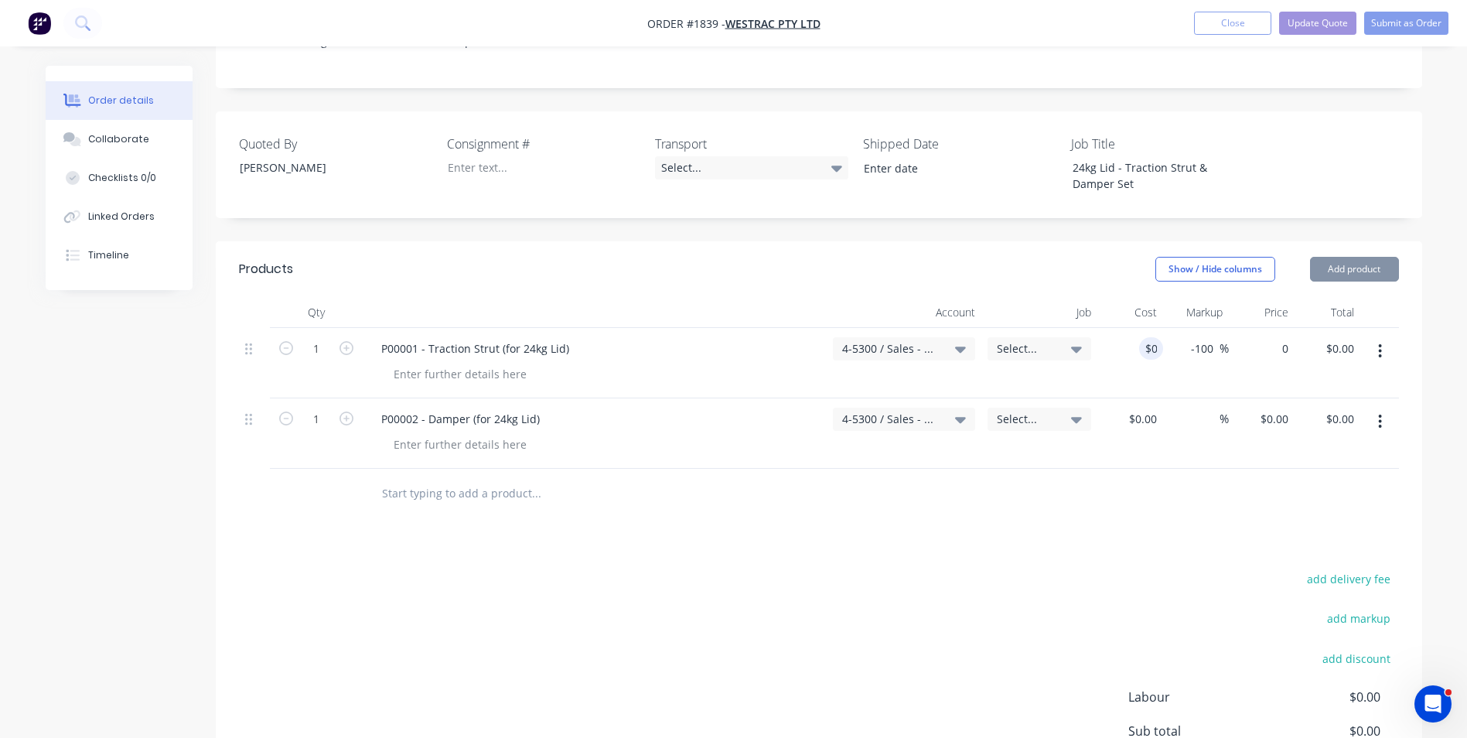
type input "0"
type input "$0.00"
type input "0"
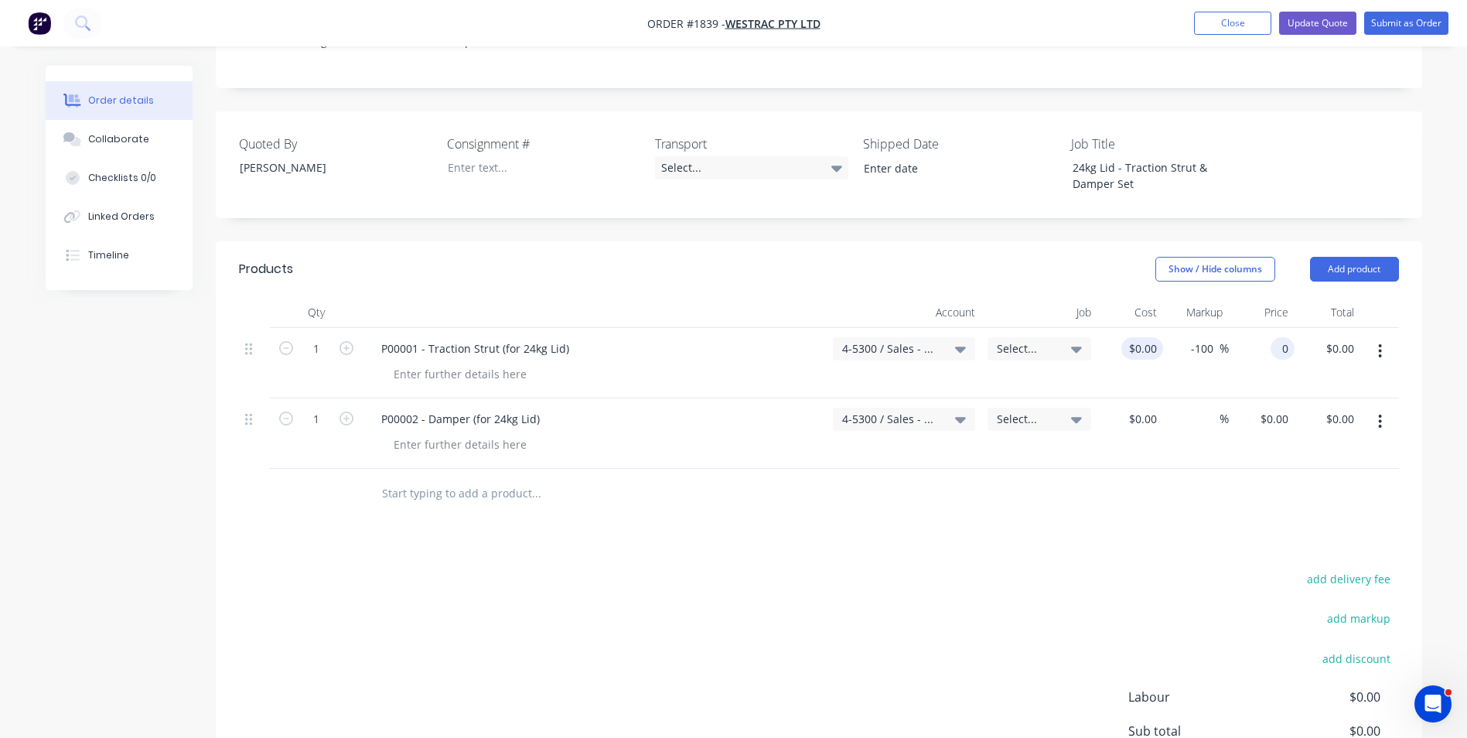
type input "$0.00"
type input "0"
type input "$0.00"
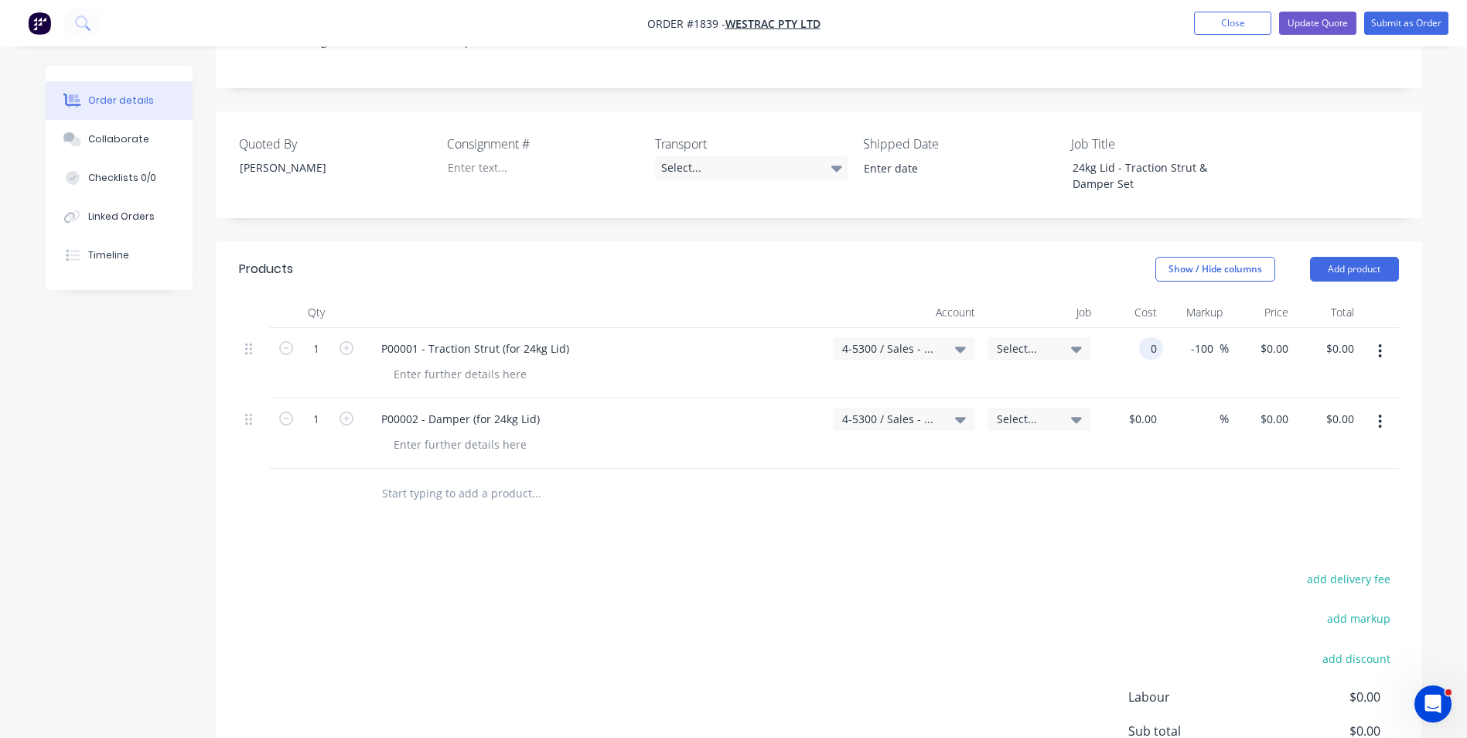
type input "$0.00"
type input "0"
type input "$0.00"
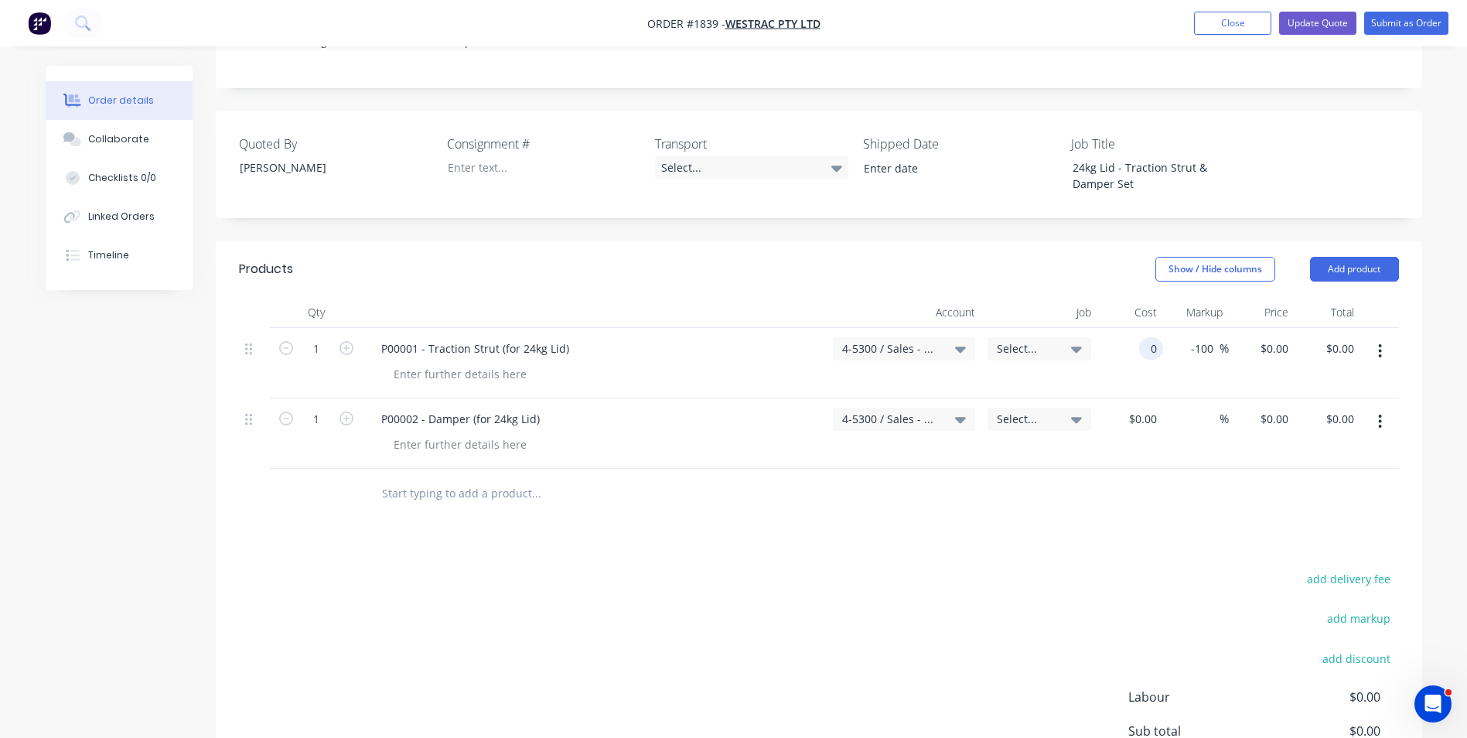
type input "0"
type input "$0.00"
type input "0"
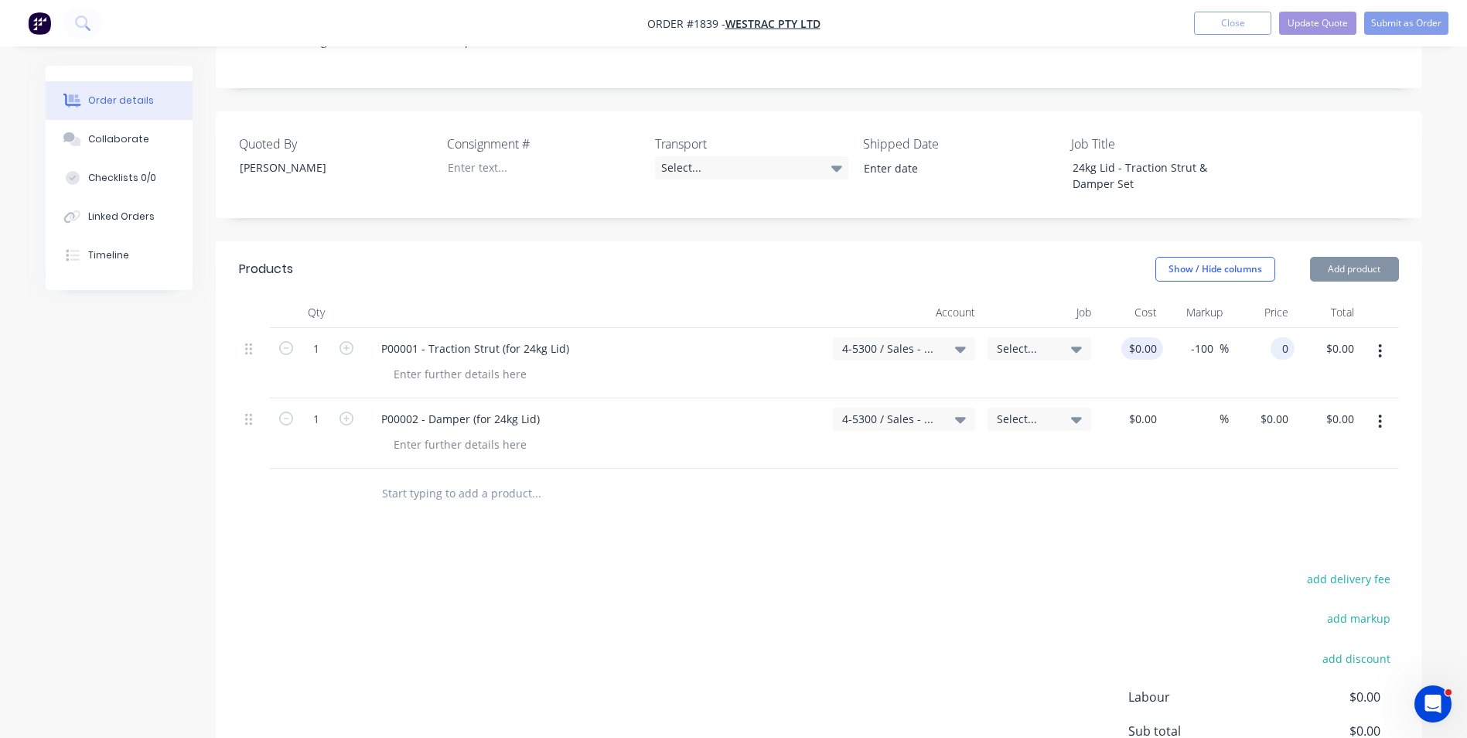
type input "0"
type input "$0.00"
type input "0"
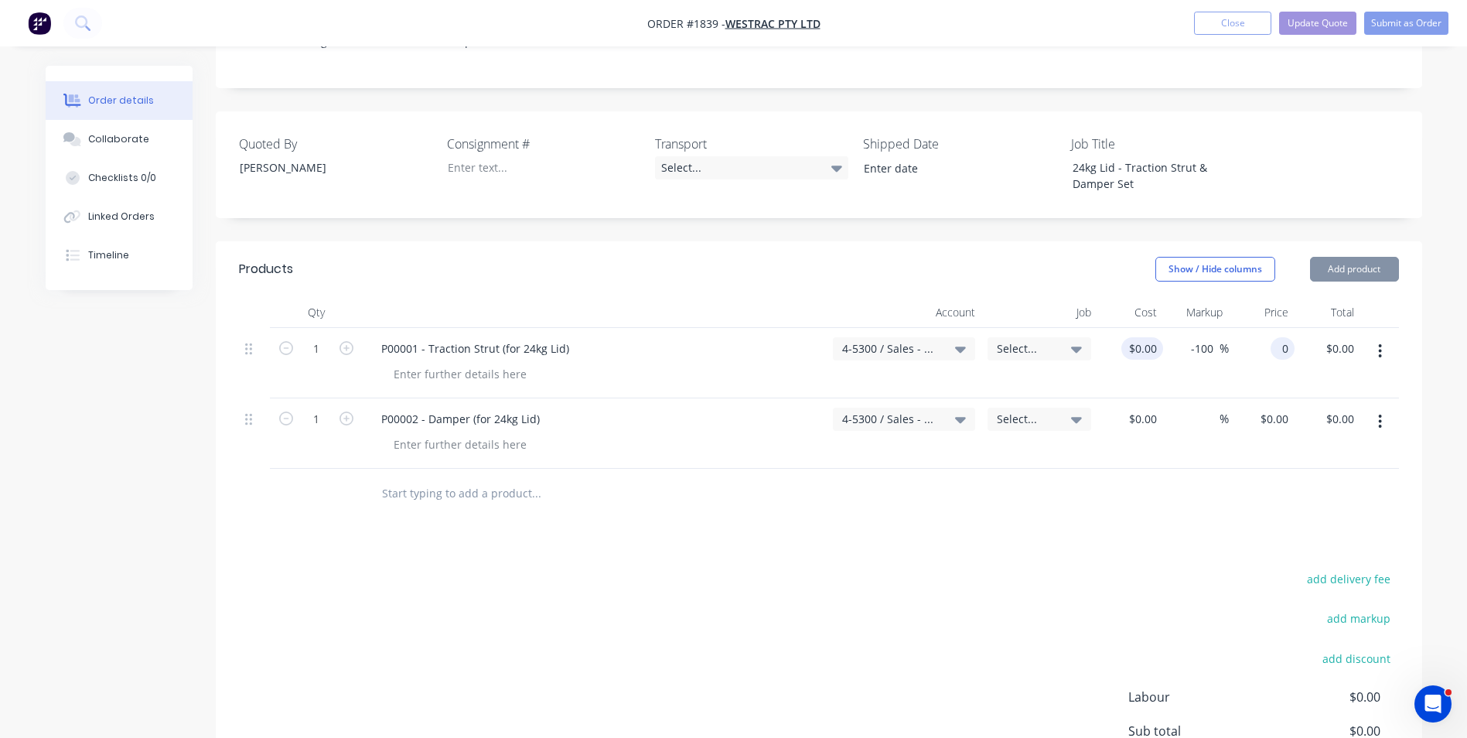
type input "$0.00"
type input "0"
type input "$0.00"
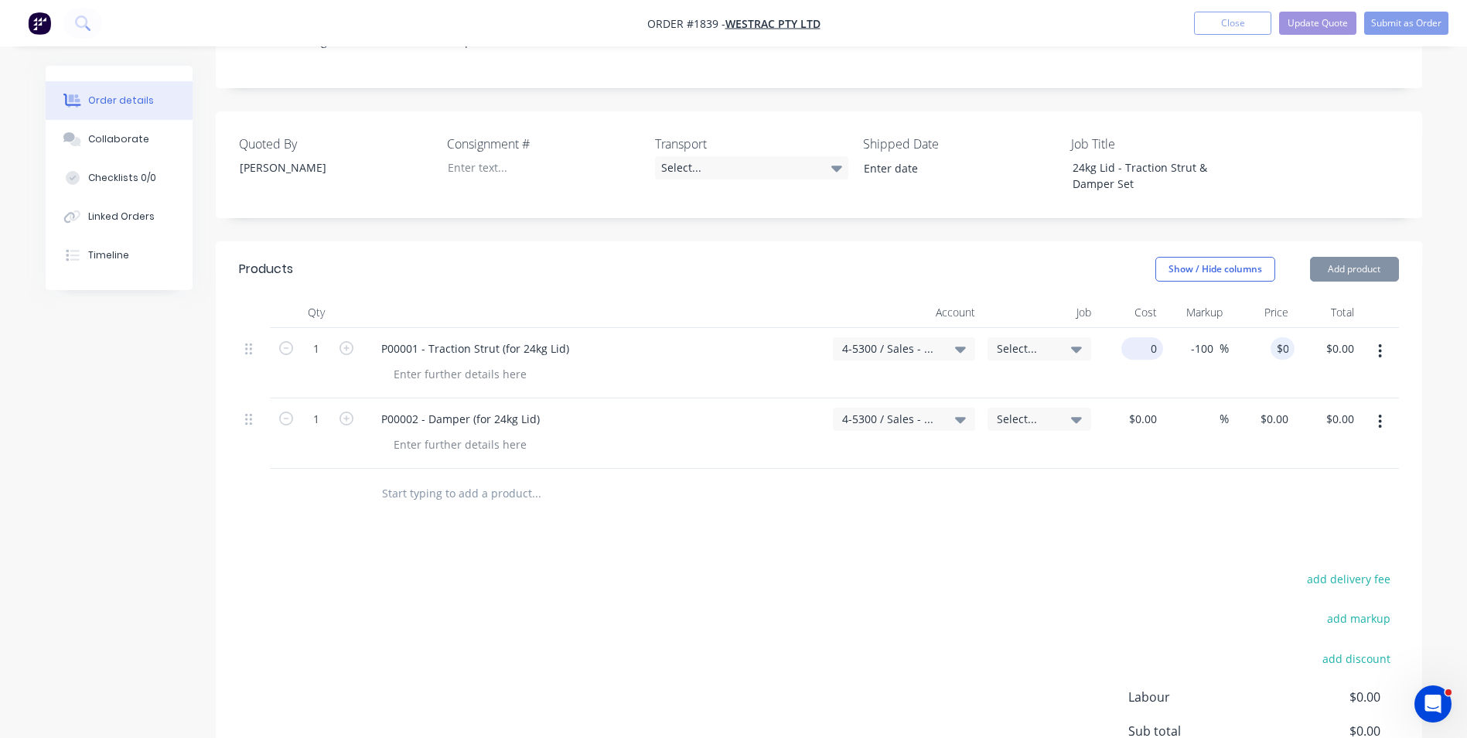
type input "$0.00"
type input "0"
type input "$0.00"
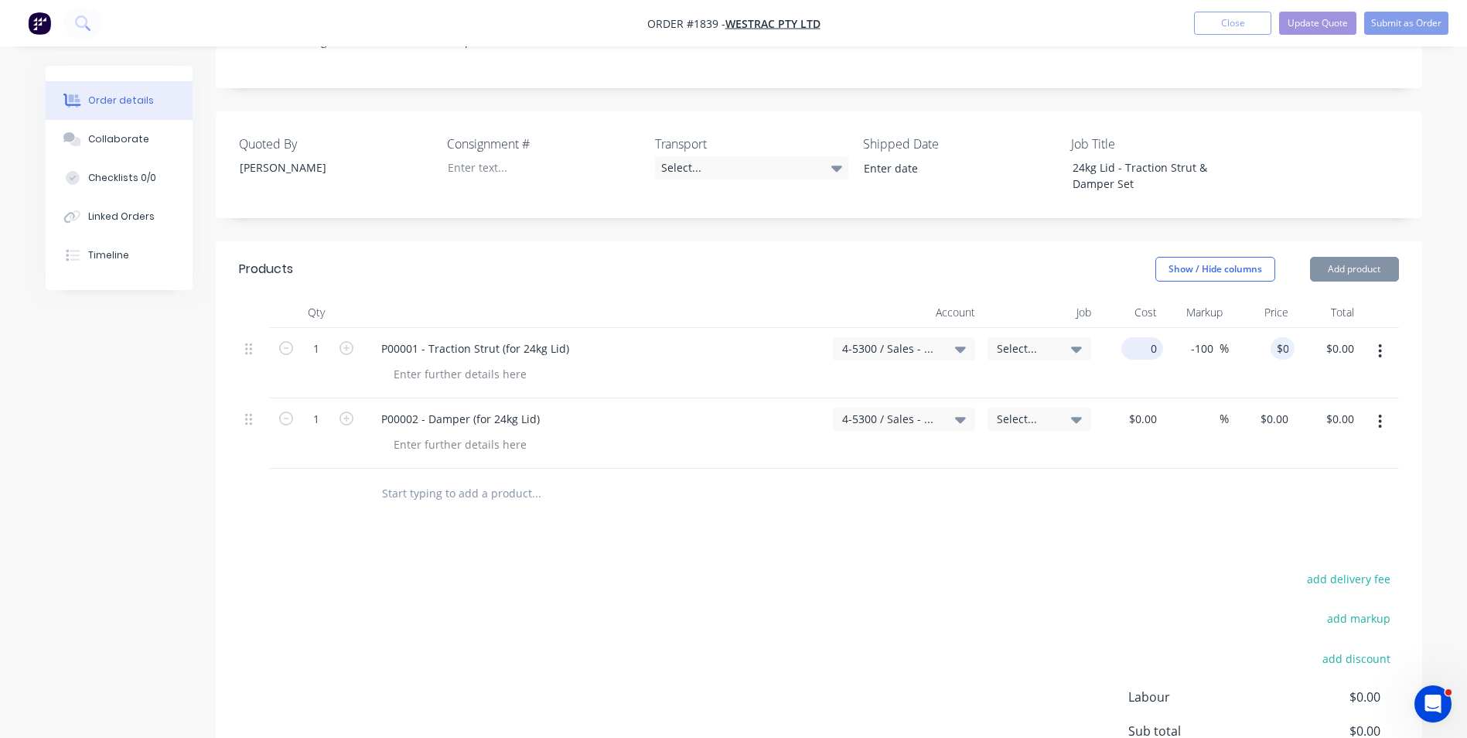
type input "0"
type input "$0.00"
type input "0"
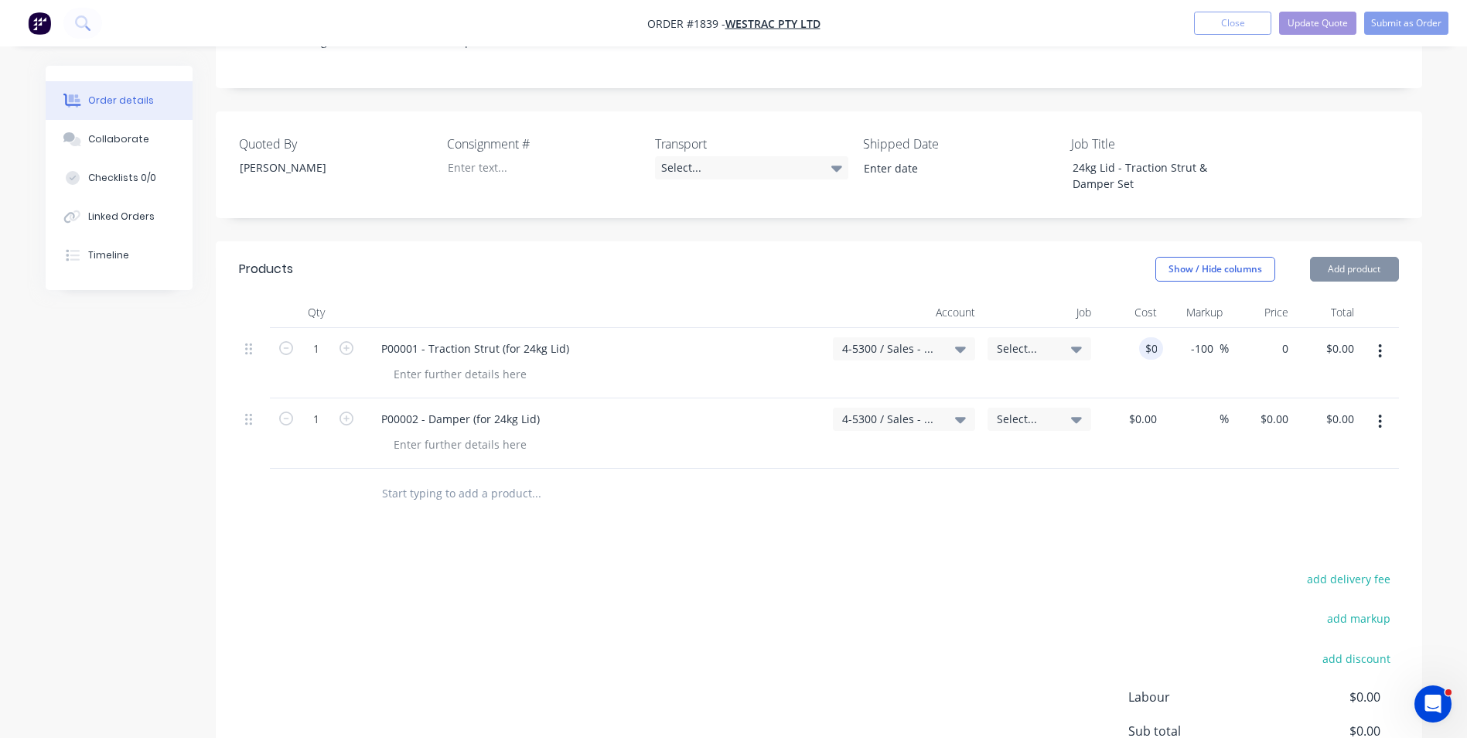
type input "0"
type input "$0.00"
type input "0"
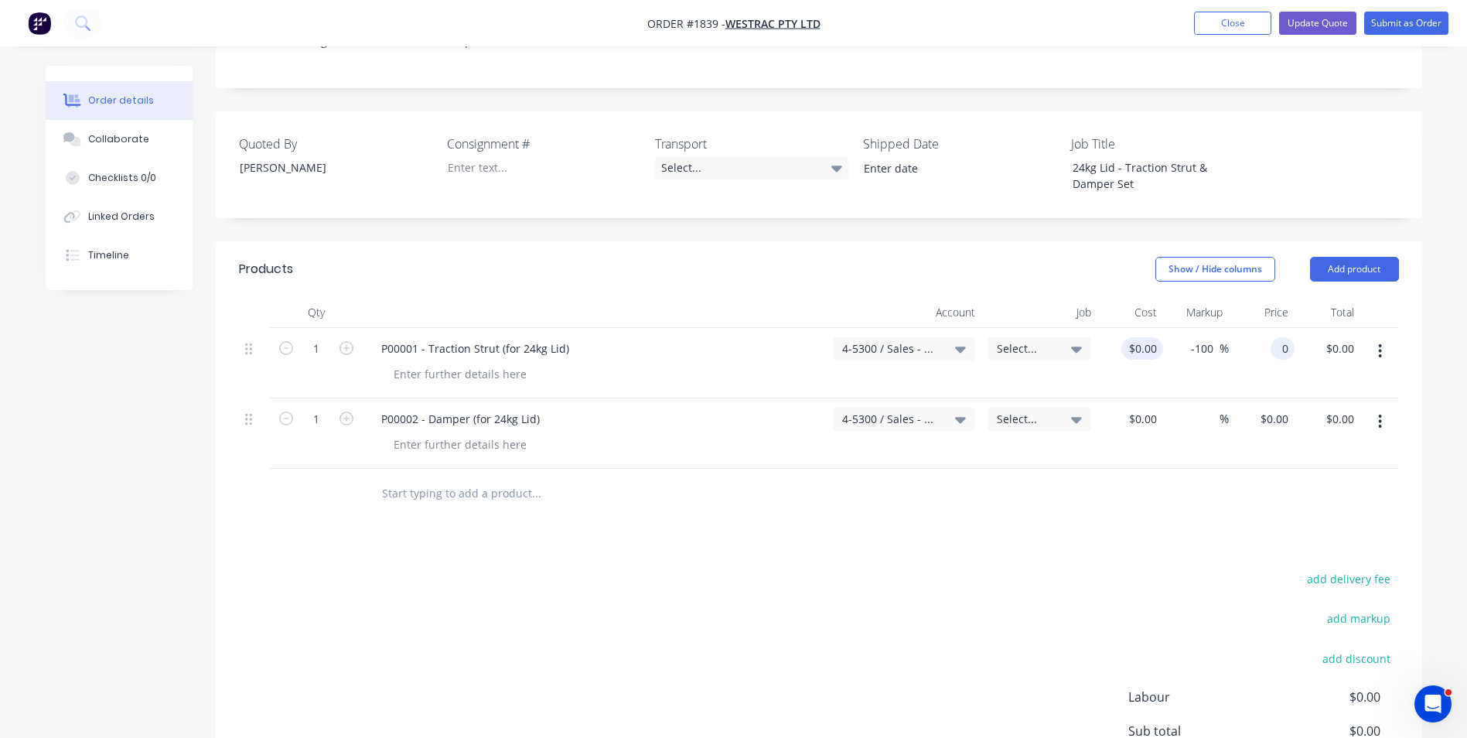
type input "$0.00"
type input "0"
type input "$0.00"
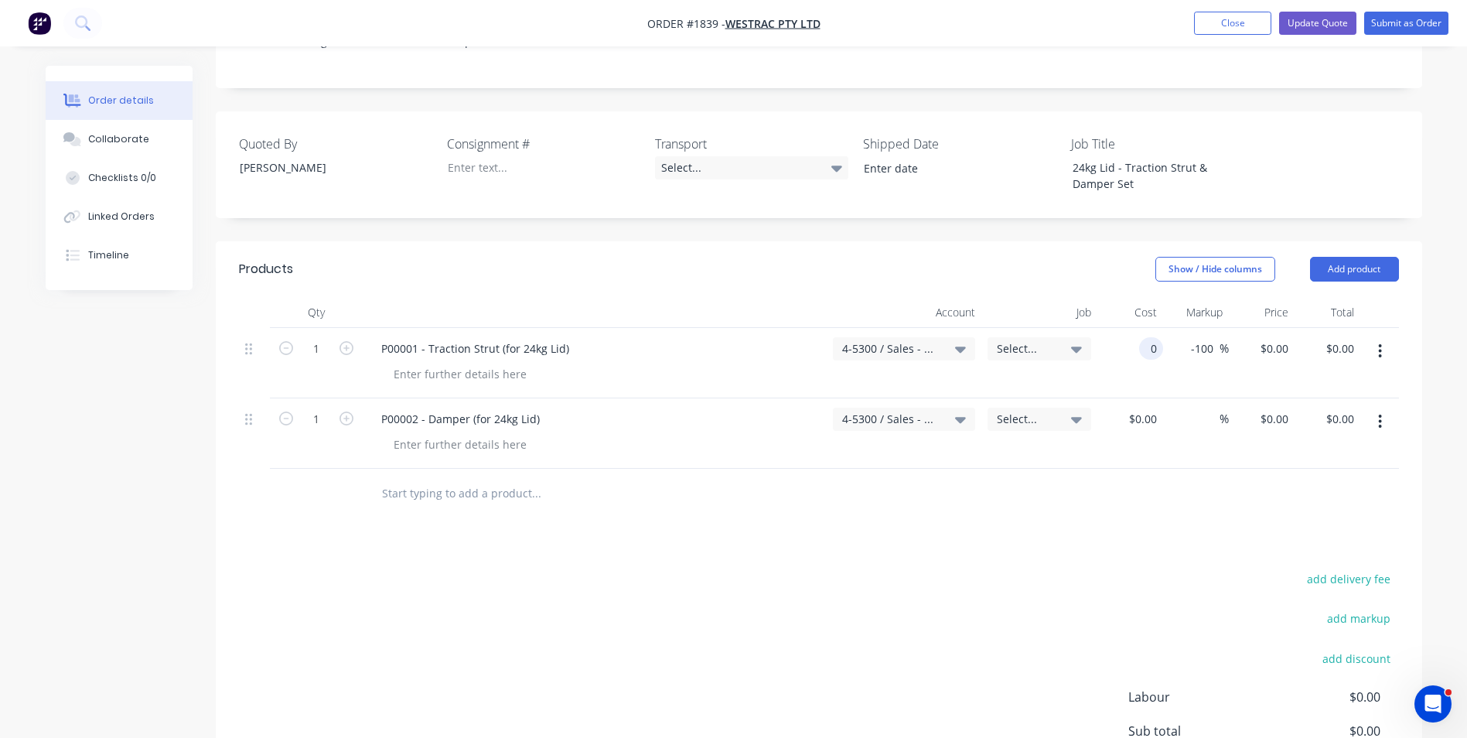
type input "$0.00"
type input "0"
type input "$0.00"
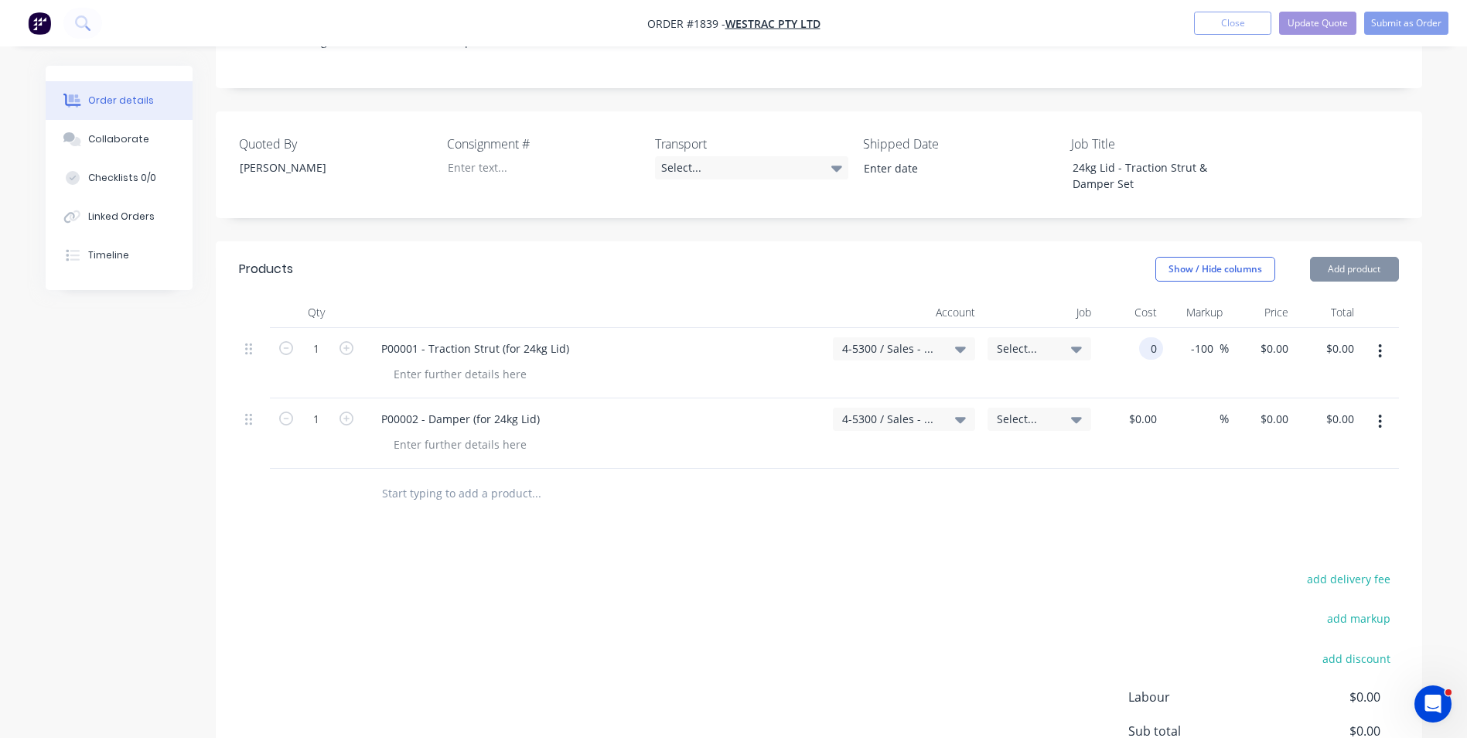
type input "0"
type input "$0.00"
type input "0"
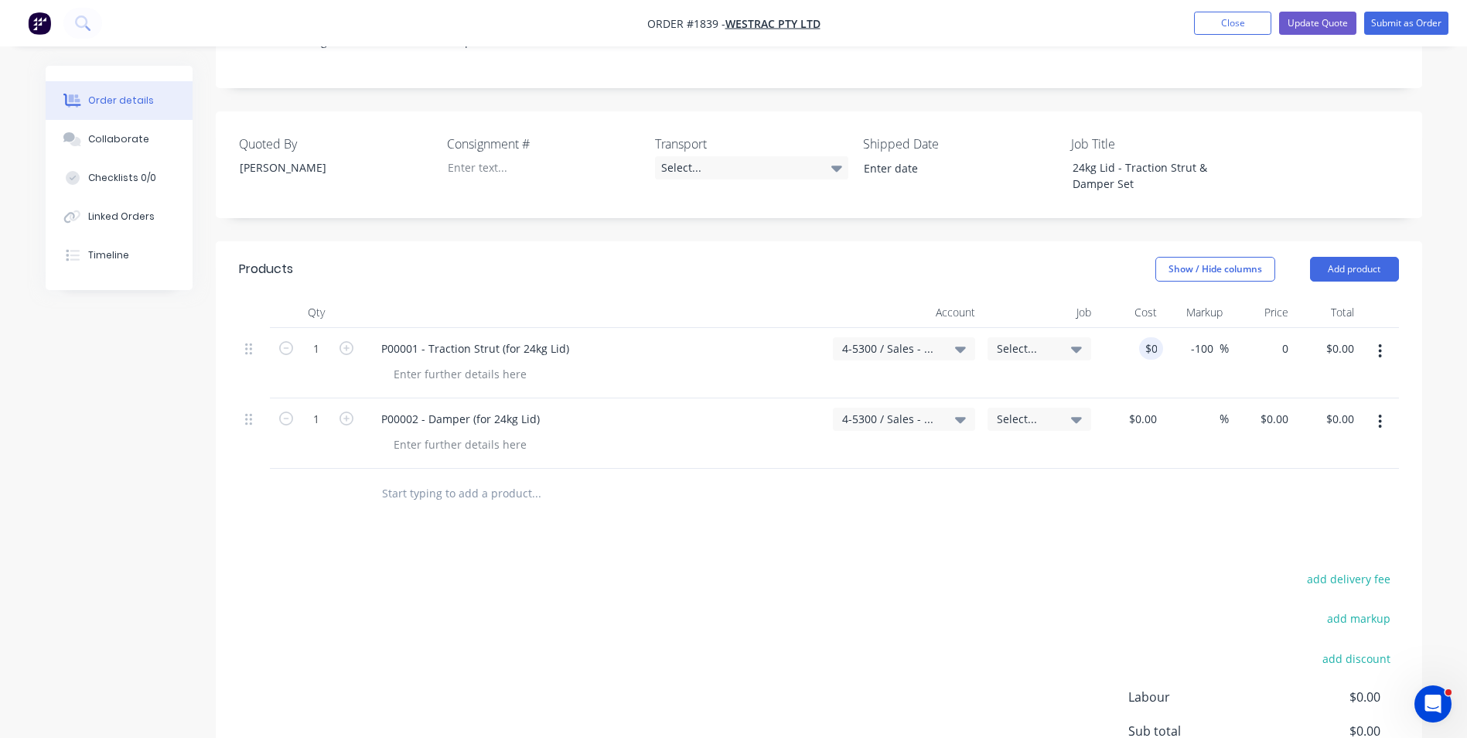
type input "0"
type input "$0.00"
click at [1147, 336] on div "$0.00 0" at bounding box center [1131, 363] width 66 height 70
click at [1147, 408] on input "$0.00" at bounding box center [1146, 419] width 36 height 22
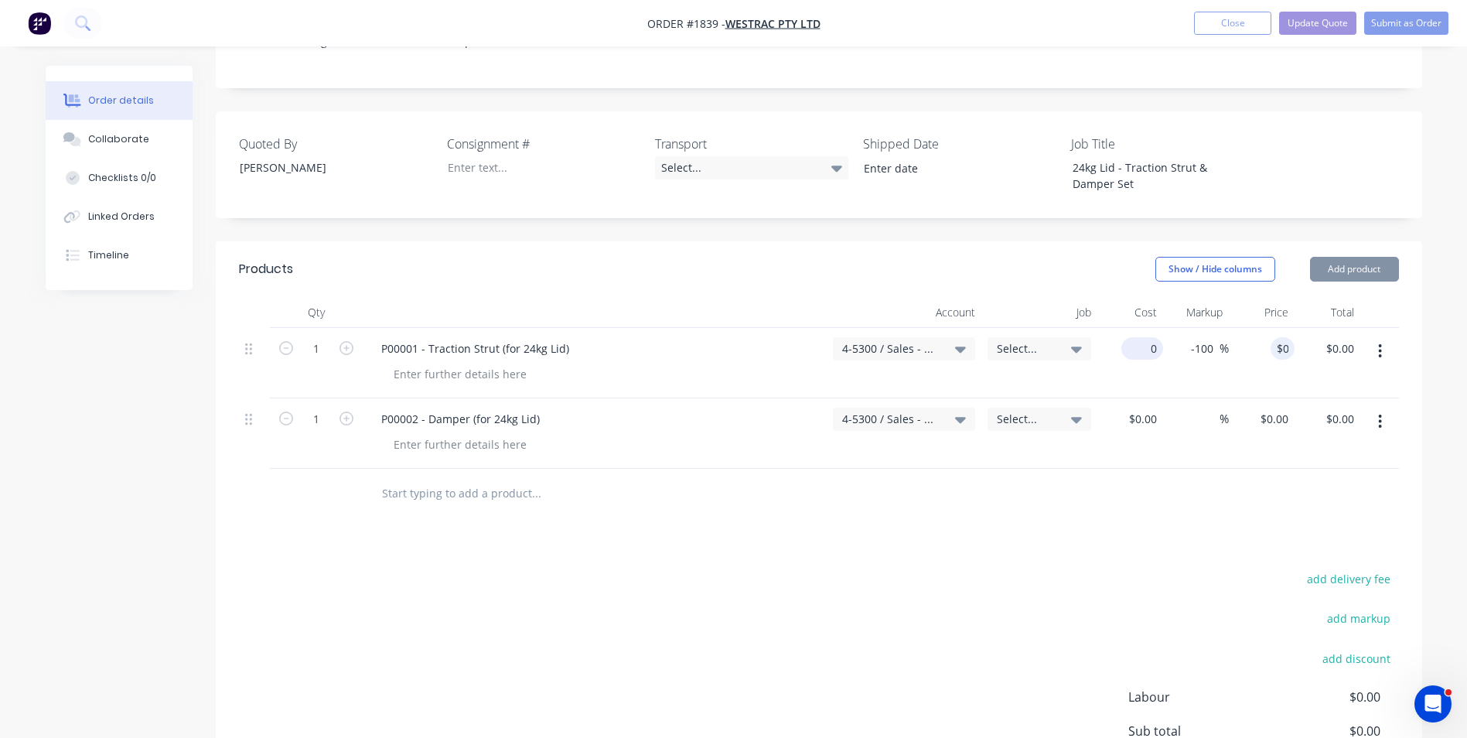
click at [1146, 337] on input "0" at bounding box center [1146, 348] width 36 height 22
click at [1146, 337] on input "$0.00" at bounding box center [1155, 348] width 18 height 22
click at [1146, 337] on input "0" at bounding box center [1155, 348] width 18 height 22
click at [1162, 328] on div "$2.00 2" at bounding box center [1131, 363] width 66 height 70
drag, startPoint x: 1249, startPoint y: 22, endPoint x: 1230, endPoint y: 29, distance: 19.8
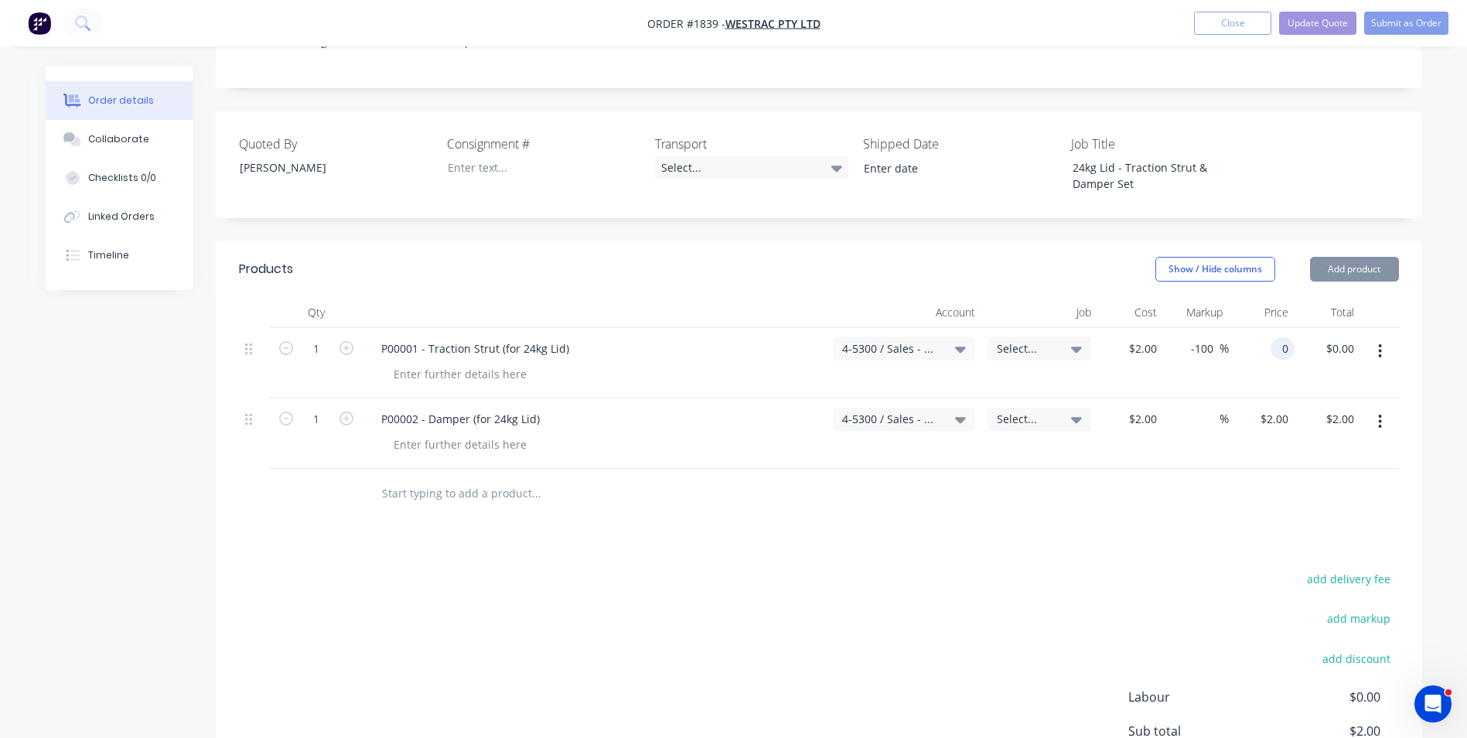
click at [1230, 30] on button "Close" at bounding box center [1232, 23] width 77 height 23
click at [1231, 26] on button "Close" at bounding box center [1232, 23] width 77 height 23
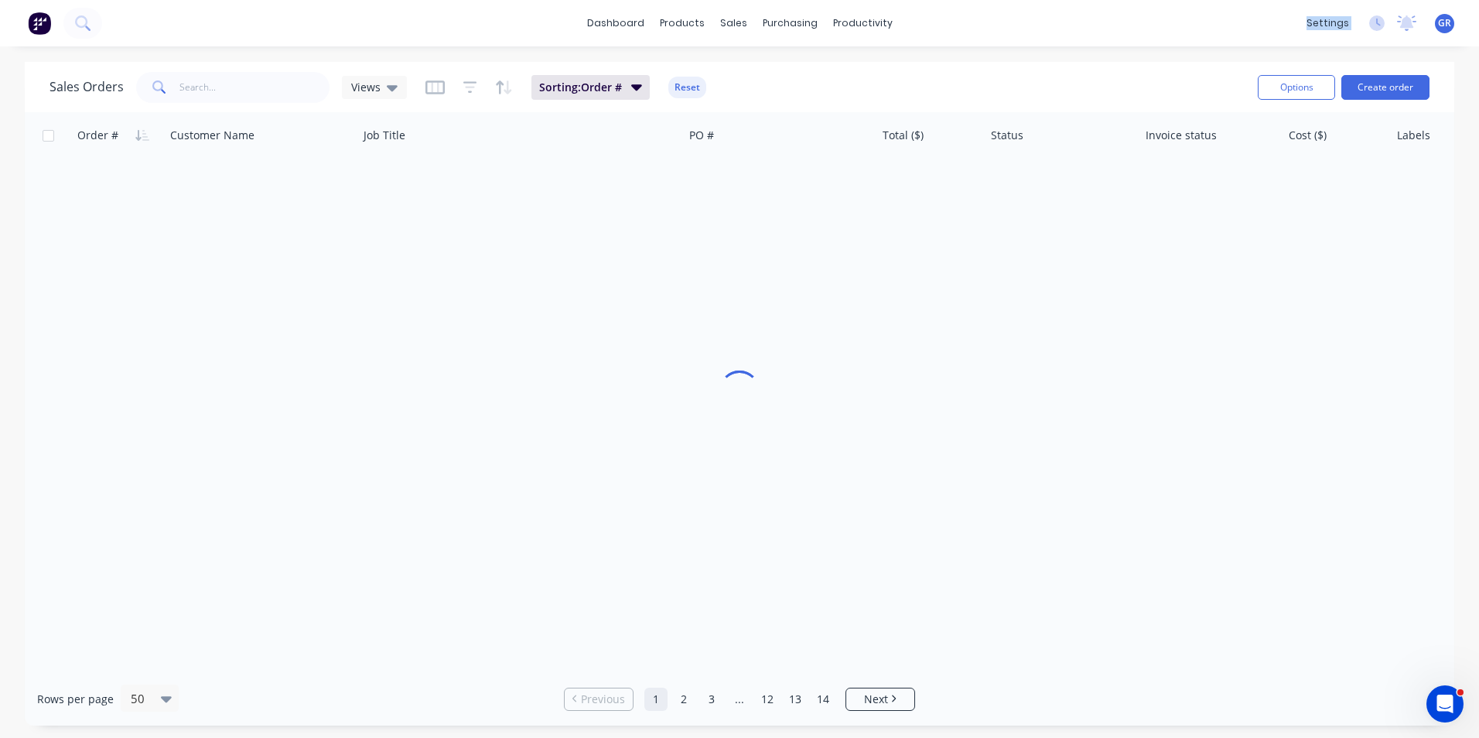
click at [272, 14] on div "dashboard products sales purchasing productivity dashboard products Product Cat…" at bounding box center [739, 23] width 1479 height 46
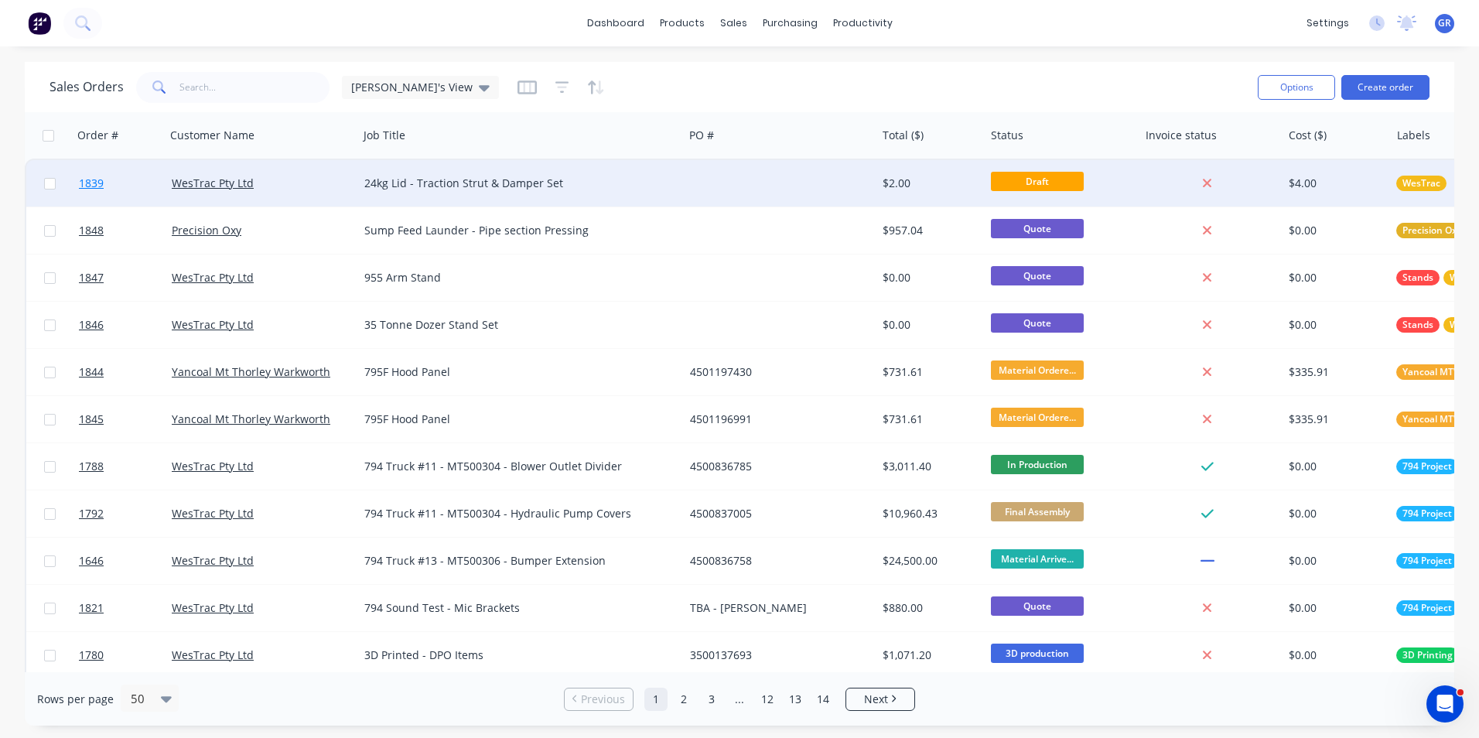
click at [94, 182] on span "1839" at bounding box center [91, 183] width 25 height 15
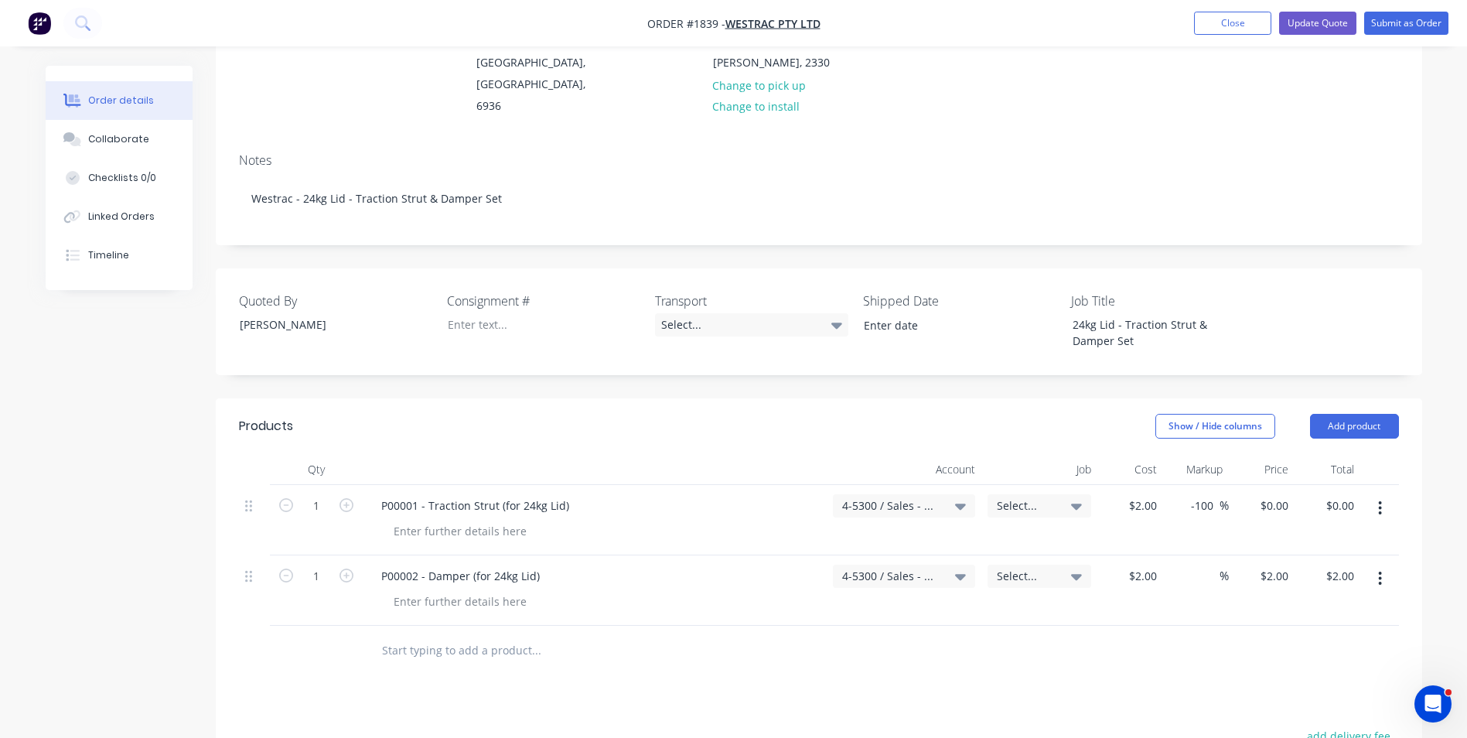
scroll to position [232, 0]
click at [1146, 492] on input "2" at bounding box center [1155, 503] width 18 height 22
type input "$222.60"
click at [1216, 492] on input "-100" at bounding box center [1205, 503] width 30 height 22
click at [1209, 492] on input "-100" at bounding box center [1205, 503] width 30 height 22
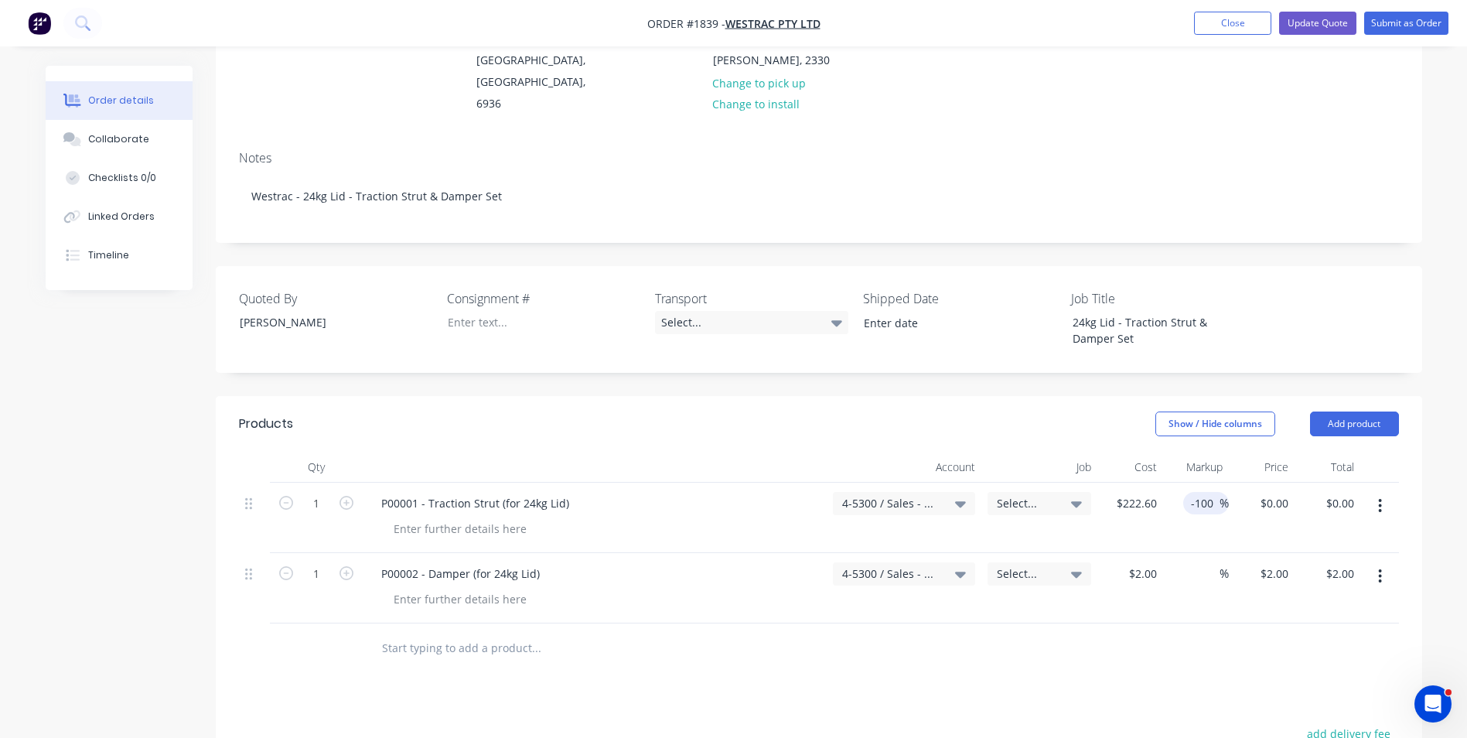
click at [1209, 492] on input "-100" at bounding box center [1205, 503] width 30 height 22
type input "-"
type input "120"
type input "$489.72"
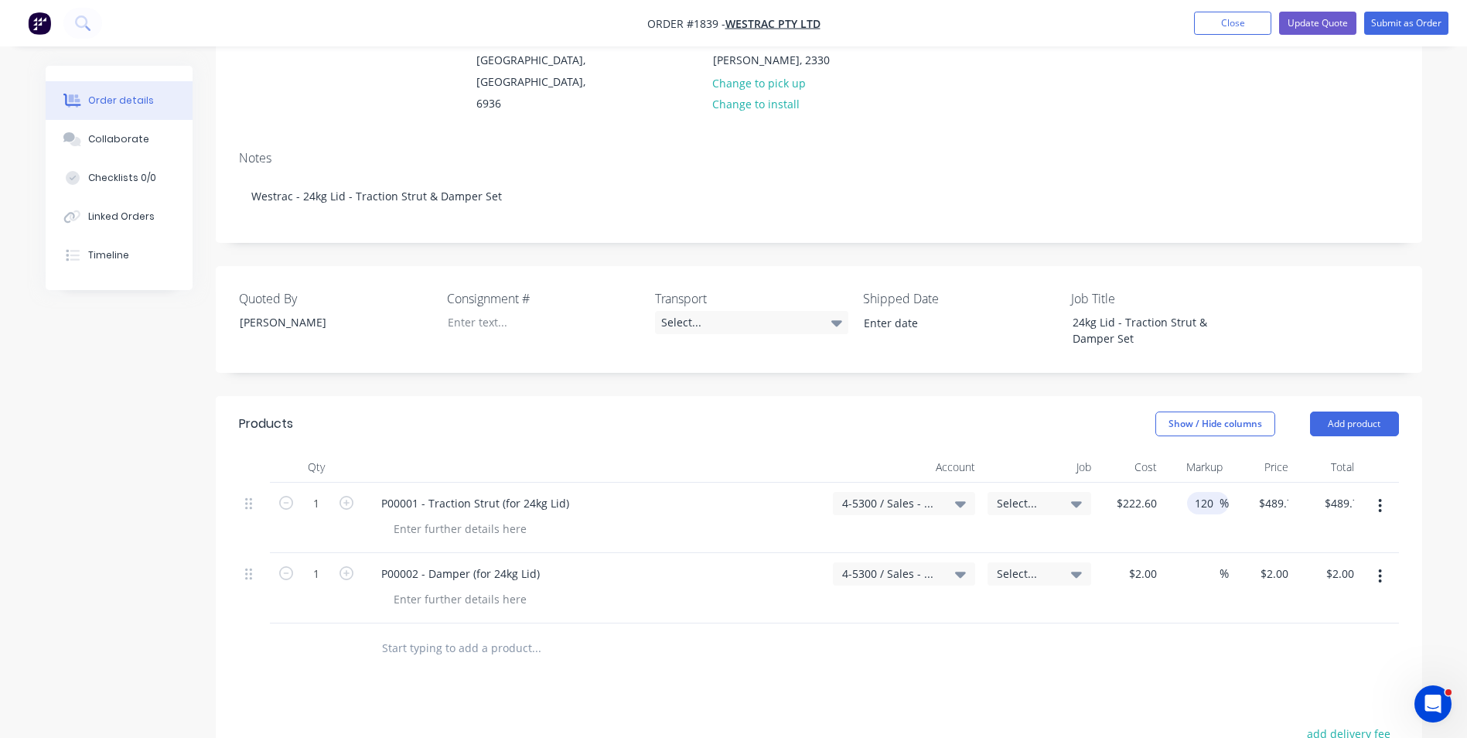
click at [1232, 494] on div "$489.72 $0.00" at bounding box center [1262, 518] width 66 height 70
click at [1145, 562] on input "2" at bounding box center [1146, 573] width 36 height 22
click at [1146, 562] on input "2" at bounding box center [1155, 573] width 18 height 22
type input "$140.83"
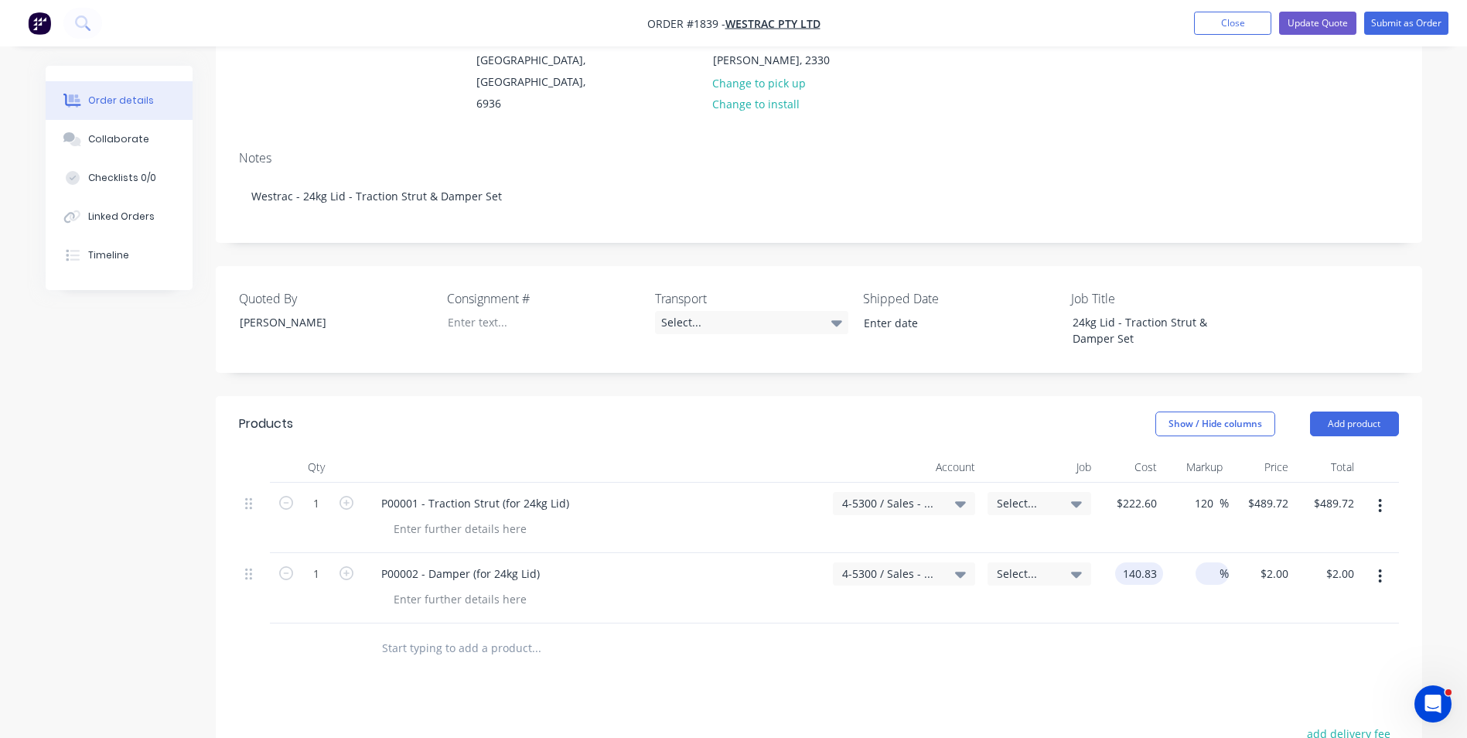
type input "$140.83"
click at [1212, 562] on input at bounding box center [1211, 573] width 18 height 22
type input "120"
type input "$309.826"
type input "$309.83"
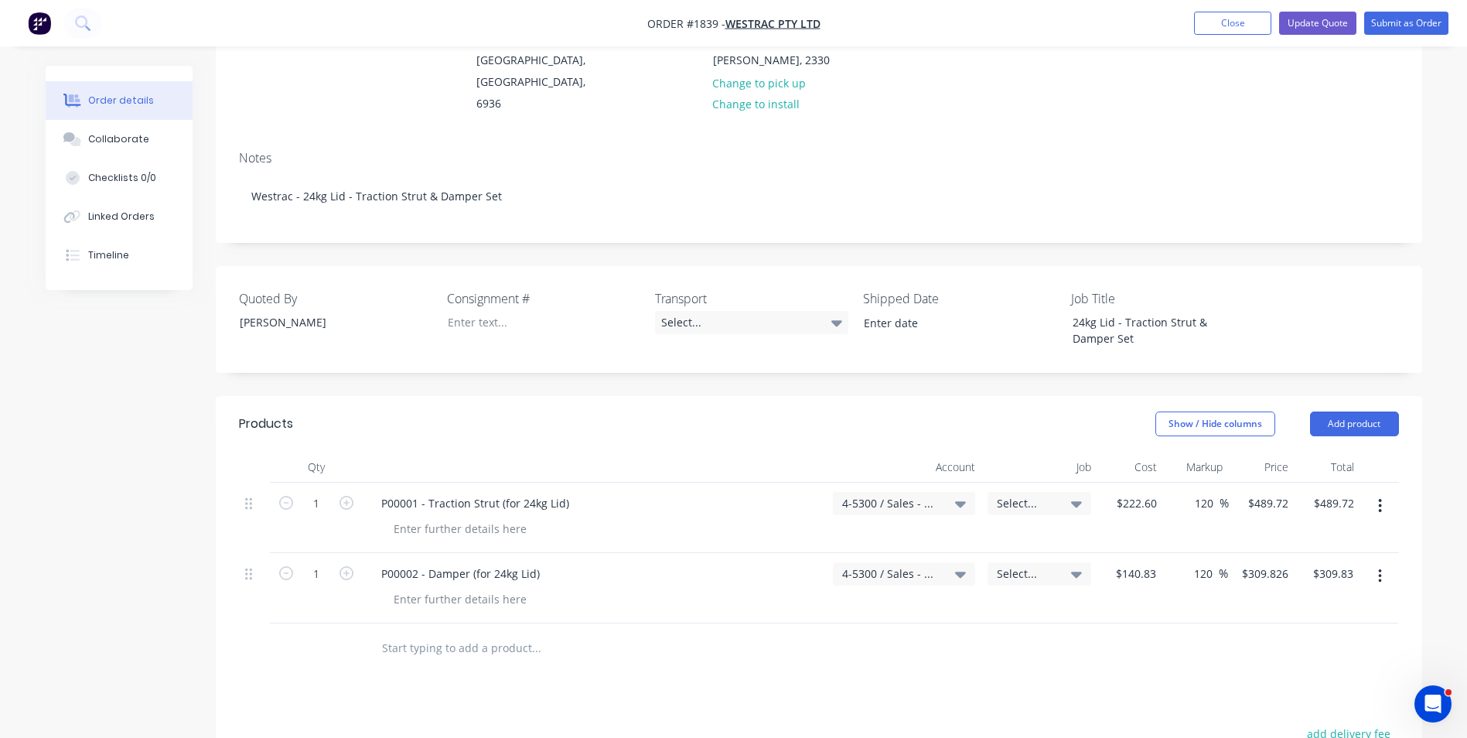
click at [1241, 555] on div "$309.826 $309.826" at bounding box center [1261, 588] width 67 height 70
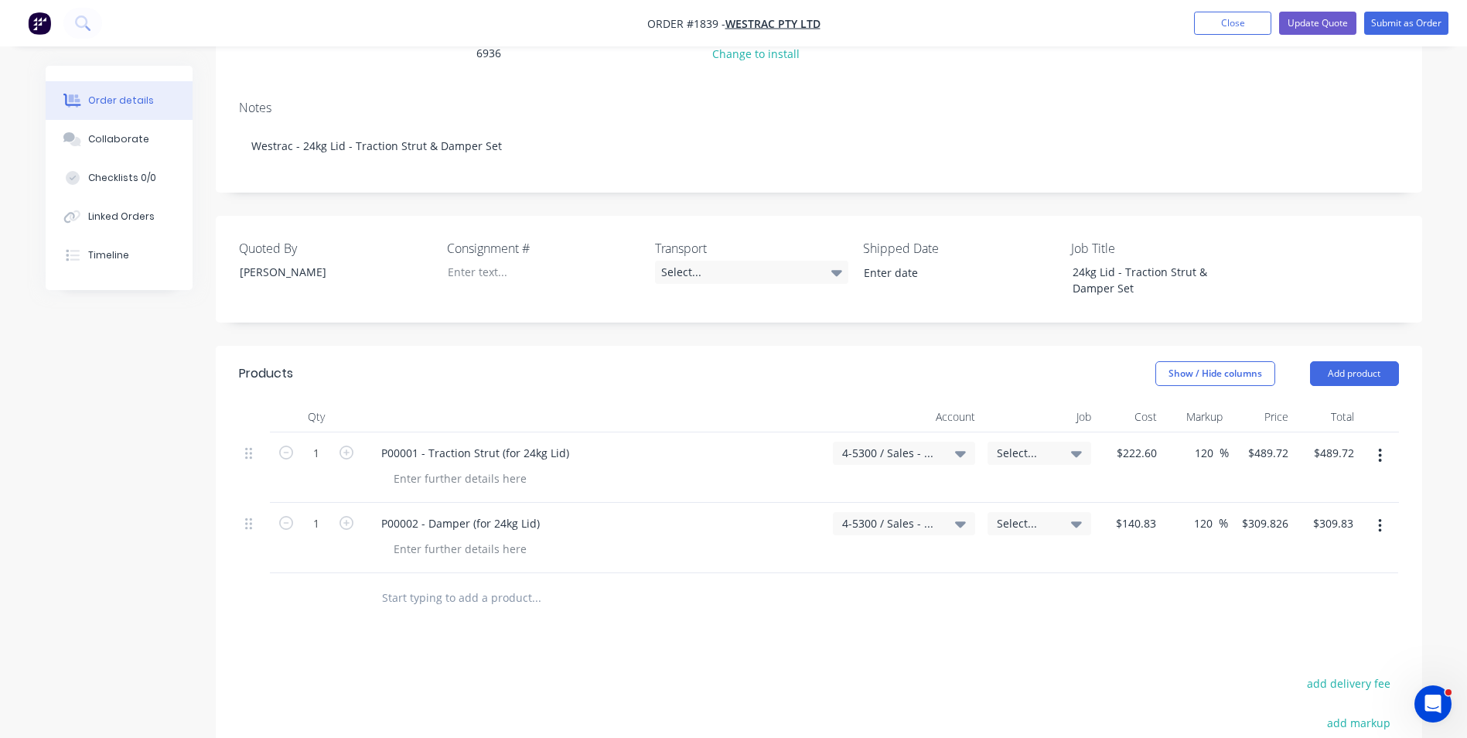
scroll to position [387, 0]
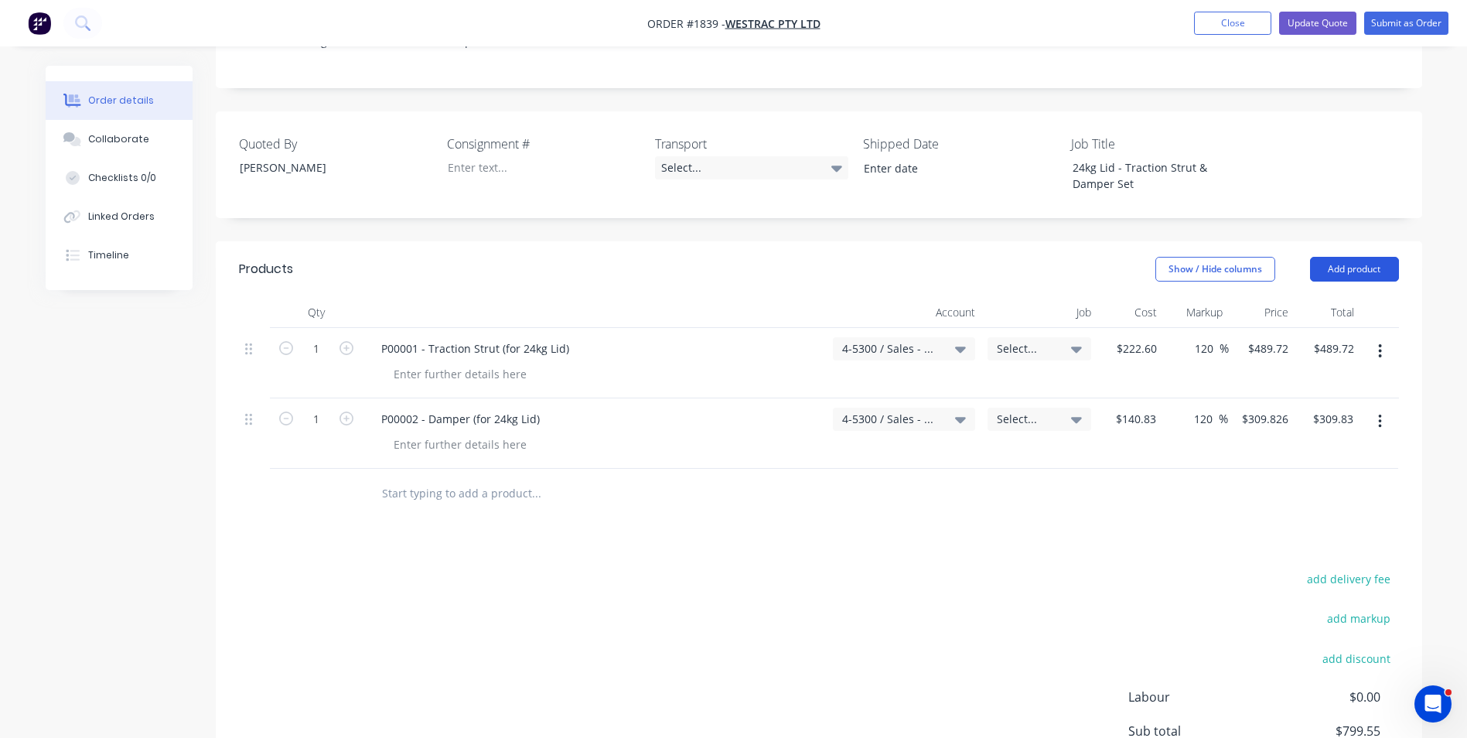
click at [1360, 257] on button "Add product" at bounding box center [1354, 269] width 89 height 25
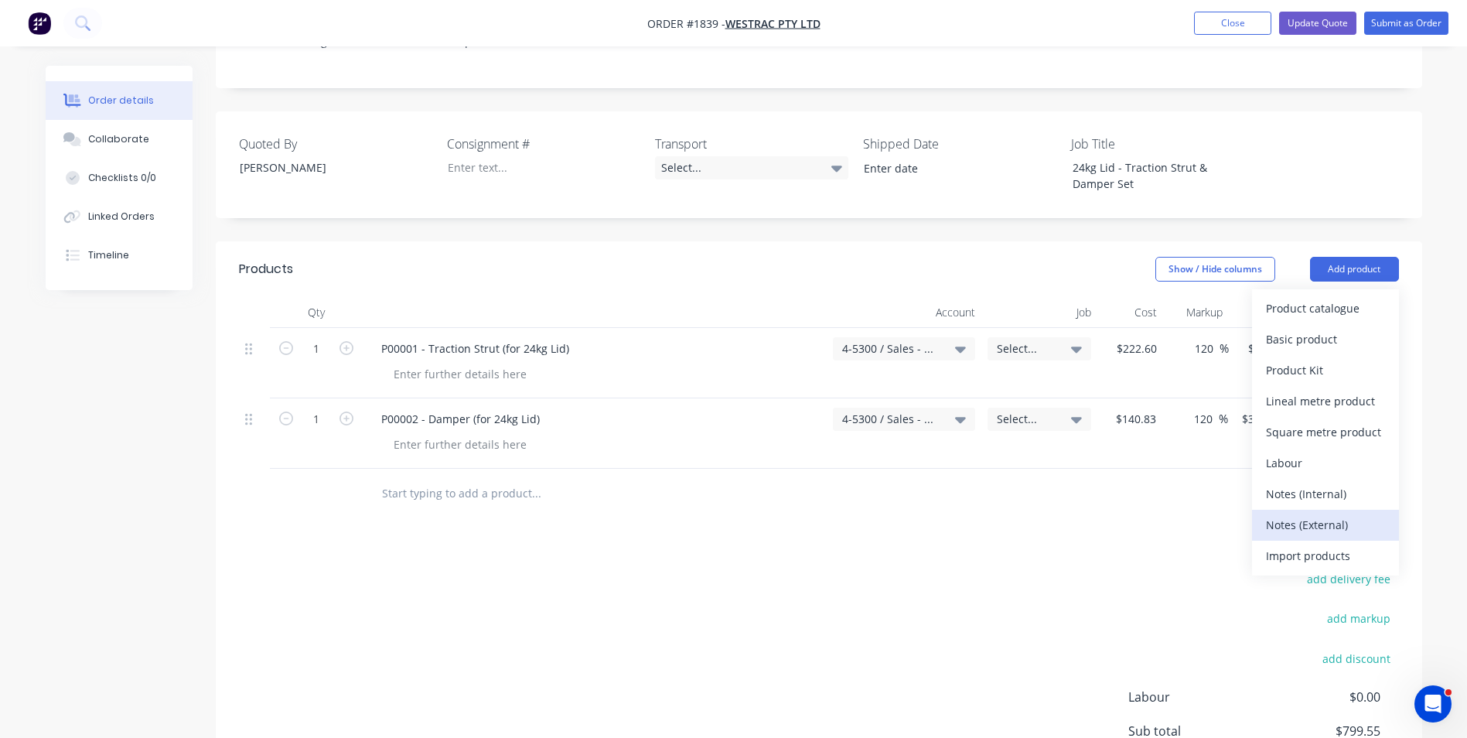
click at [1313, 514] on div "Notes (External)" at bounding box center [1325, 525] width 119 height 22
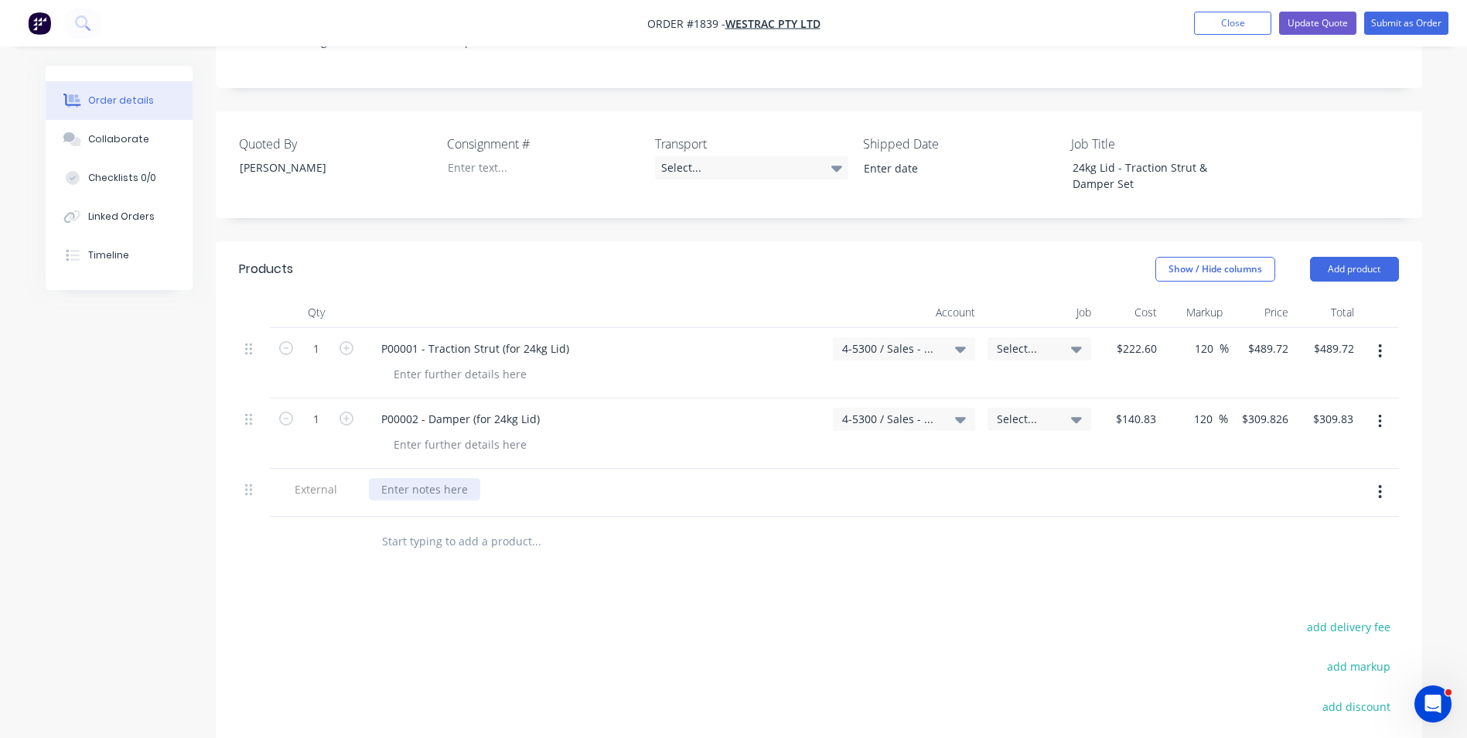
click at [409, 478] on div at bounding box center [424, 489] width 111 height 22
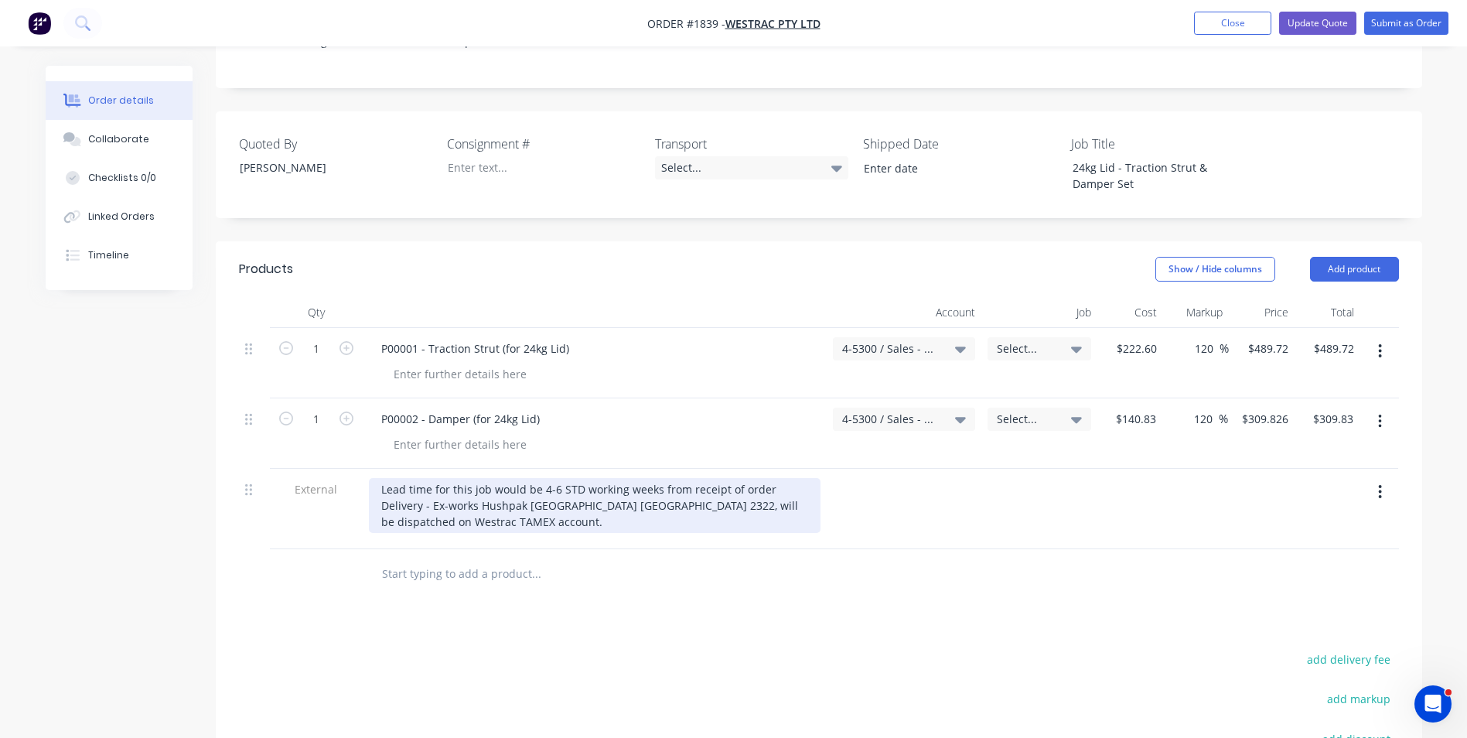
click at [432, 478] on div "Lead time for this job would be 4-6 STD working weeks from receipt of order Del…" at bounding box center [595, 505] width 452 height 55
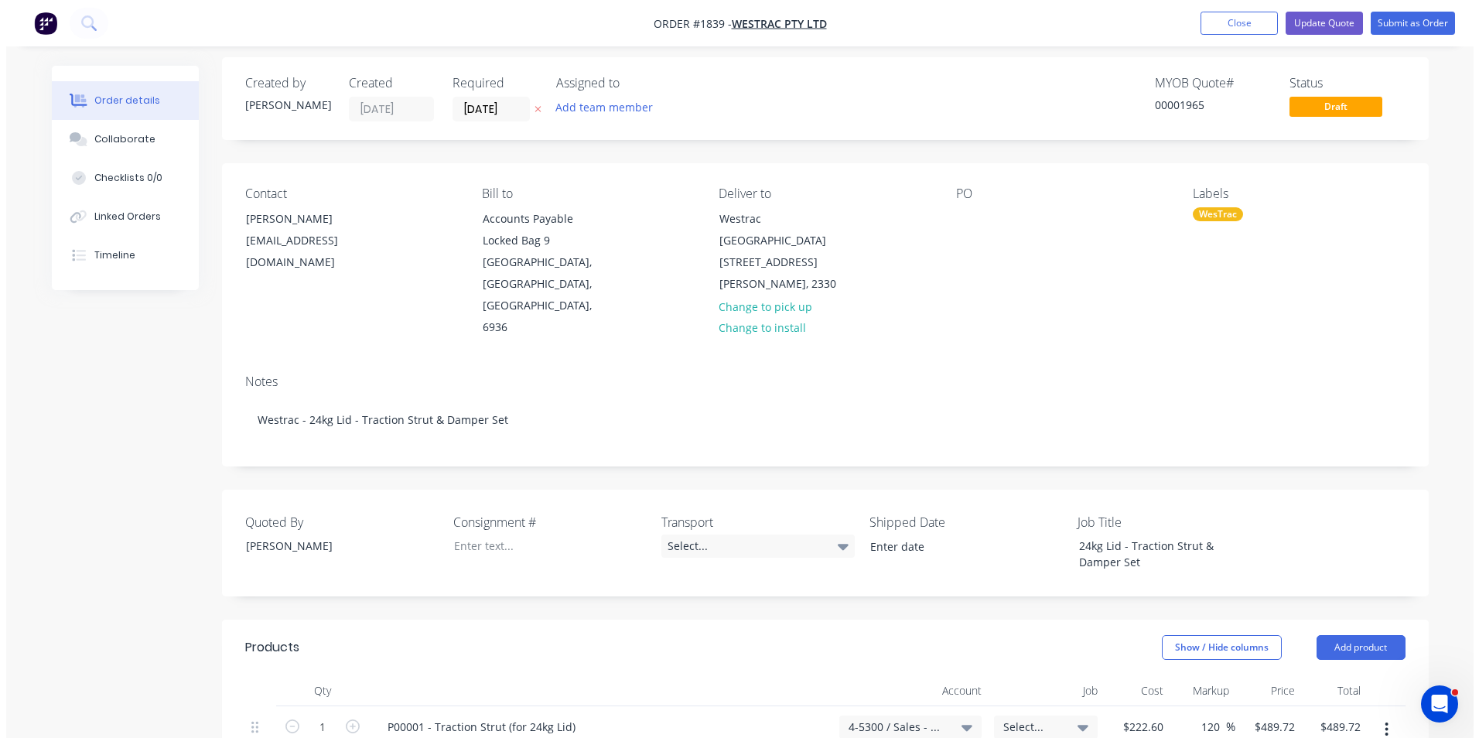
scroll to position [0, 0]
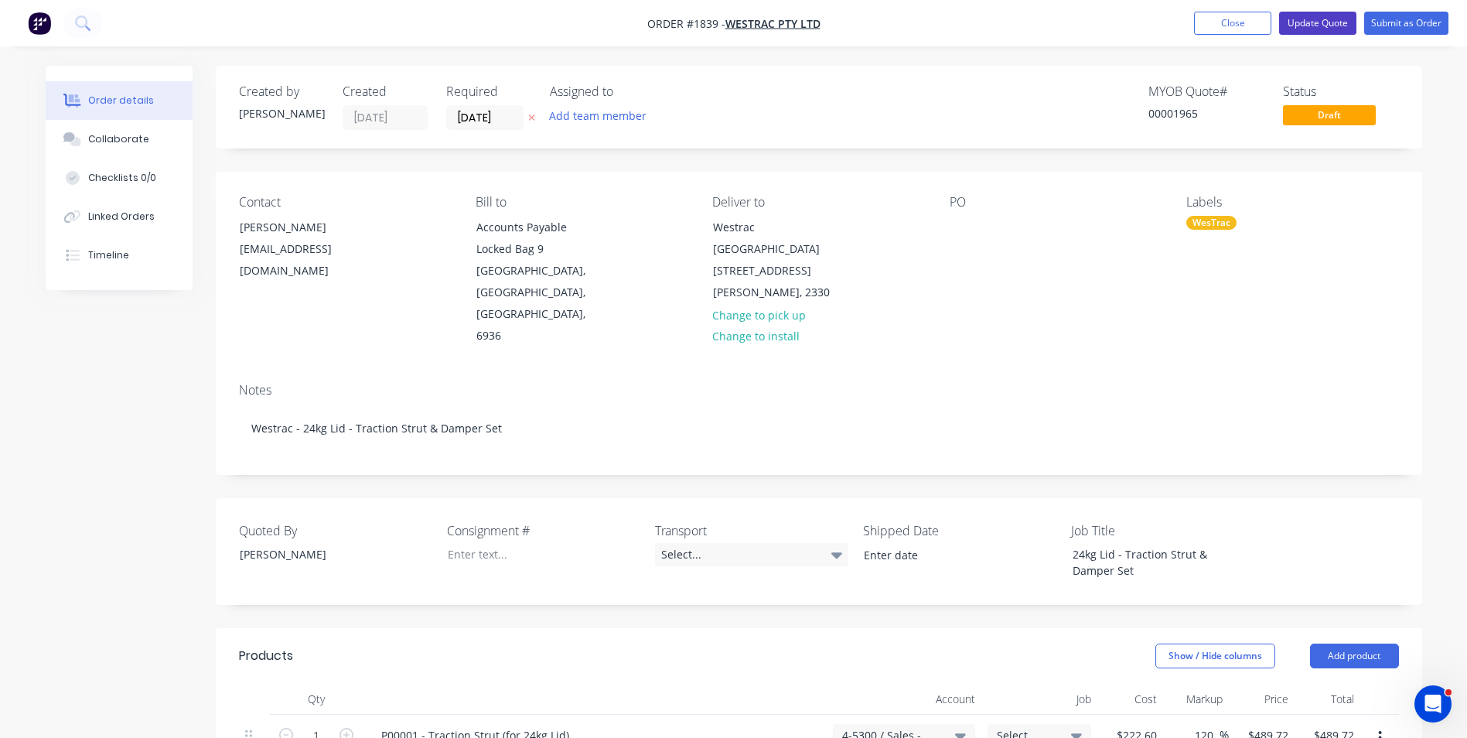
click at [1317, 21] on button "Update Quote" at bounding box center [1317, 23] width 77 height 23
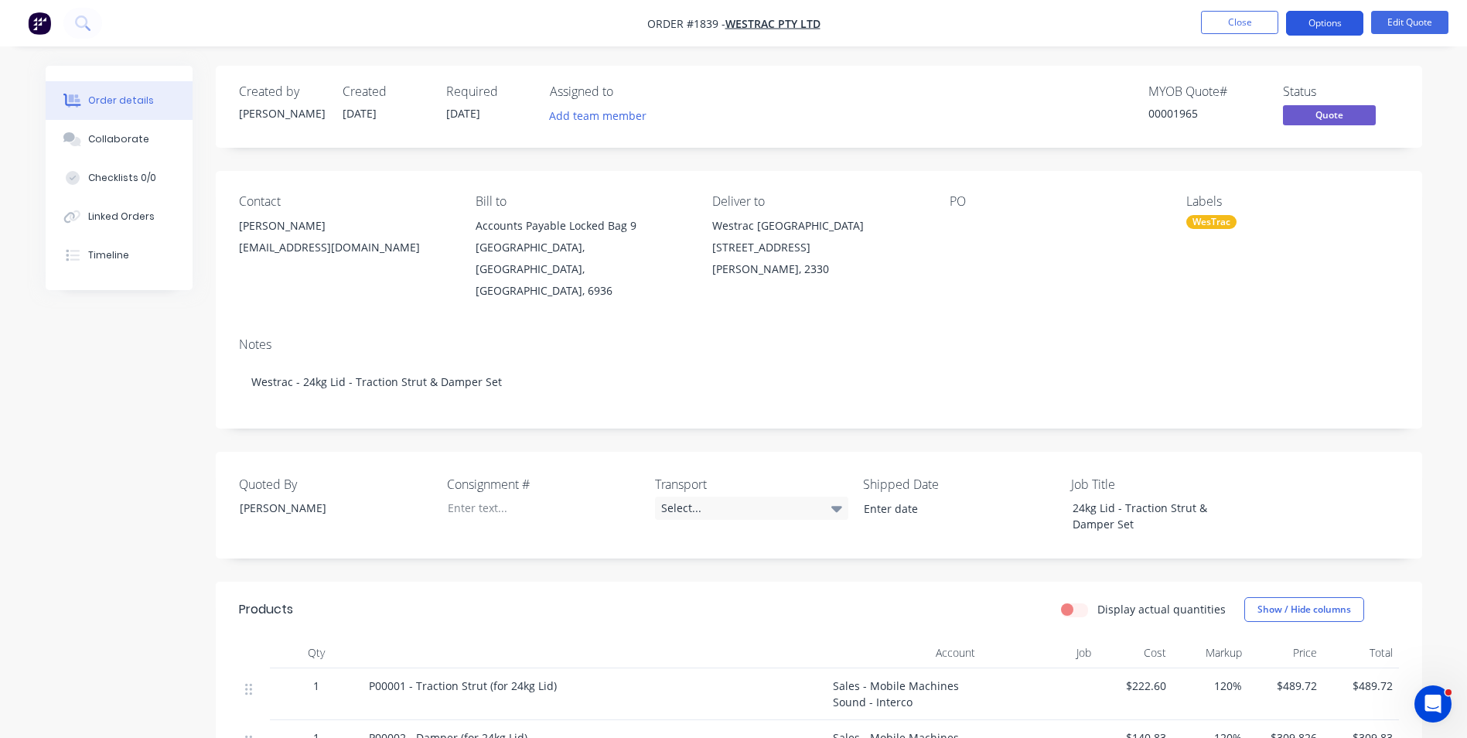
click at [1315, 20] on button "Options" at bounding box center [1324, 23] width 77 height 25
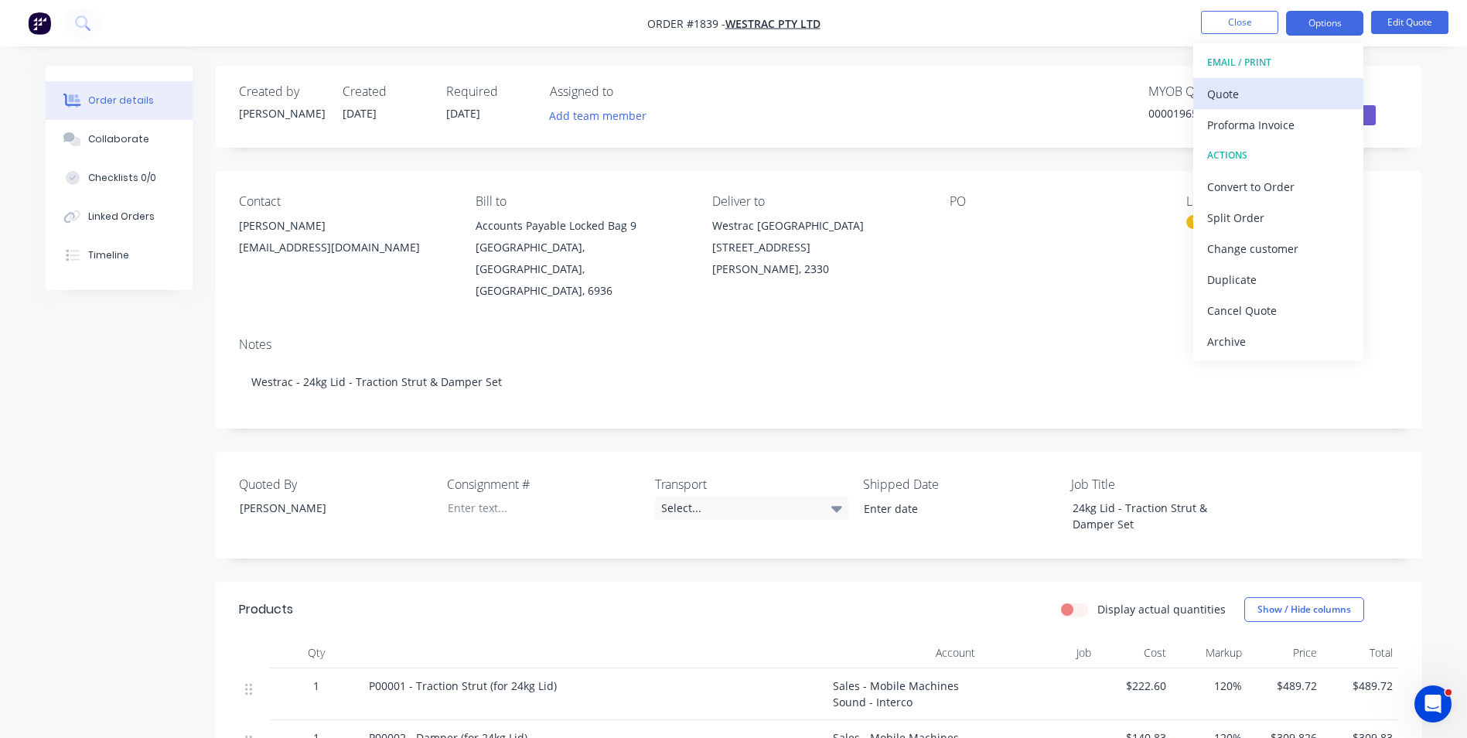
click at [1240, 92] on div "Quote" at bounding box center [1279, 94] width 142 height 22
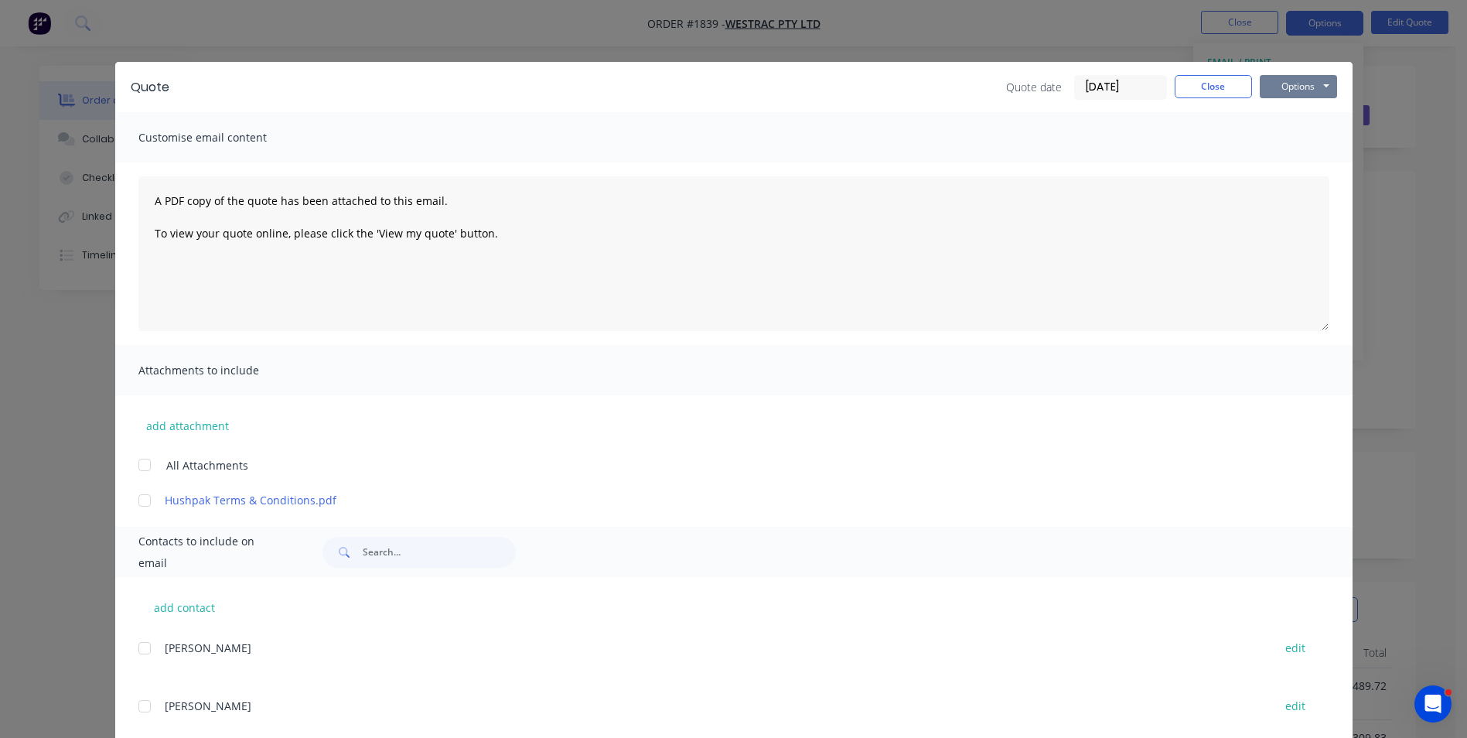
click at [1290, 84] on button "Options" at bounding box center [1298, 86] width 77 height 23
click at [1303, 139] on button "Print" at bounding box center [1309, 140] width 99 height 26
click at [1225, 90] on button "Close" at bounding box center [1213, 86] width 77 height 23
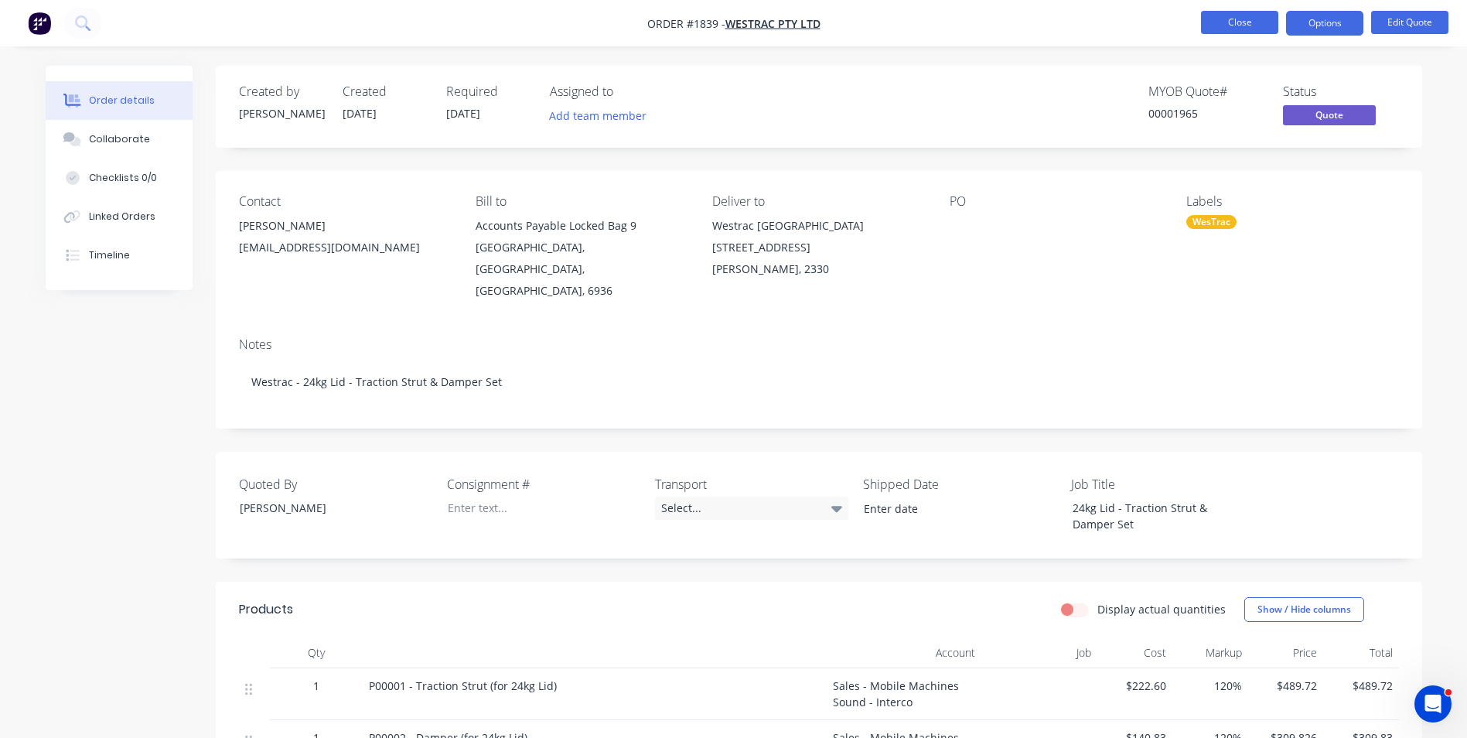
click at [1237, 32] on button "Close" at bounding box center [1239, 22] width 77 height 23
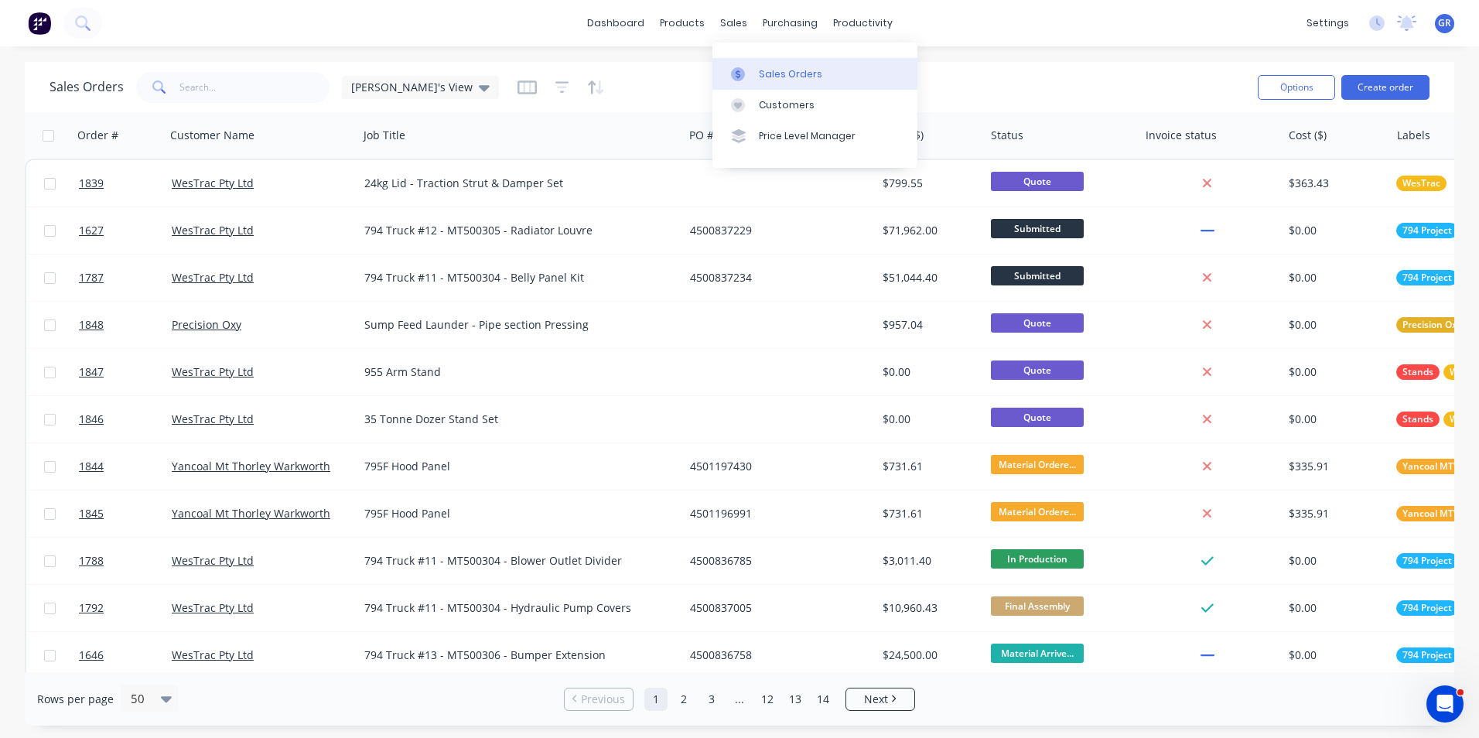
click at [780, 70] on div "Sales Orders" at bounding box center [790, 74] width 63 height 14
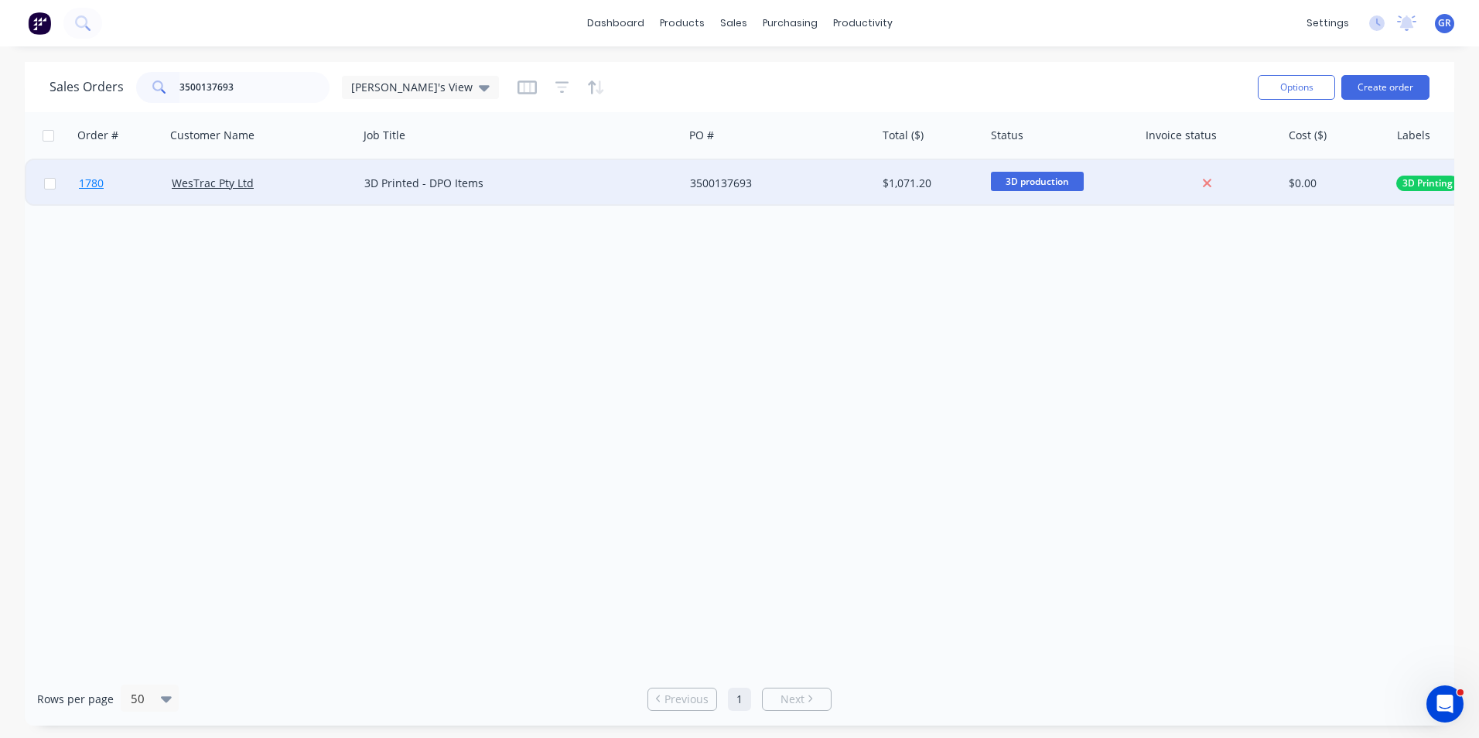
type input "3500137693"
click at [94, 178] on span "1780" at bounding box center [91, 183] width 25 height 15
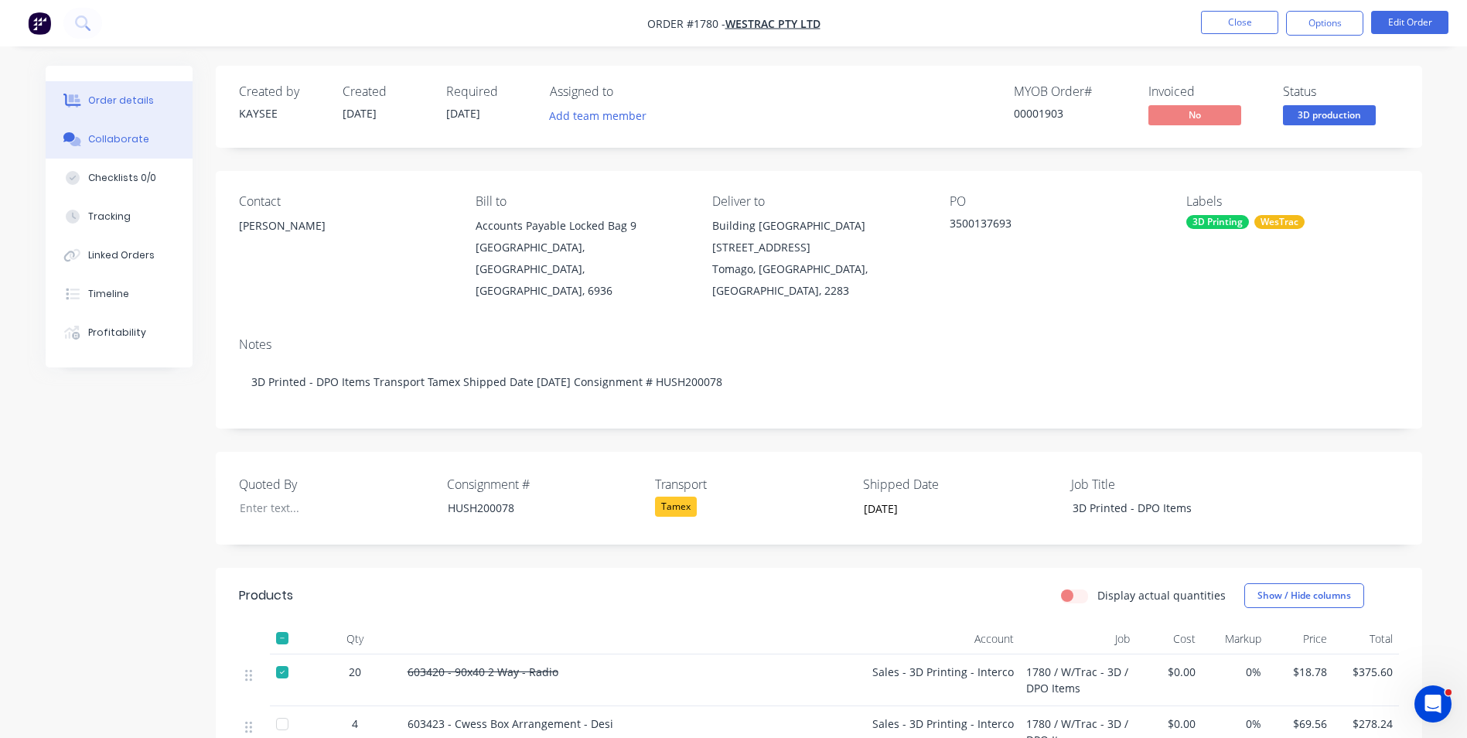
click at [121, 138] on div "Collaborate" at bounding box center [118, 139] width 61 height 14
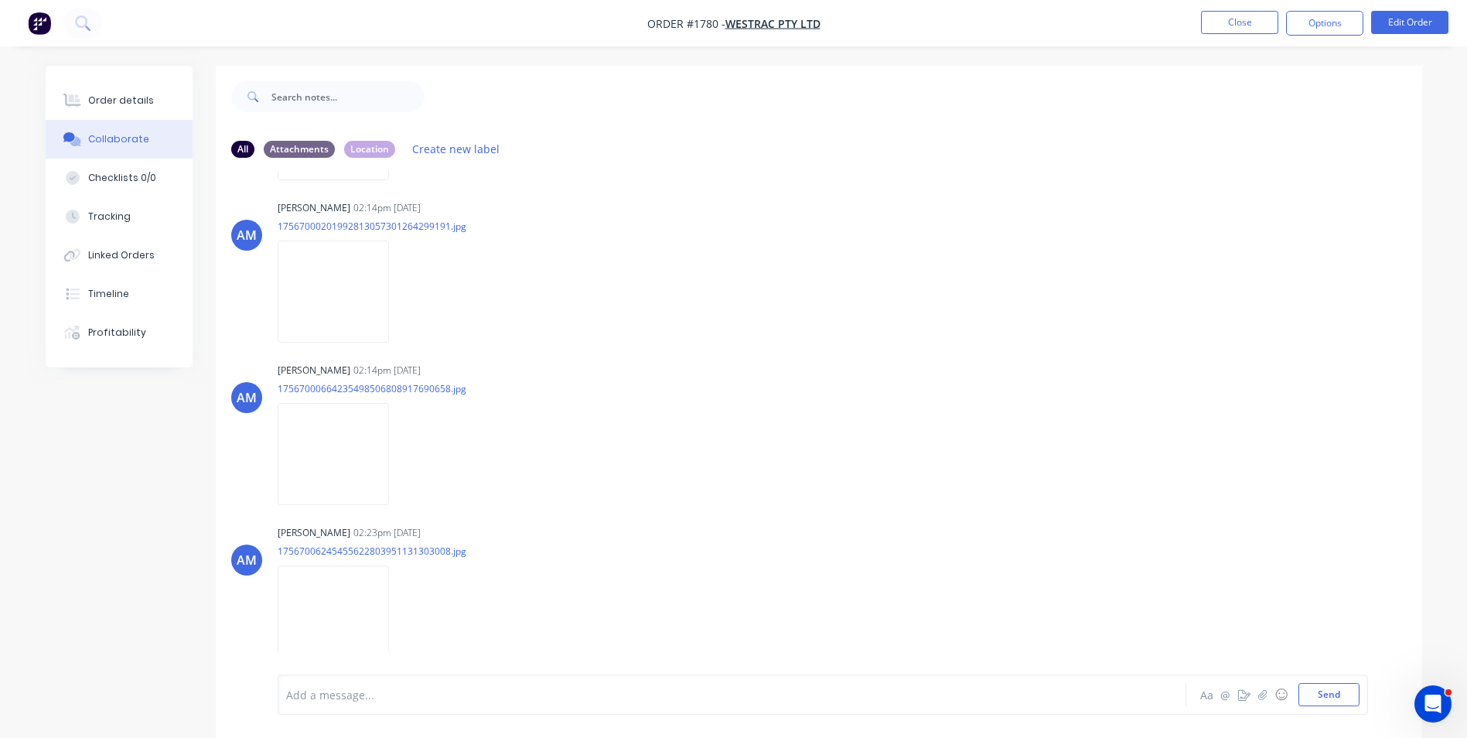
scroll to position [23, 0]
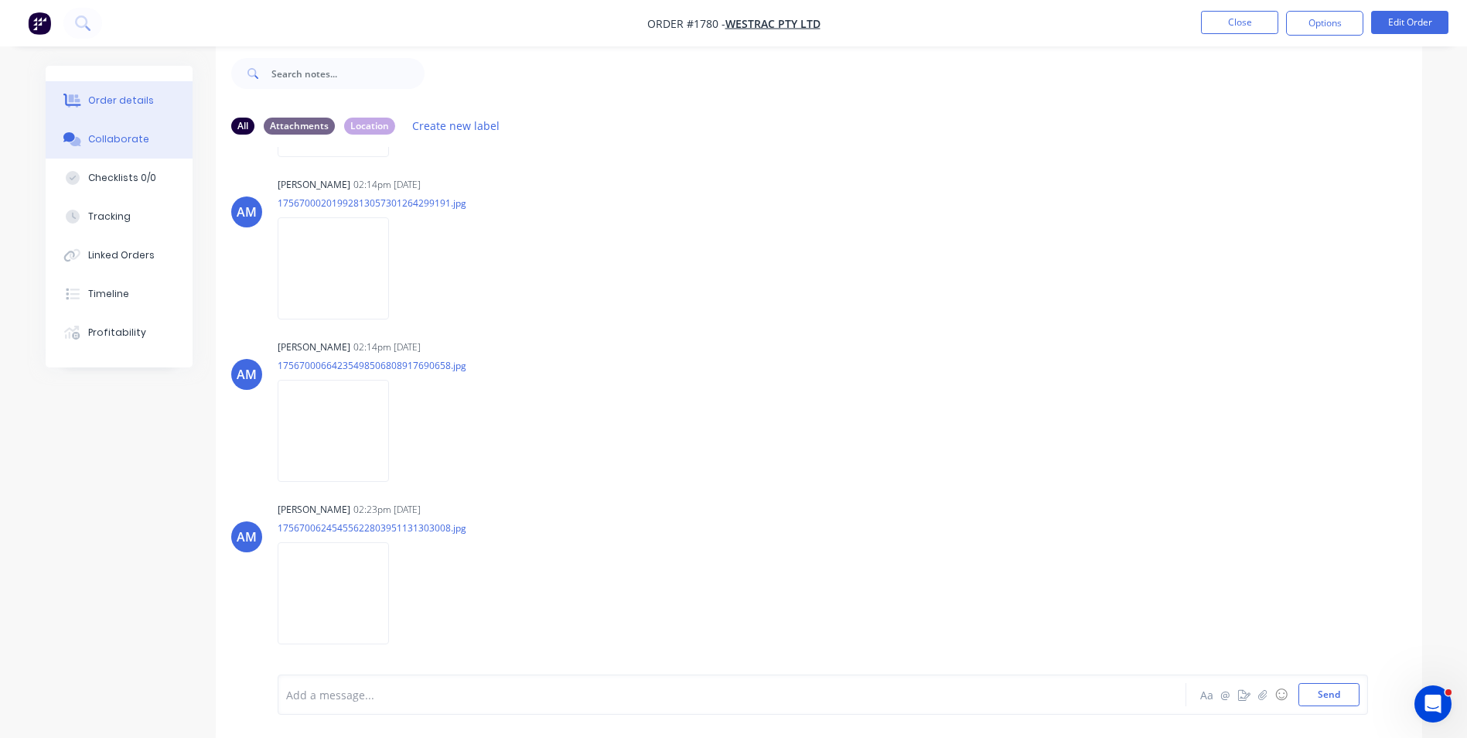
click at [125, 99] on div "Order details" at bounding box center [121, 101] width 66 height 14
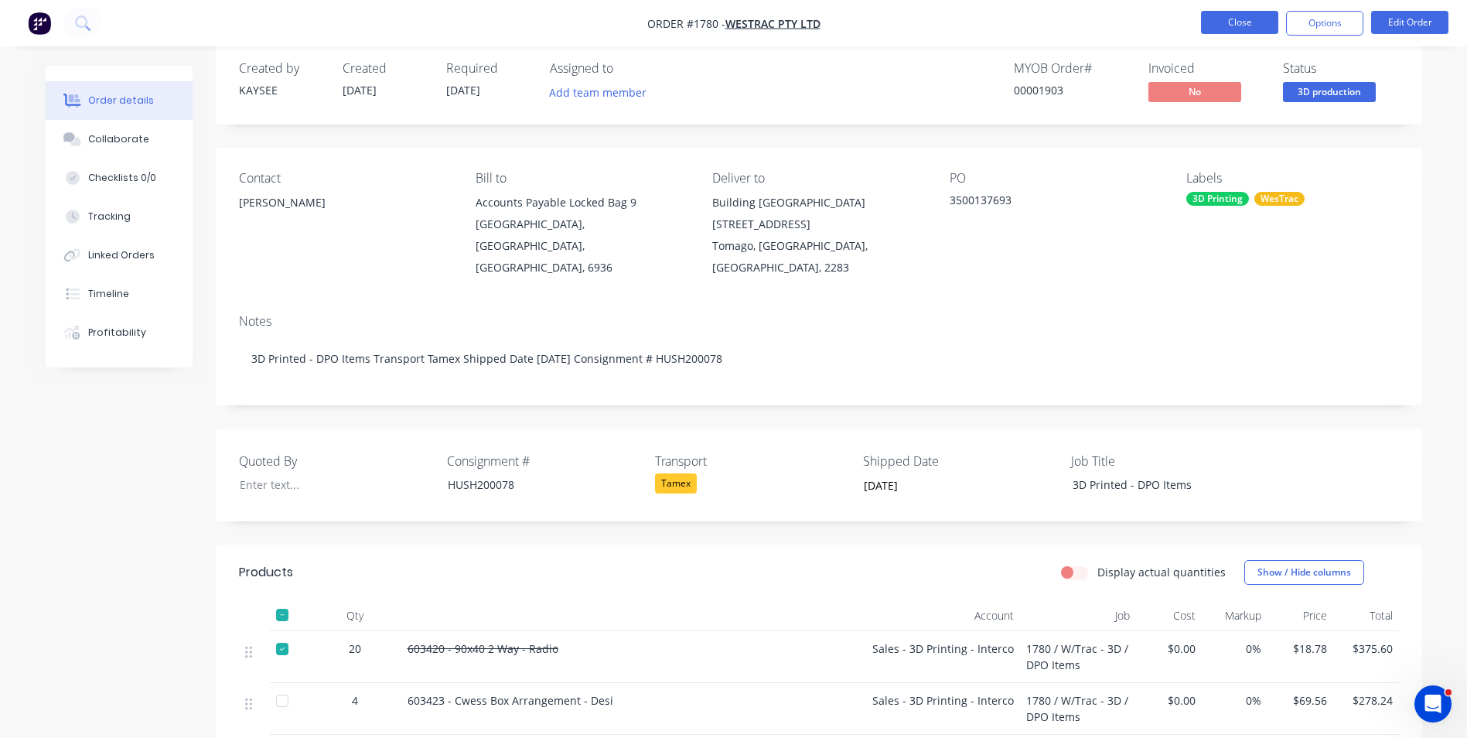
click at [1237, 25] on button "Close" at bounding box center [1239, 22] width 77 height 23
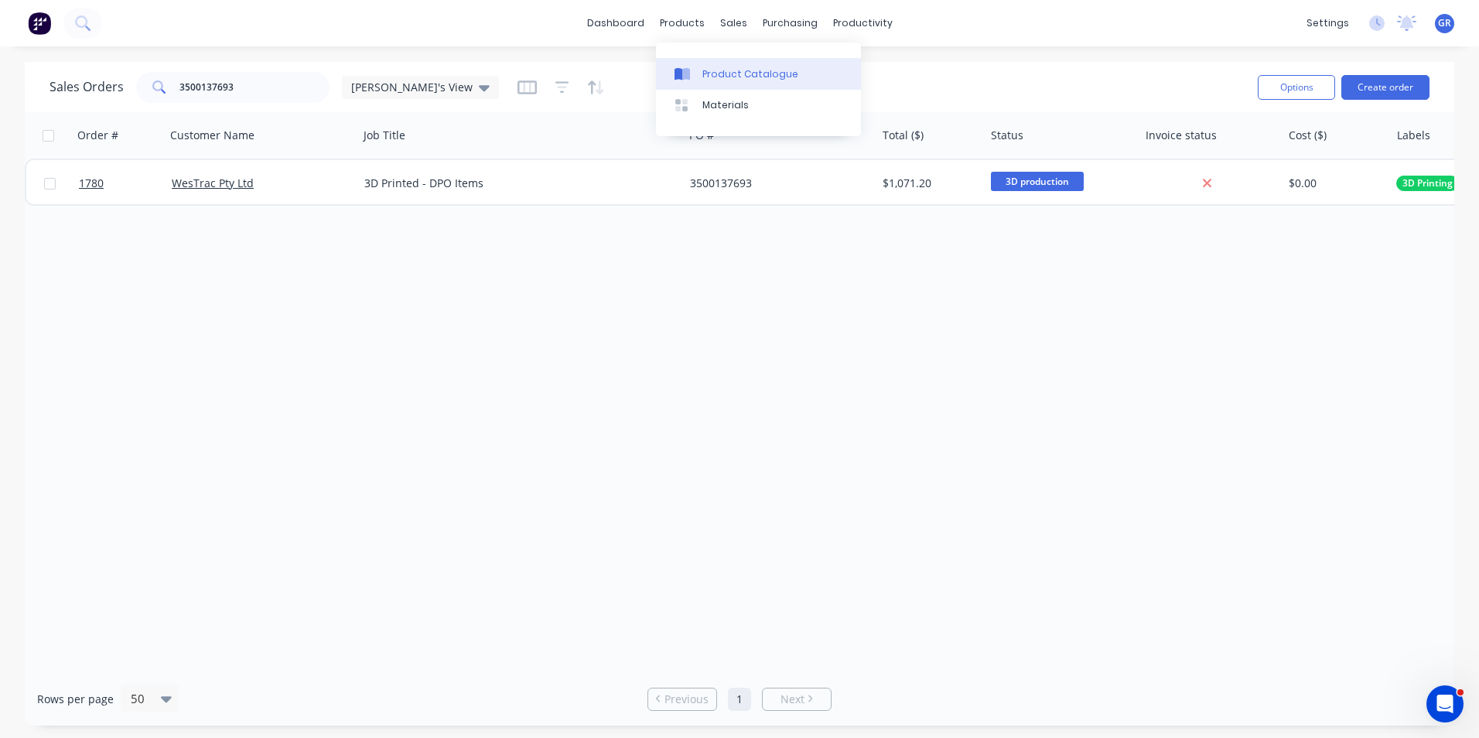
click at [740, 70] on div "Product Catalogue" at bounding box center [750, 74] width 96 height 14
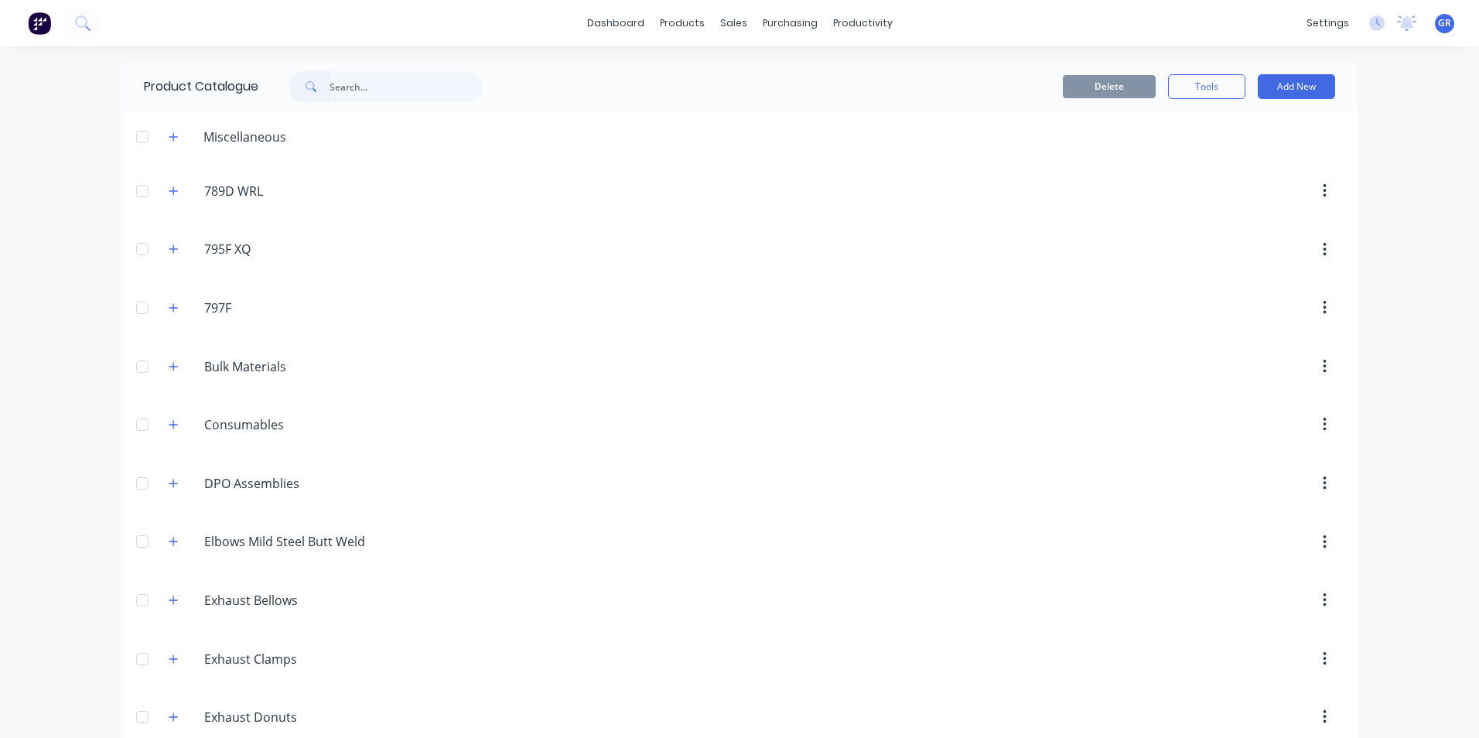
click at [330, 86] on input "text" at bounding box center [406, 86] width 153 height 31
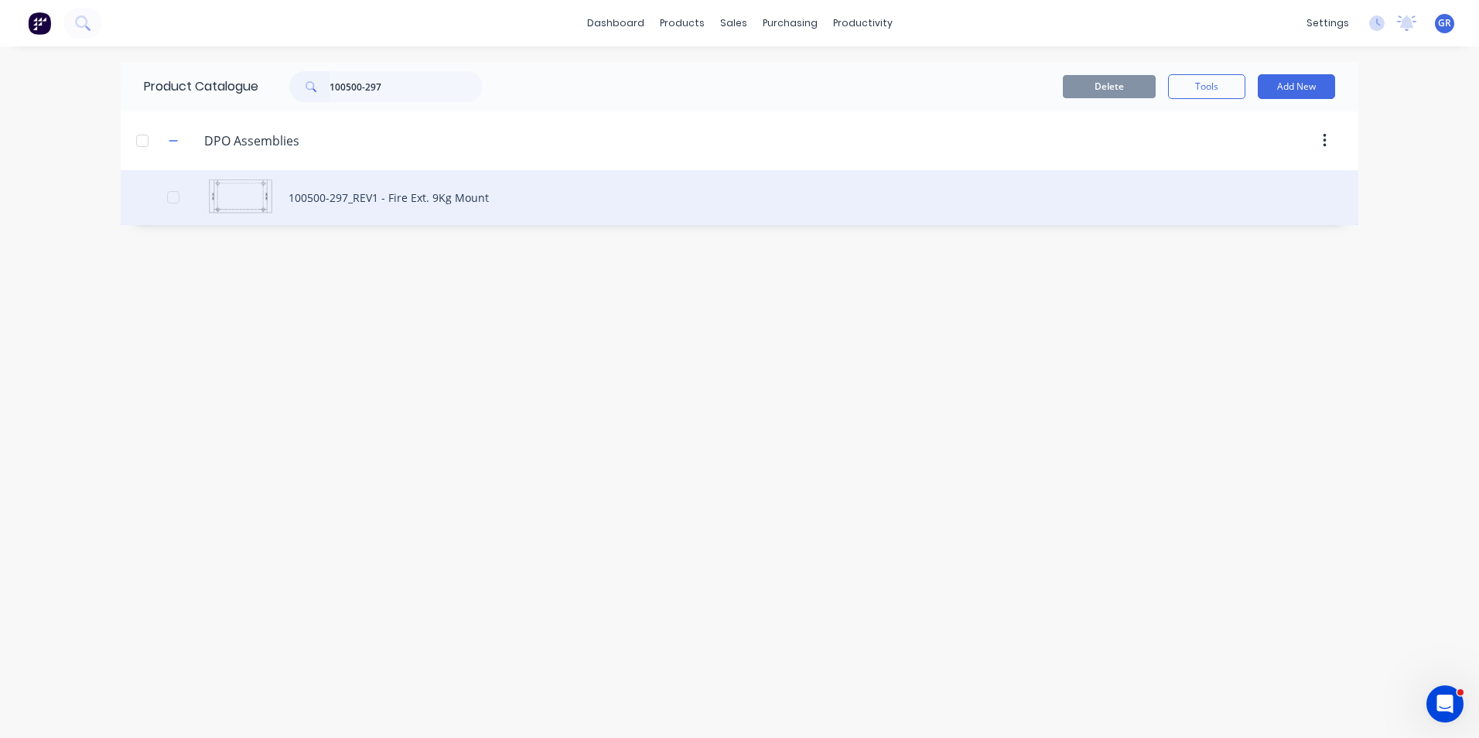
type input "100500-297"
click at [333, 194] on div "100500-297_REV1 - Fire Ext. 9Kg Mount" at bounding box center [740, 197] width 1238 height 55
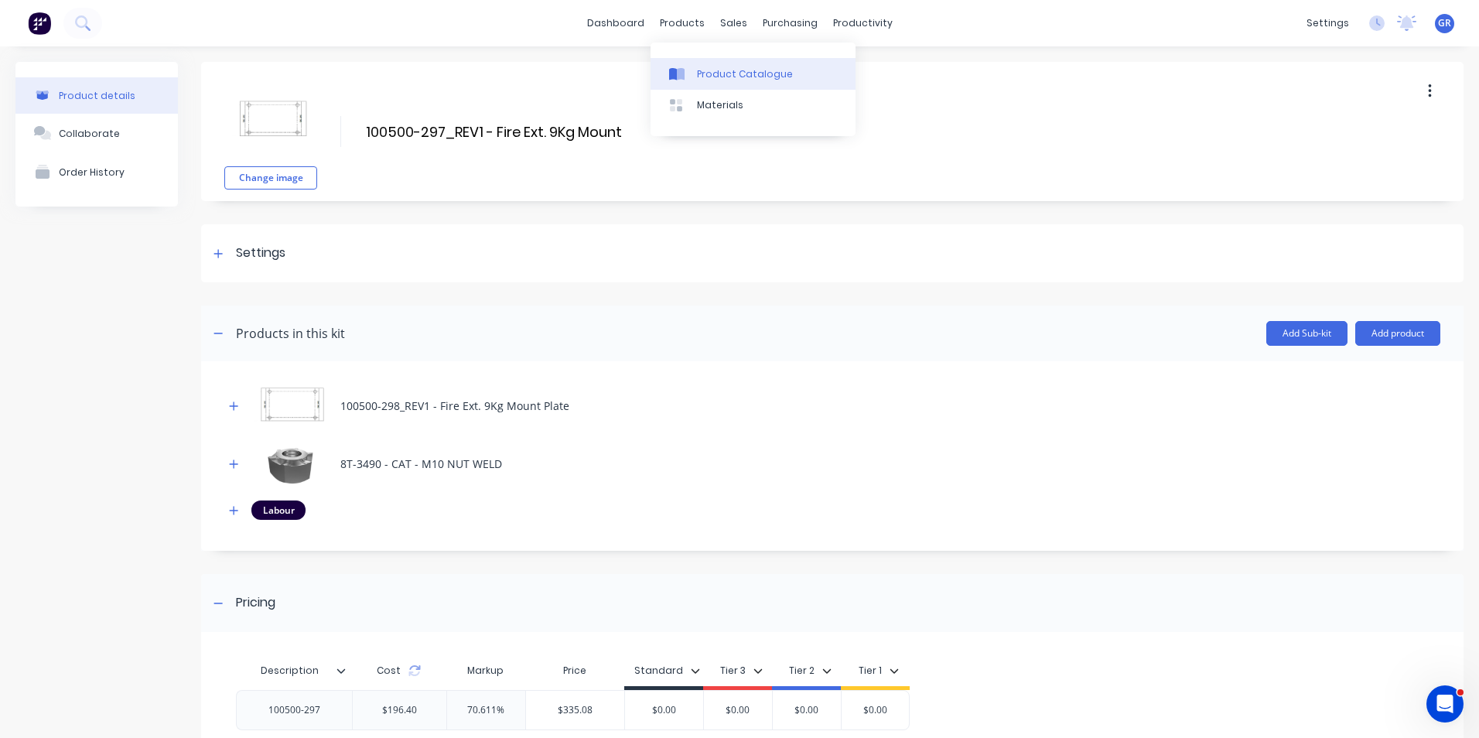
click at [725, 78] on div "Product Catalogue" at bounding box center [745, 74] width 96 height 14
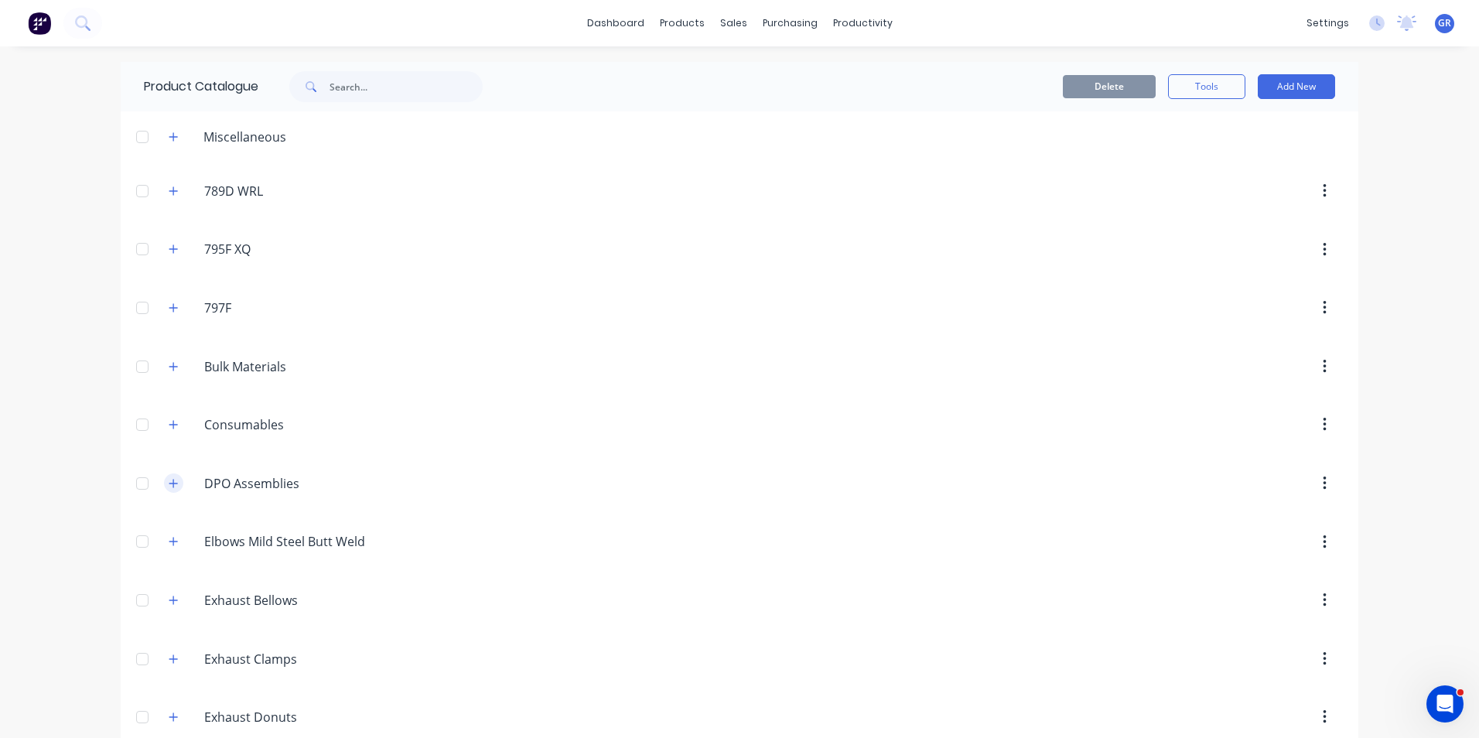
click at [169, 483] on icon "button" at bounding box center [173, 483] width 9 height 9
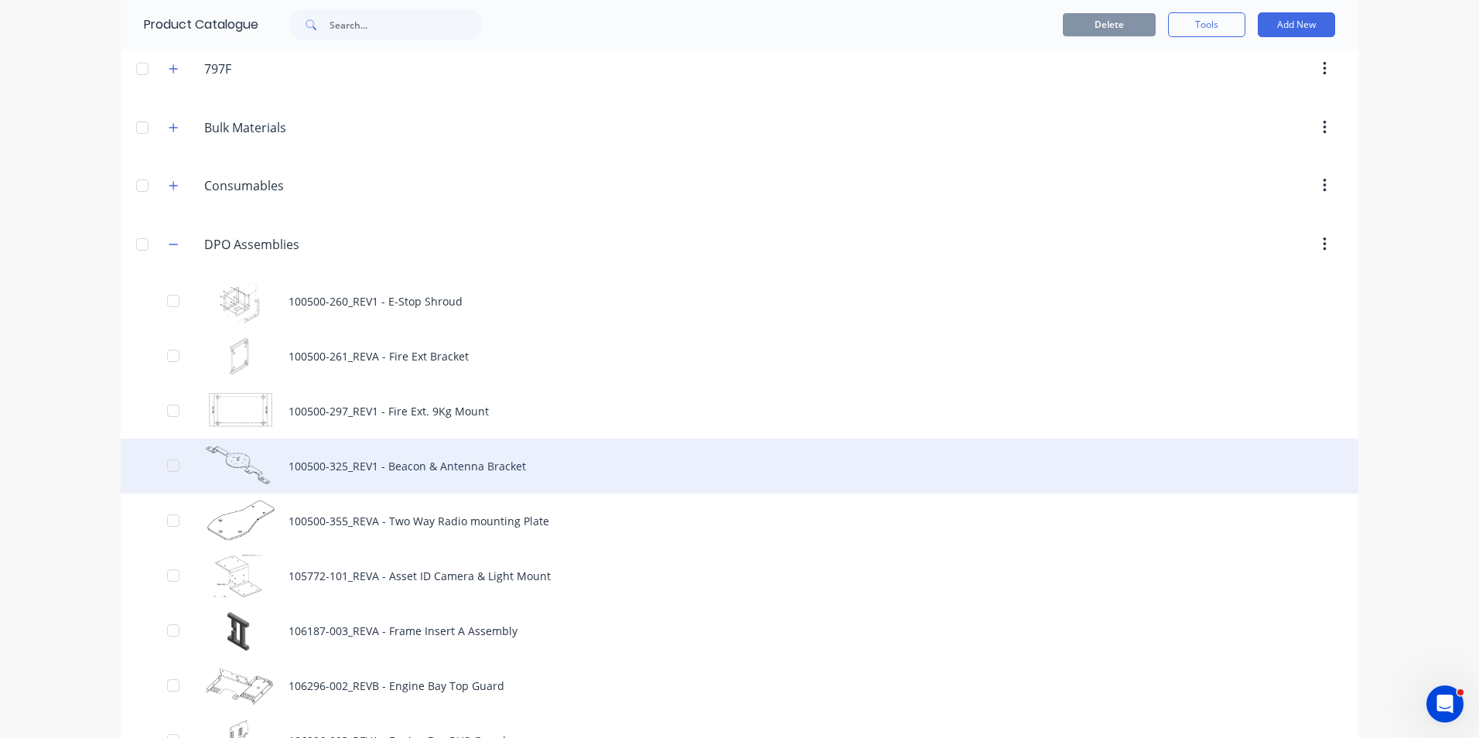
scroll to position [309, 0]
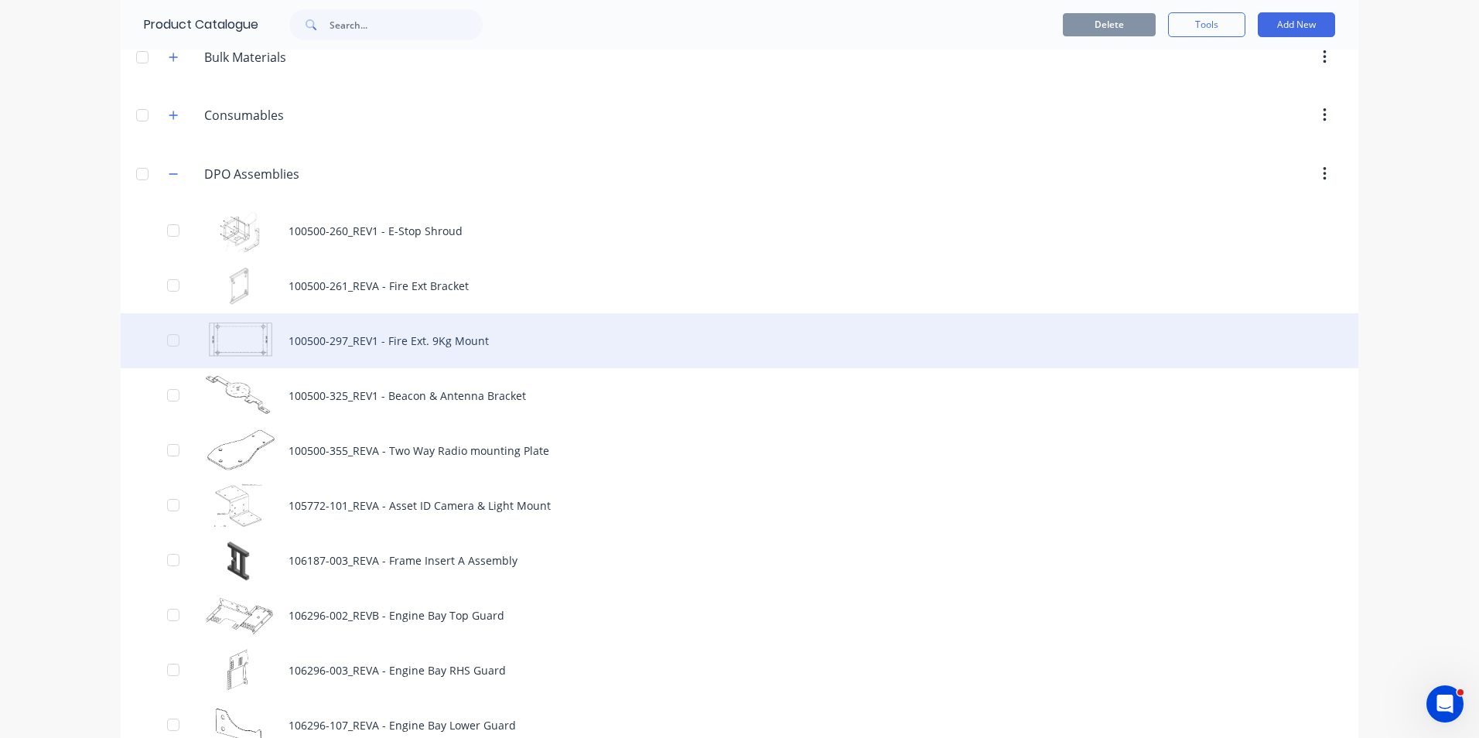
click at [312, 340] on div "100500-297_REV1 - Fire Ext. 9Kg Mount" at bounding box center [740, 340] width 1238 height 55
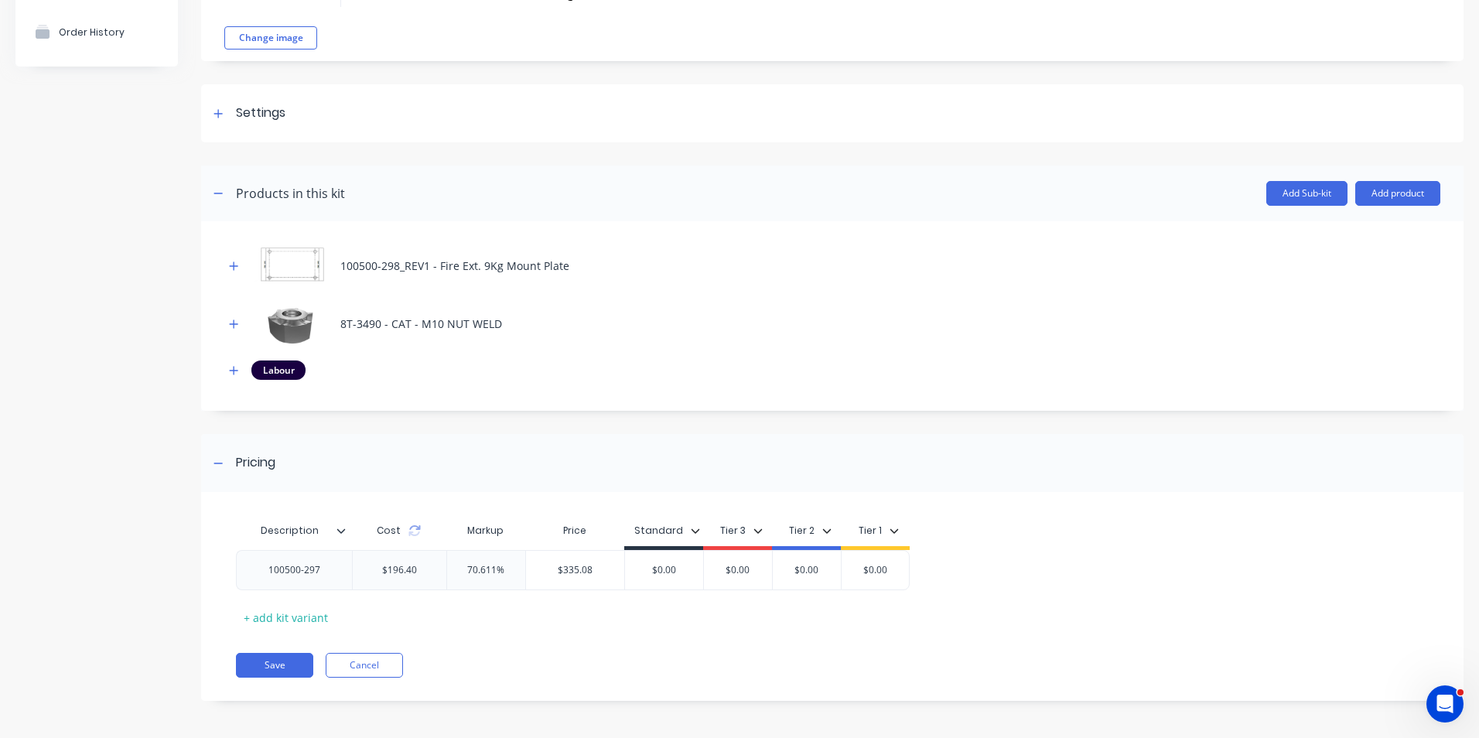
scroll to position [142, 0]
click at [416, 531] on icon at bounding box center [414, 529] width 12 height 12
click at [417, 526] on icon at bounding box center [415, 526] width 11 height 5
click at [367, 665] on button "Cancel" at bounding box center [364, 663] width 77 height 25
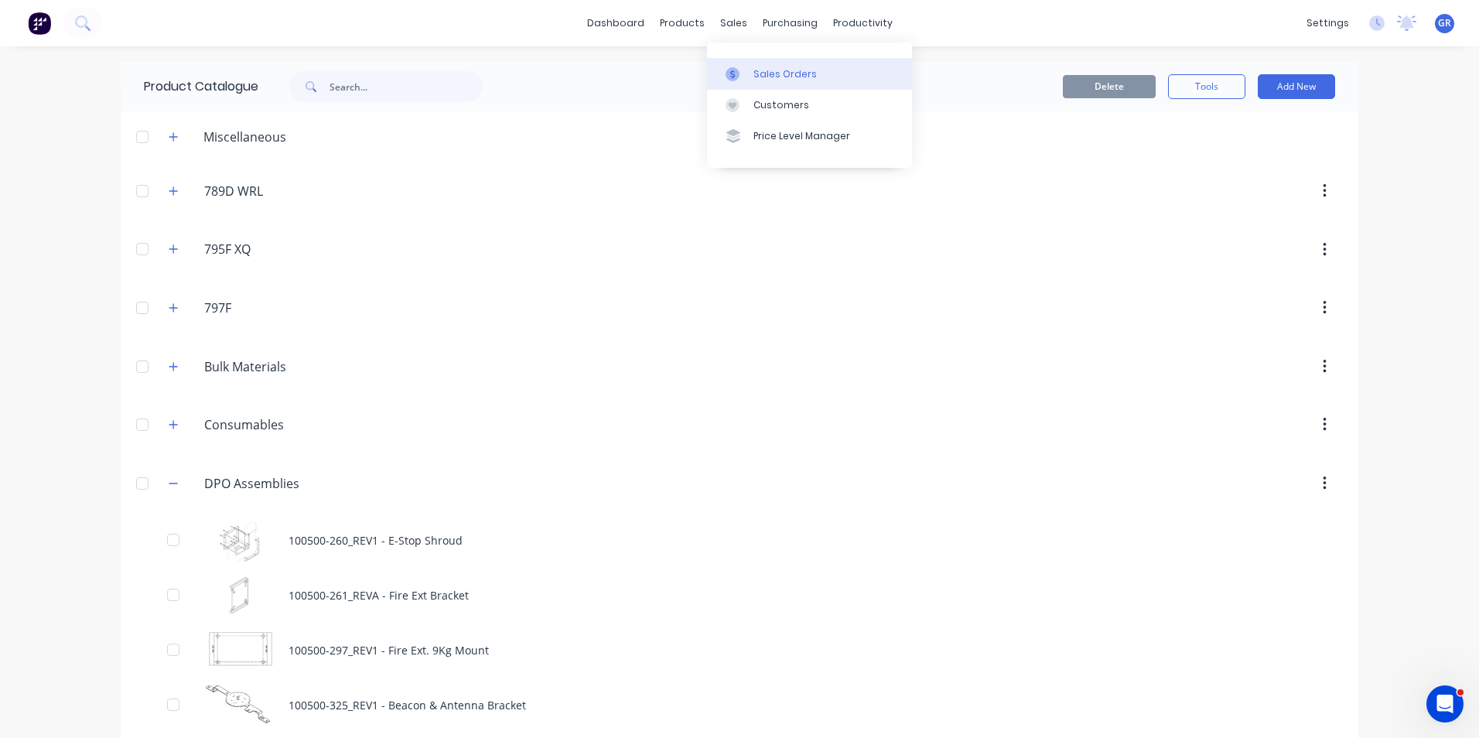
click at [777, 73] on div "Sales Orders" at bounding box center [784, 74] width 63 height 14
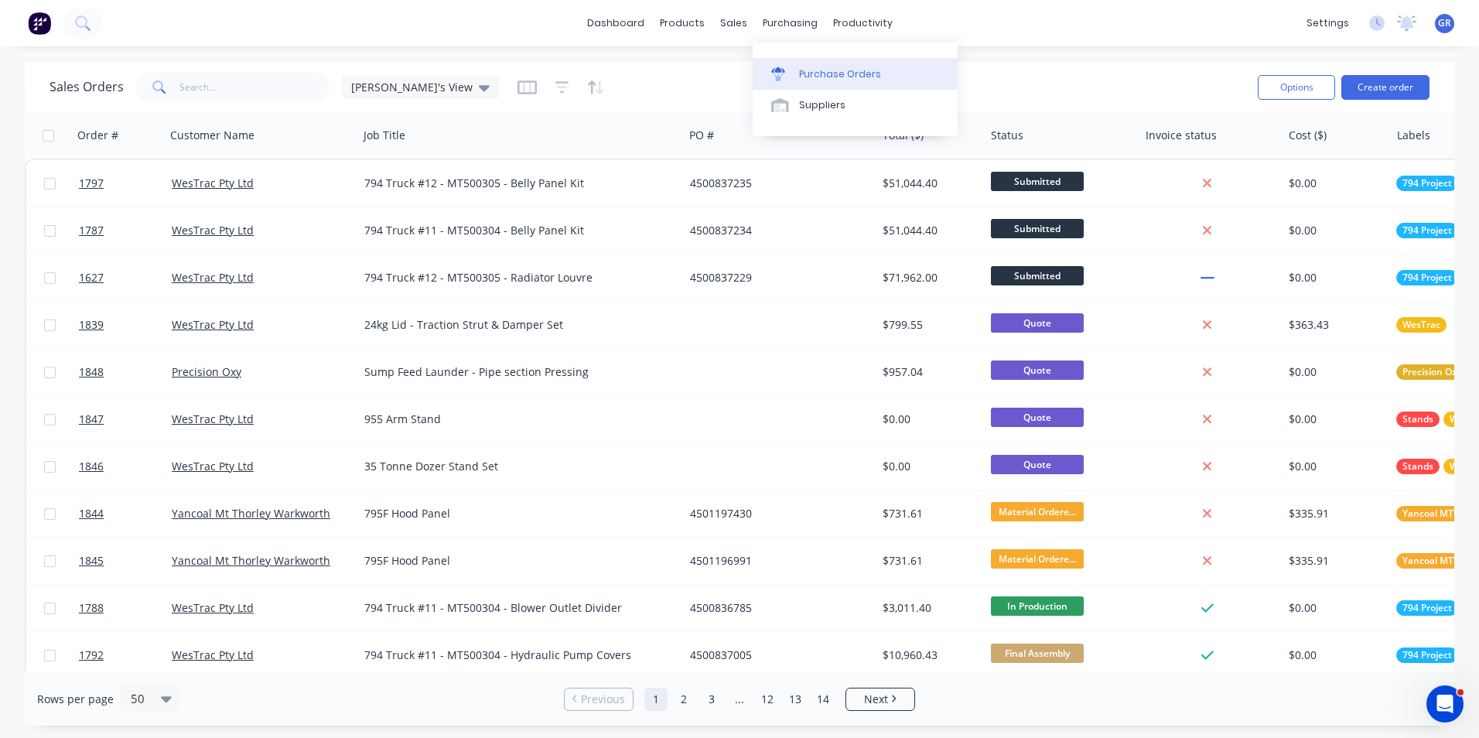
click at [835, 68] on div "Purchase Orders" at bounding box center [840, 74] width 82 height 14
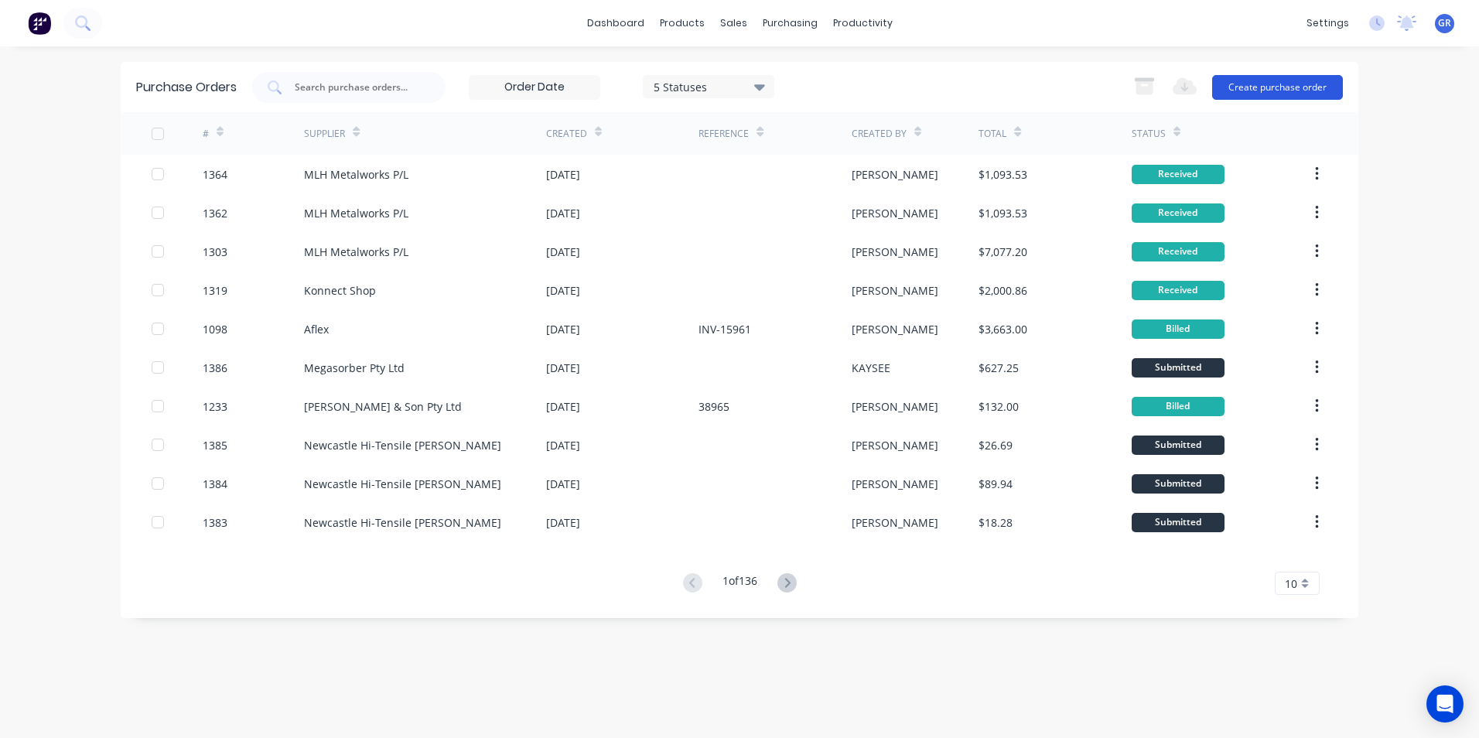
click at [968, 87] on button "Create purchase order" at bounding box center [1277, 87] width 131 height 25
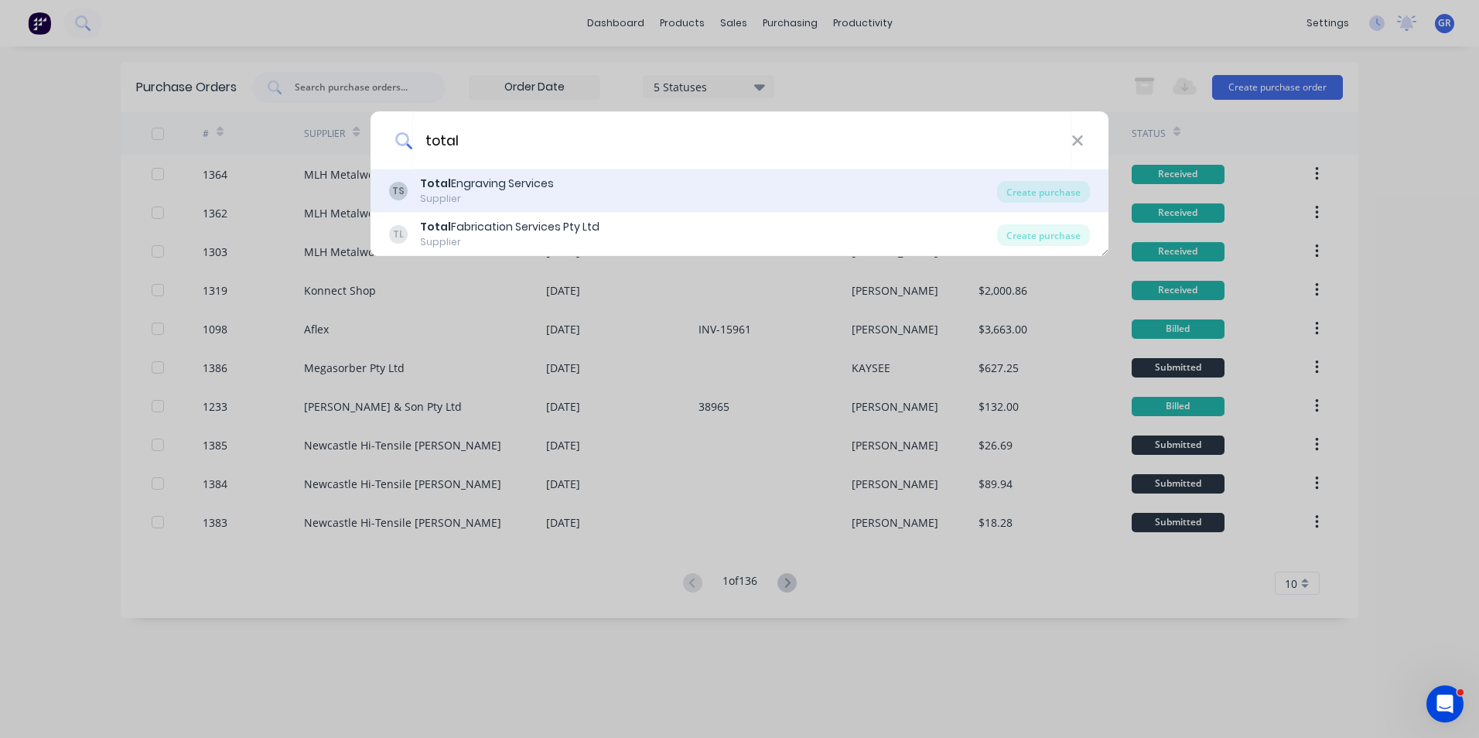
type input "total"
click at [502, 175] on div "TS Total Engraving Services Supplier Create purchase" at bounding box center [740, 190] width 738 height 43
click at [497, 186] on div "Total Engraving Services" at bounding box center [487, 184] width 134 height 16
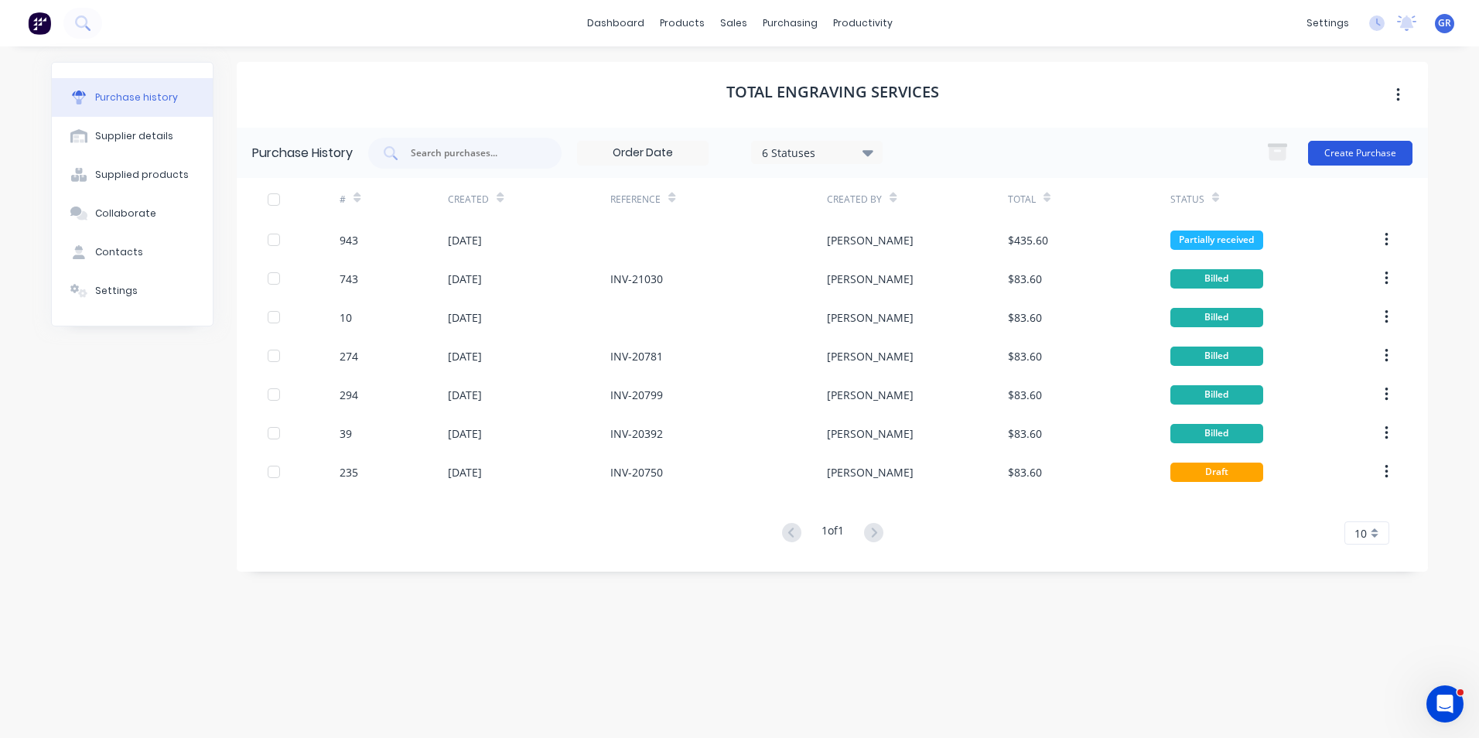
click at [968, 147] on button "Create Purchase" at bounding box center [1360, 153] width 104 height 25
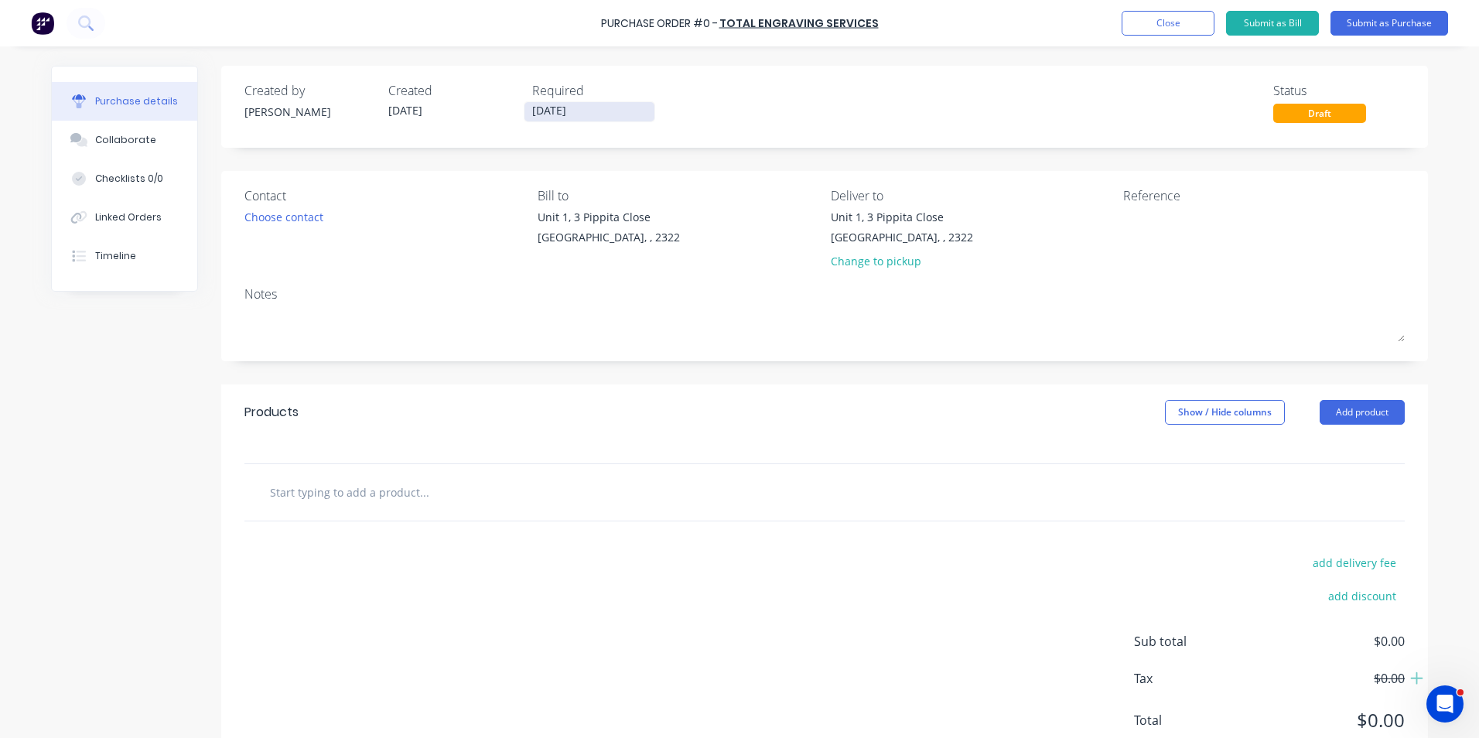
click at [564, 104] on input "[DATE]" at bounding box center [589, 111] width 130 height 19
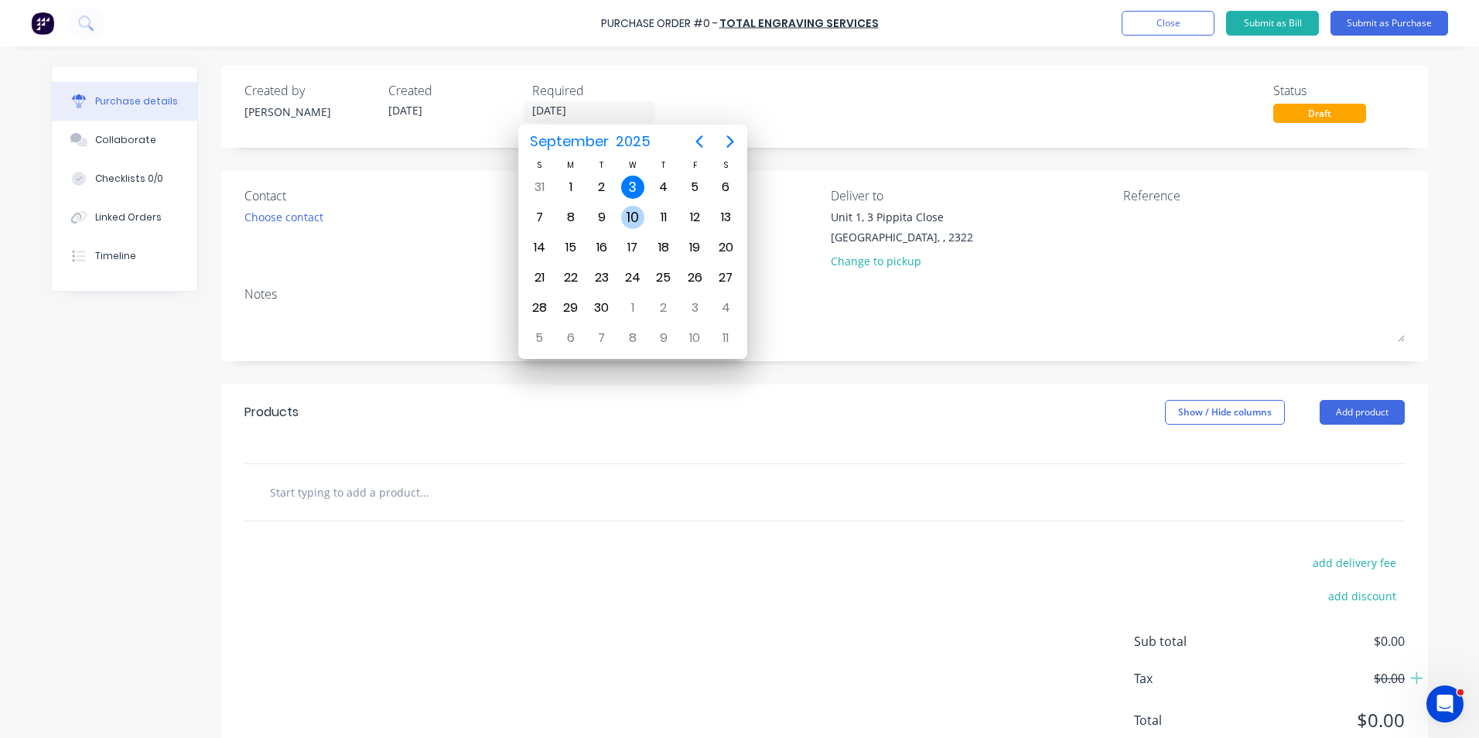
click at [633, 213] on div "10" at bounding box center [632, 217] width 23 height 23
type input "[DATE]"
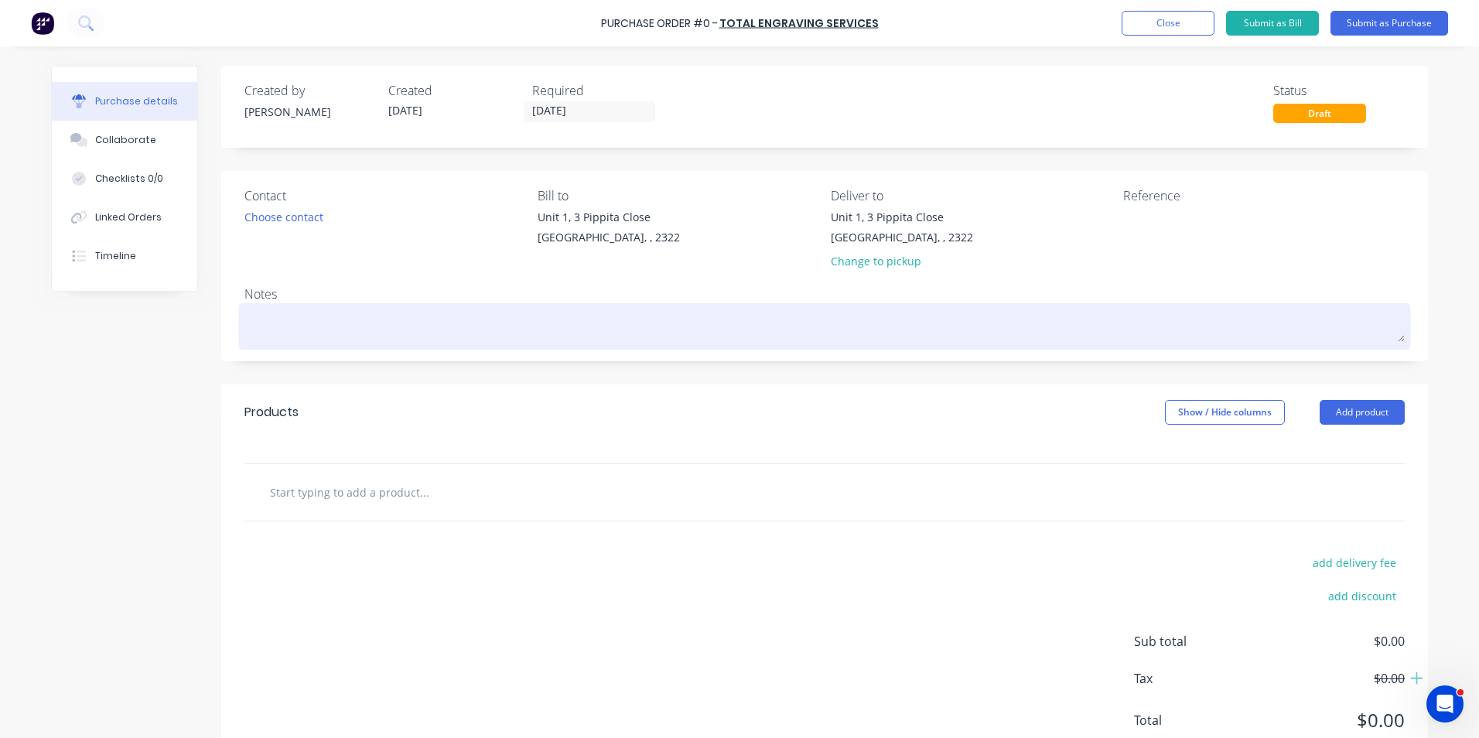
click at [284, 312] on textarea at bounding box center [824, 324] width 1160 height 35
type textarea "x"
type textarea "J"
type textarea "x"
type textarea "JN"
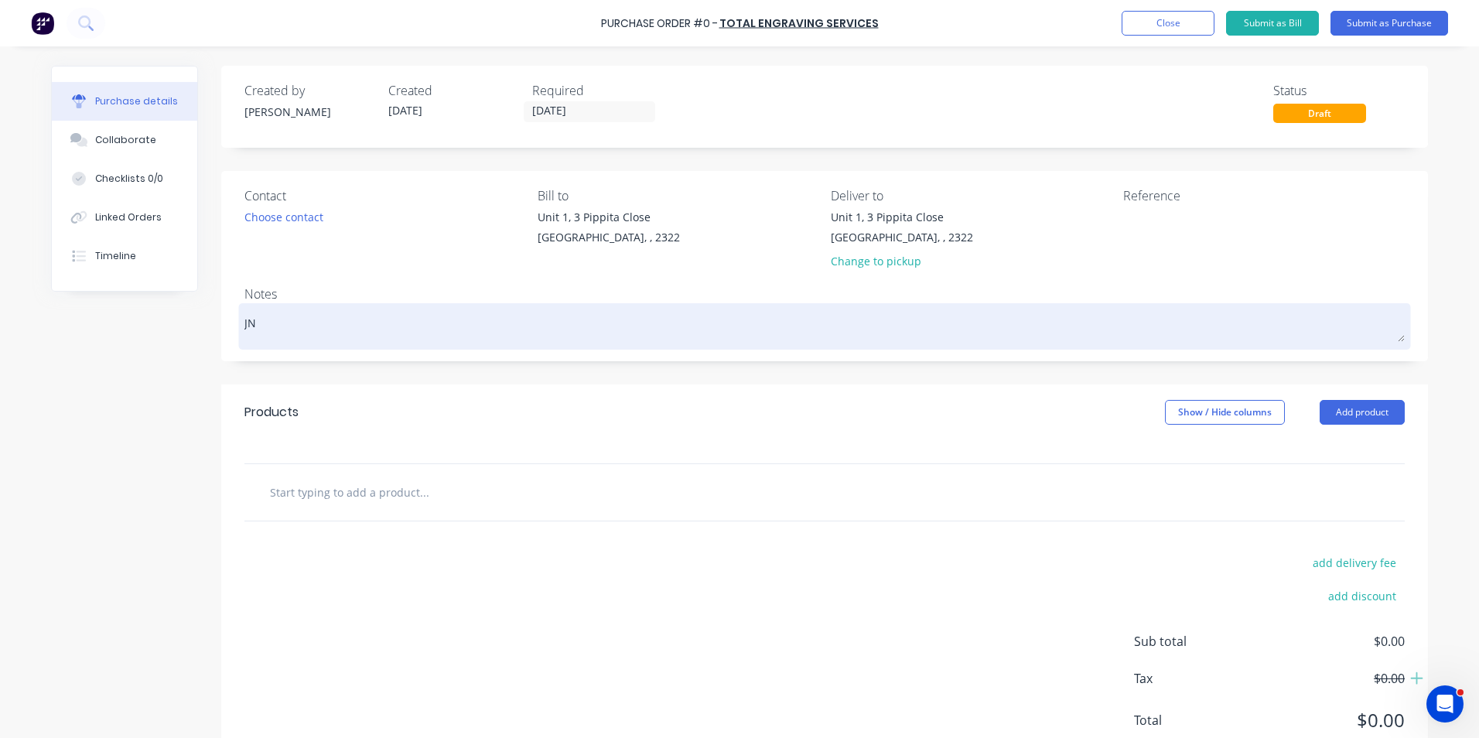
type textarea "x"
type textarea "JN1"
type textarea "x"
type textarea "JN17"
type textarea "x"
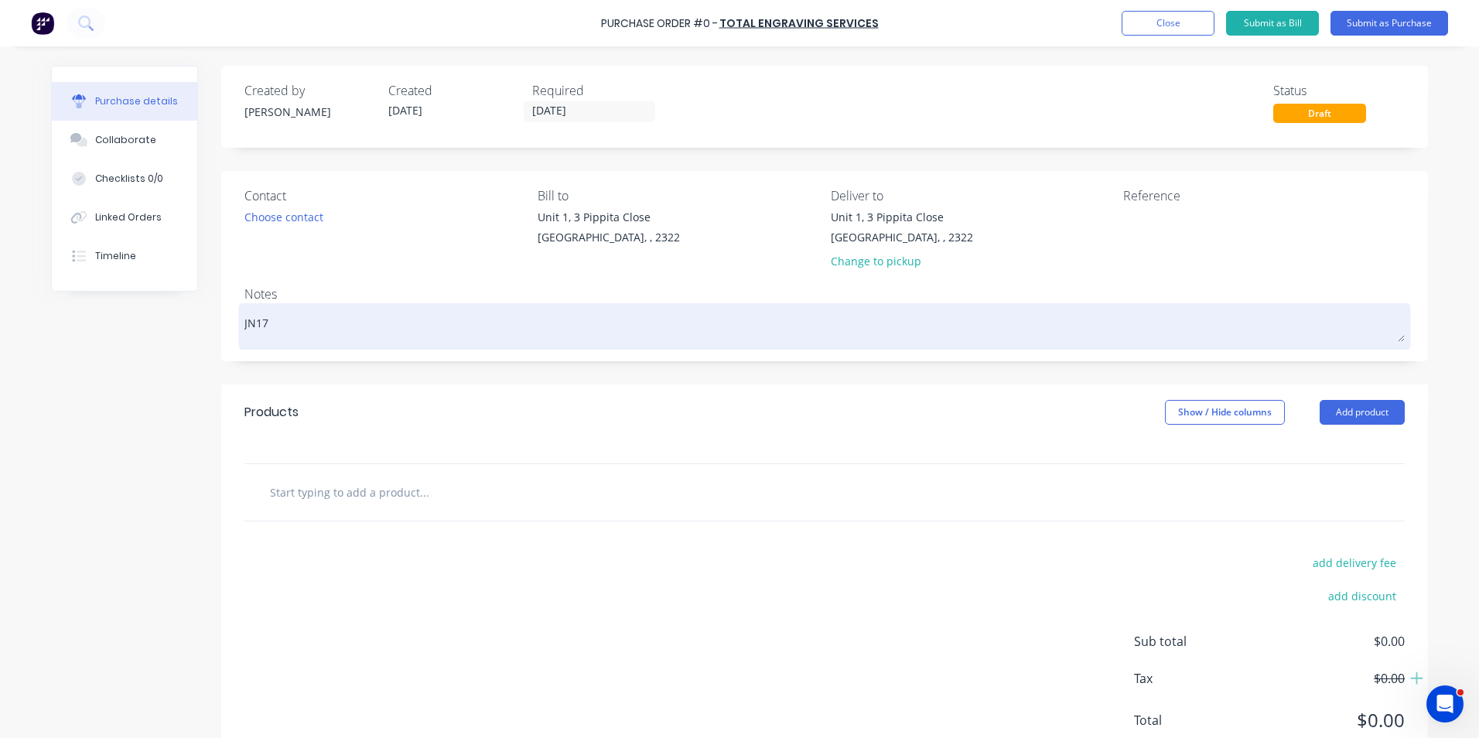
type textarea "JN170"
type textarea "x"
type textarea "JN1709"
type textarea "x"
type textarea "JN1709"
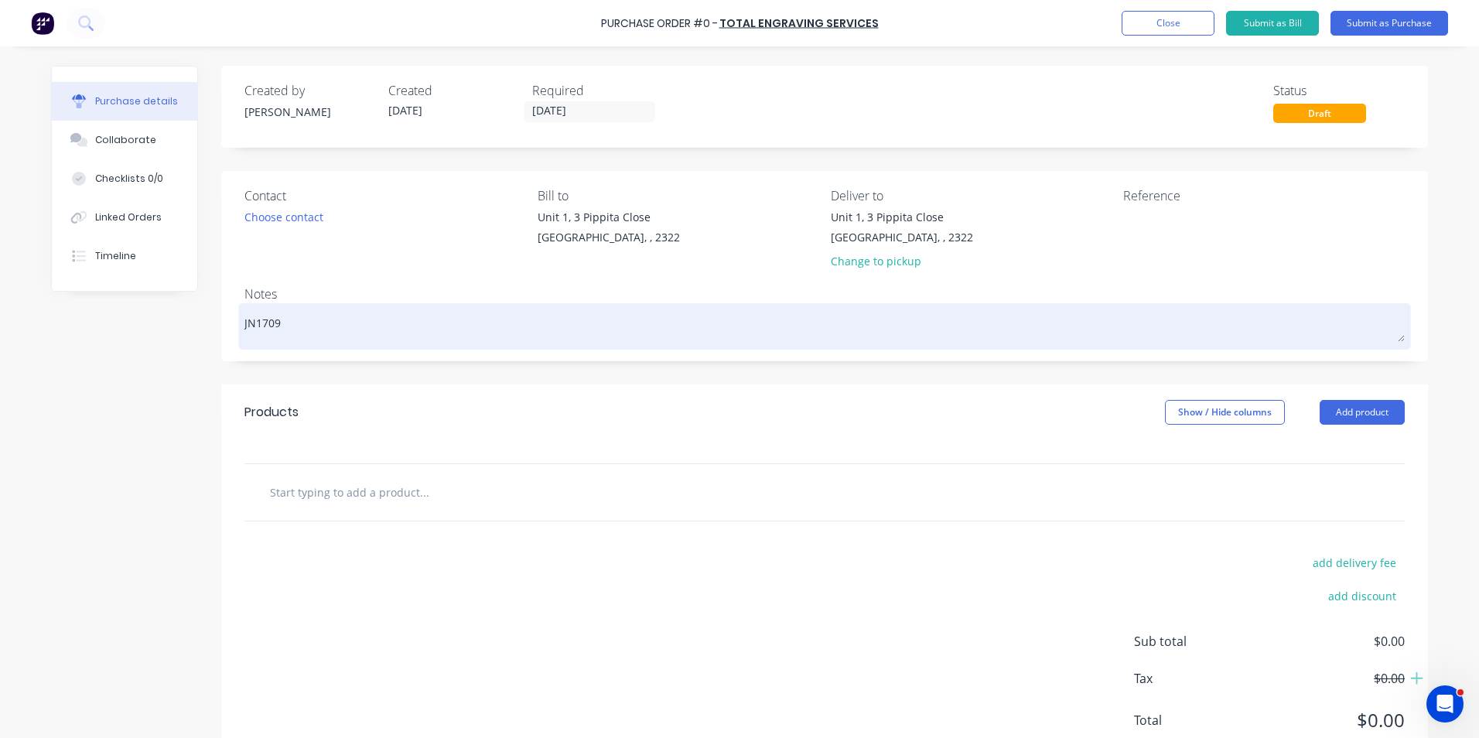
type textarea "x"
type textarea "JN1709 -"
type textarea "x"
type textarea "JN1709 -"
type textarea "x"
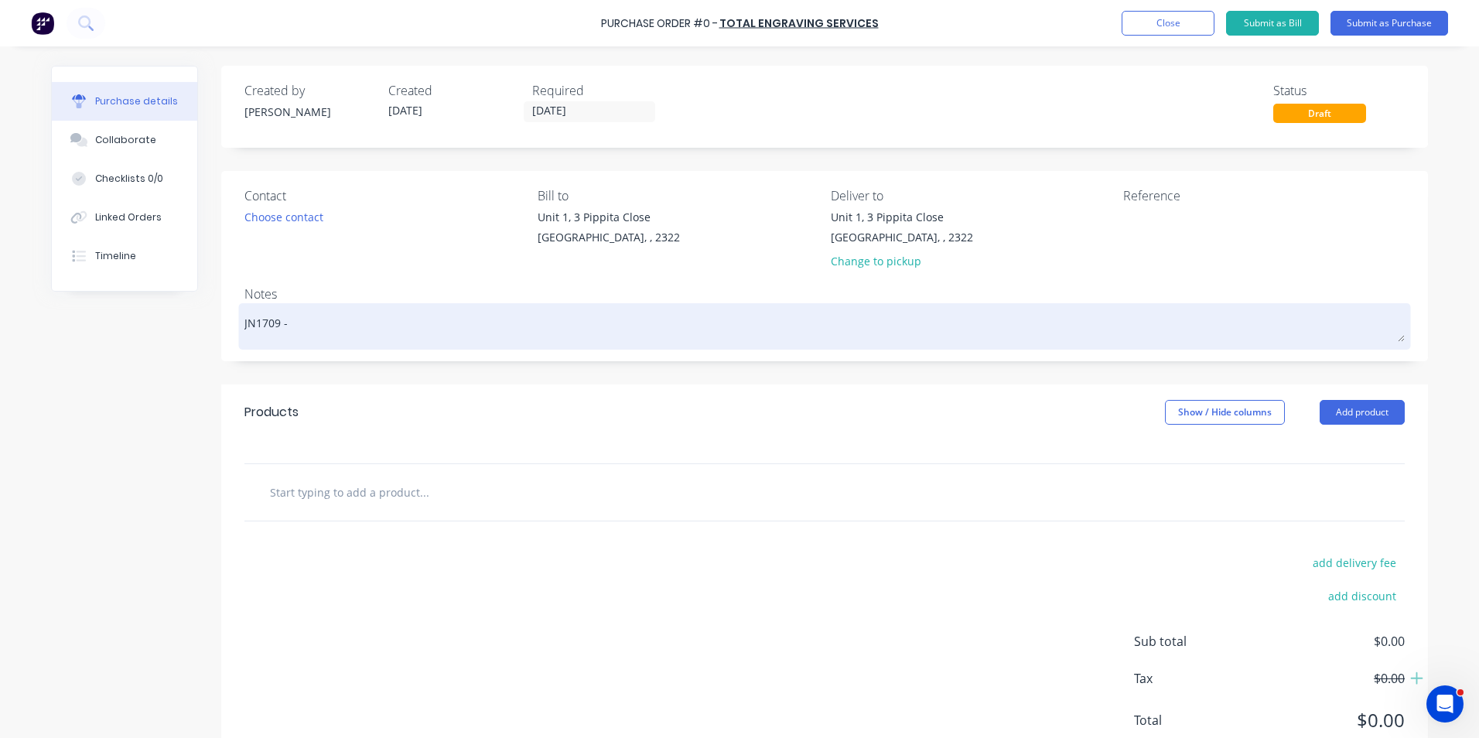
type textarea "JN1709 - D"
type textarea "x"
type textarea "JN1709 - D1"
type textarea "x"
type textarea "JN1709 - D11"
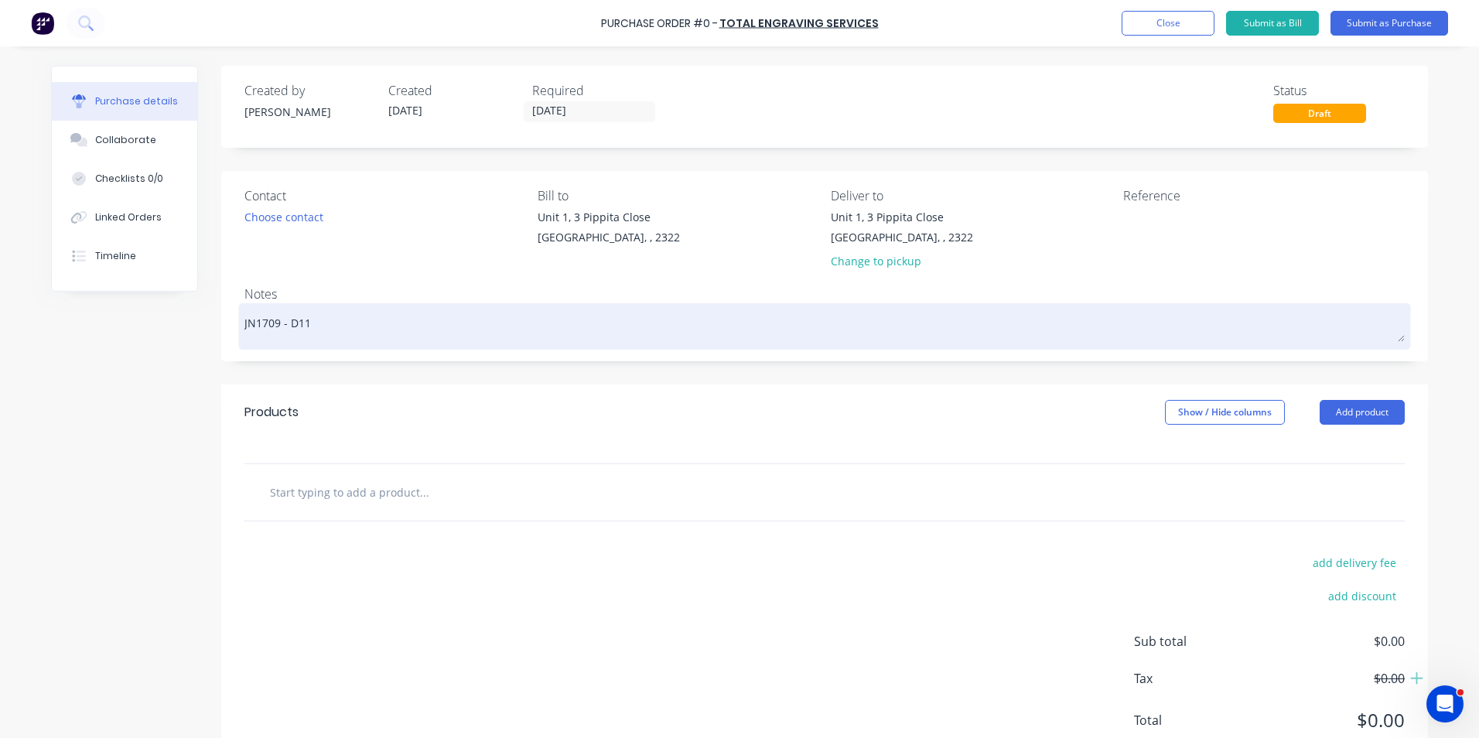
type textarea "x"
type textarea "JN1709 - D11"
type textarea "x"
type textarea "JN1709 - D11 K"
type textarea "x"
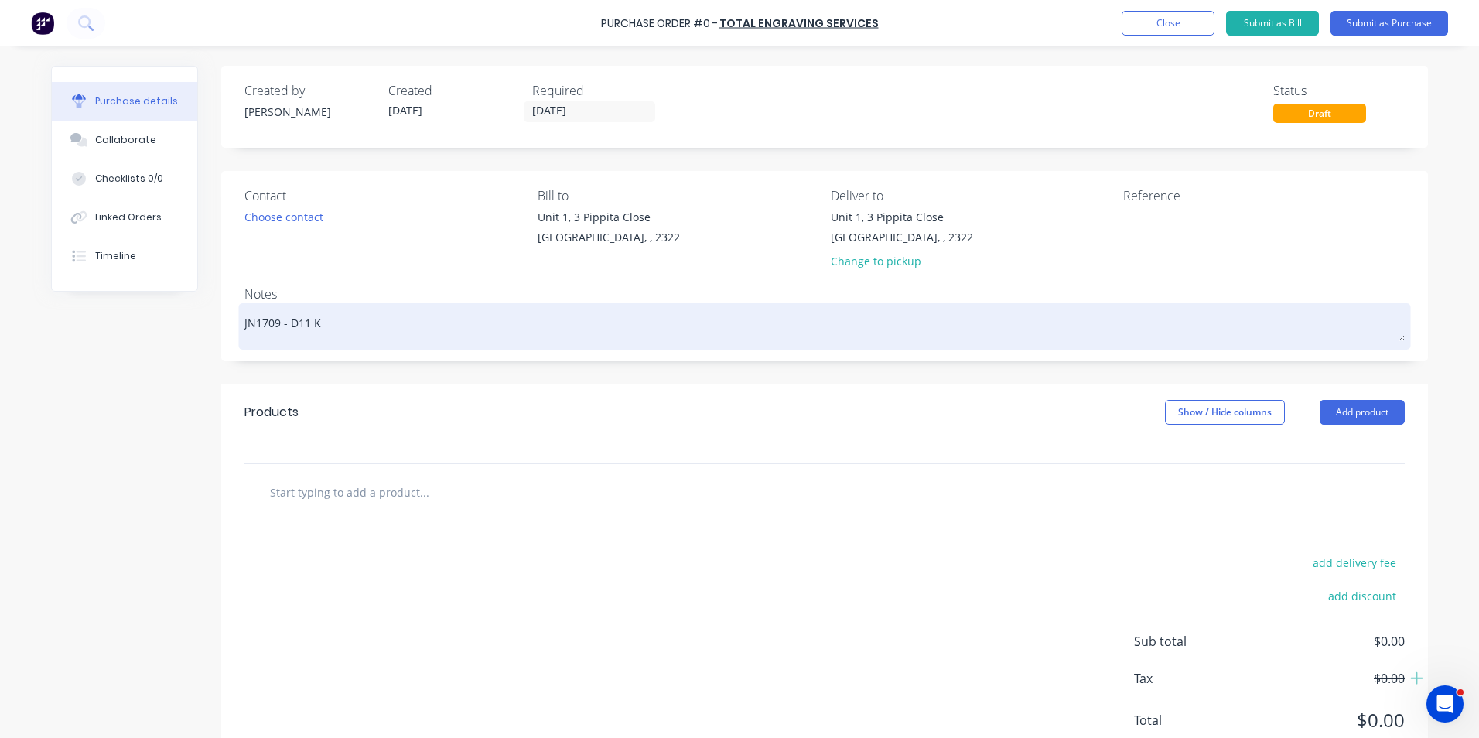
type textarea "JN1709 - D11 KS"
type textarea "x"
type textarea "JN1709 - D11 KSN"
type textarea "x"
type textarea "JN1709 - D11 KSN"
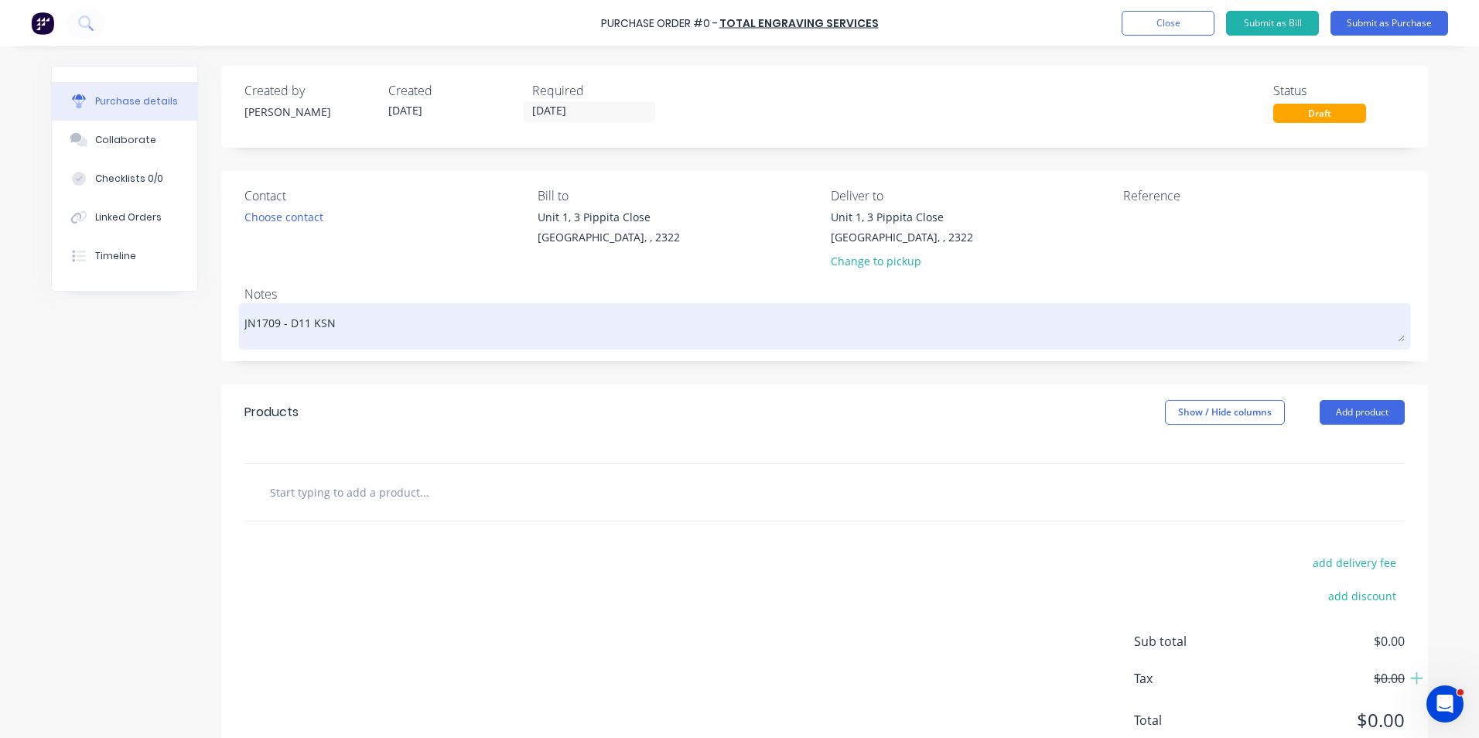
type textarea "x"
type textarea "JN1709 - D11 KSN S"
type textarea "x"
type textarea "JN1709 - D11 KSN St"
type textarea "x"
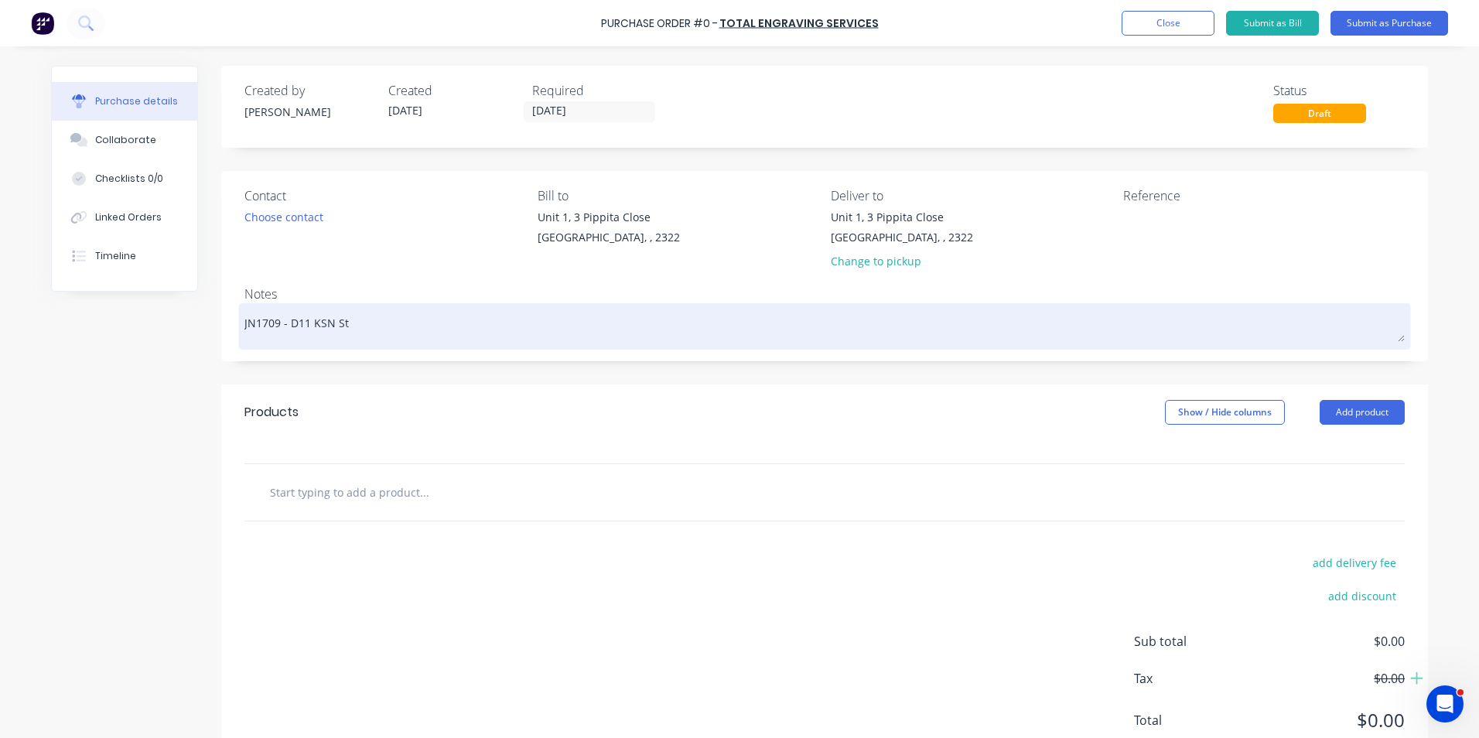
type textarea "JN1709 - D11 KSN Sta"
type textarea "x"
type textarea "JN1709 - D11 KSN [PERSON_NAME]"
type textarea "x"
type textarea "JN1709 - D11 KSN Stand"
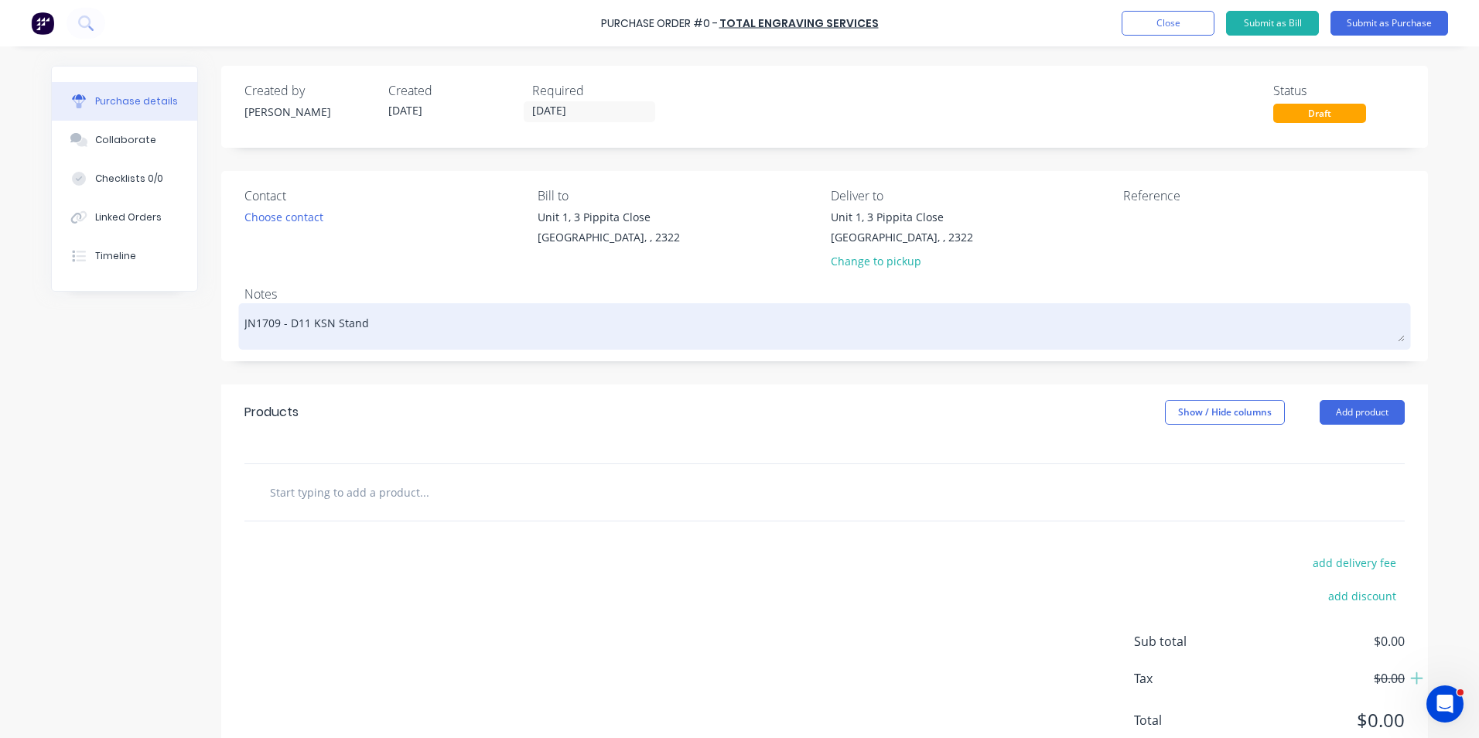
type textarea "x"
type textarea "JN1709 - D11 KSN Stands"
type textarea "x"
type textarea "JN1709 - D11 KSN Stands"
type textarea "x"
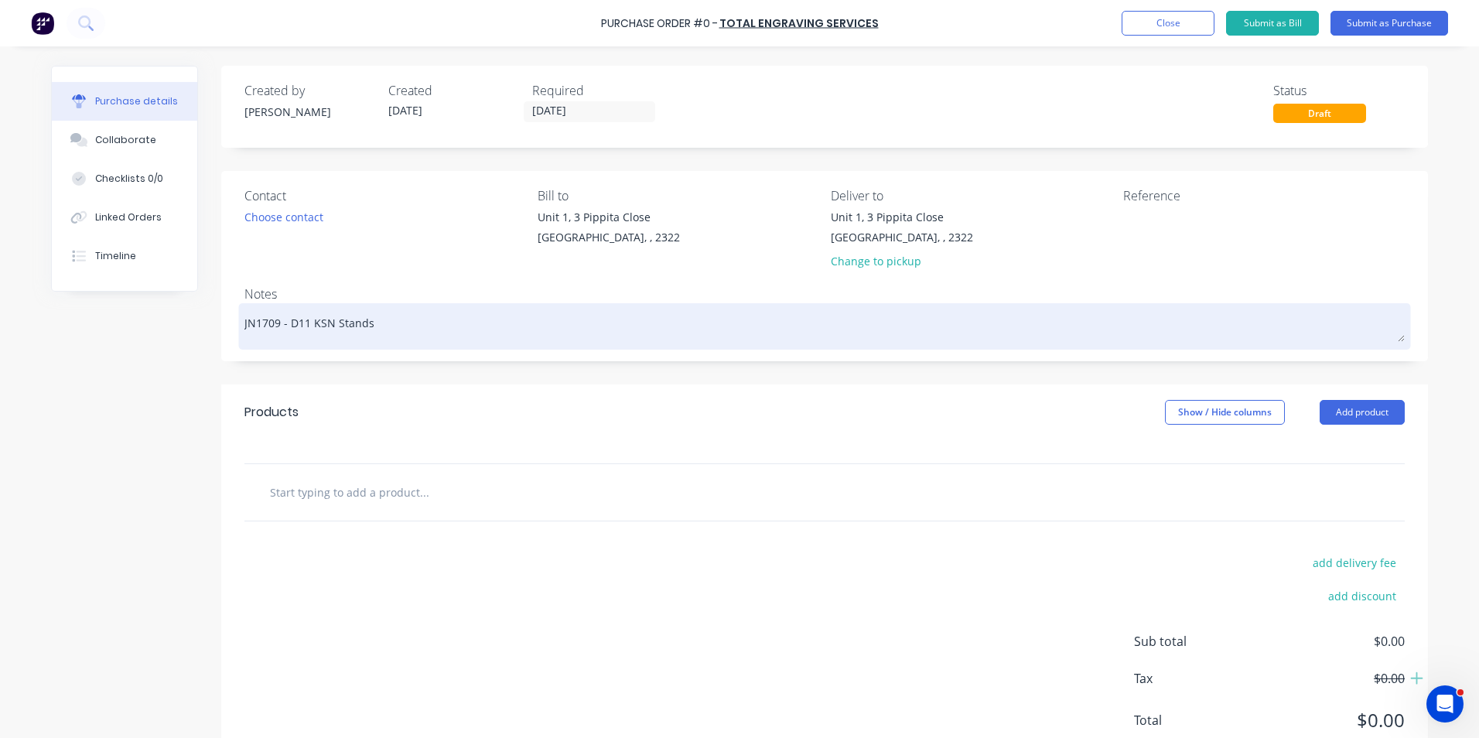
type textarea "JN1709 - D11 KSN Stands -"
type textarea "x"
type textarea "JN1709 - D11 KSN Stands -"
type textarea "x"
type textarea "JN1709 - D11 KSN Stands - I"
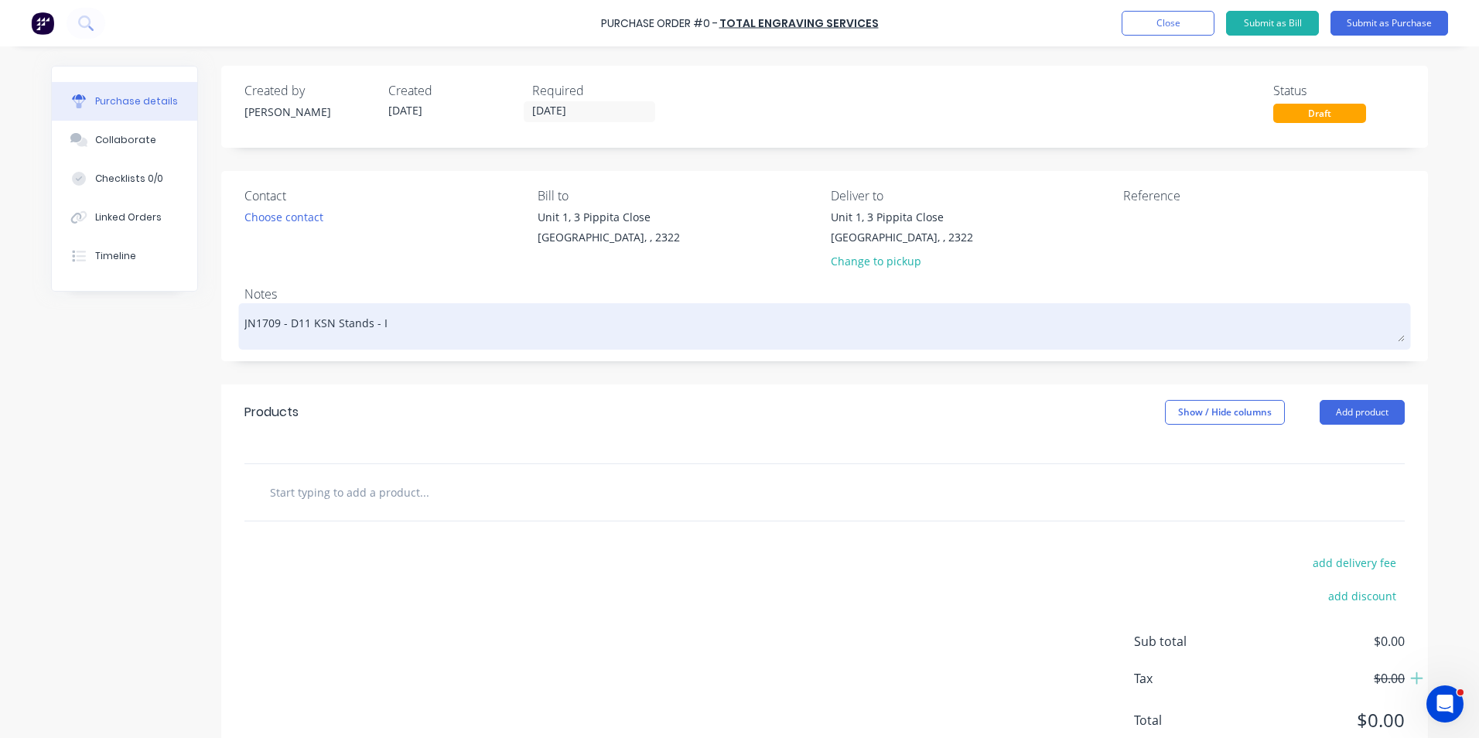
type textarea "x"
type textarea "JN1709 - D11 KSN Stands - ID"
type textarea "x"
type textarea "JN1709 - D11 KSN Stands - ID"
type textarea "x"
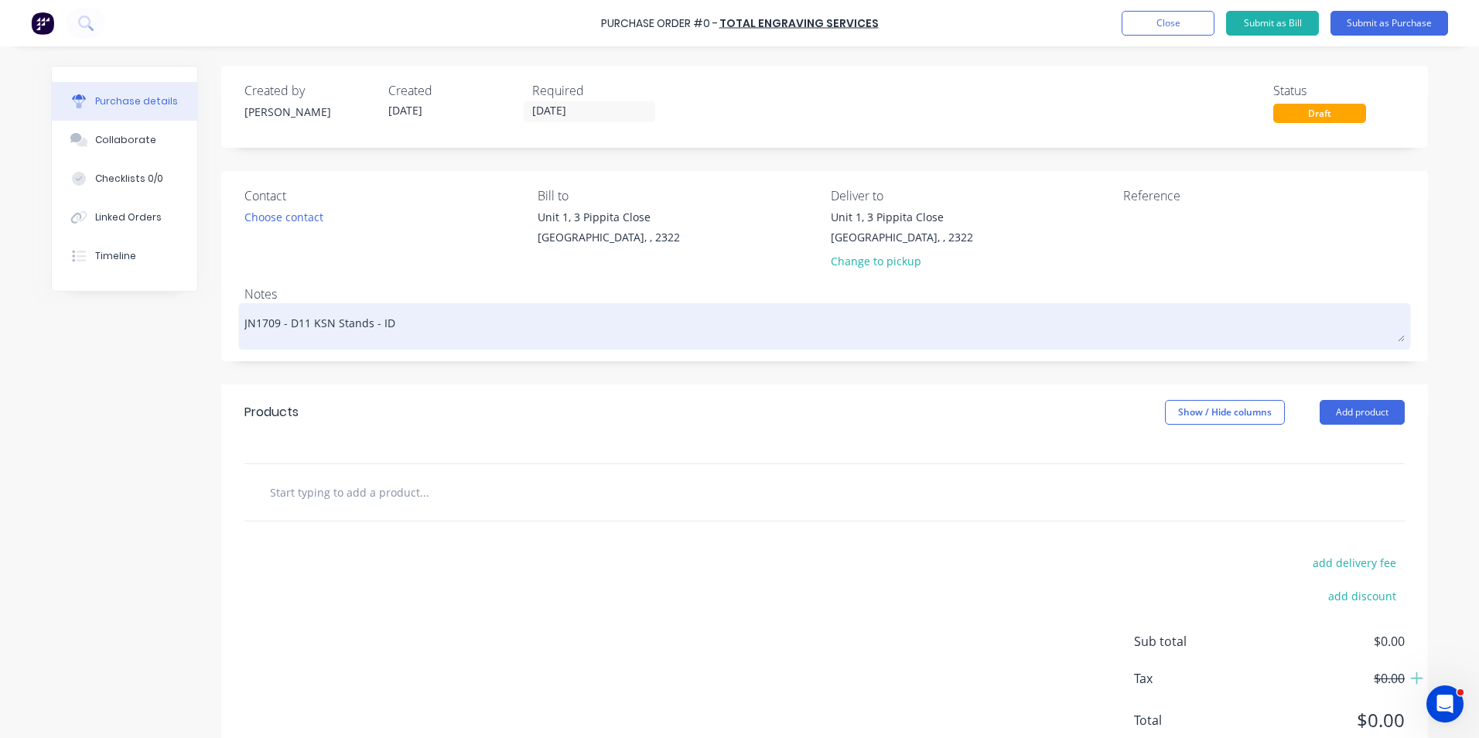
type textarea "JN1709 - D11 KSN Stands - ID P"
type textarea "x"
type textarea "JN1709 - D11 KSN Stands - ID Pl"
type textarea "x"
type textarea "JN1709 - D11 KSN Stands - ID Pla"
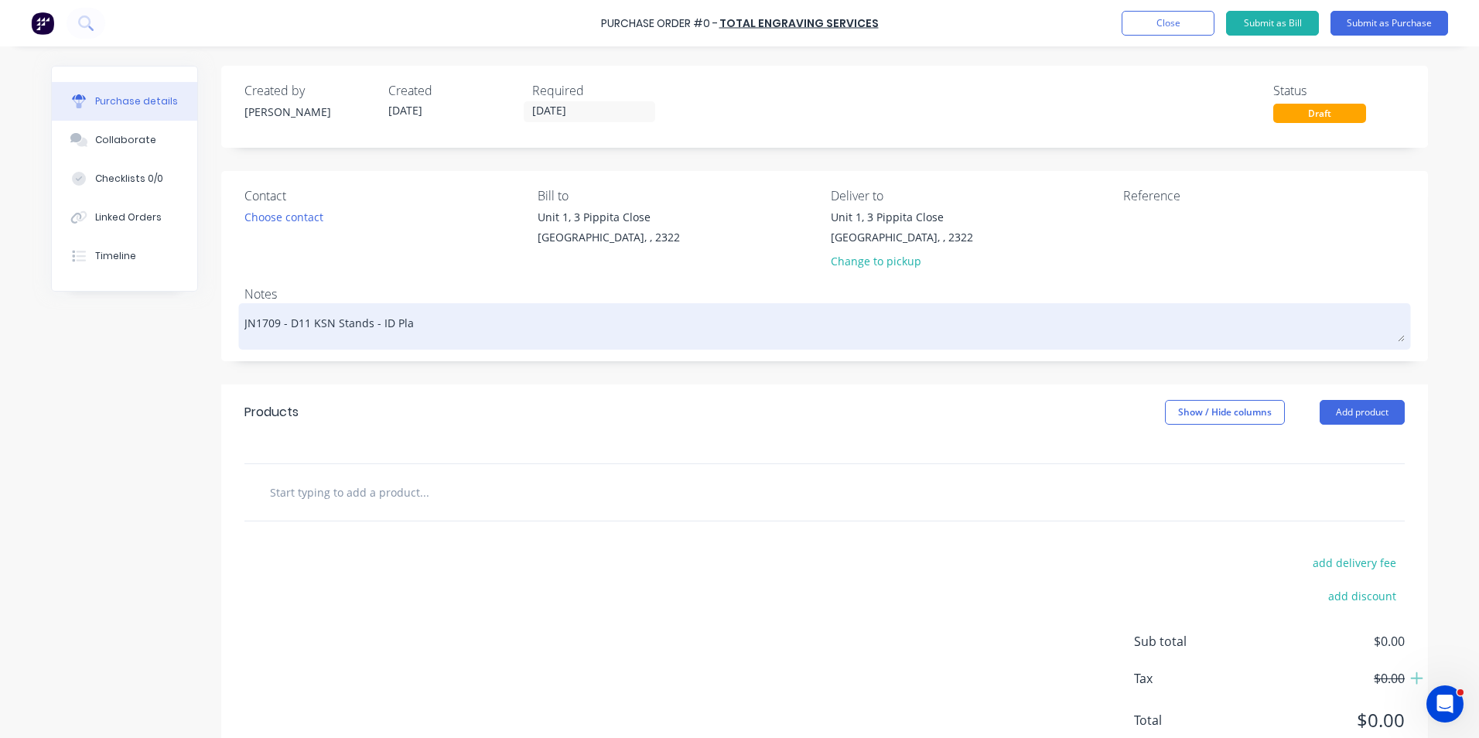
type textarea "x"
type textarea "JN1709 - D11 KSN Stands - ID Plat"
type textarea "x"
type textarea "JN1709 - D11 KSN Stands - ID Plate"
type textarea "x"
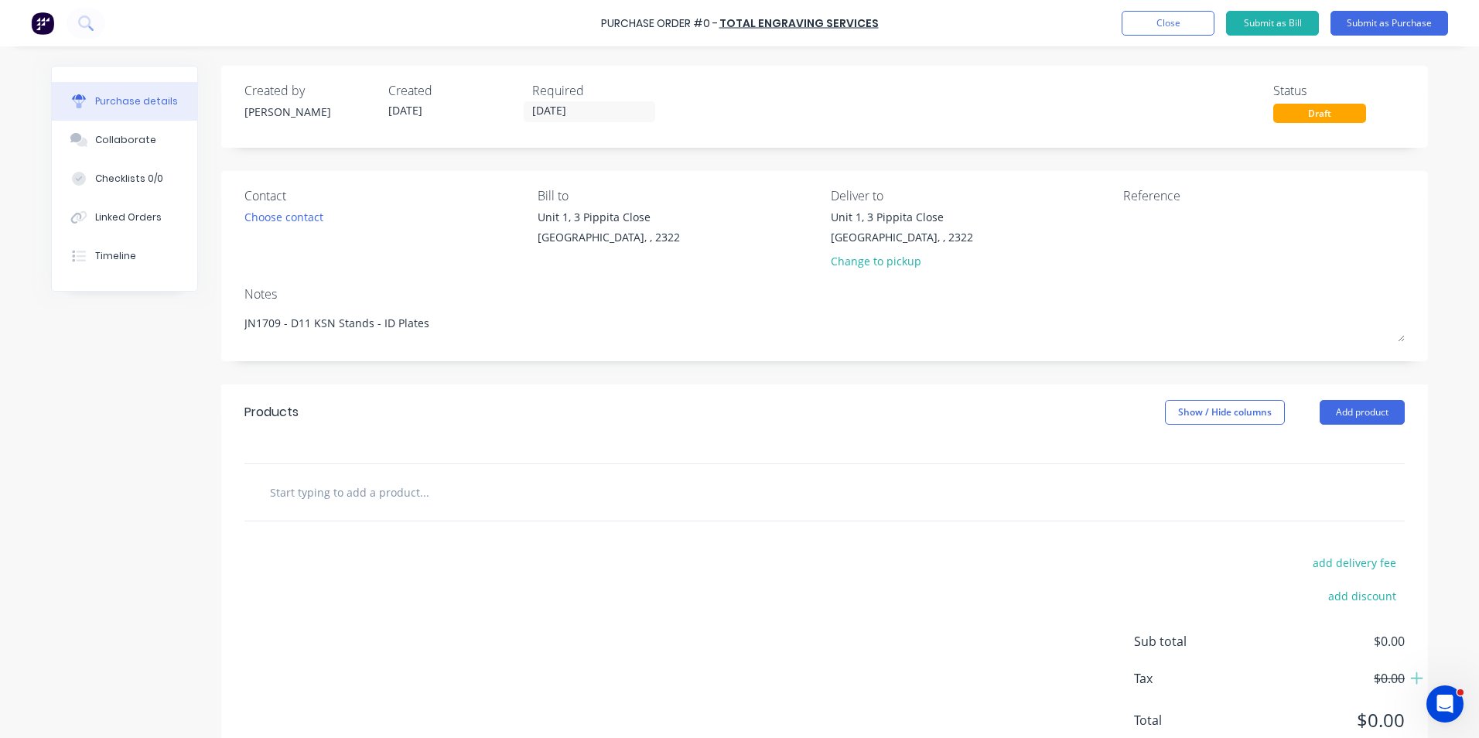
type textarea "JN1709 - D11 KSN Stands - ID Plates"
type textarea "x"
type textarea "JN1709 - D11 KSN Stands - ID Plates"
click at [339, 455] on input "text" at bounding box center [423, 492] width 309 height 31
type textarea "x"
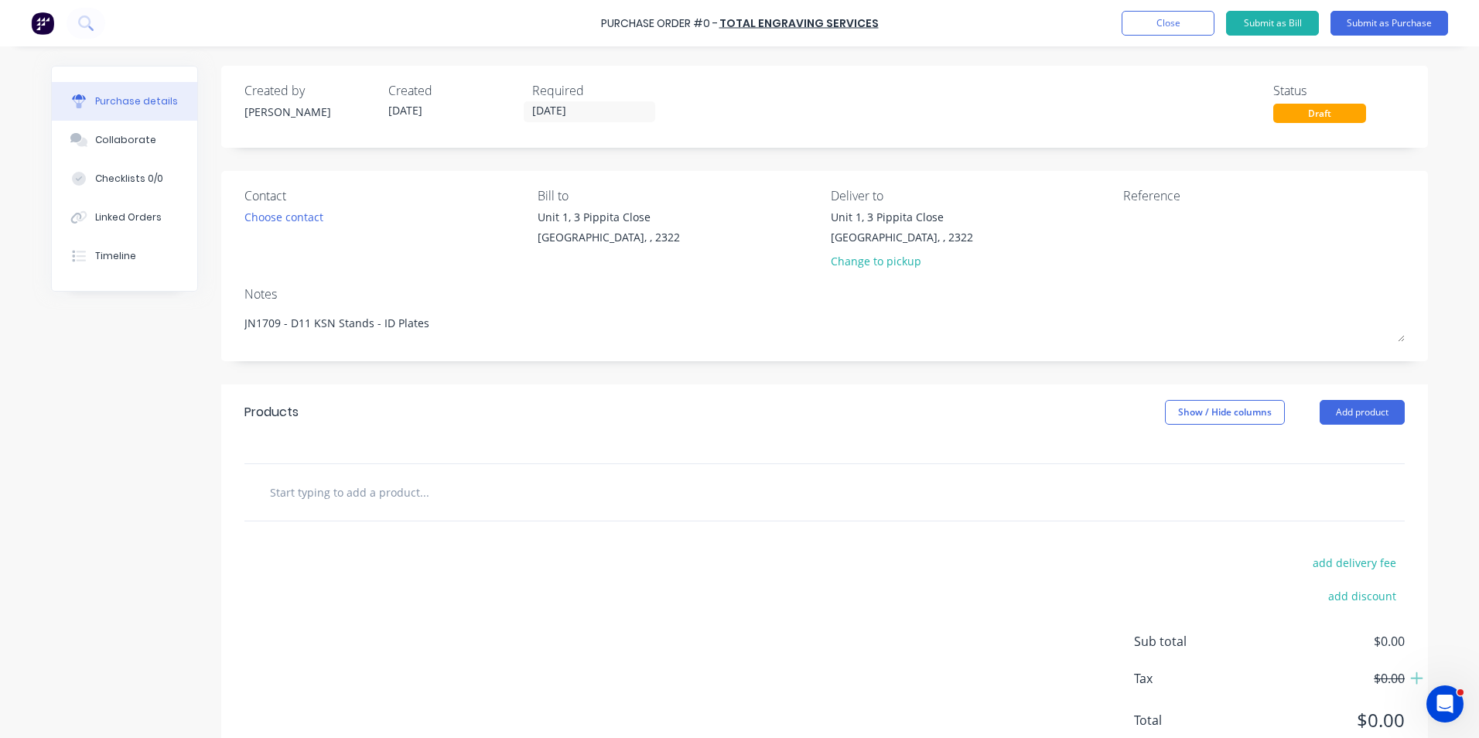
type input "S"
type textarea "x"
type input "Su"
type textarea "x"
type input "Sup"
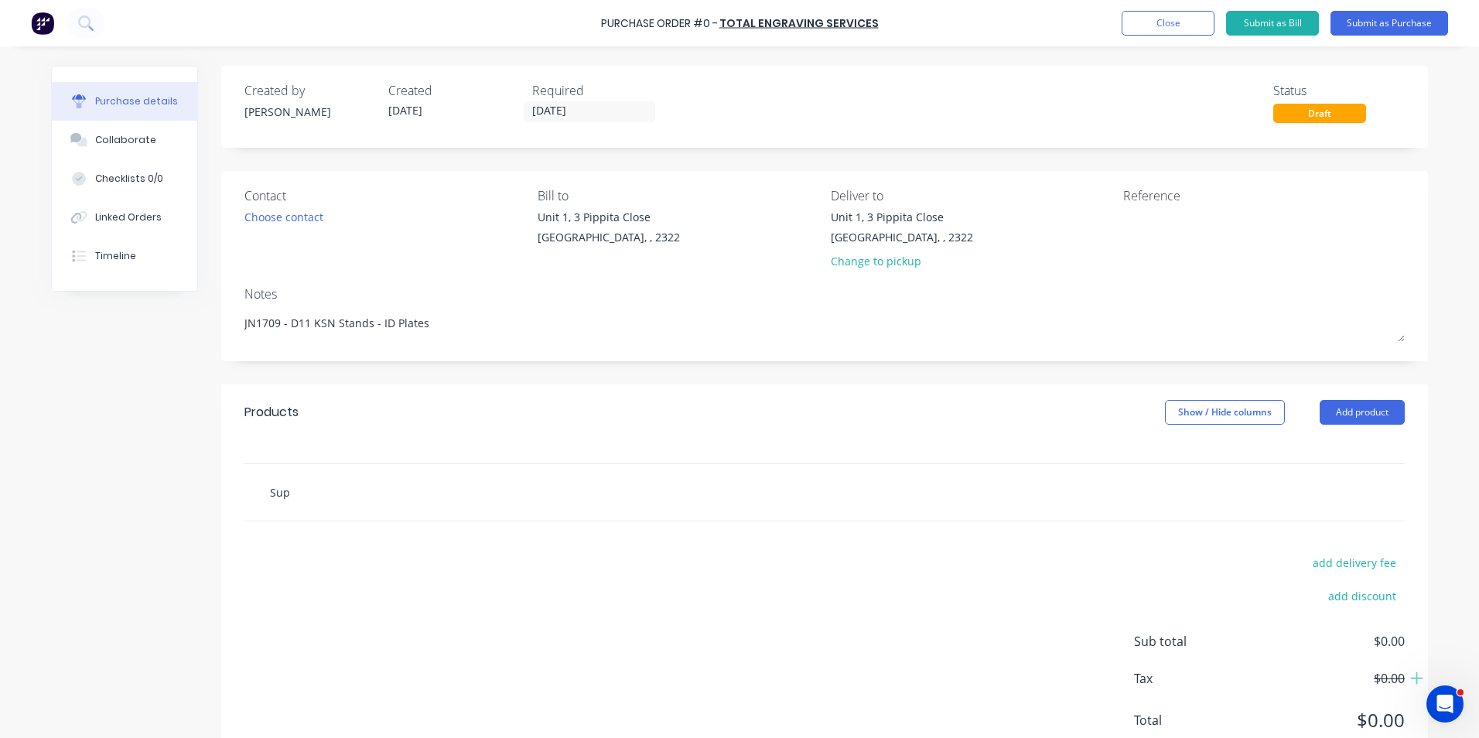
type textarea "x"
type input "Supp"
type textarea "x"
type input "Suppl"
type textarea "x"
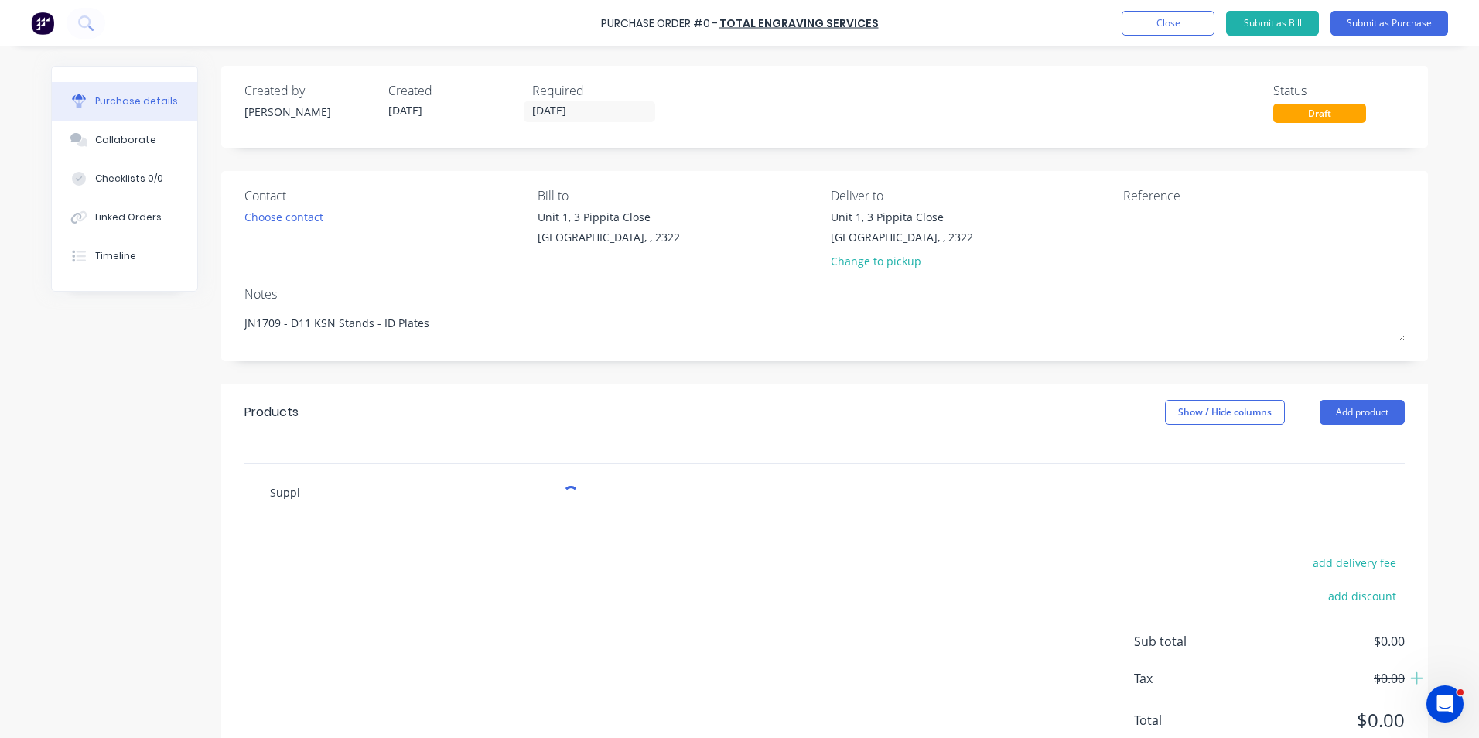
type input "Supply"
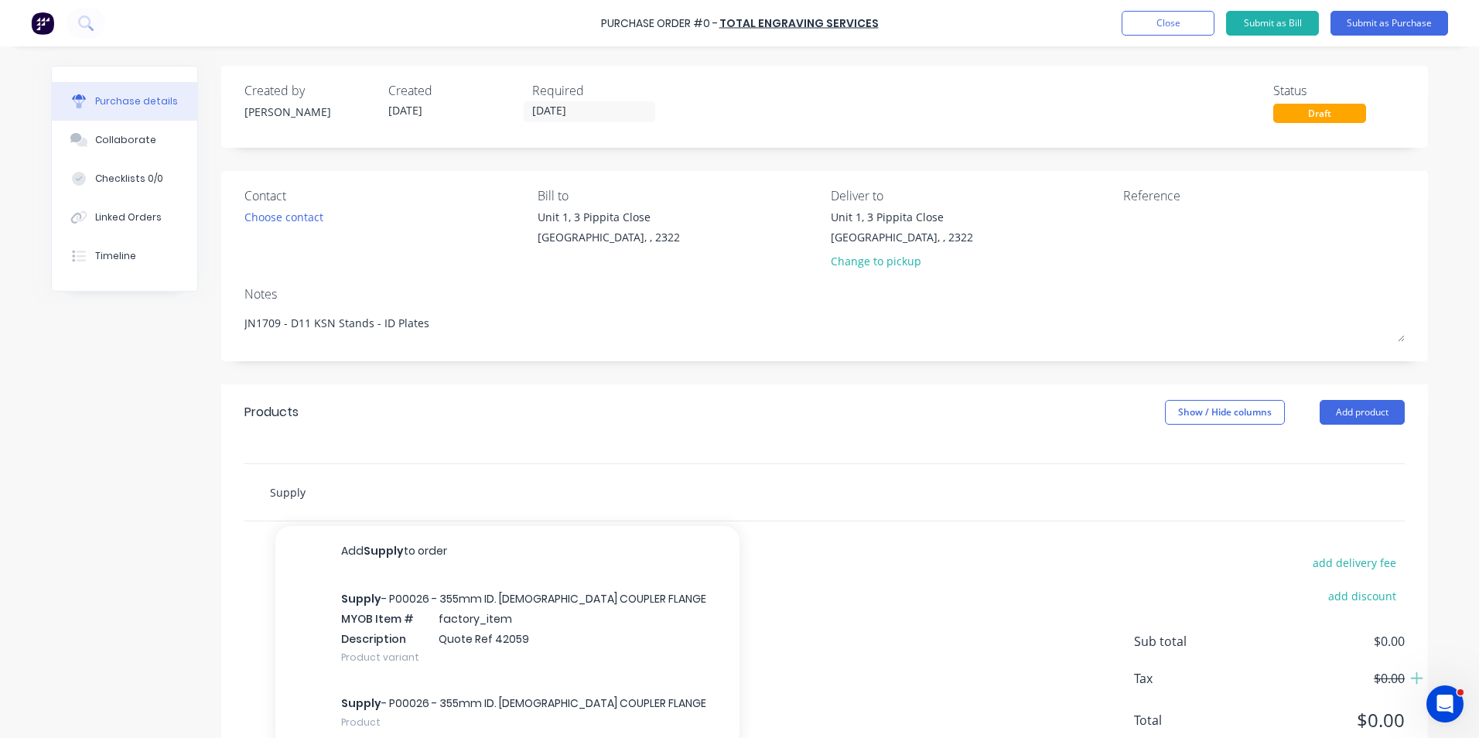
type textarea "x"
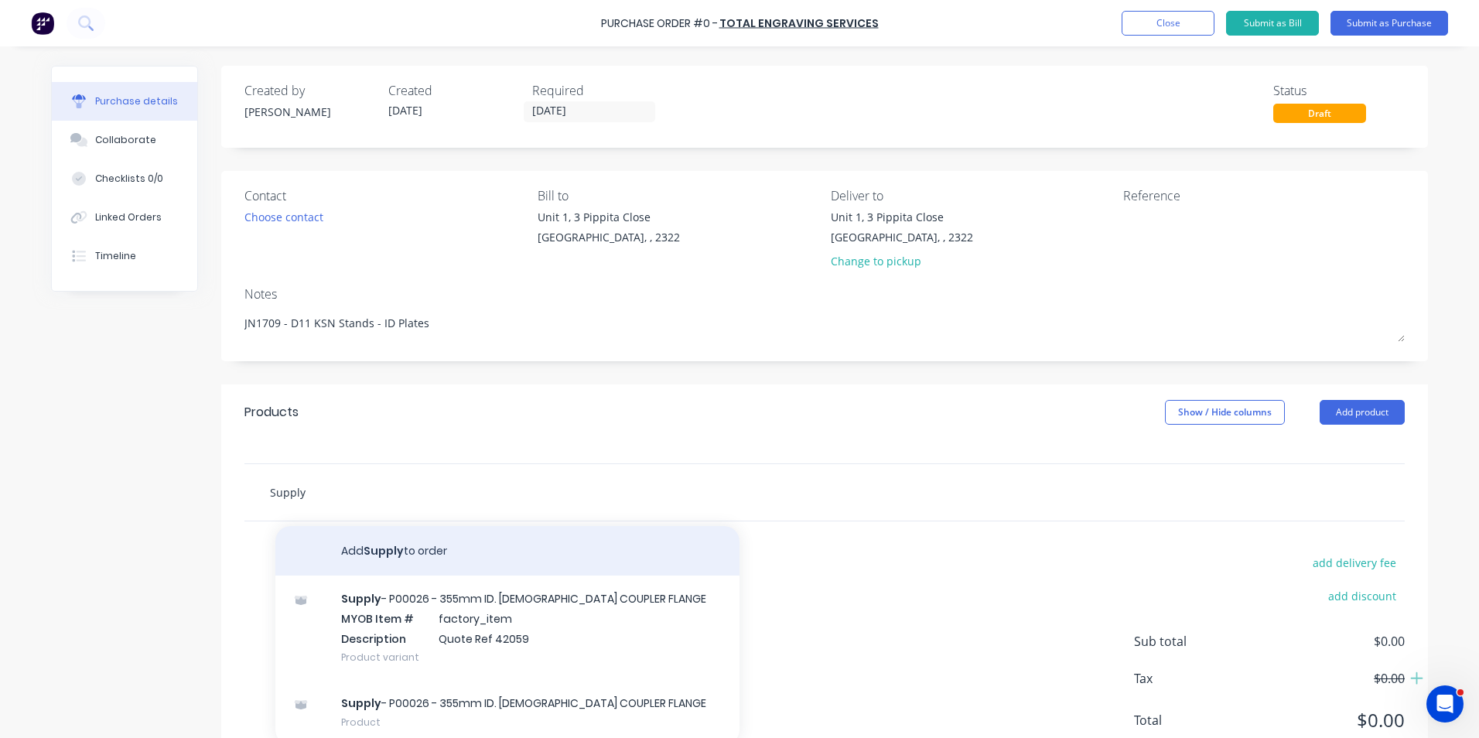
type input "Supply"
click at [399, 455] on button "Add Supply to order" at bounding box center [507, 551] width 464 height 50
type textarea "x"
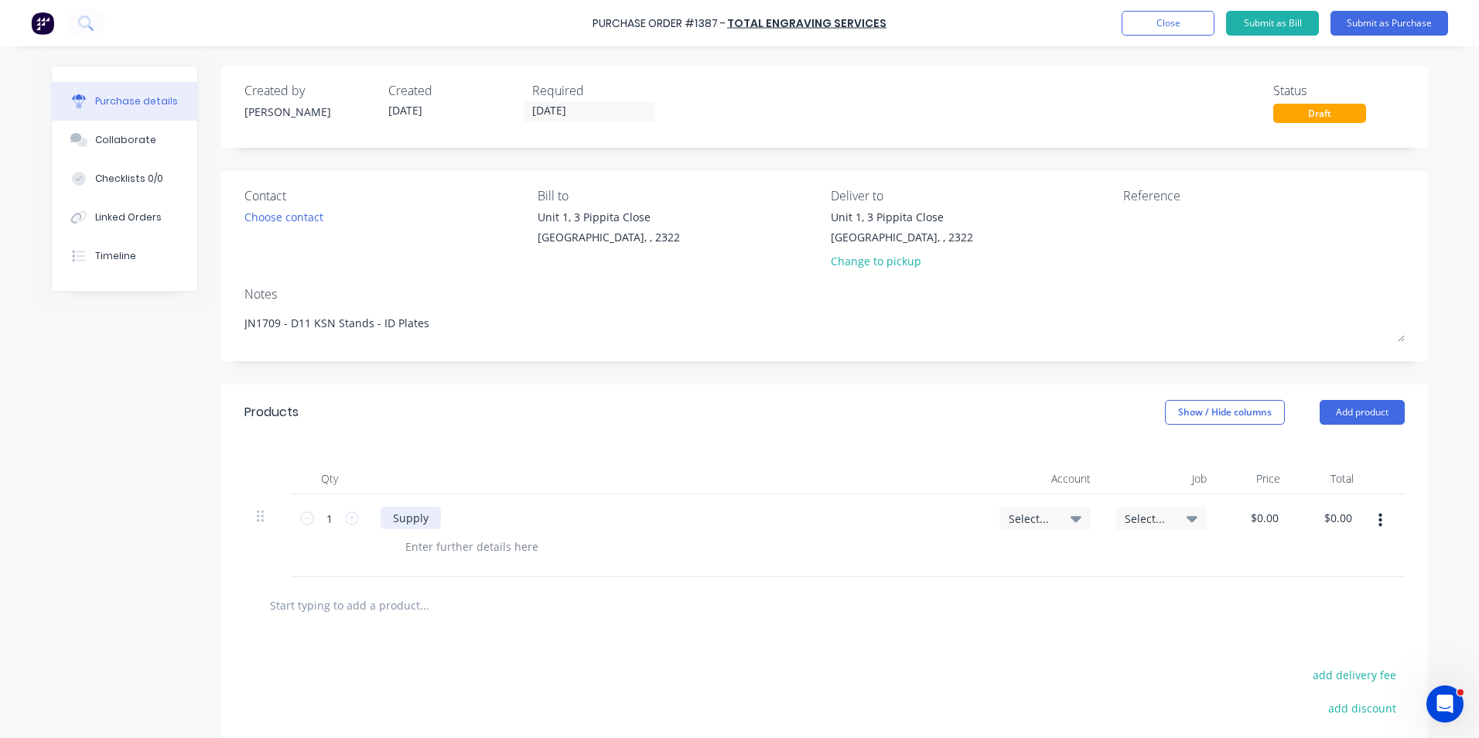
type textarea "x"
click at [425, 455] on div "Supply" at bounding box center [411, 518] width 60 height 22
click at [388, 455] on div "Supply - 411015- 1000-01" at bounding box center [436, 526] width 111 height 39
click at [514, 455] on div "Supply - 411015-1000-01" at bounding box center [457, 518] width 152 height 22
click at [574, 455] on div "Supply - 411015-1000-01 - D11 KSN -" at bounding box center [488, 518] width 214 height 22
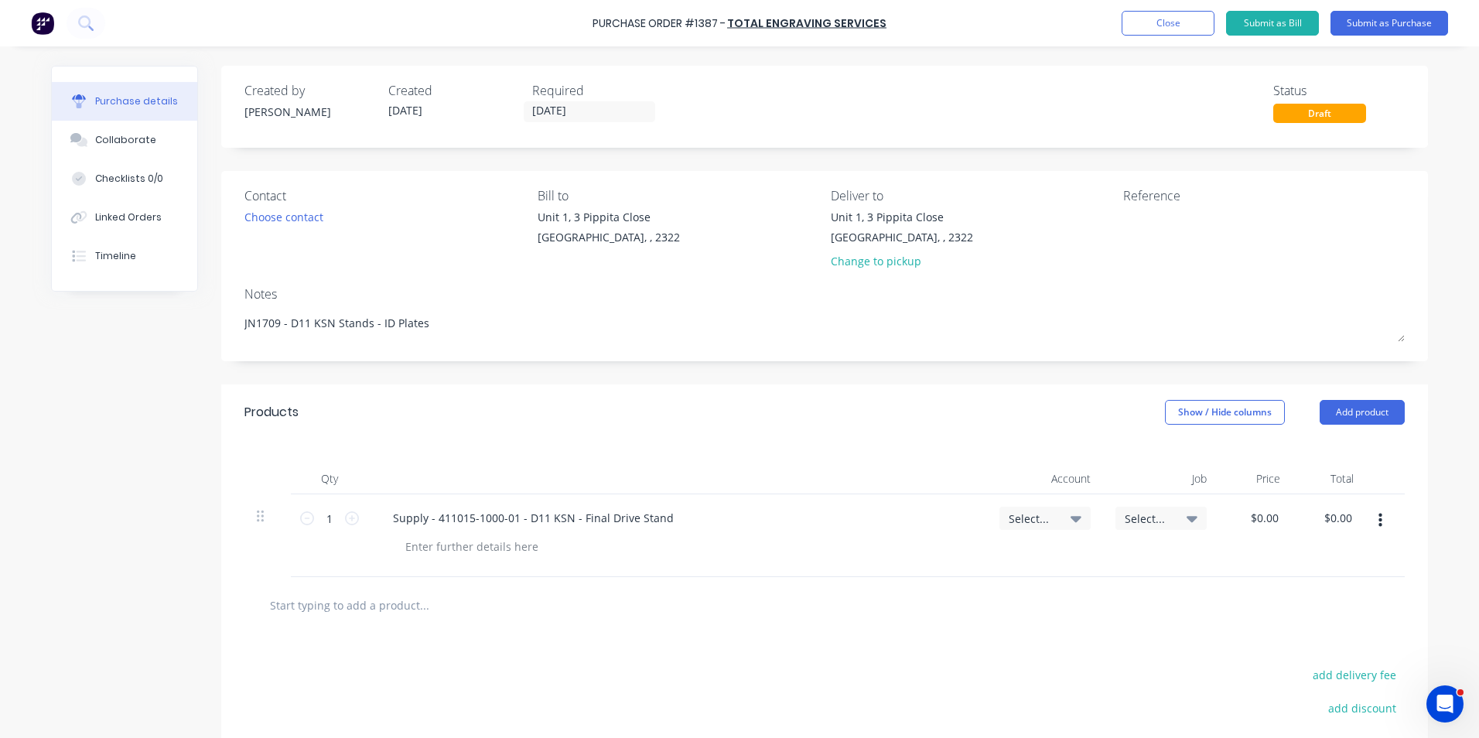
click at [968, 455] on span "Select..." at bounding box center [1032, 519] width 46 height 16
type textarea "x"
click at [968, 455] on input at bounding box center [994, 564] width 159 height 31
type input "1-14"
click at [947, 455] on div "1-1400 / Work in Progress - Materials" at bounding box center [982, 674] width 217 height 31
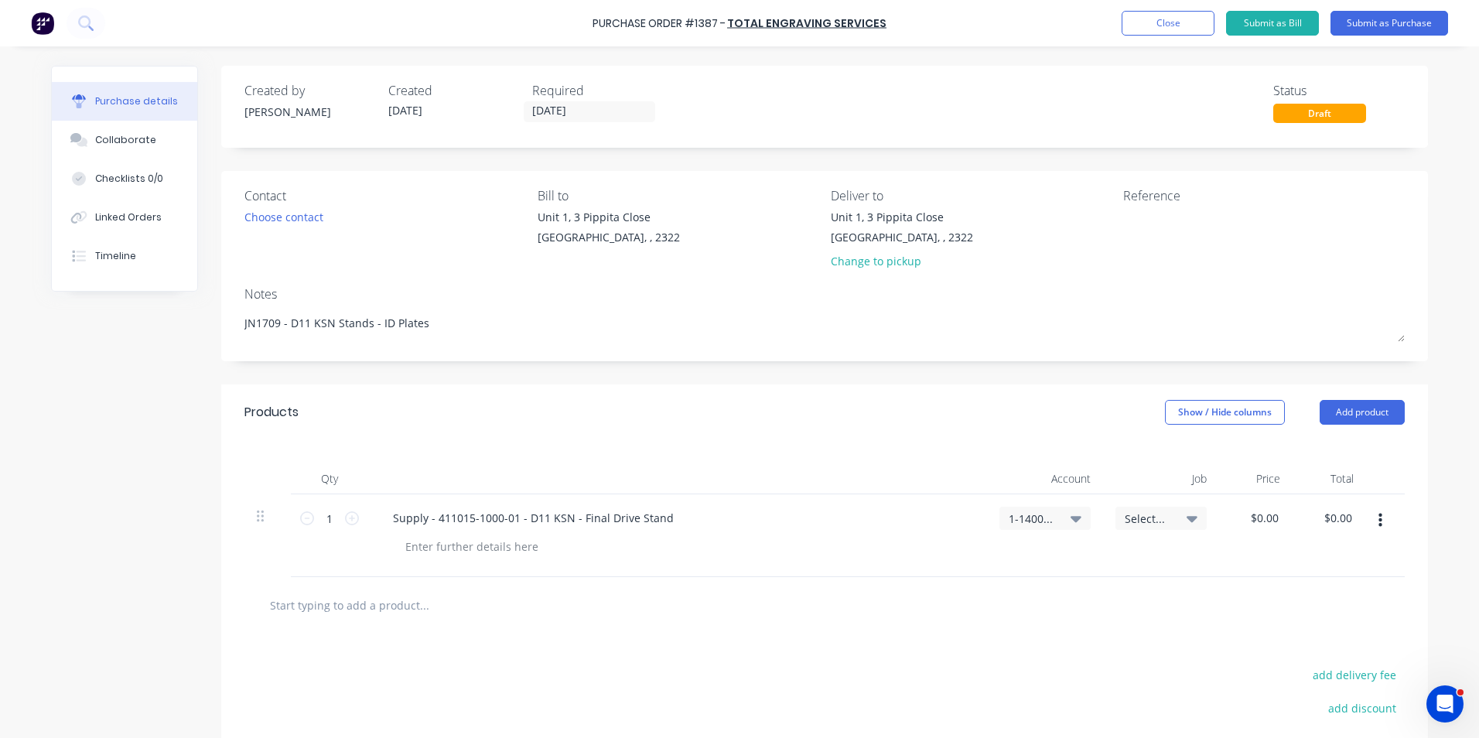
click at [968, 455] on span "Select..." at bounding box center [1148, 519] width 46 height 16
type textarea "x"
click at [968, 455] on input at bounding box center [1110, 564] width 159 height 31
type input "1709"
click at [968, 455] on div "1709 / W/Trac - KSN D11 Stands" at bounding box center [1098, 632] width 217 height 31
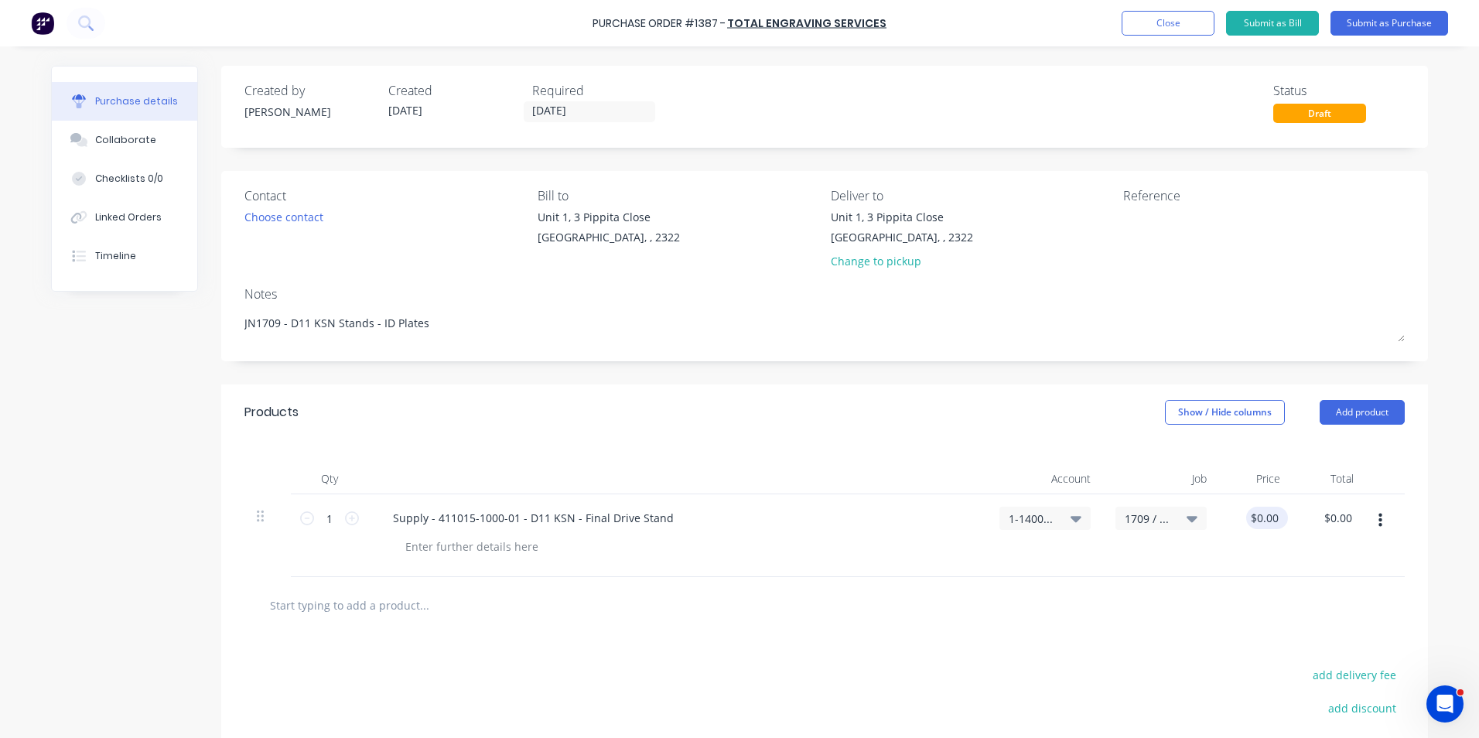
type textarea "x"
type input "0.0000"
click at [968, 455] on input "0.0000" at bounding box center [1261, 518] width 42 height 22
type textarea "x"
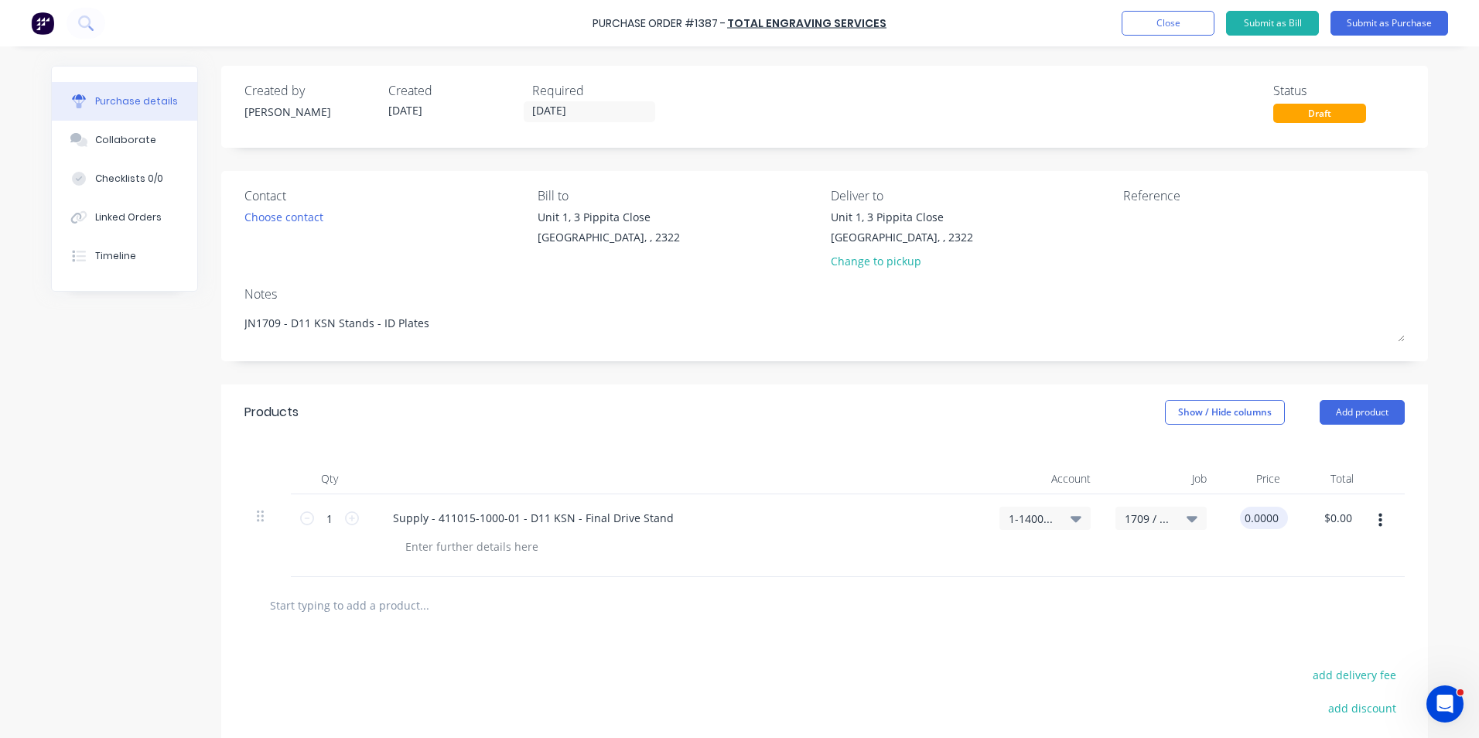
click at [968, 455] on input "0.0000" at bounding box center [1261, 518] width 42 height 22
type input "42"
type textarea "x"
type input "$42.00"
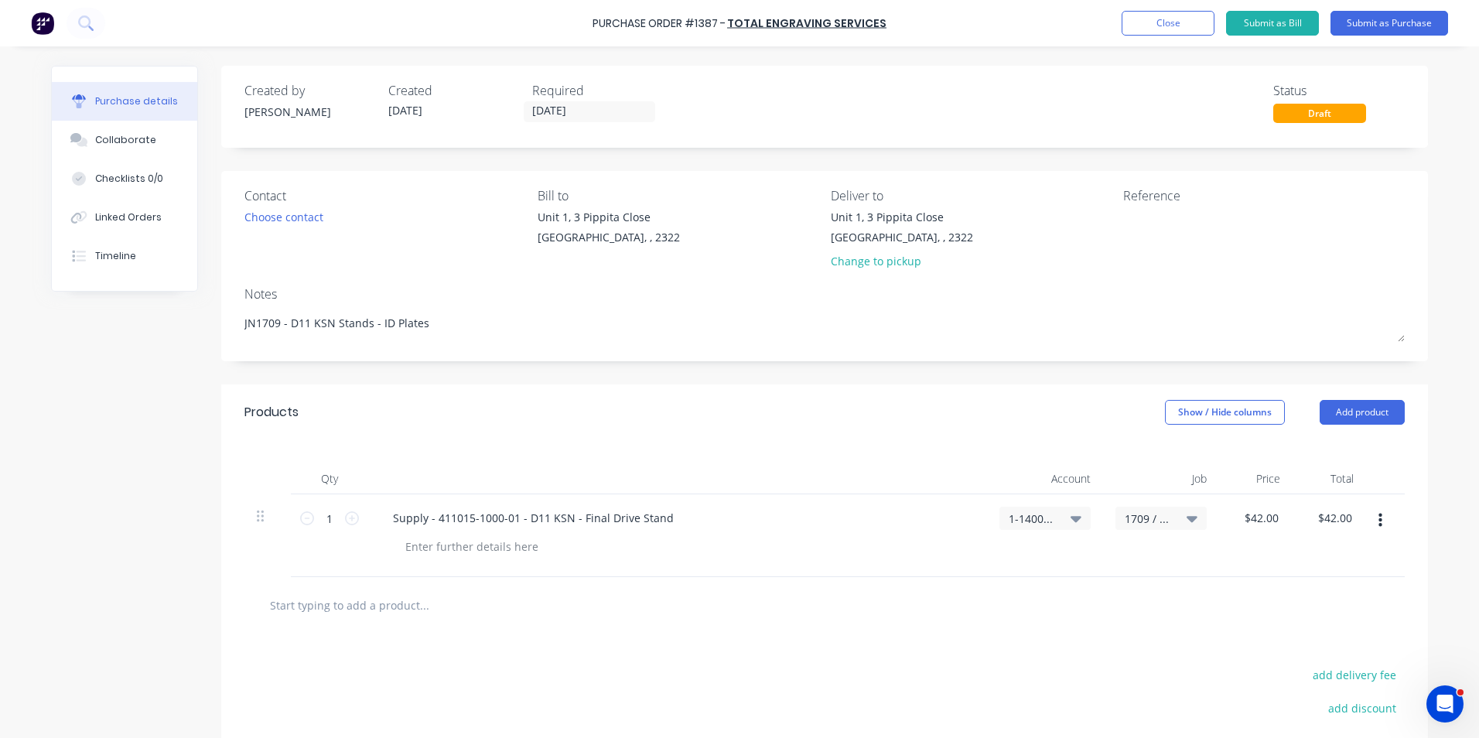
click at [968, 455] on div "$42.00 $42.00" at bounding box center [1255, 535] width 73 height 83
click at [968, 455] on button "button" at bounding box center [1380, 521] width 36 height 28
click at [968, 455] on button "Duplicate" at bounding box center [1333, 592] width 132 height 31
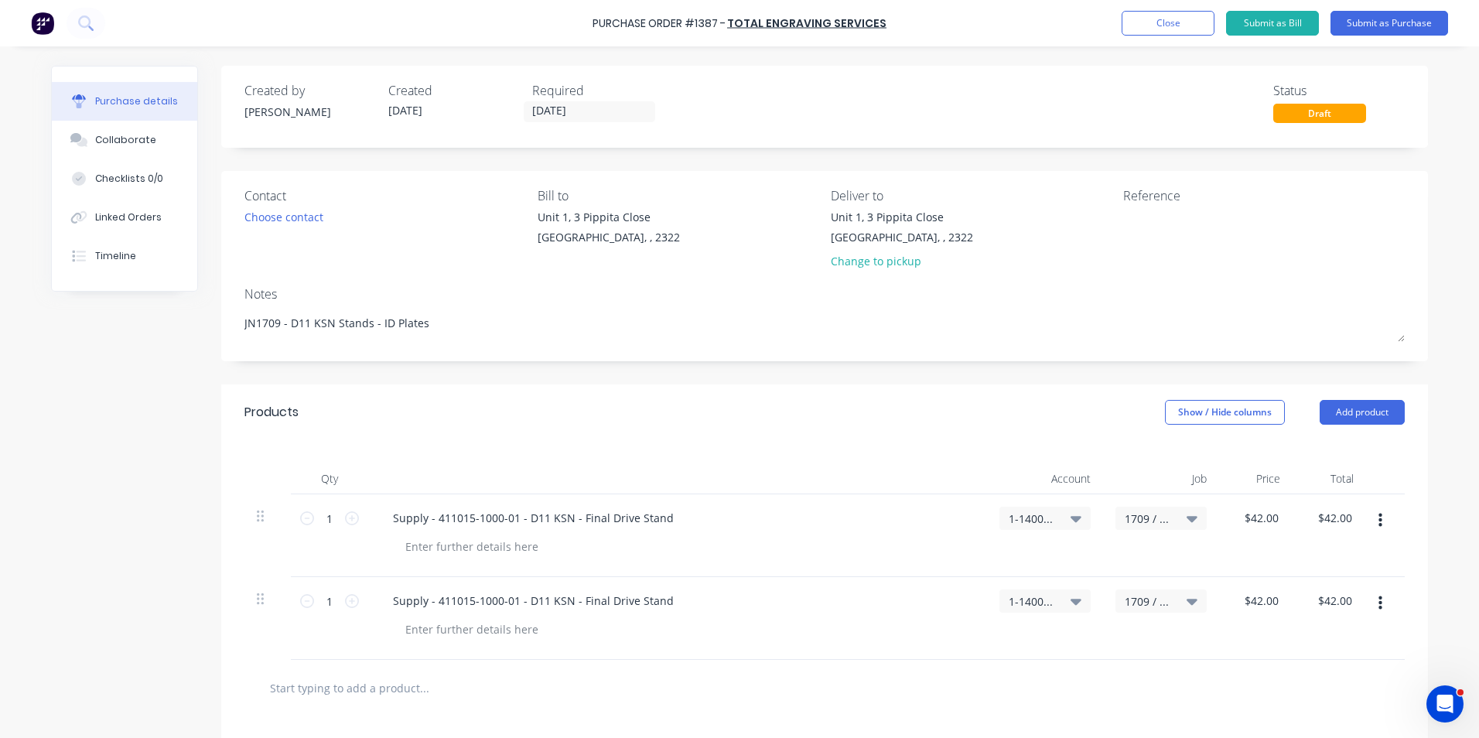
scroll to position [77, 0]
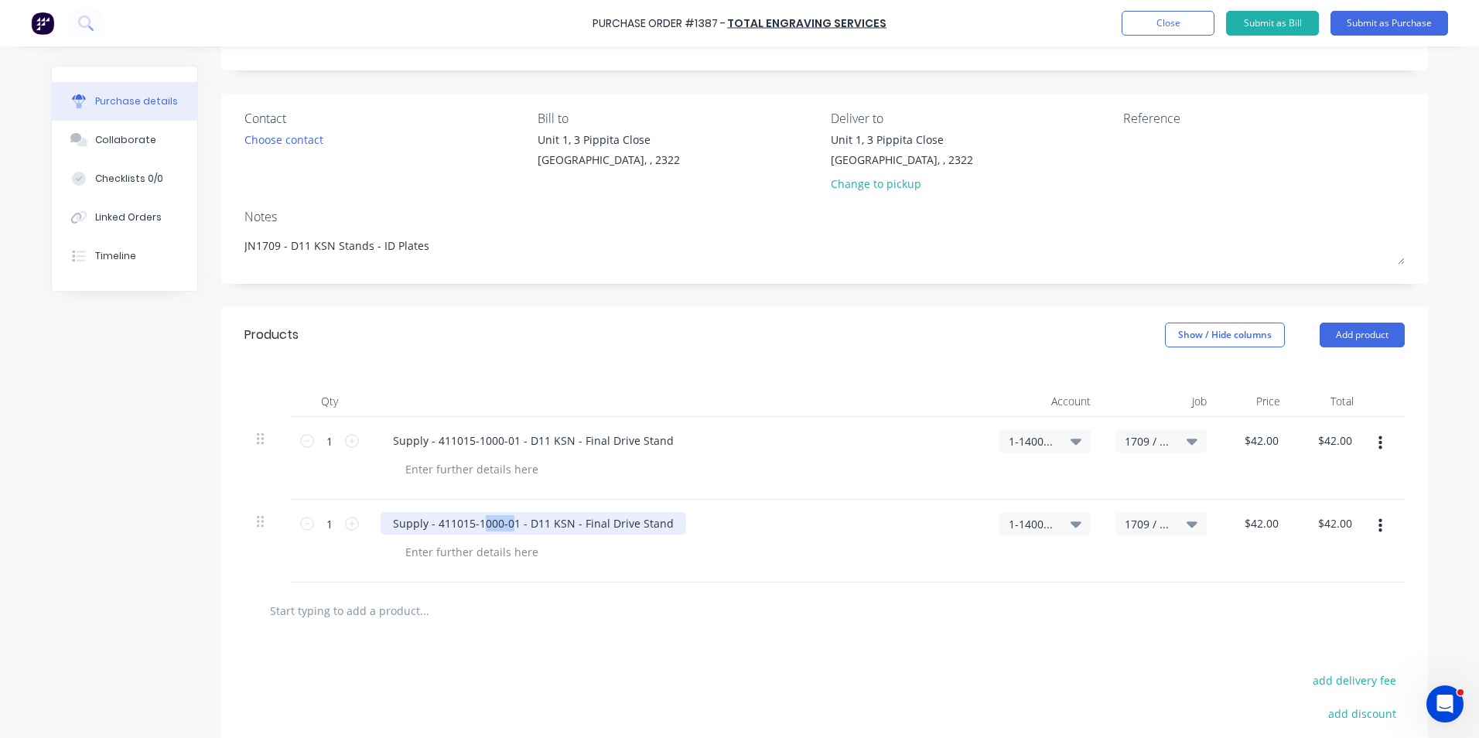
drag, startPoint x: 508, startPoint y: 523, endPoint x: 477, endPoint y: 526, distance: 31.1
click at [477, 455] on div "Supply - 411015-1000-01 - D11 KSN - Final Drive Stand" at bounding box center [534, 523] width 306 height 22
click at [505, 455] on div "Supply - 411015-1000-01 - D11 KSN - Final Drive Stand" at bounding box center [534, 523] width 306 height 22
type textarea "x"
drag, startPoint x: 509, startPoint y: 523, endPoint x: 433, endPoint y: 525, distance: 75.8
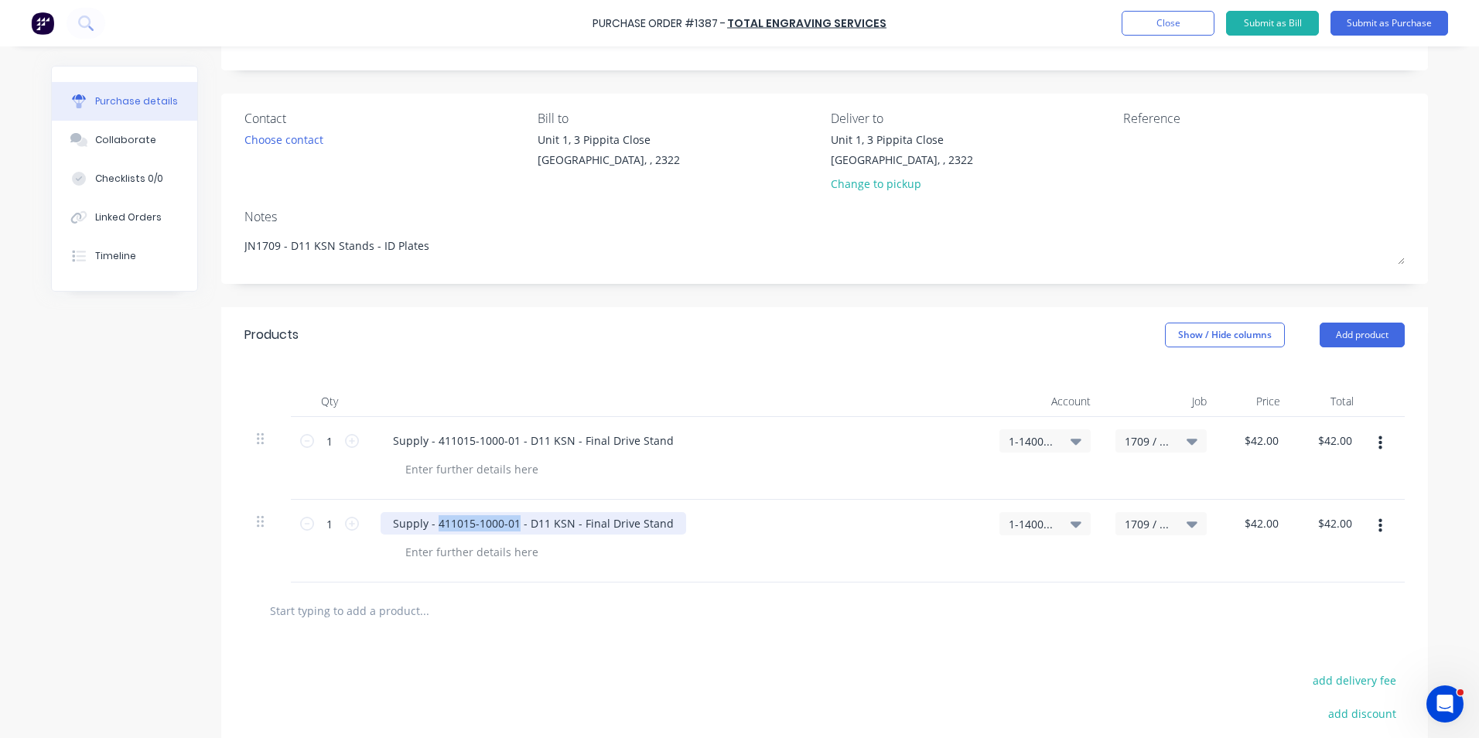
click at [433, 455] on div "Supply - 411015-1000-01 - D11 KSN - Final Drive Stand" at bounding box center [534, 523] width 306 height 22
paste div
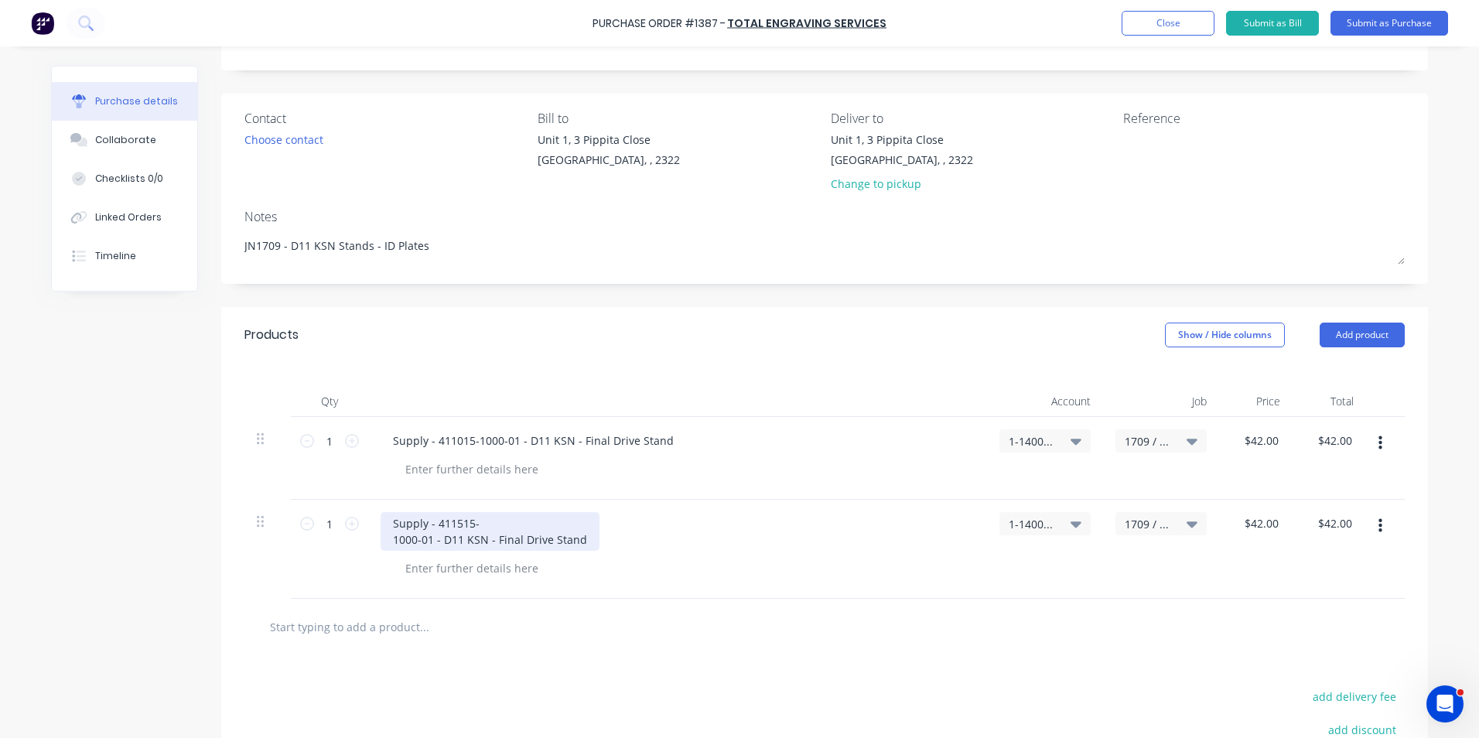
click at [388, 455] on div "Supply - 411515- 1000-01 - D11 KSN - Final Drive Stand" at bounding box center [490, 531] width 219 height 39
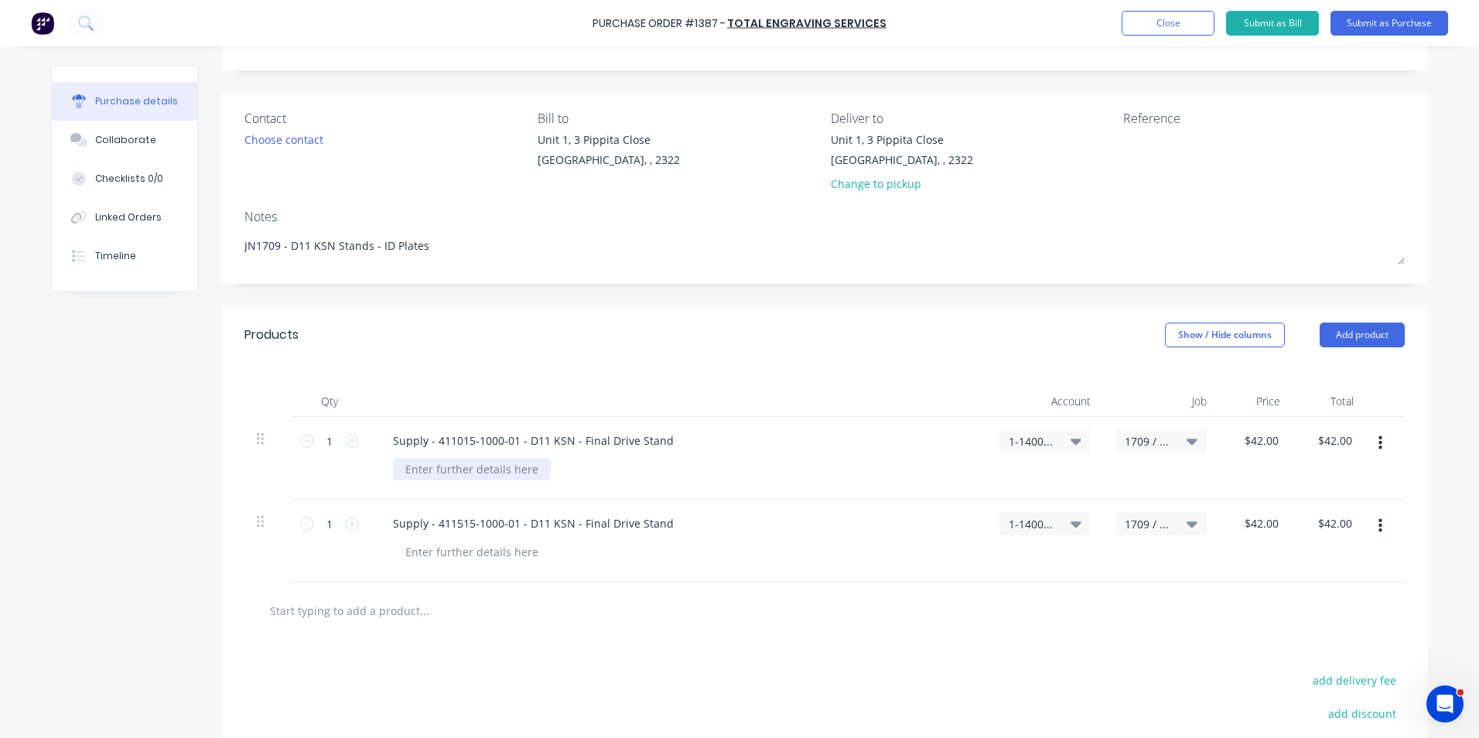
type textarea "x"
click at [431, 455] on div at bounding box center [472, 469] width 158 height 22
click at [446, 455] on div at bounding box center [472, 552] width 158 height 22
drag, startPoint x: 493, startPoint y: 470, endPoint x: 380, endPoint y: 479, distance: 113.3
click at [380, 455] on div "Supply - 411015-1000-01 - D11 KSN - Final Drive Stand Quote ref QU-7755" at bounding box center [677, 458] width 619 height 83
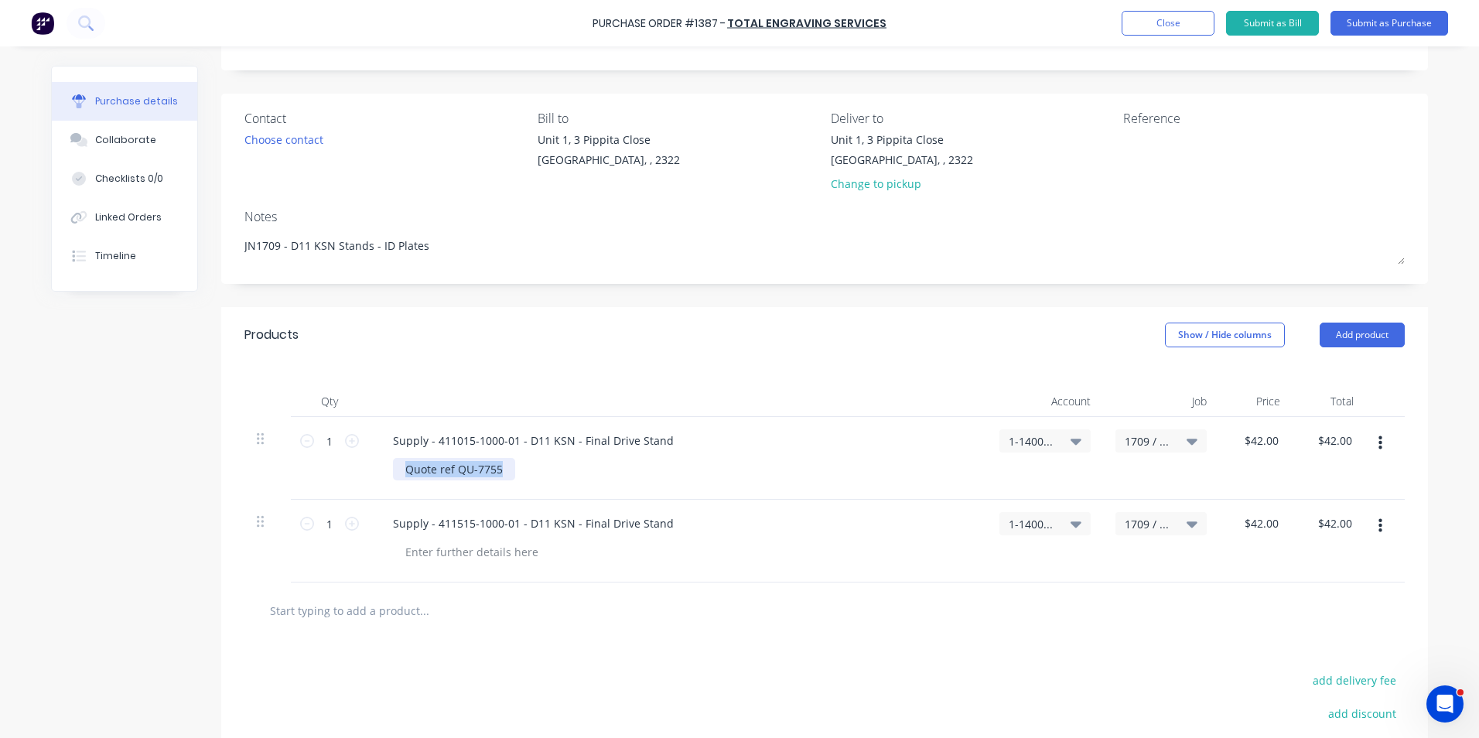
copy div "Quote ref QU-7755"
type textarea "x"
click at [425, 455] on div at bounding box center [472, 552] width 158 height 22
paste div
click at [596, 455] on div "Supply - 411515-1000-01 - D11 KSN - Final Drive Stand" at bounding box center [534, 523] width 306 height 22
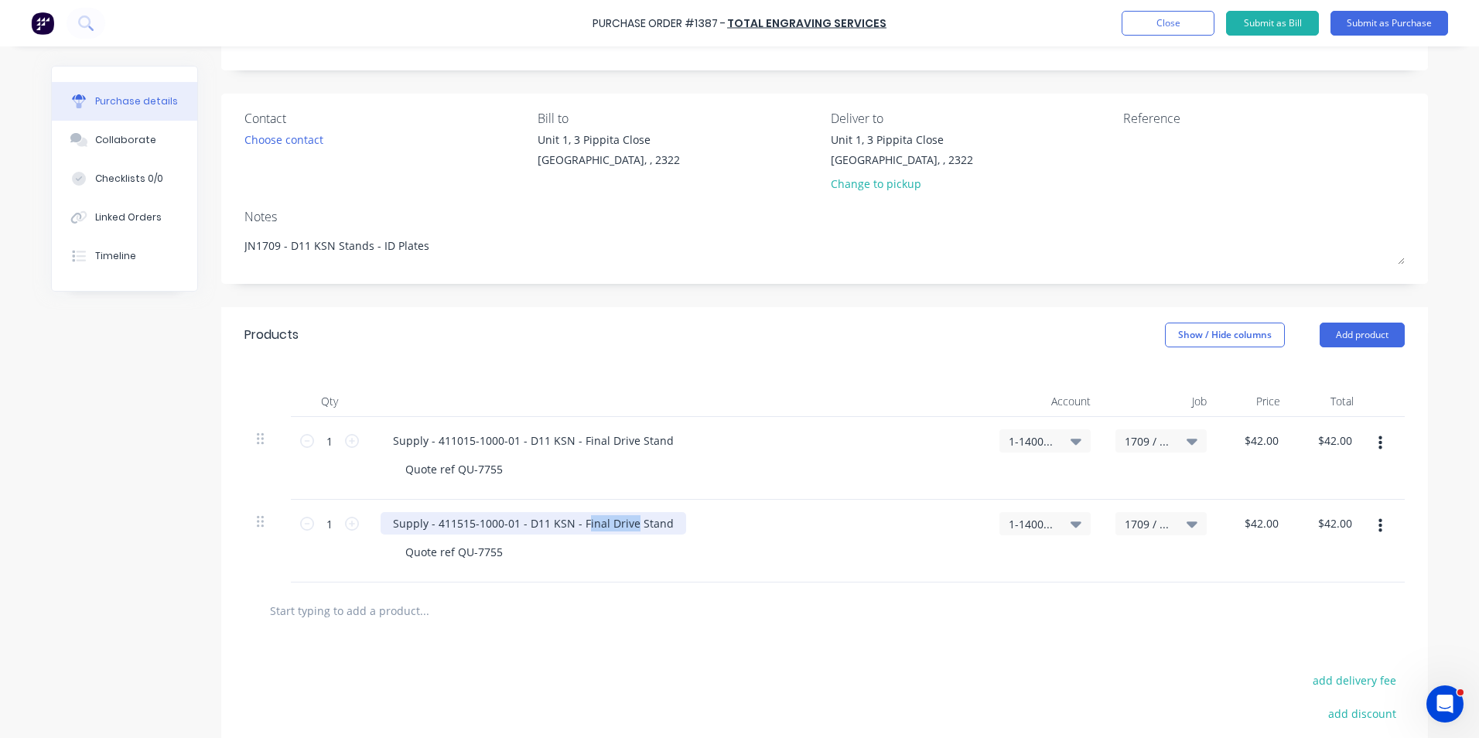
drag, startPoint x: 625, startPoint y: 525, endPoint x: 579, endPoint y: 526, distance: 45.6
click at [579, 455] on div "Supply - 411515-1000-01 - D11 KSN - Final Drive Stand" at bounding box center [534, 523] width 306 height 22
click at [968, 455] on button "button" at bounding box center [1380, 526] width 36 height 28
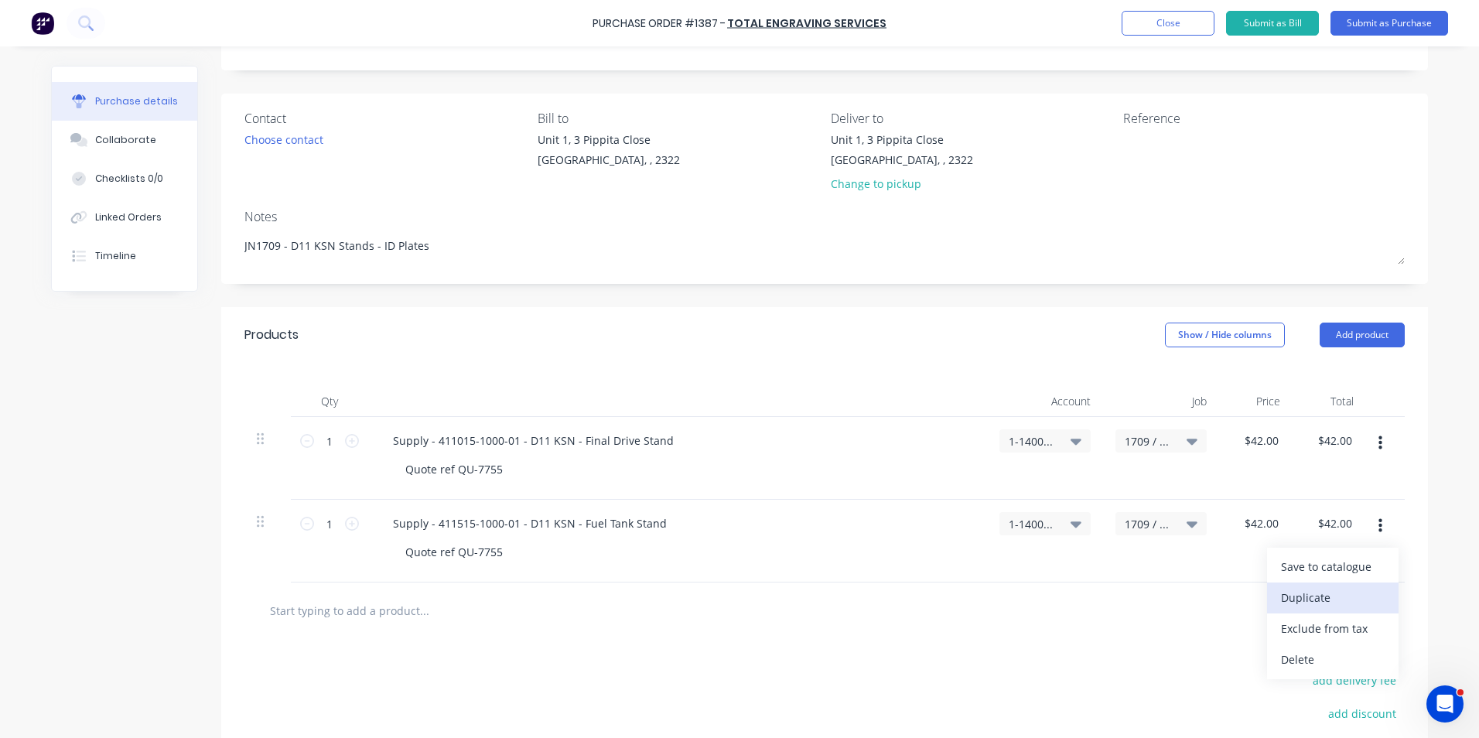
click at [968, 455] on button "Duplicate" at bounding box center [1333, 597] width 132 height 31
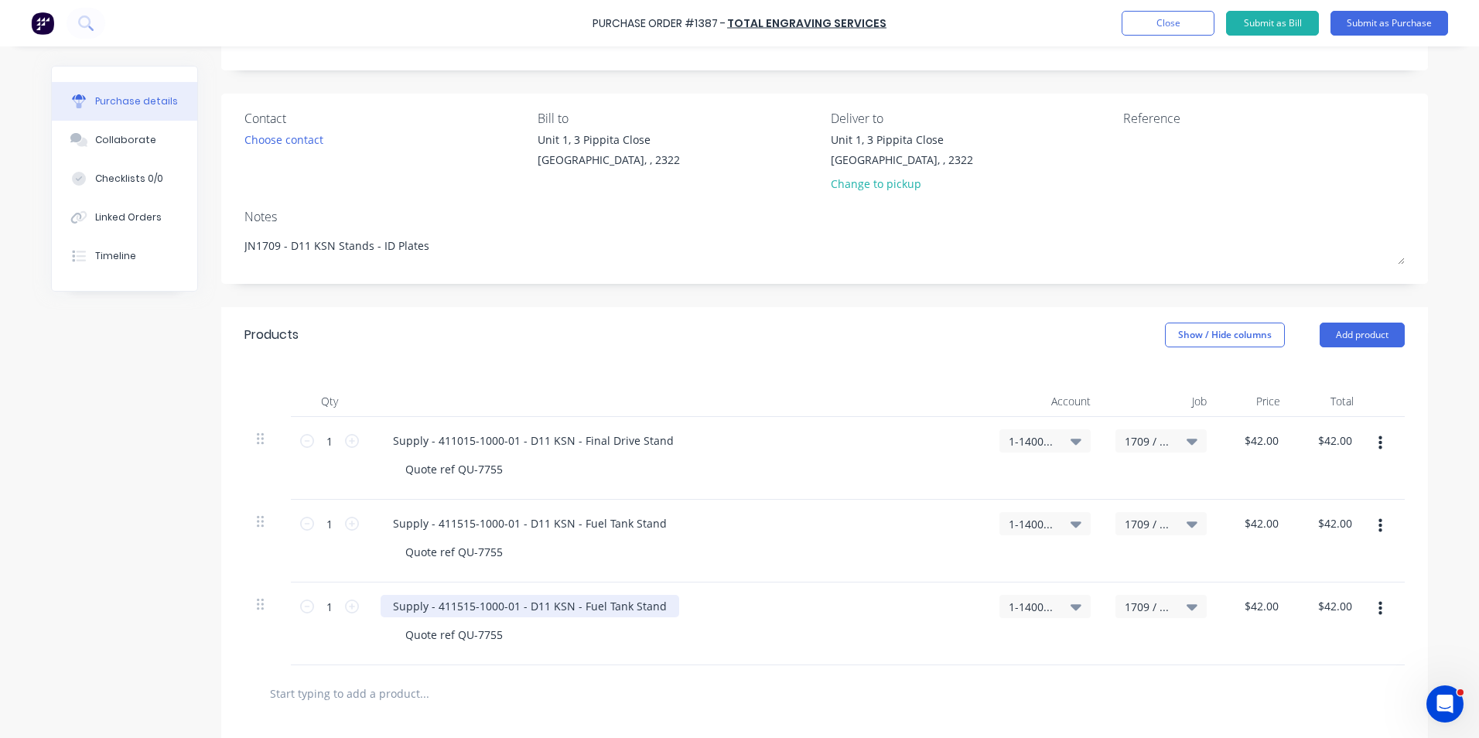
type textarea "x"
drag, startPoint x: 510, startPoint y: 607, endPoint x: 432, endPoint y: 607, distance: 77.4
click at [432, 455] on div "Supply - 411515-1000-01 - D11 KSN - Fuel Tank Stand" at bounding box center [530, 606] width 299 height 22
paste div
drag, startPoint x: 387, startPoint y: 622, endPoint x: 401, endPoint y: 625, distance: 14.3
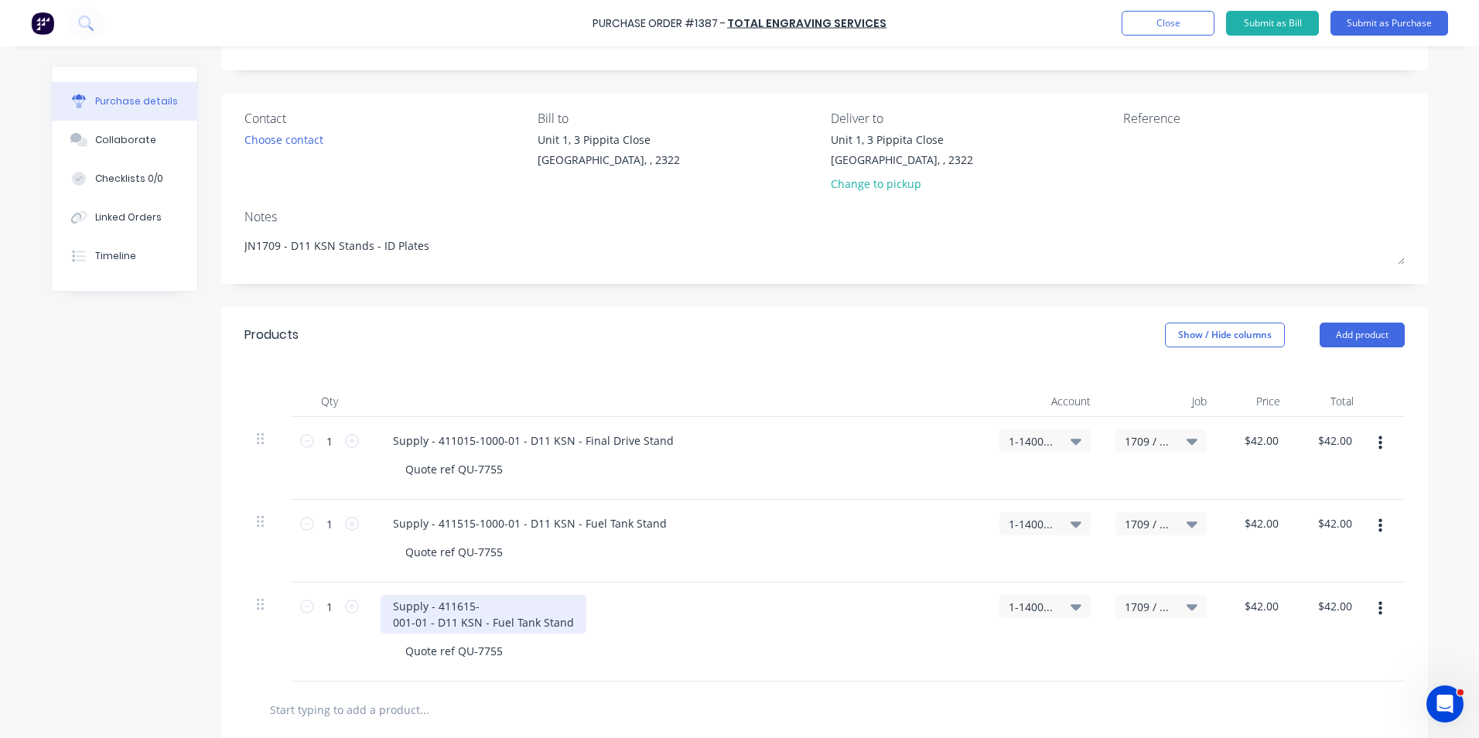
click at [387, 455] on div "Supply - 411615- 001-01 - D11 KSN - Fuel Tank Stand" at bounding box center [484, 614] width 206 height 39
drag, startPoint x: 614, startPoint y: 605, endPoint x: 568, endPoint y: 607, distance: 46.5
click at [568, 455] on div "Supply - 411615-001-01 - D11 KSN - Fuel Tank Stand" at bounding box center [527, 606] width 292 height 22
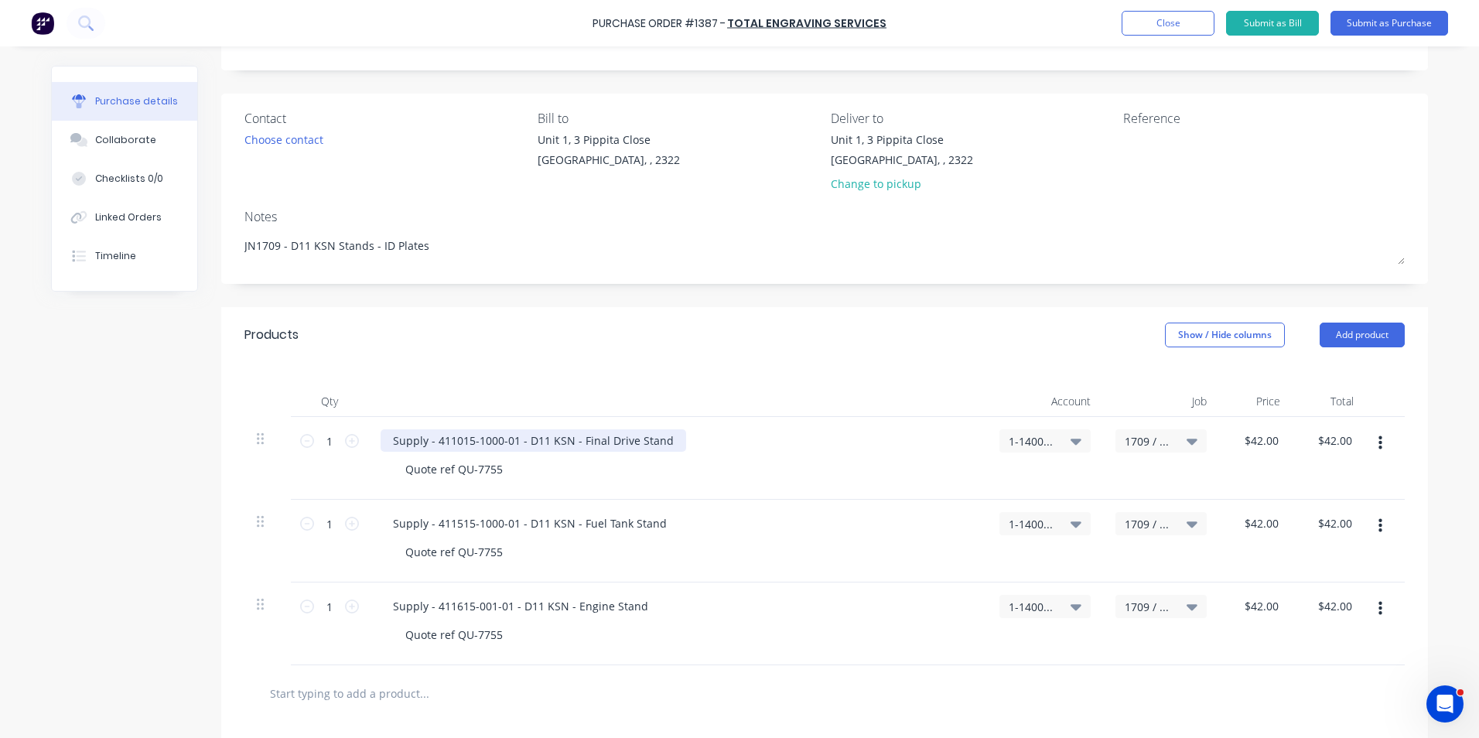
click at [661, 442] on div "Supply - 411015-1000-01 - D11 KSN - Final Drive Stand" at bounding box center [534, 440] width 306 height 22
drag, startPoint x: 706, startPoint y: 442, endPoint x: 663, endPoint y: 445, distance: 43.4
click at [663, 445] on div "Supply - 411015-1000-01 - D11 KSN - Final Drive Stand ID Plate" at bounding box center [555, 440] width 348 height 22
copy div "ID Plate"
click at [657, 455] on div "Supply - 411515-1000-01 - D11 KSN - Fuel Tank Stand" at bounding box center [530, 523] width 299 height 22
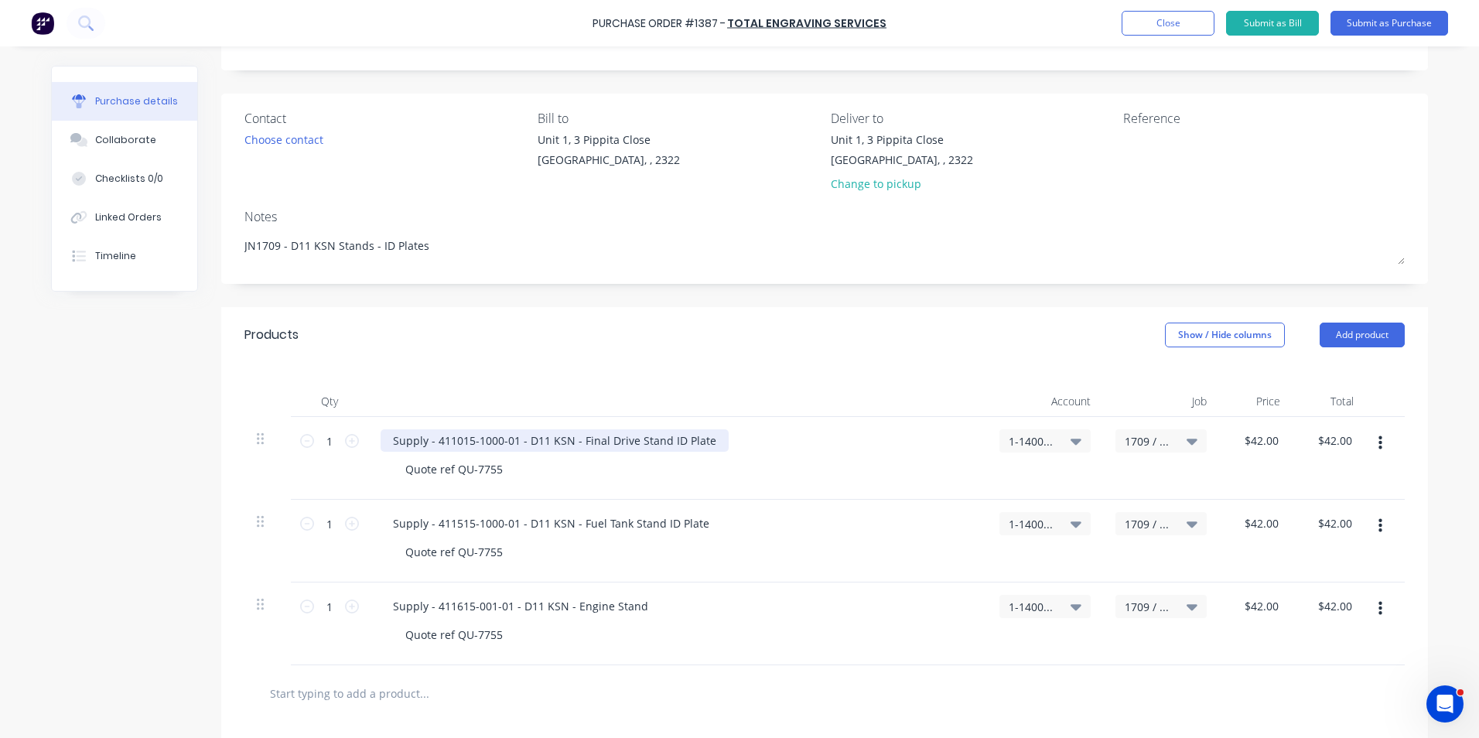
drag, startPoint x: 659, startPoint y: 444, endPoint x: 695, endPoint y: 460, distance: 39.1
click at [659, 445] on div "Supply - 411015-1000-01 - D11 KSN - Final Drive Stand ID Plate" at bounding box center [555, 440] width 348 height 22
click at [655, 455] on div "Supply - 411515-1000-01 - D11 KSN - Fuel Tank Stand ID Plate" at bounding box center [551, 523] width 341 height 22
click at [635, 455] on div "Supply - 411615-001-01 - D11 KSN - Engine Stand" at bounding box center [521, 606] width 280 height 22
click at [968, 455] on icon "button" at bounding box center [1380, 609] width 4 height 14
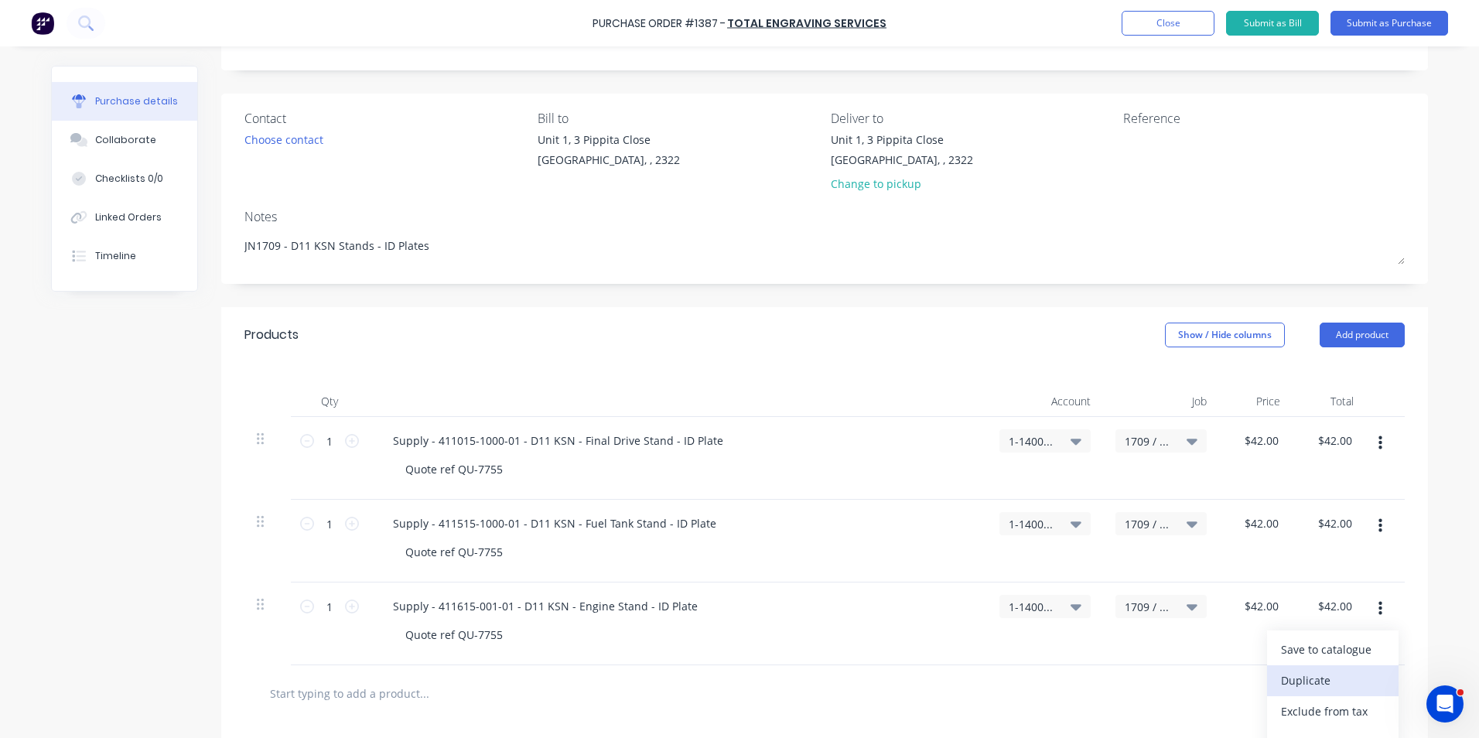
click at [968, 455] on button "Duplicate" at bounding box center [1333, 680] width 132 height 31
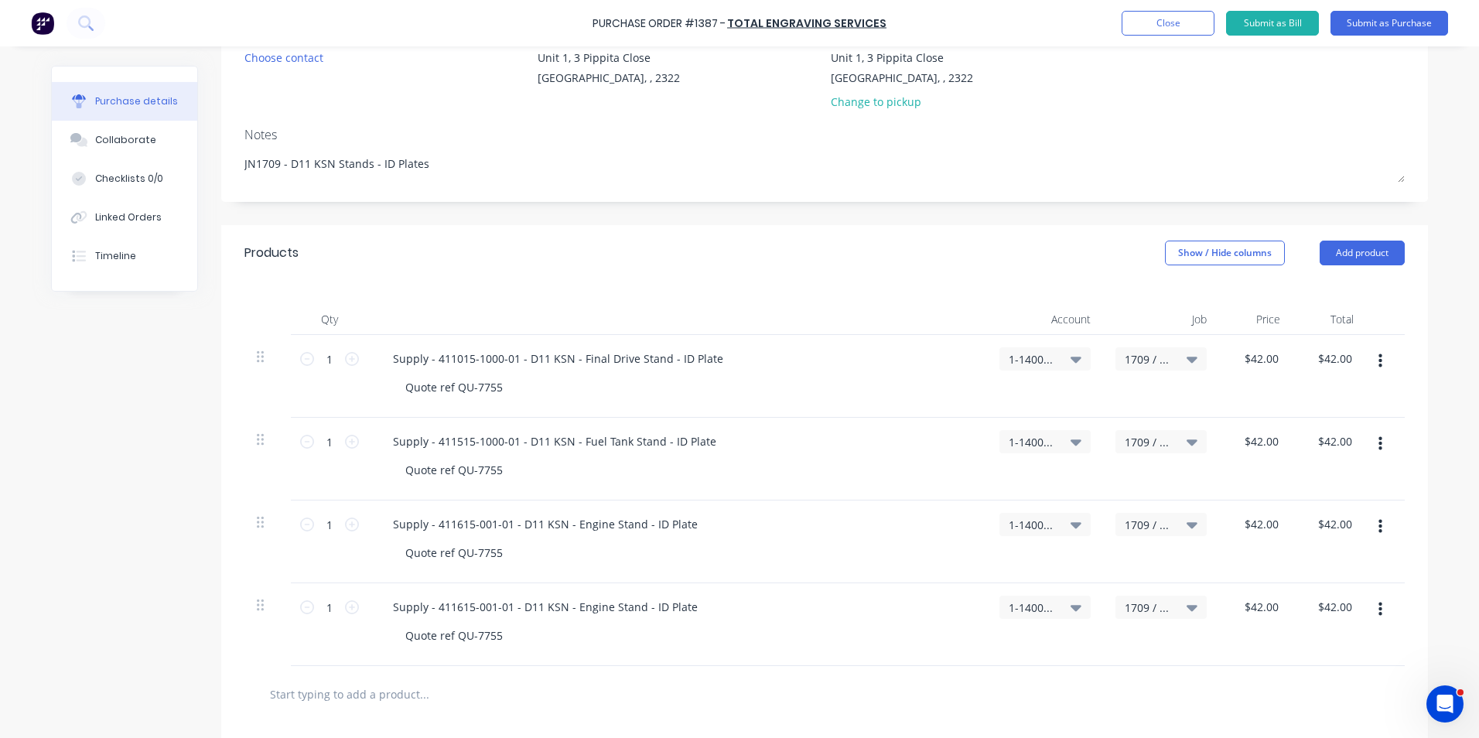
scroll to position [155, 0]
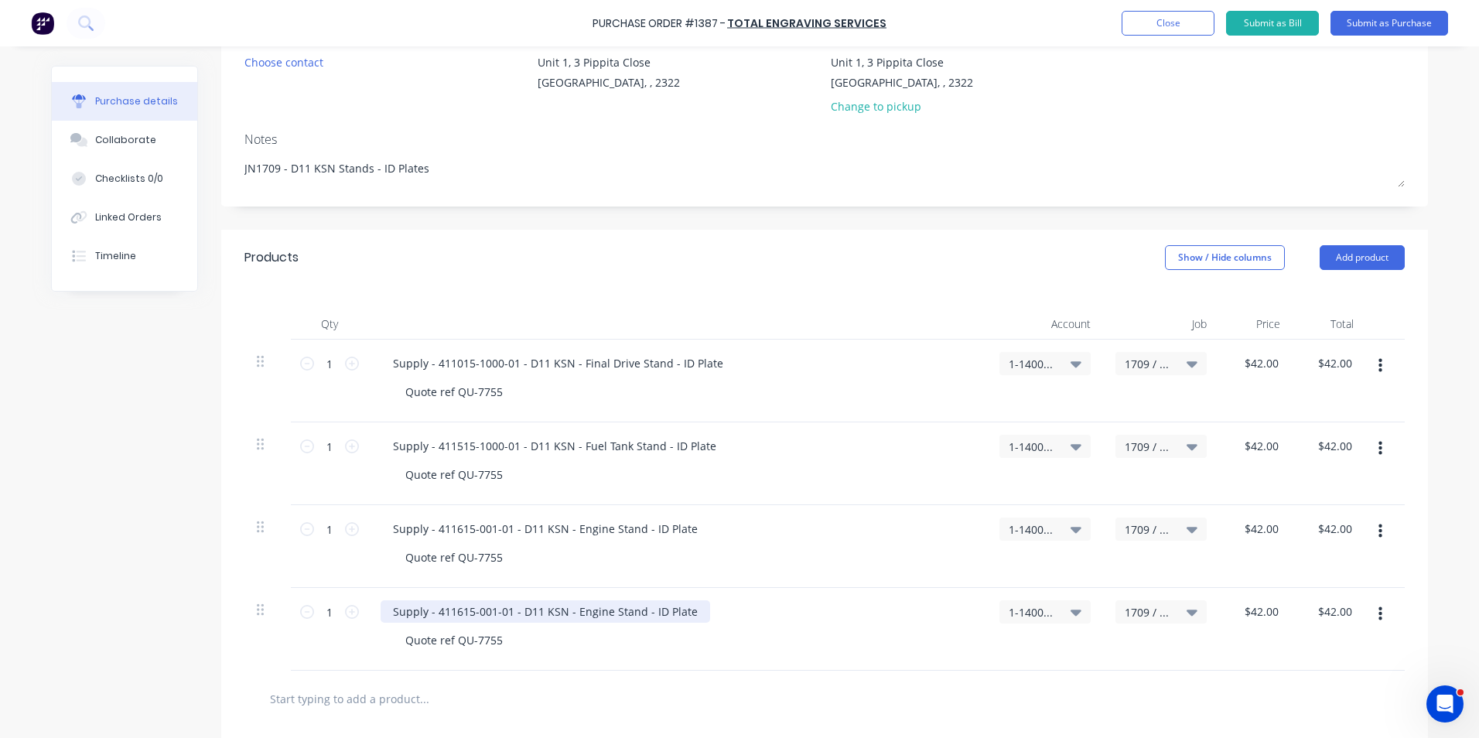
type textarea "x"
drag, startPoint x: 504, startPoint y: 611, endPoint x: 433, endPoint y: 613, distance: 70.4
click at [433, 455] on div "Supply - 411615-001-01 - D11 KSN - Engine Stand - ID Plate" at bounding box center [546, 611] width 330 height 22
paste div
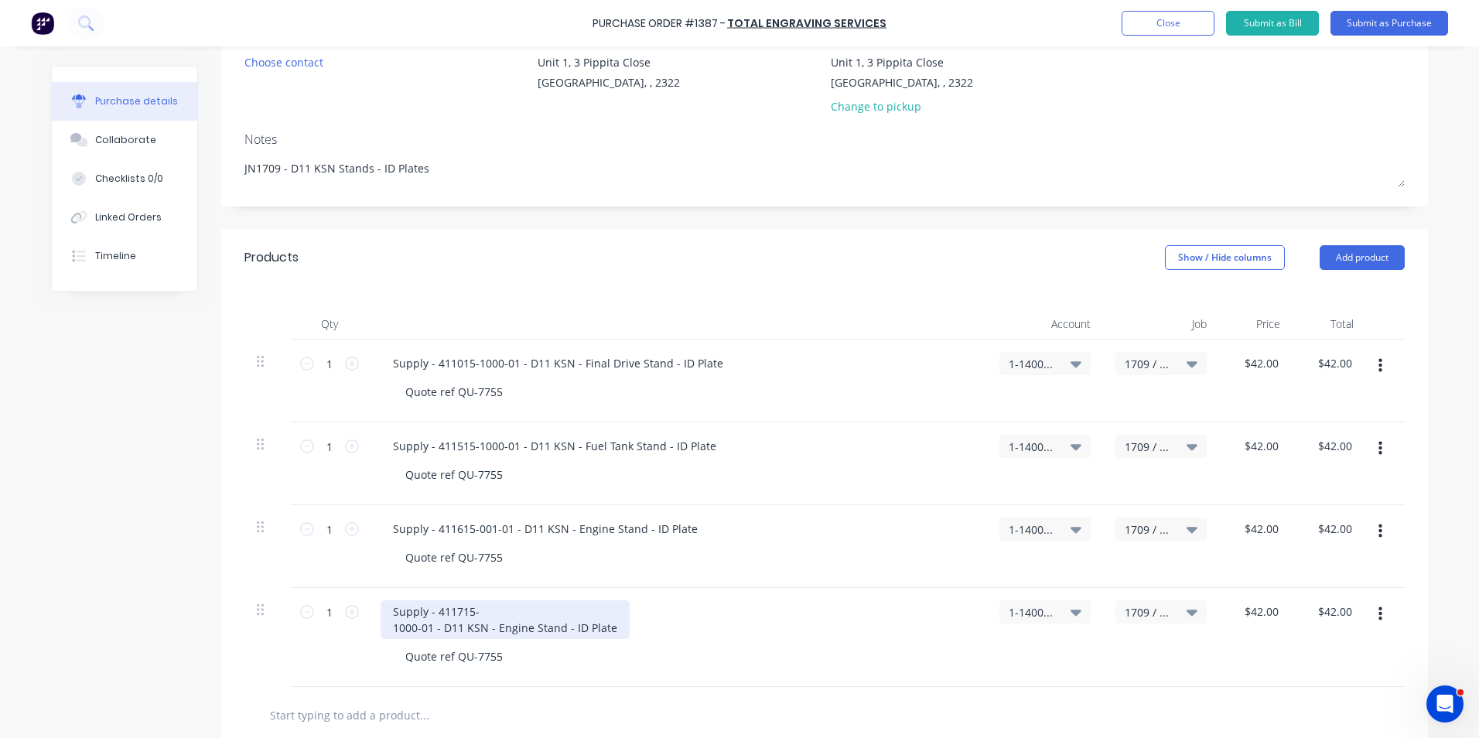
click at [390, 455] on div "Supply - 411715- 1000-01 - D11 KSN - Engine Stand - ID Plate" at bounding box center [505, 619] width 249 height 39
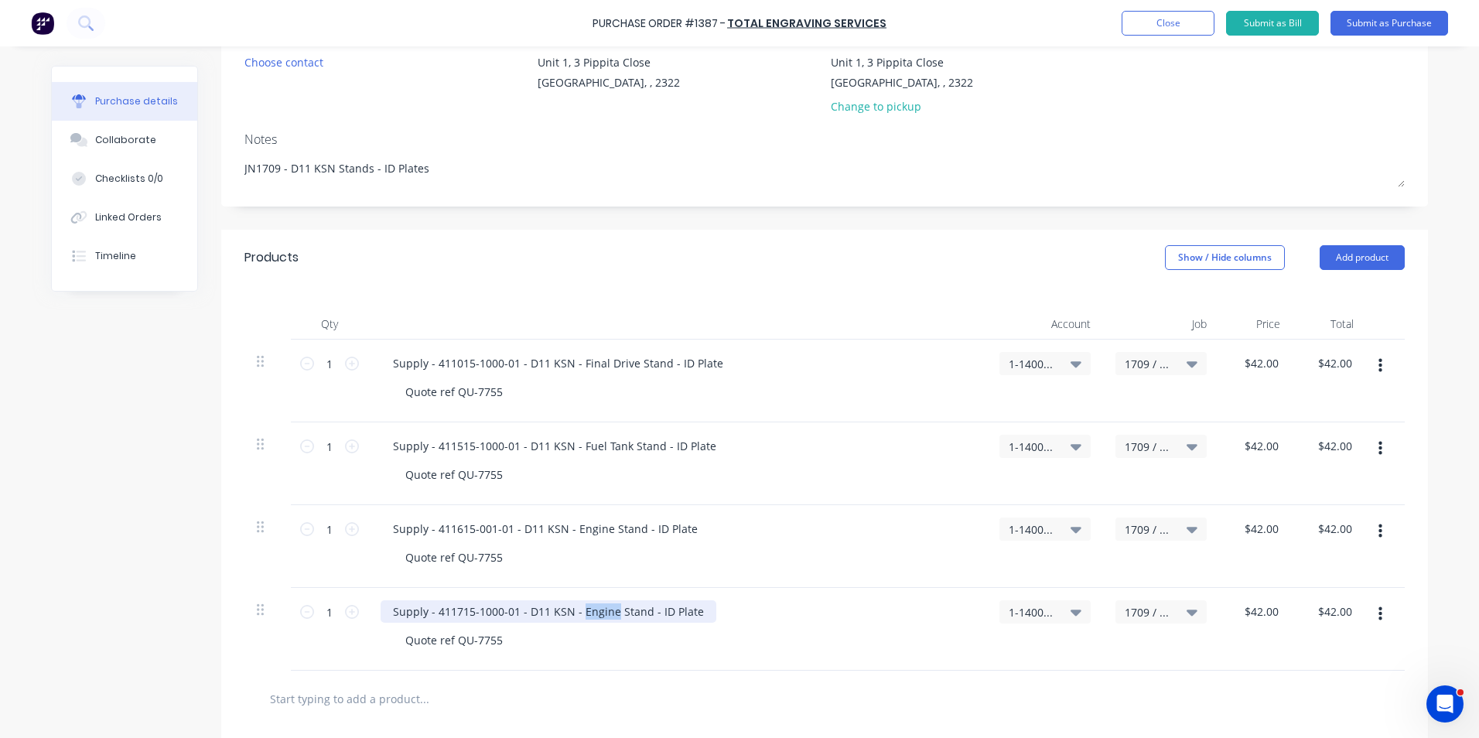
drag, startPoint x: 606, startPoint y: 611, endPoint x: 575, endPoint y: 611, distance: 30.9
click at [575, 455] on div "Supply - 411715-1000-01 - D11 KSN - Engine Stand - ID Plate" at bounding box center [549, 611] width 336 height 22
click at [968, 455] on button "button" at bounding box center [1380, 614] width 36 height 28
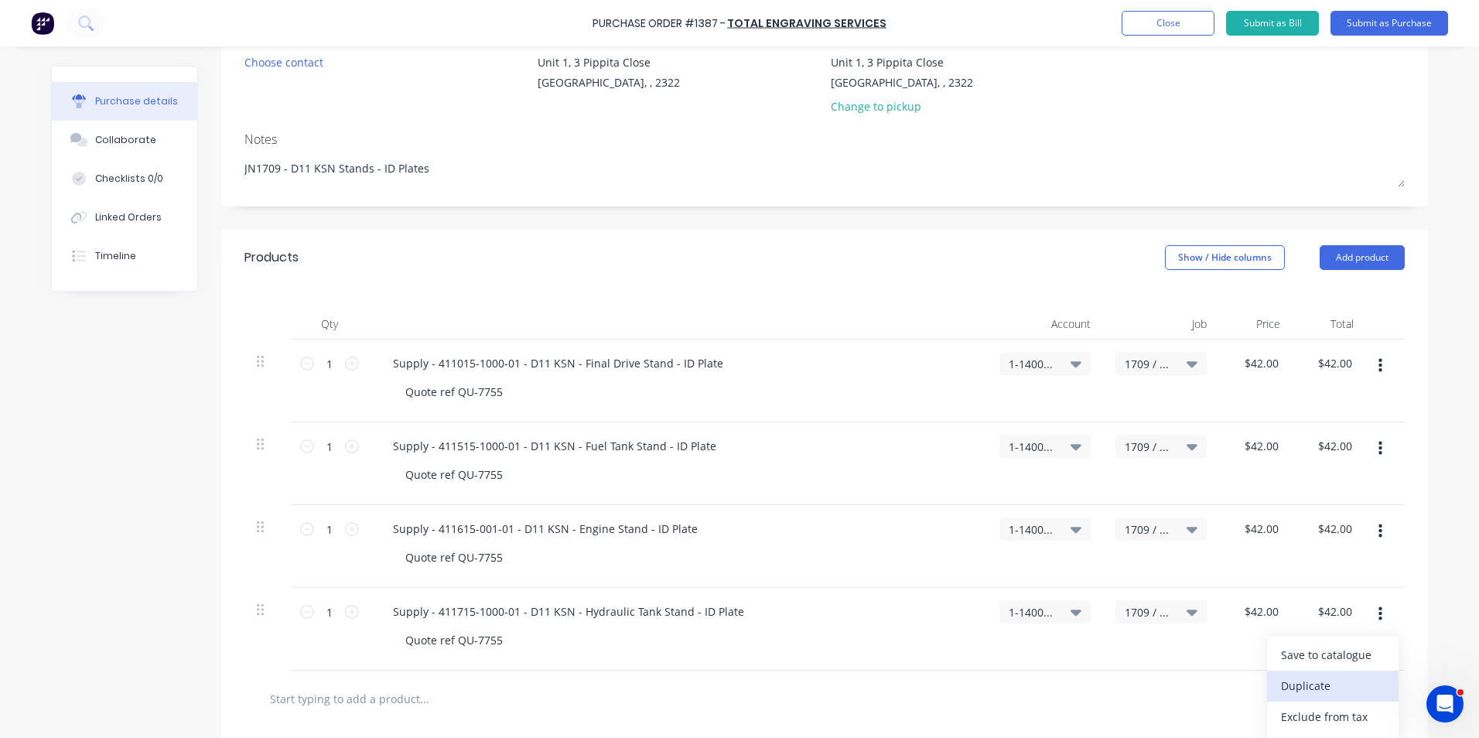
click at [968, 455] on button "Duplicate" at bounding box center [1333, 686] width 132 height 31
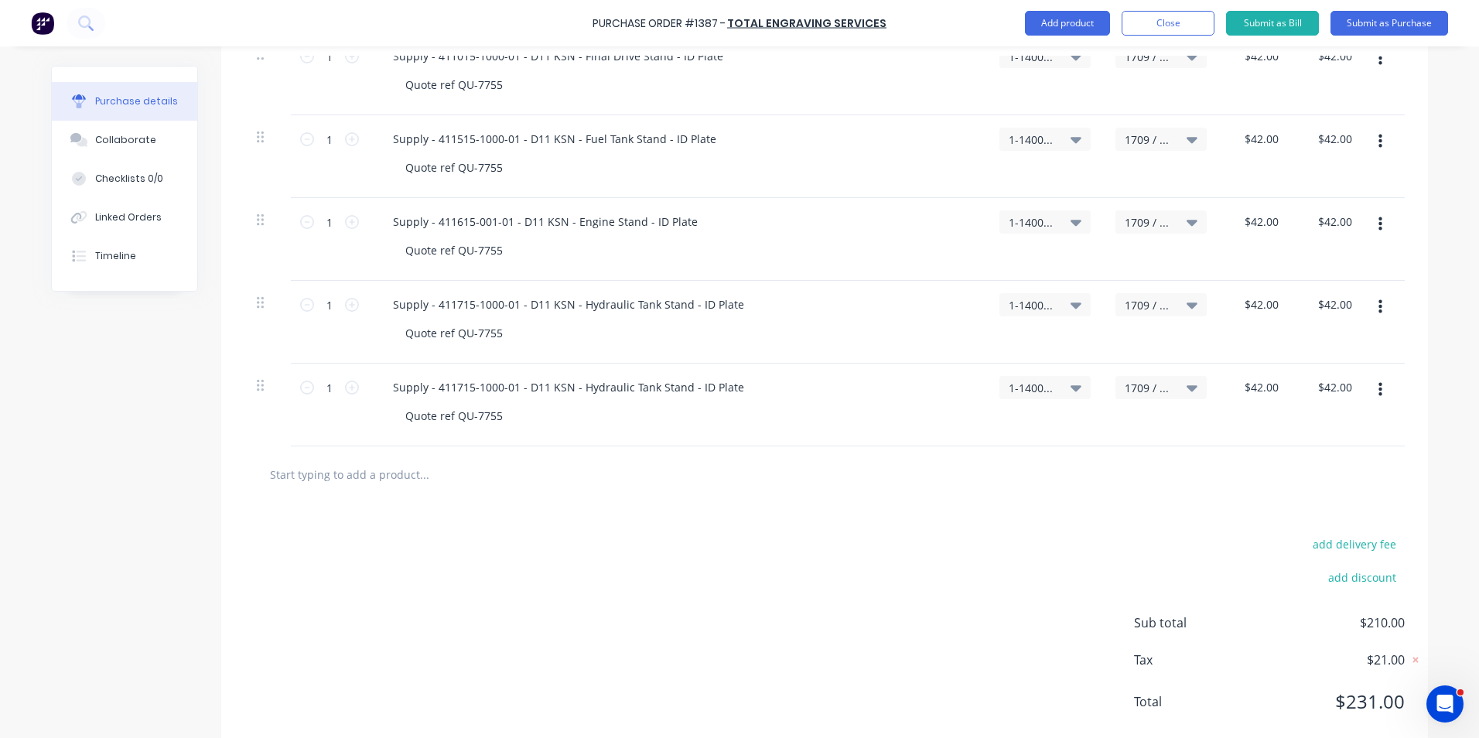
scroll to position [464, 0]
drag, startPoint x: 511, startPoint y: 384, endPoint x: 431, endPoint y: 387, distance: 79.7
click at [431, 387] on div "Supply - 411715-1000-01 - D11 KSN - Hydraulic Tank Stand - ID Plate" at bounding box center [569, 385] width 376 height 22
type textarea "x"
paste div
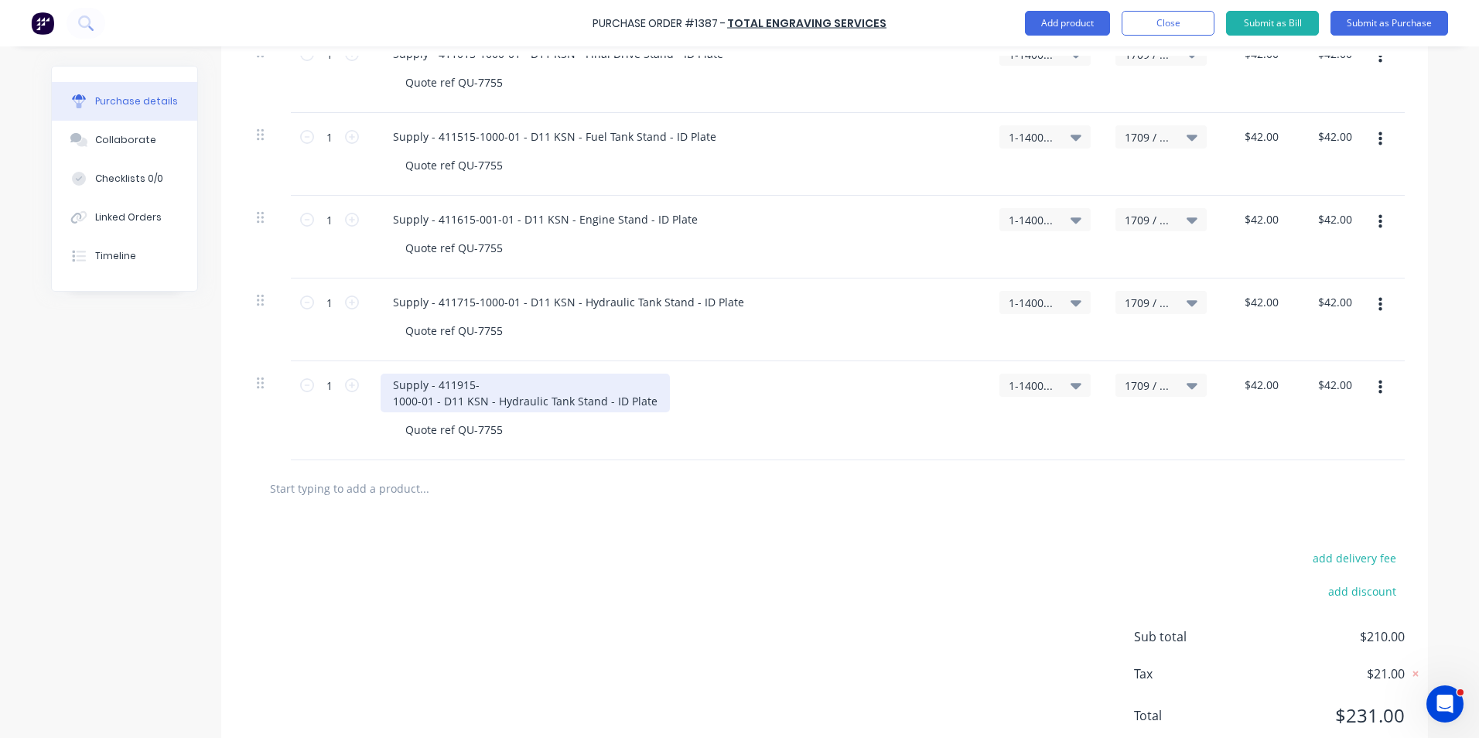
click at [388, 402] on div "Supply - 411915- 1000-01 - D11 KSN - Hydraulic Tank Stand - ID Plate" at bounding box center [525, 393] width 289 height 39
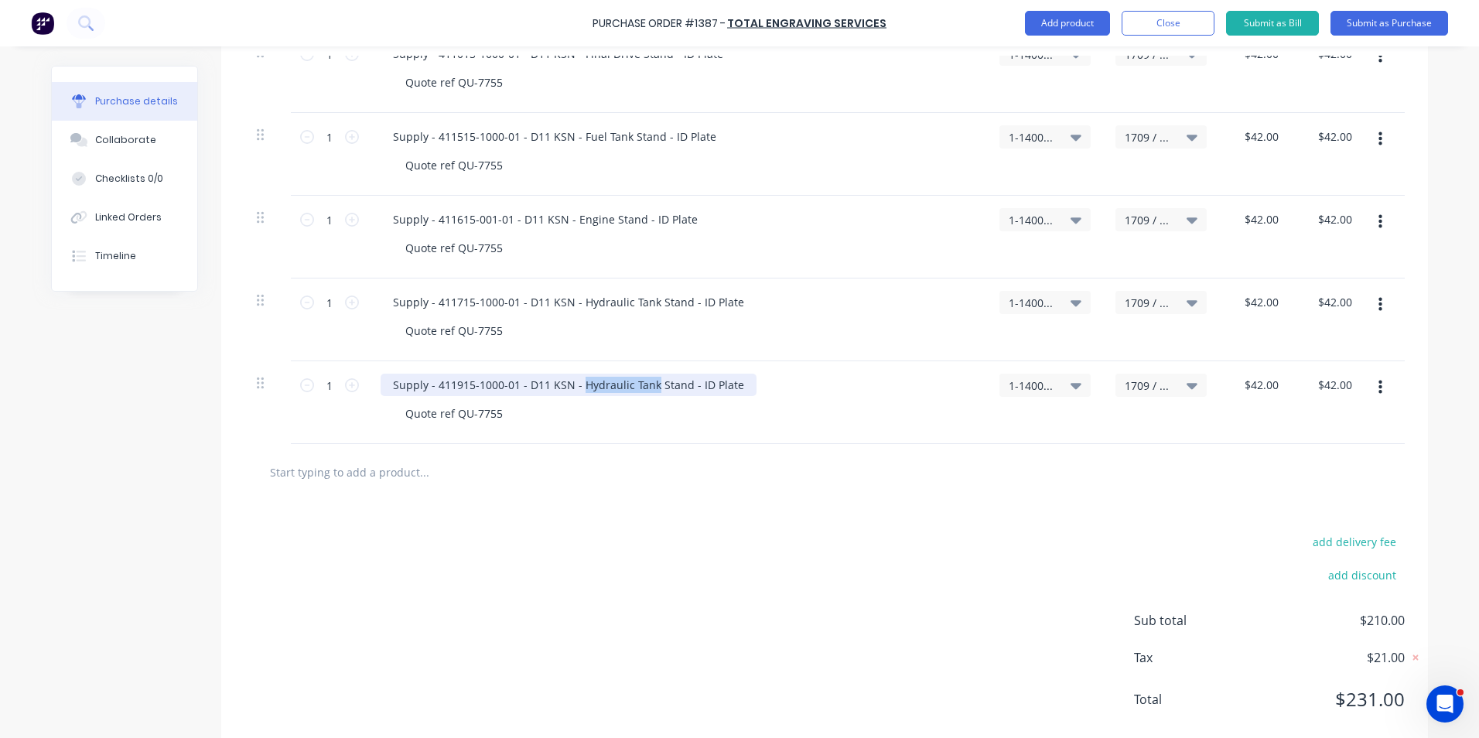
drag, startPoint x: 647, startPoint y: 387, endPoint x: 577, endPoint y: 387, distance: 69.6
click at [577, 387] on div "Supply - 411915-1000-01 - D11 KSN - Hydraulic Tank Stand - ID Plate" at bounding box center [569, 385] width 376 height 22
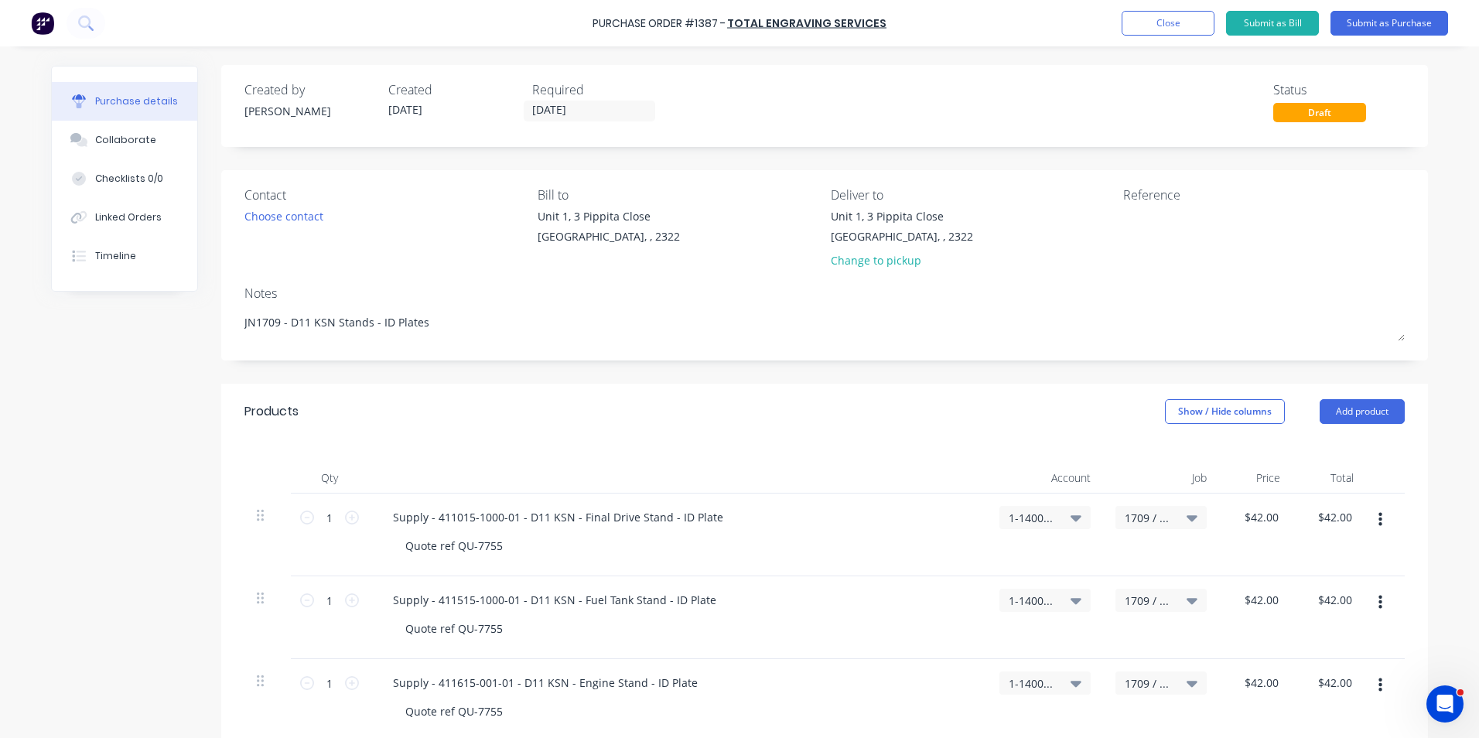
scroll to position [0, 0]
click at [968, 20] on button "Submit as Purchase" at bounding box center [1390, 23] width 118 height 25
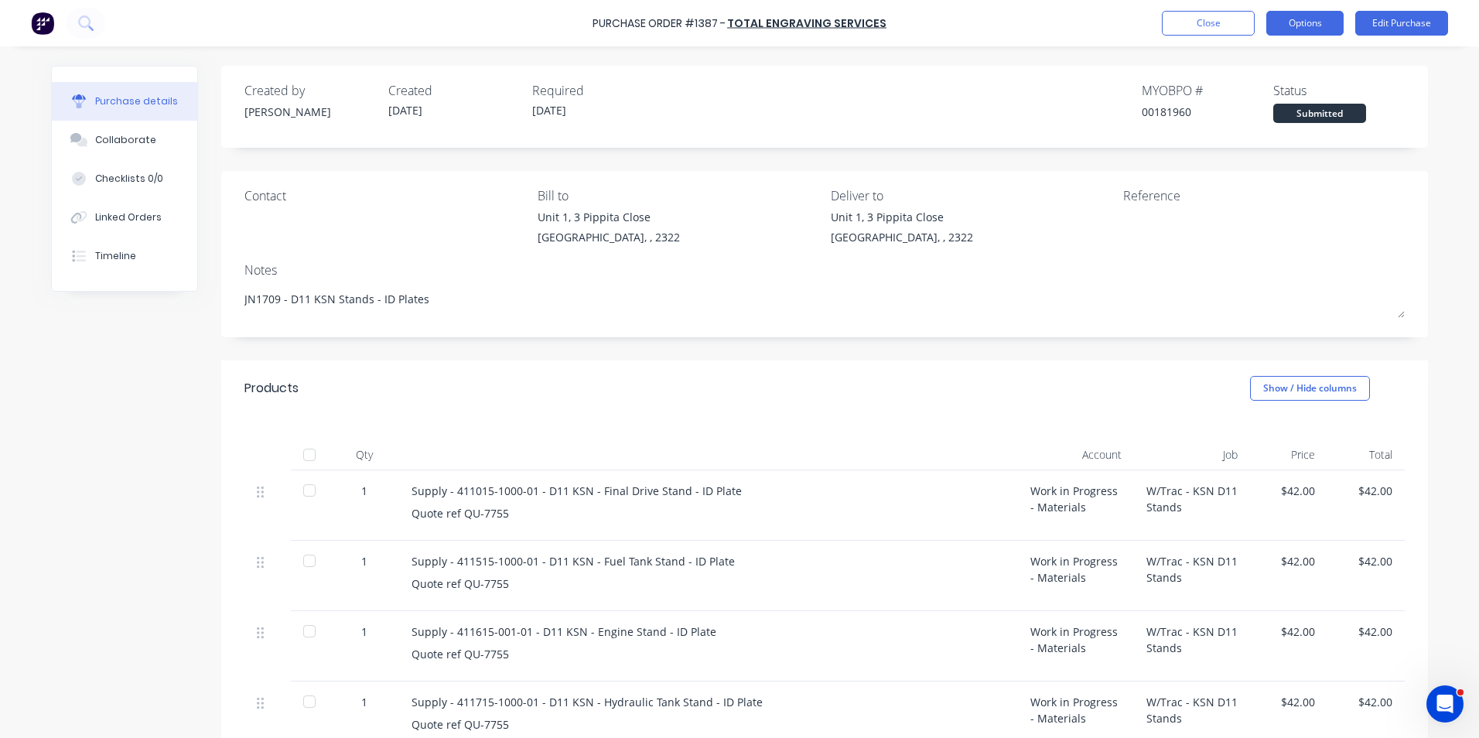
click at [968, 22] on button "Options" at bounding box center [1304, 23] width 77 height 25
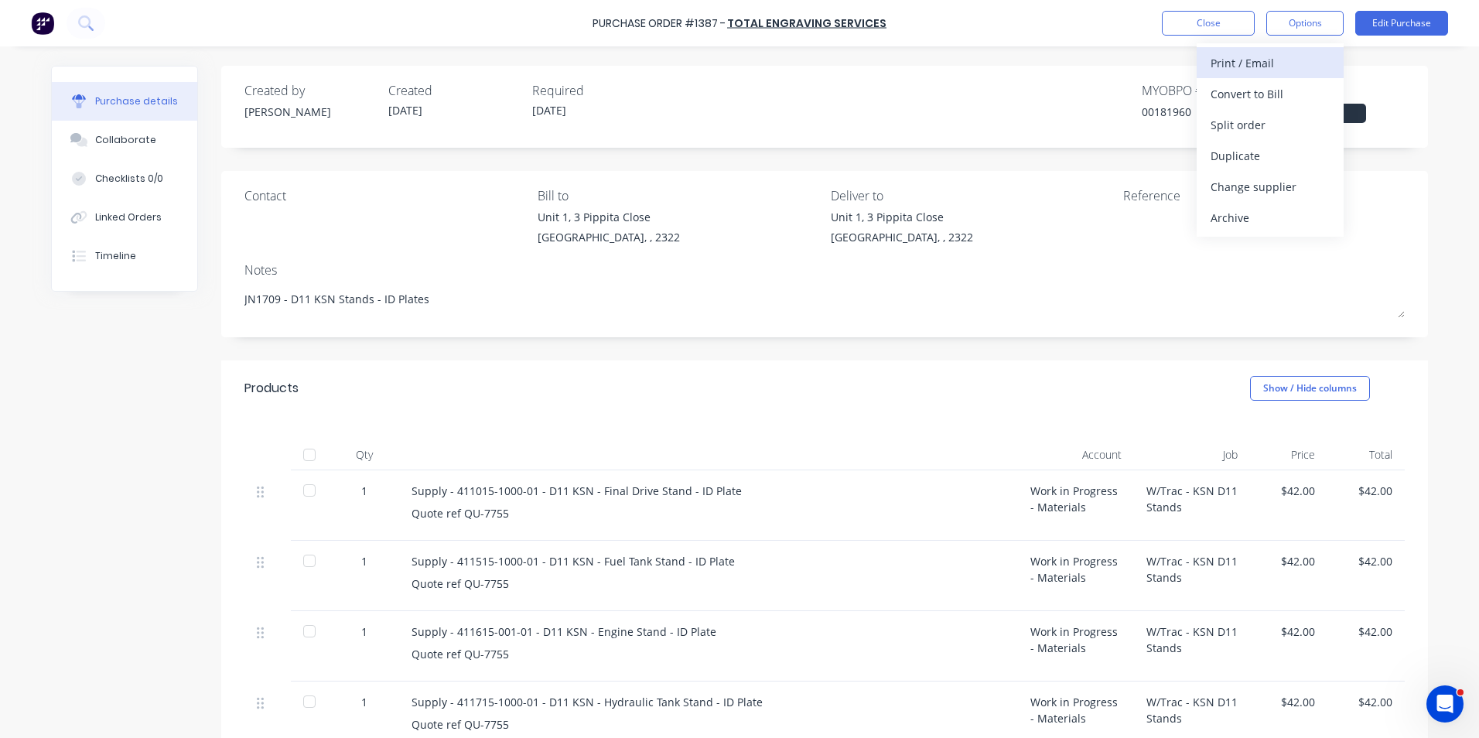
click at [968, 60] on div "Print / Email" at bounding box center [1270, 63] width 119 height 22
click at [968, 95] on div "With pricing" at bounding box center [1270, 94] width 119 height 22
type textarea "x"
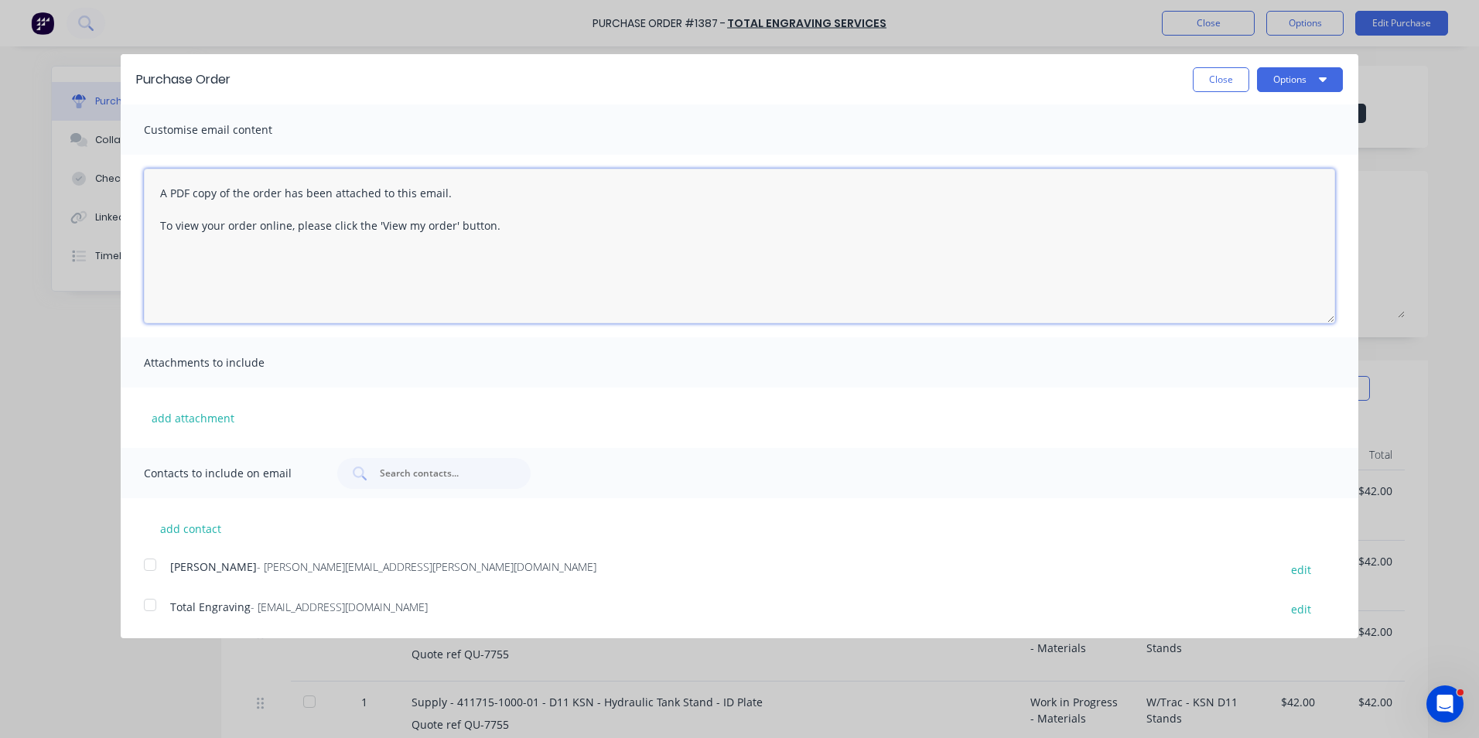
drag, startPoint x: 510, startPoint y: 227, endPoint x: 126, endPoint y: 192, distance: 385.3
click at [126, 192] on div "A PDF copy of the order has been attached to this email. To view your order onl…" at bounding box center [740, 246] width 1238 height 183
type textarea "Hi Sales, PO att"
type textarea "x"
type textarea "Hi Sales, PO attached as per your quote, please proceed any issues, let me know…"
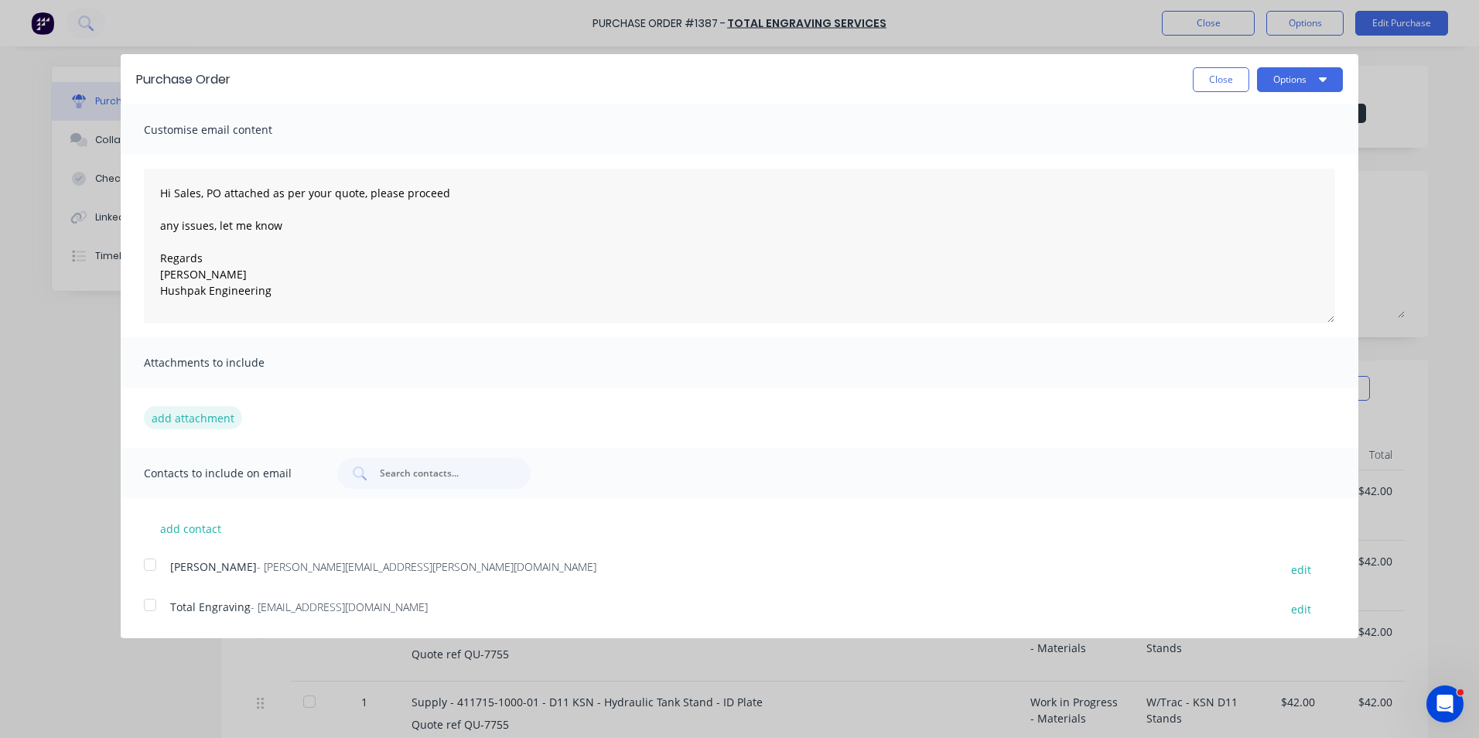
click at [197, 412] on button "add attachment" at bounding box center [193, 417] width 98 height 23
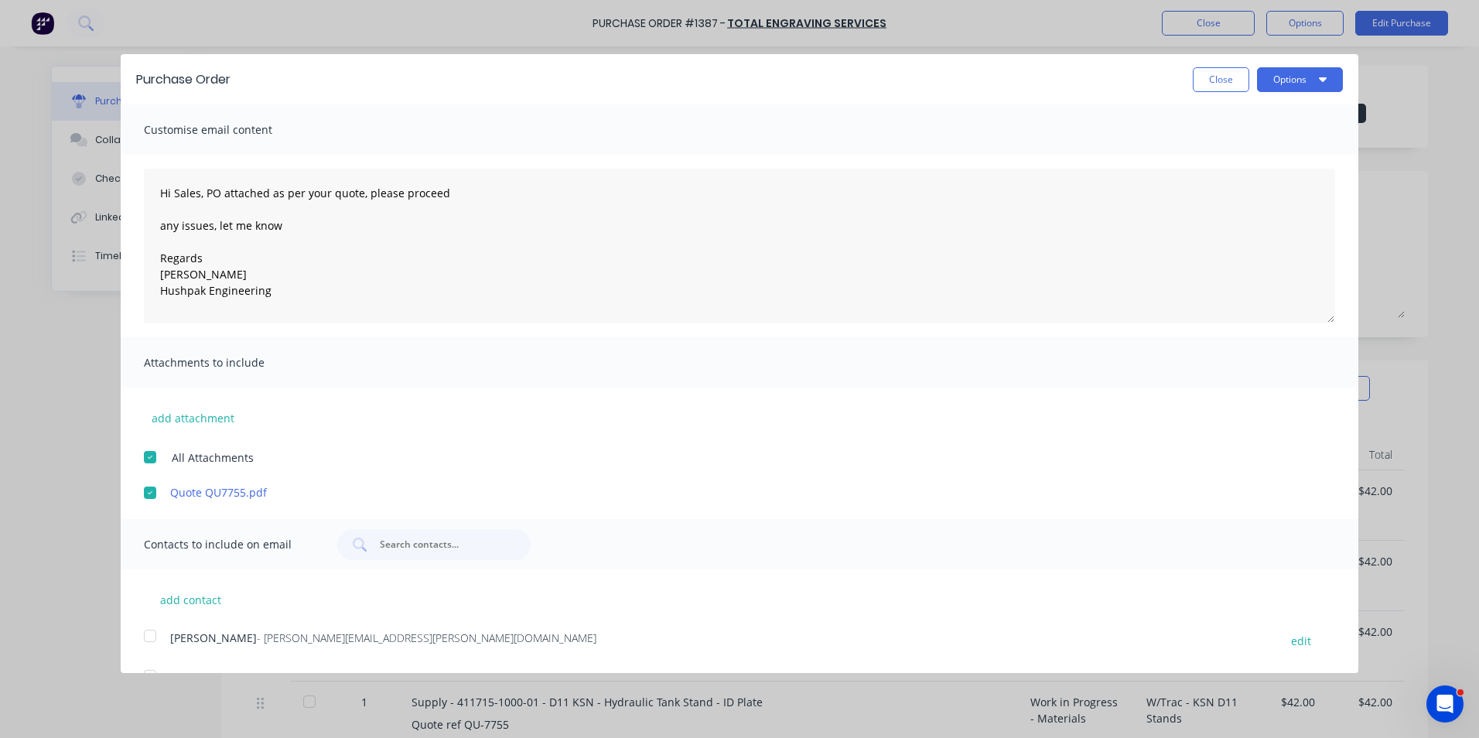
scroll to position [36, 0]
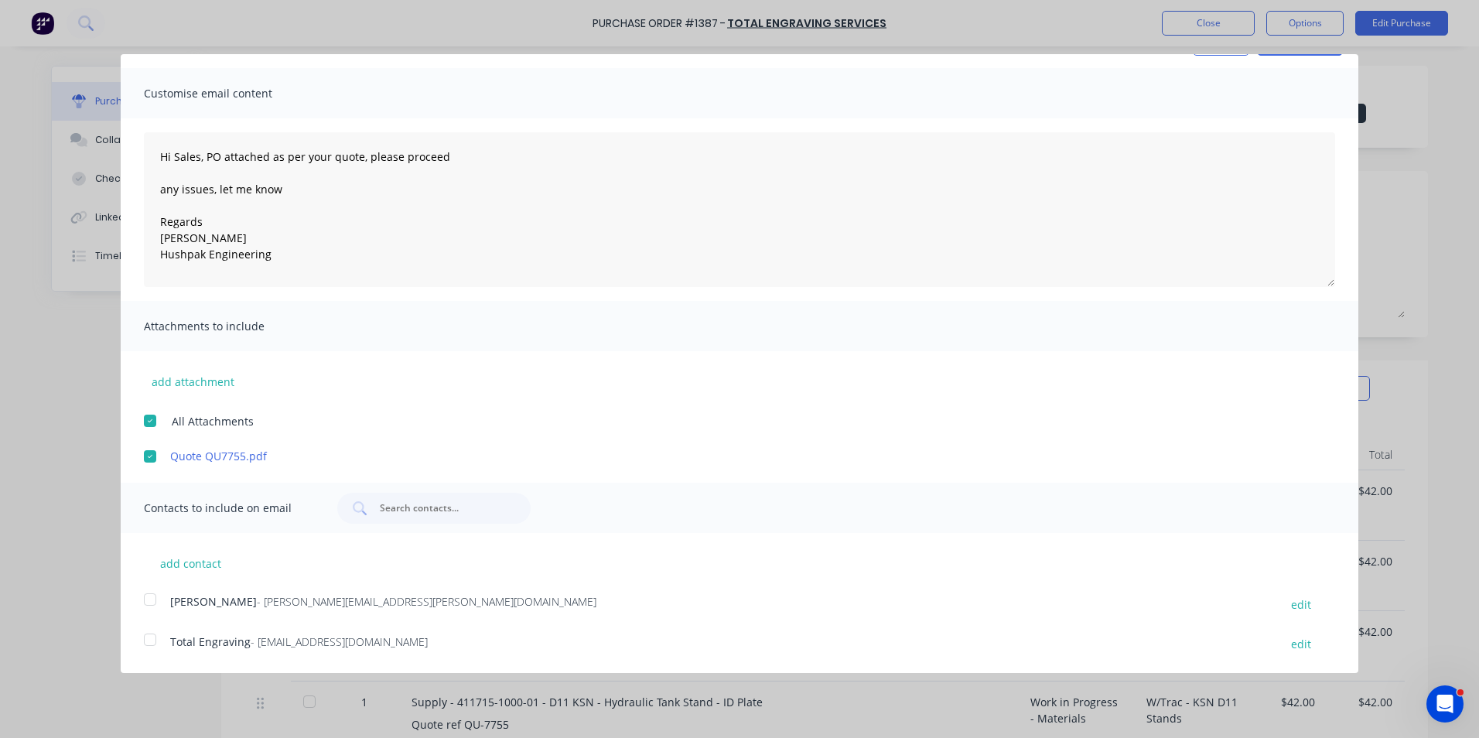
click at [152, 455] on div at bounding box center [150, 599] width 31 height 31
click at [152, 455] on div at bounding box center [150, 639] width 31 height 31
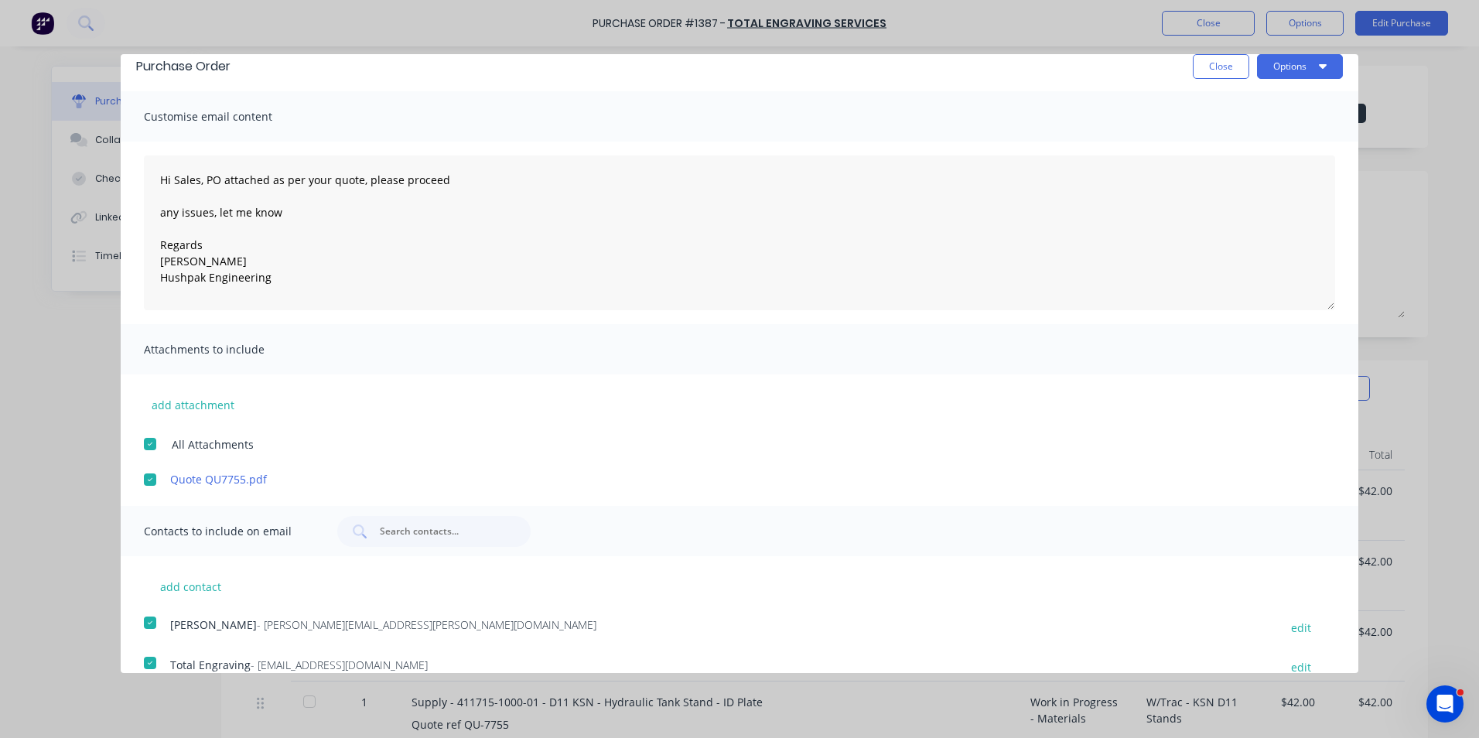
scroll to position [0, 0]
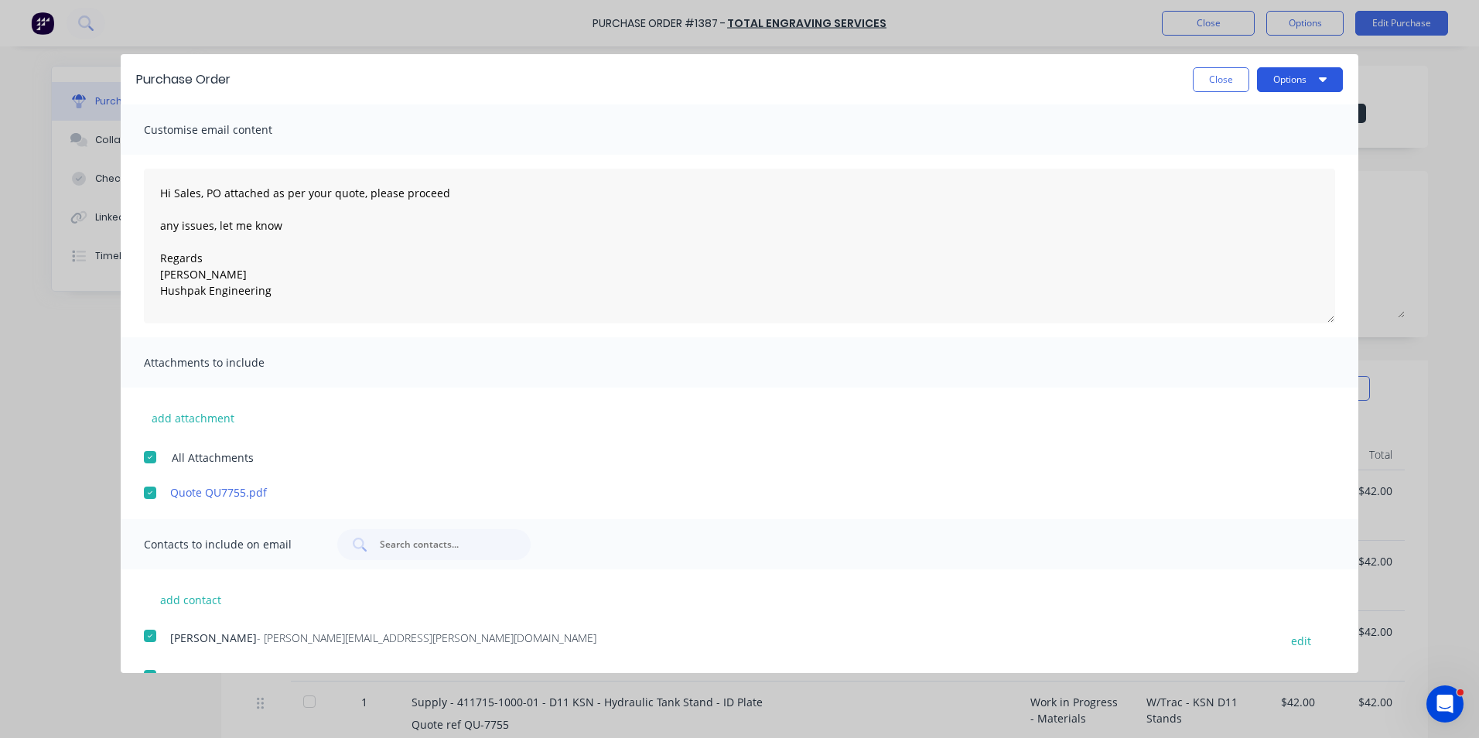
click at [968, 78] on button "Options" at bounding box center [1300, 79] width 86 height 25
click at [968, 147] on div "Email" at bounding box center [1269, 149] width 119 height 22
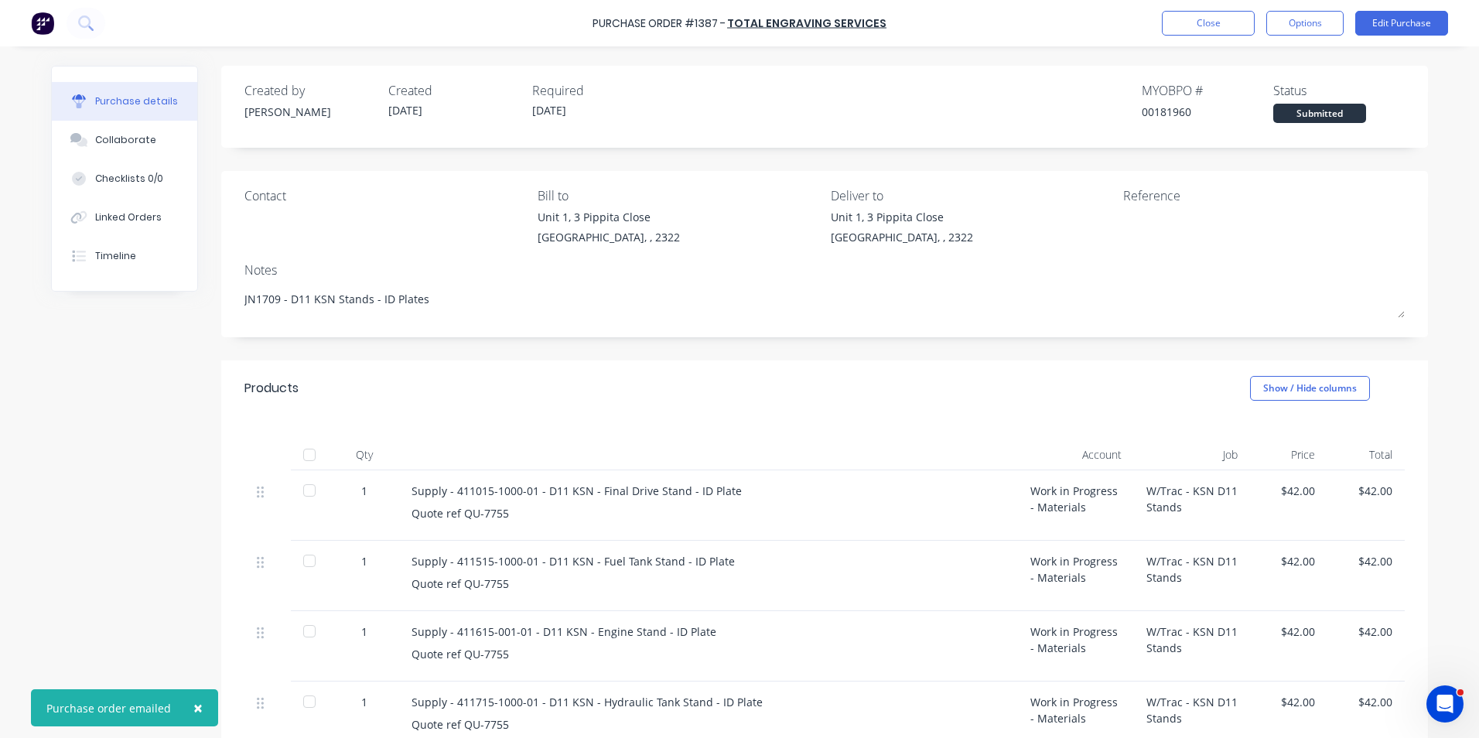
type textarea "x"
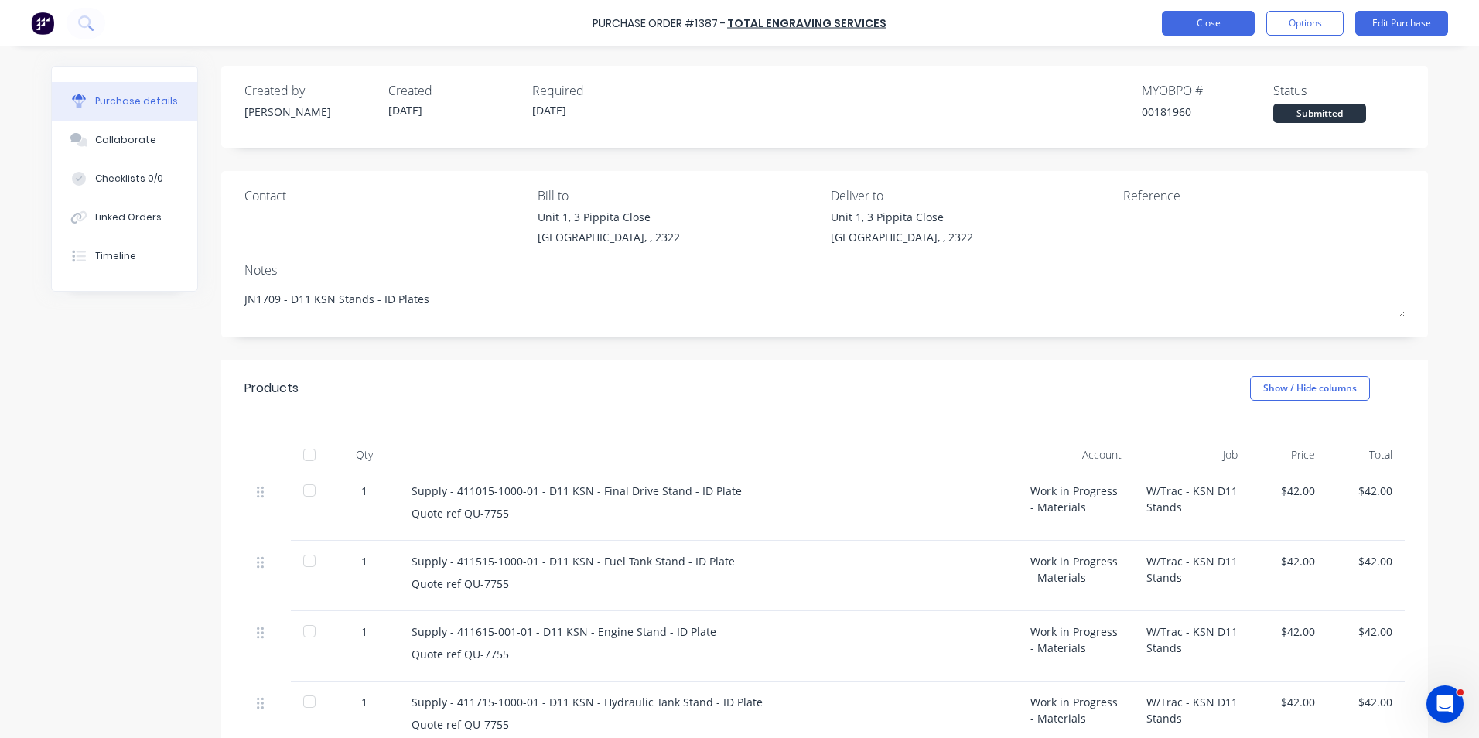
click at [968, 19] on button "Close" at bounding box center [1208, 23] width 93 height 25
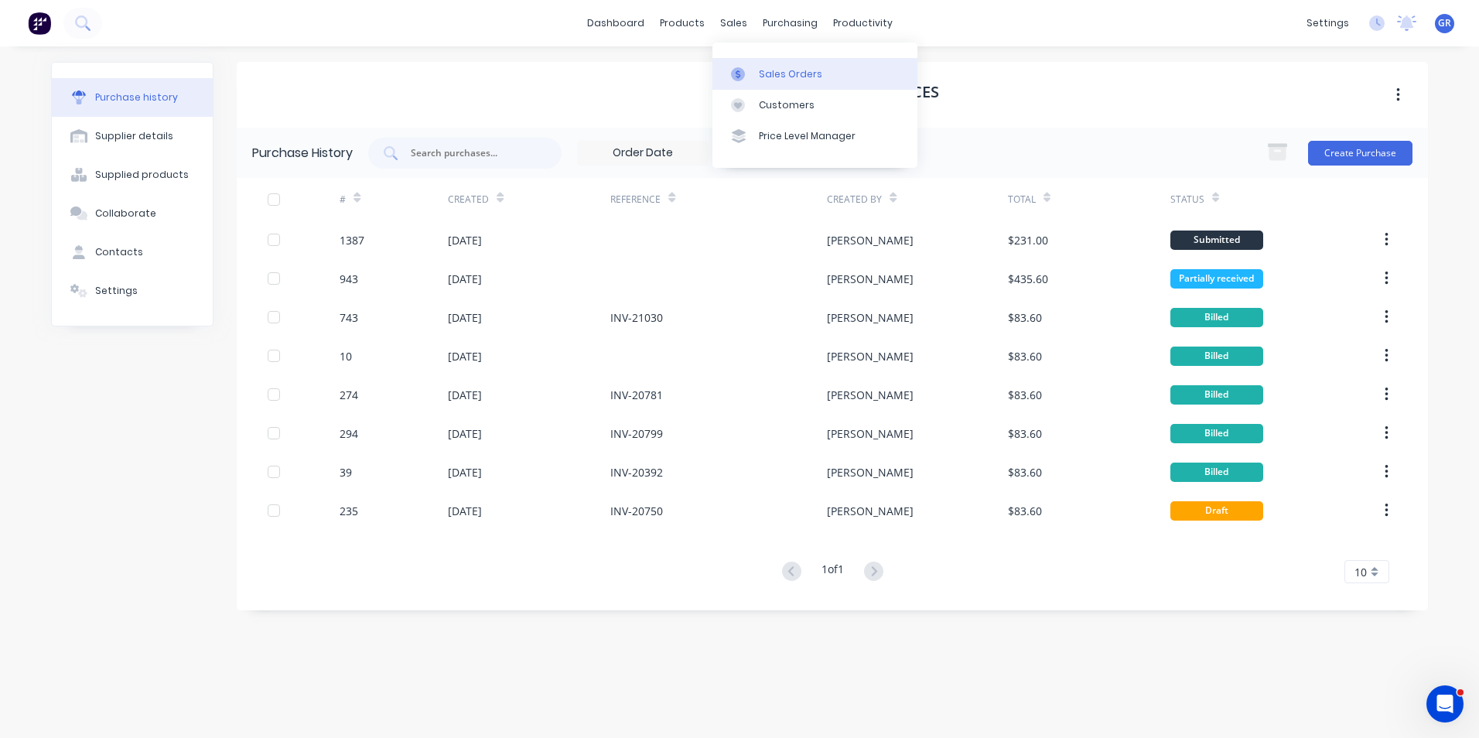
click at [793, 72] on div "Sales Orders" at bounding box center [790, 74] width 63 height 14
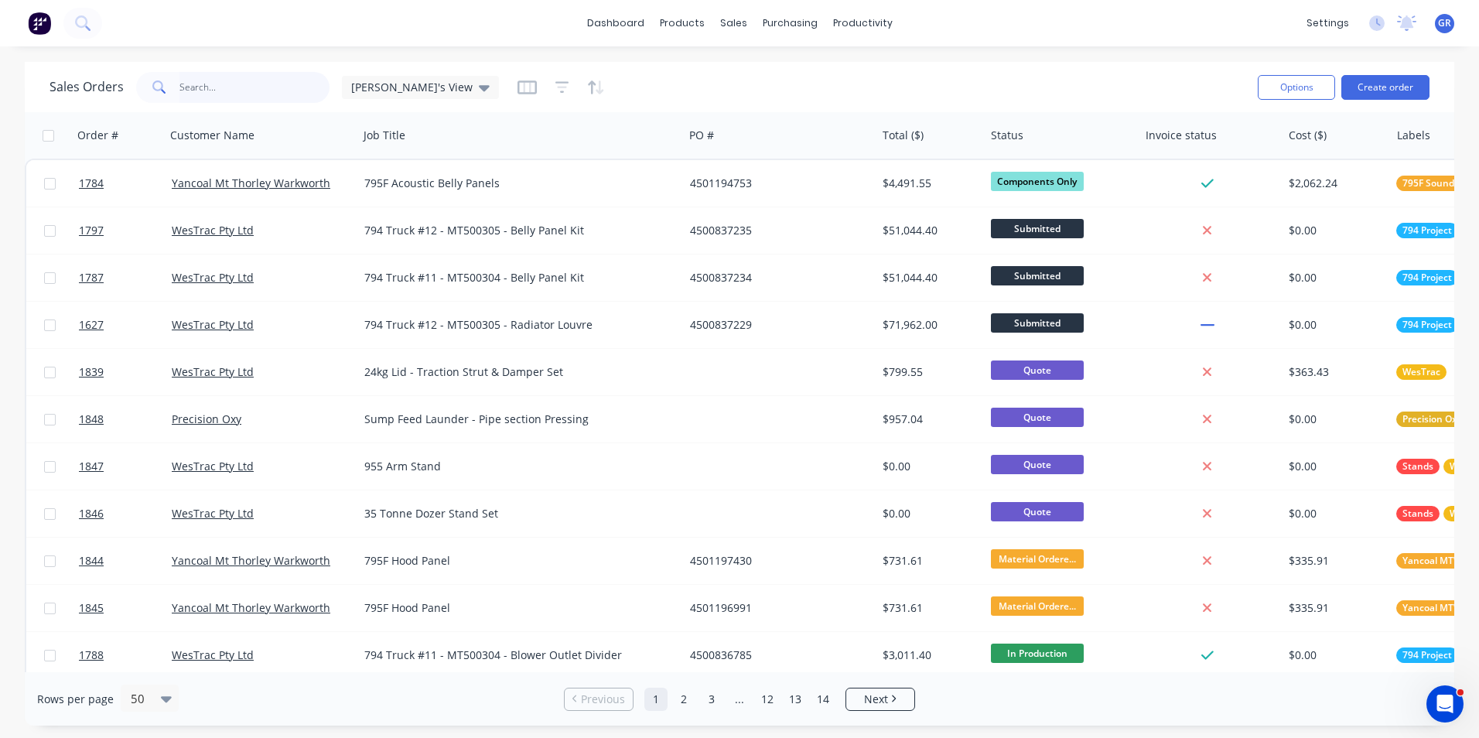
click at [206, 86] on input "text" at bounding box center [254, 87] width 151 height 31
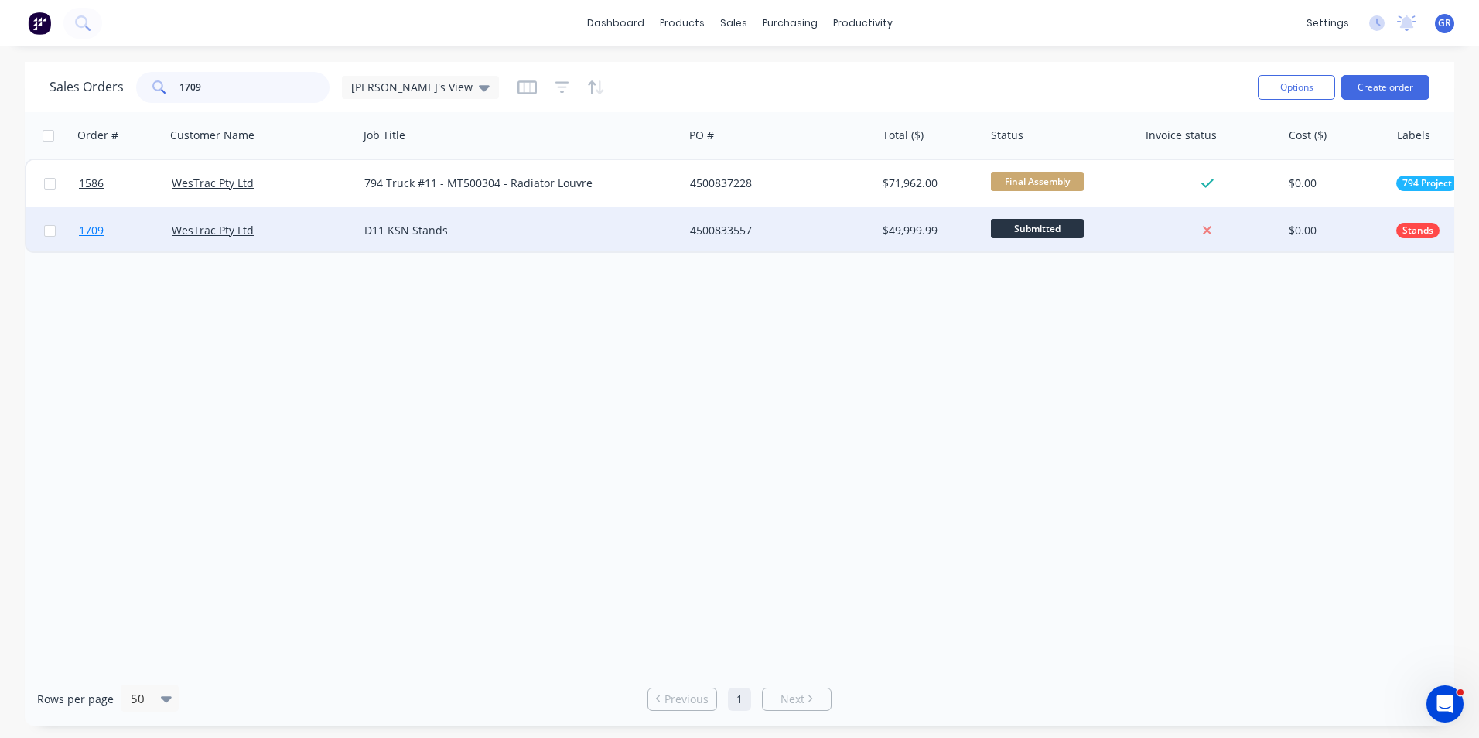
type input "1709"
click at [90, 230] on span "1709" at bounding box center [91, 230] width 25 height 15
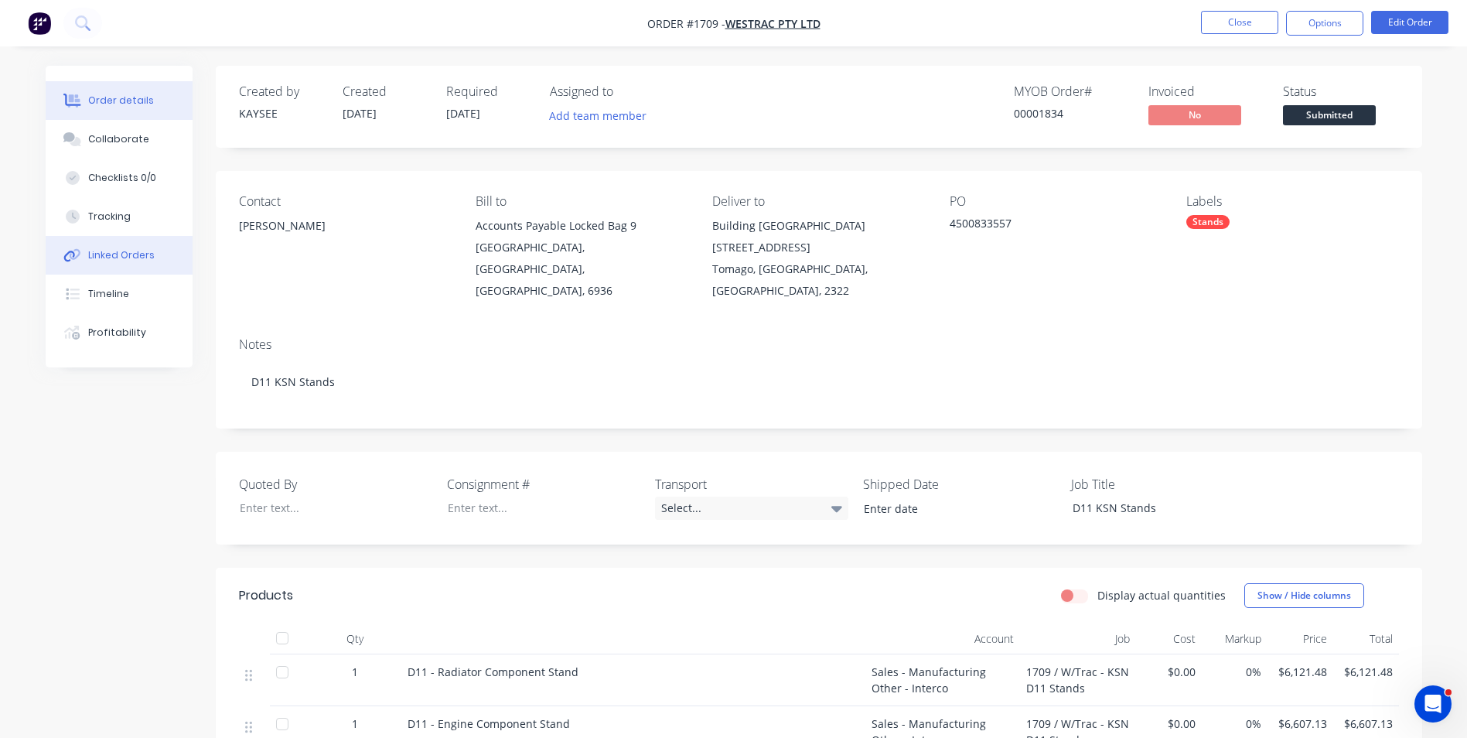
click at [120, 255] on div "Linked Orders" at bounding box center [121, 255] width 67 height 14
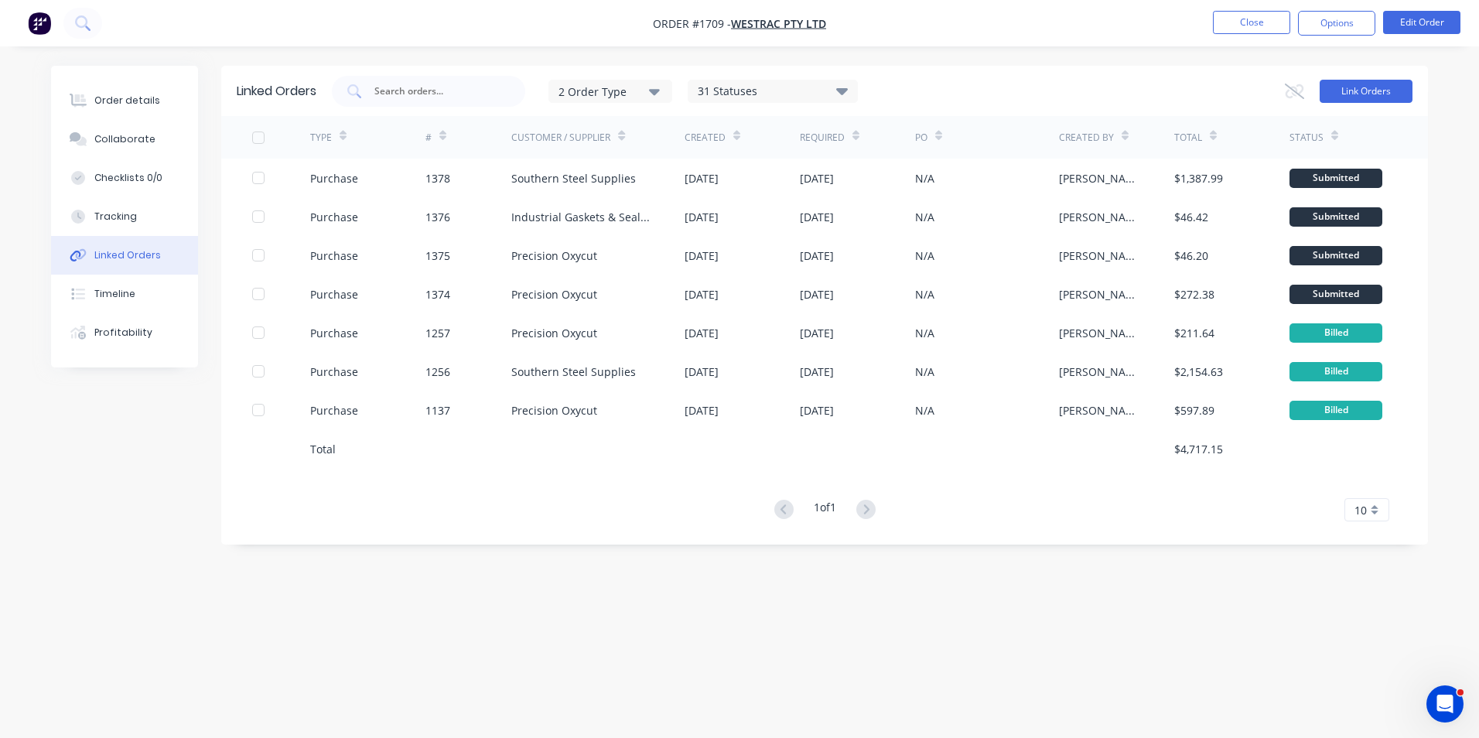
click at [1383, 89] on button "Link Orders" at bounding box center [1366, 91] width 93 height 23
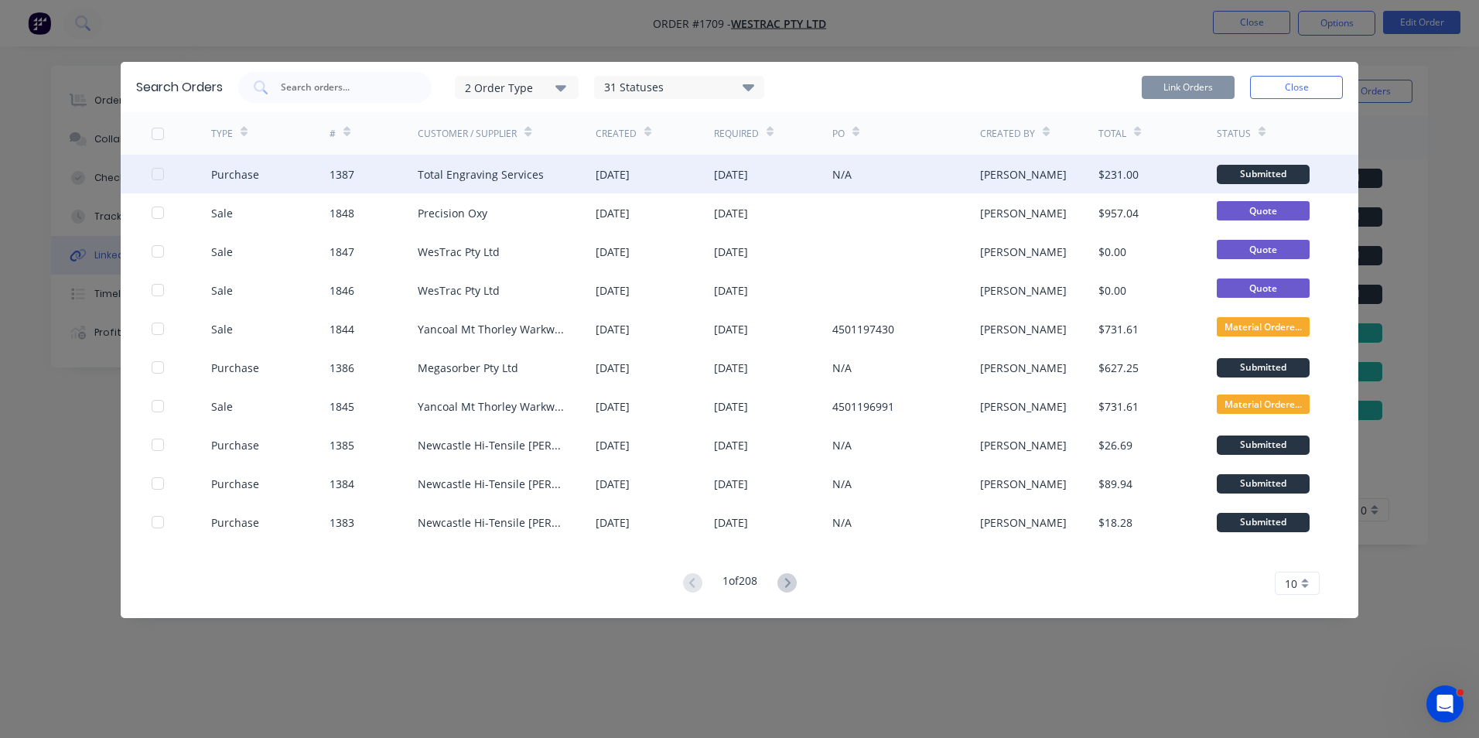
click at [156, 173] on div at bounding box center [157, 174] width 31 height 31
click at [1181, 83] on button "Link Orders" at bounding box center [1188, 87] width 93 height 23
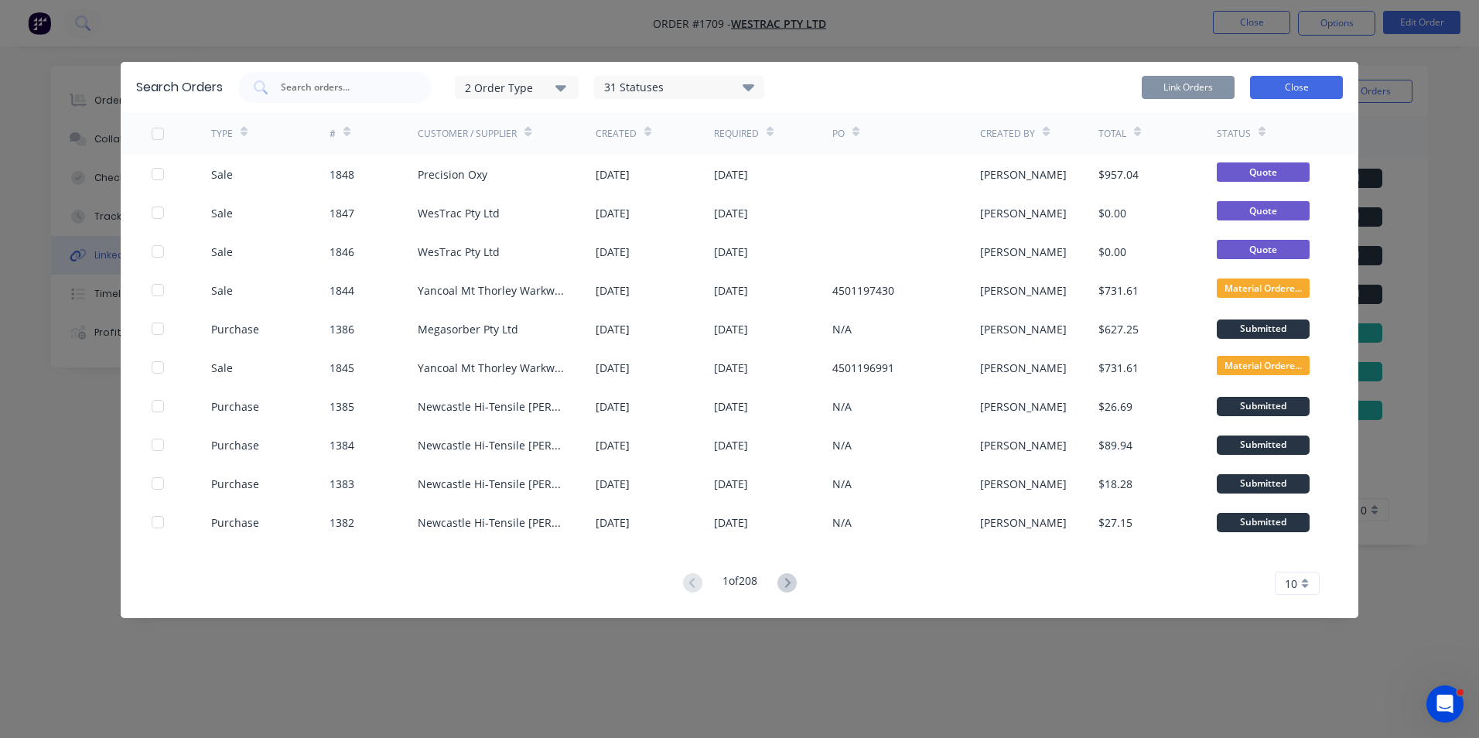
click at [1276, 89] on button "Close" at bounding box center [1296, 87] width 93 height 23
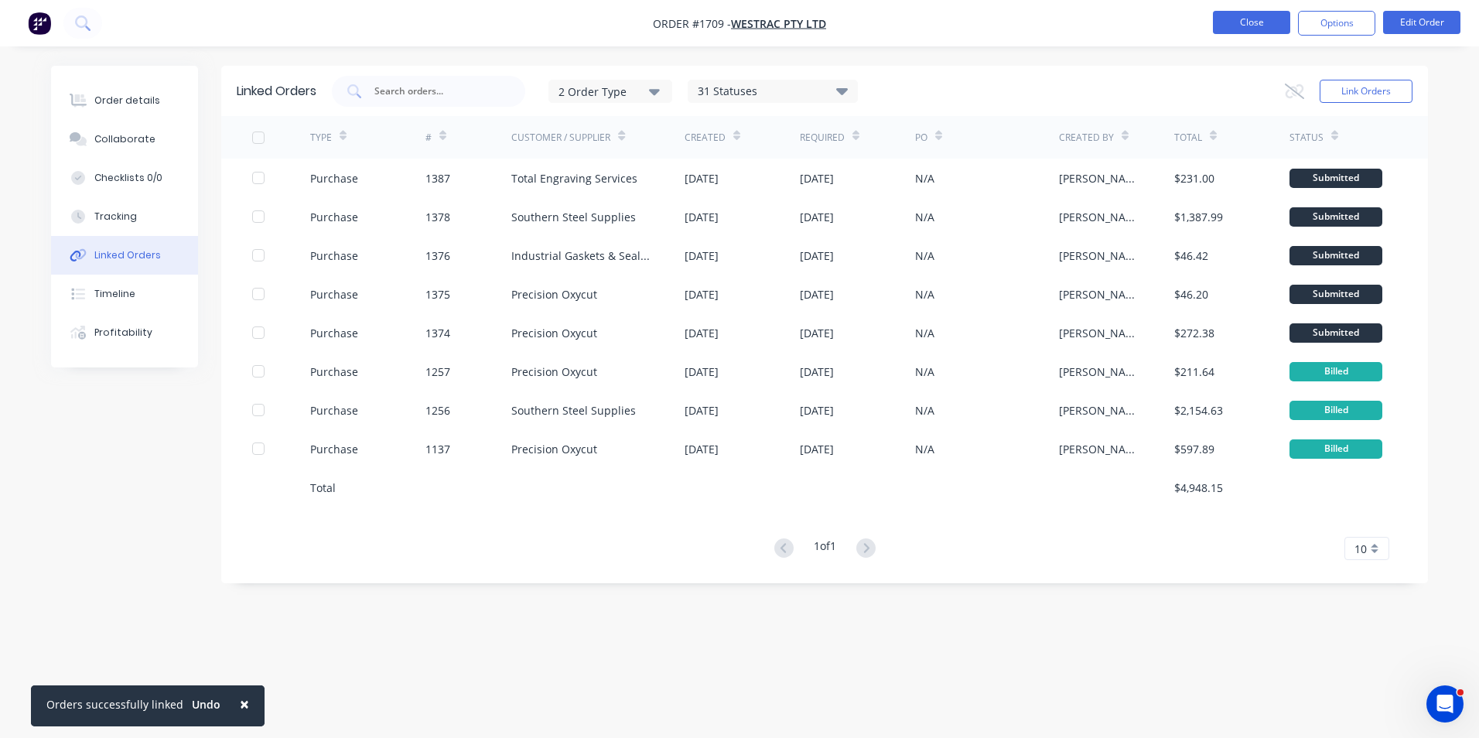
click at [1248, 24] on button "Close" at bounding box center [1251, 22] width 77 height 23
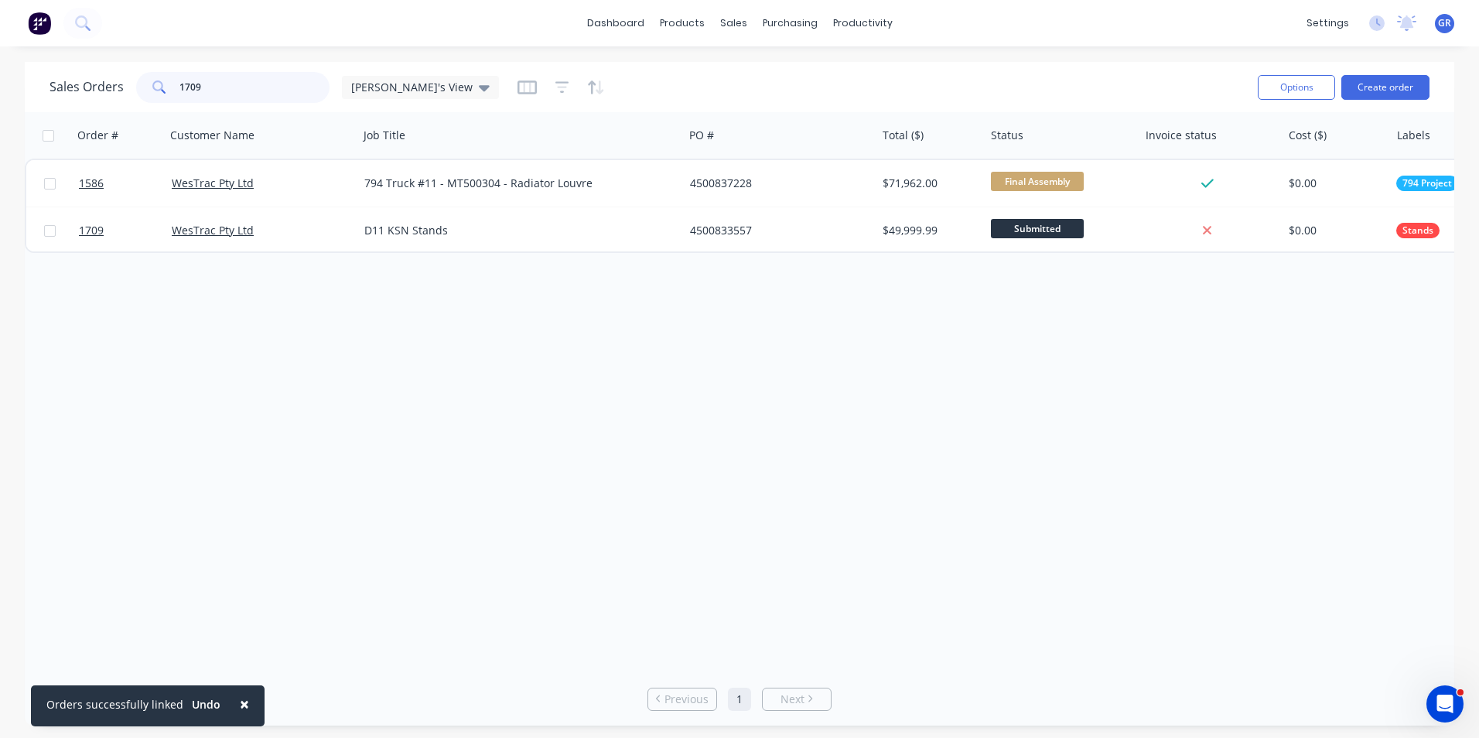
drag, startPoint x: 210, startPoint y: 87, endPoint x: 169, endPoint y: 85, distance: 41.1
click at [169, 85] on div "1709" at bounding box center [232, 87] width 193 height 31
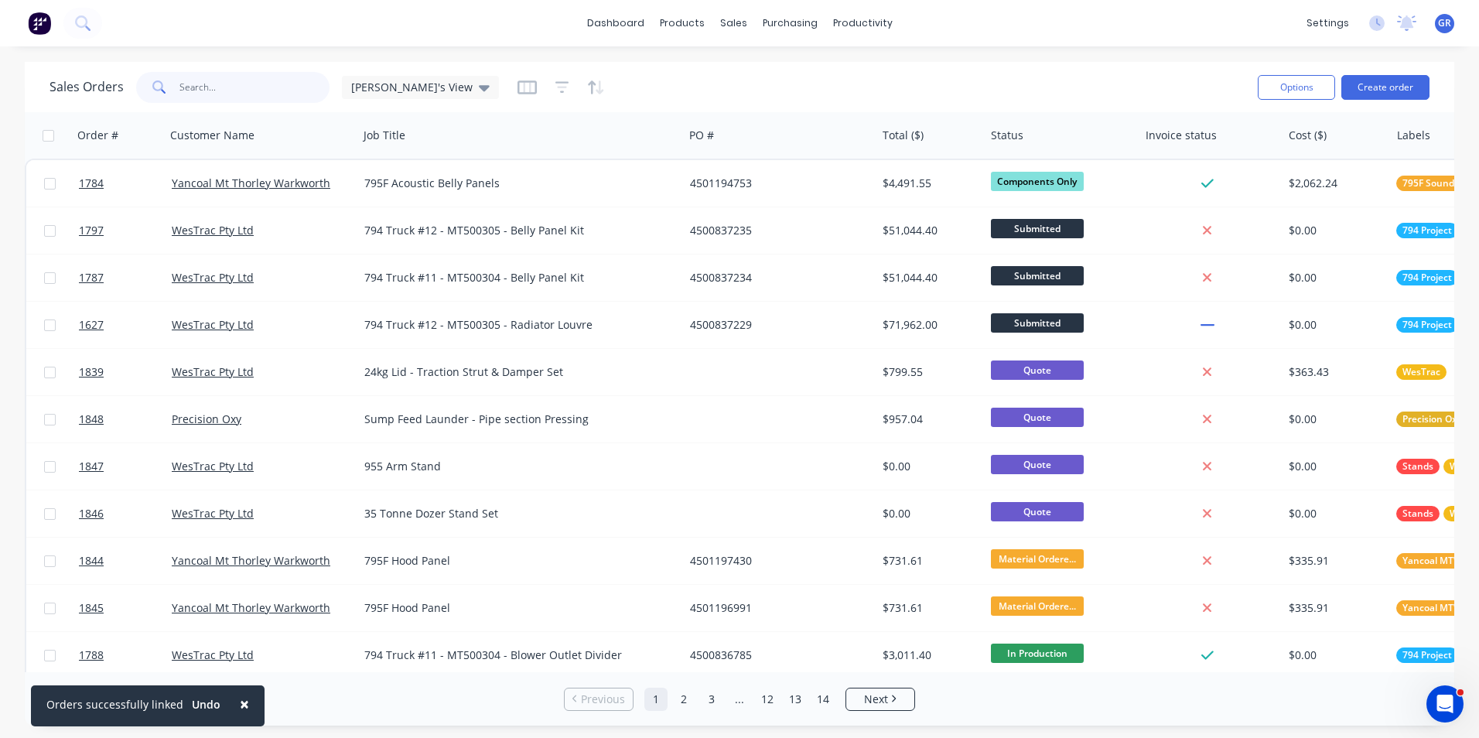
click at [214, 87] on input "text" at bounding box center [254, 87] width 151 height 31
type input "950GC"
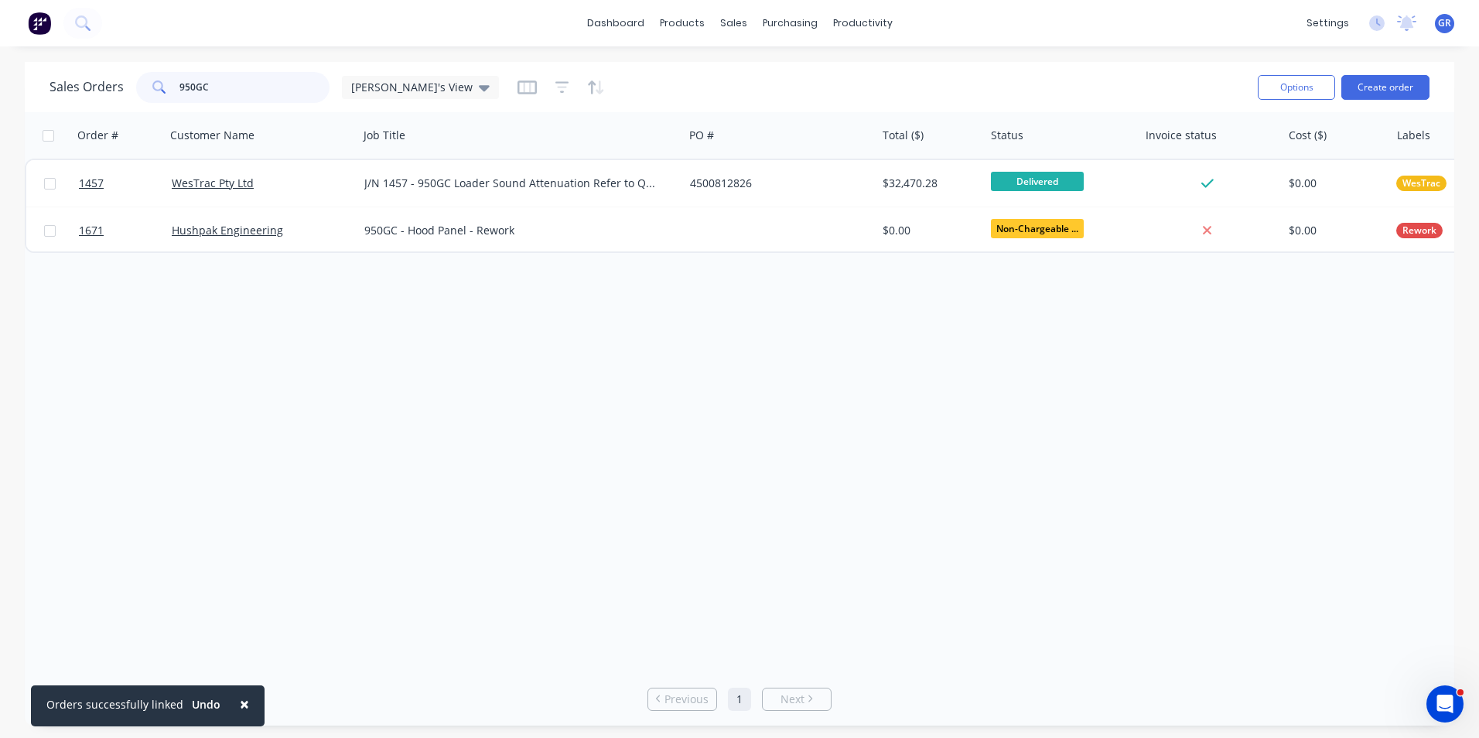
drag, startPoint x: 219, startPoint y: 87, endPoint x: 162, endPoint y: 91, distance: 56.6
click at [162, 91] on div "950GC" at bounding box center [232, 87] width 193 height 31
